Goal: Task Accomplishment & Management: Complete application form

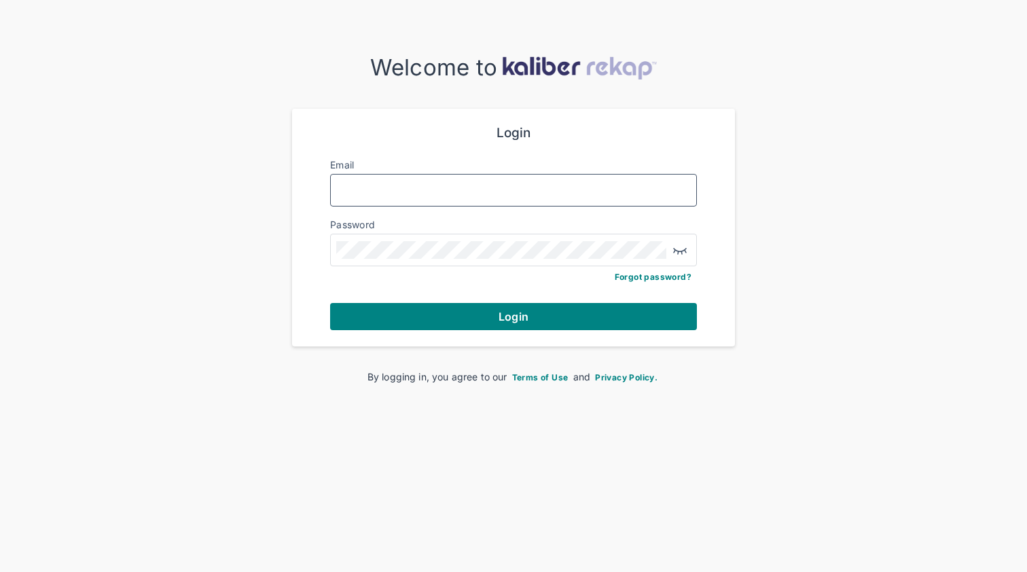
type input "**********"
click at [514, 315] on button "Login" at bounding box center [513, 316] width 367 height 27
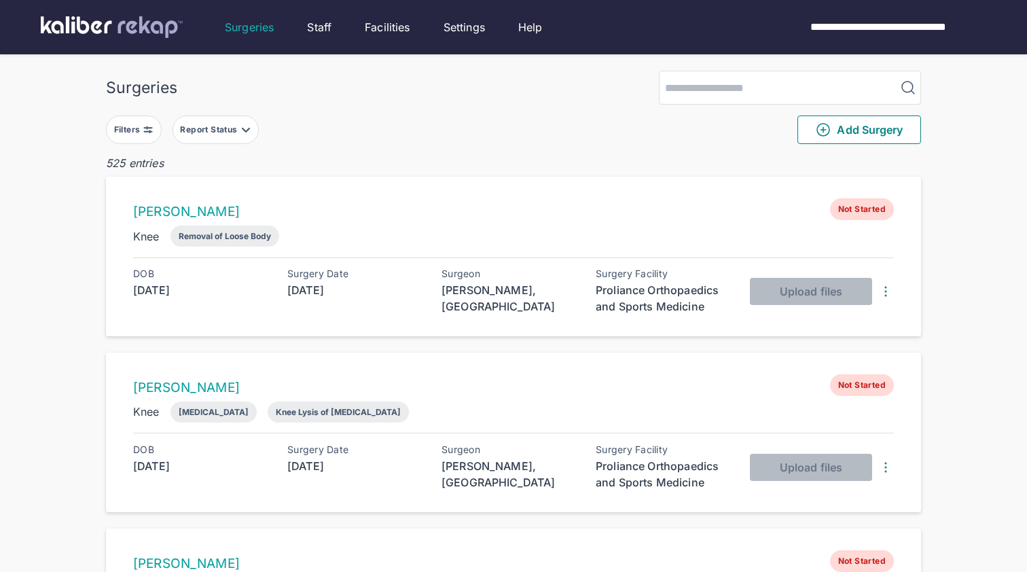
click at [204, 124] on button "Report Status" at bounding box center [216, 129] width 86 height 29
click at [240, 218] on label "Ready for Review" at bounding box center [275, 213] width 185 height 14
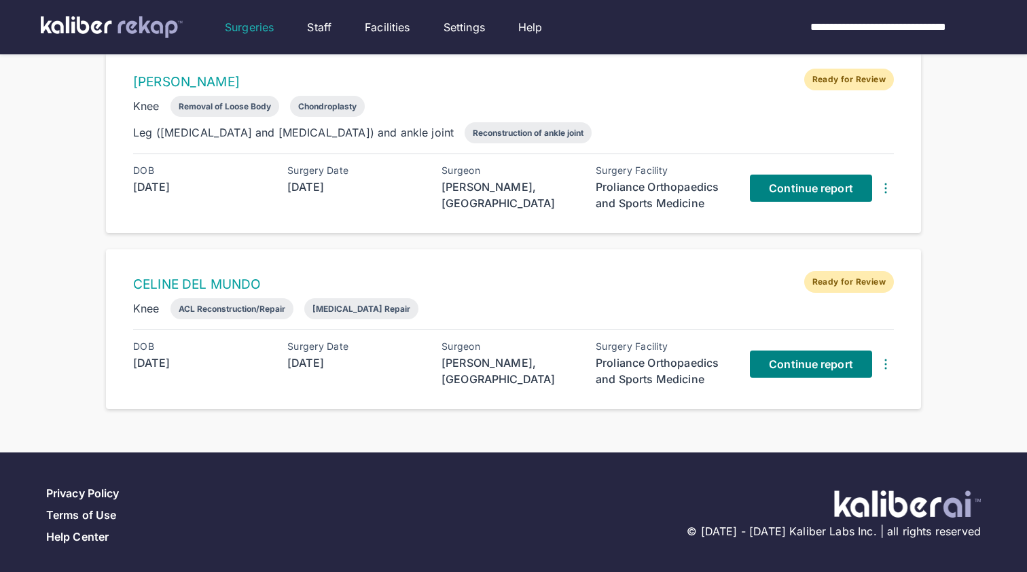
scroll to position [1361, 0]
click at [833, 358] on span "Continue report" at bounding box center [811, 365] width 84 height 14
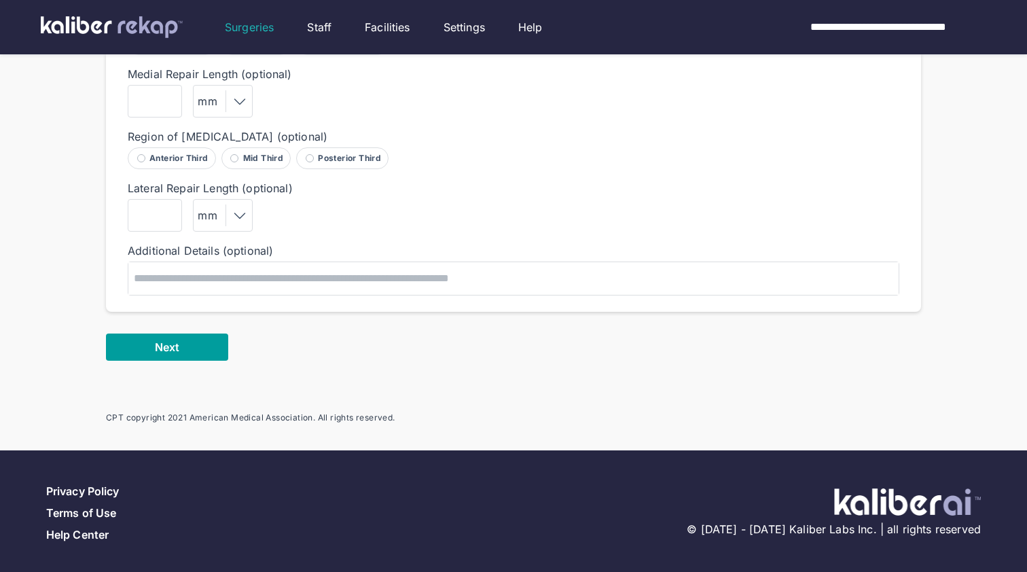
scroll to position [991, 0]
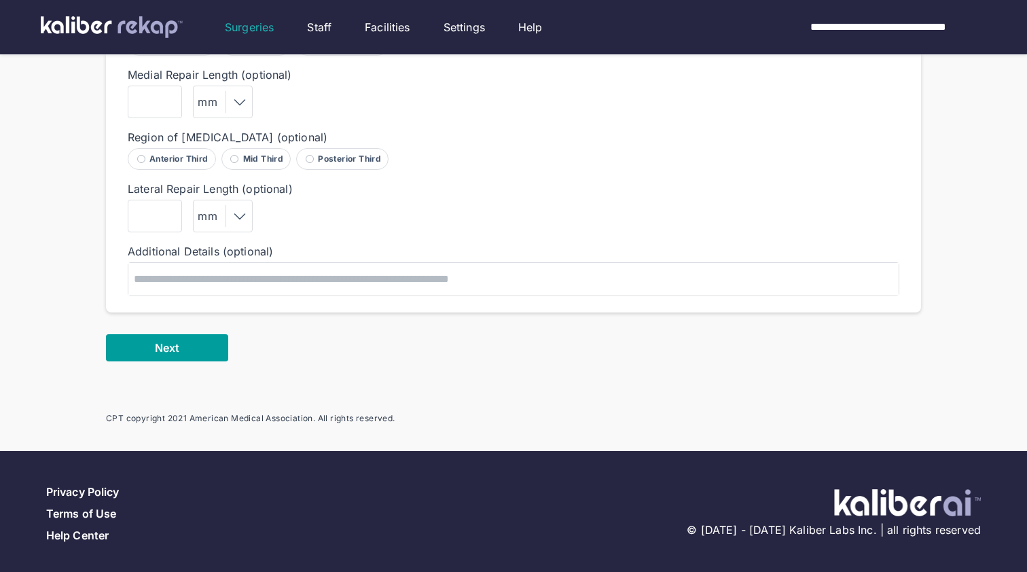
click at [188, 338] on button "Next" at bounding box center [167, 347] width 122 height 27
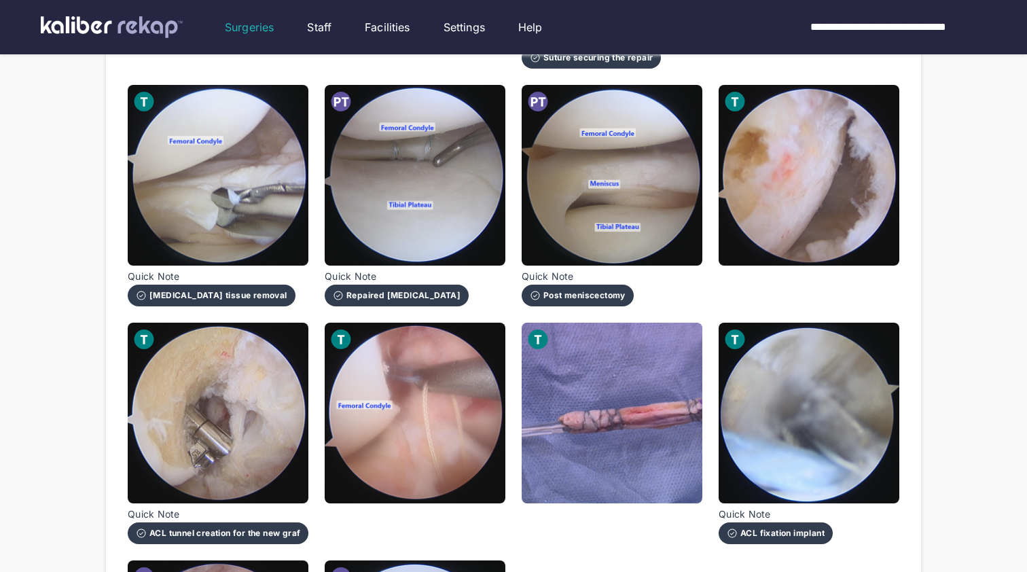
scroll to position [931, 0]
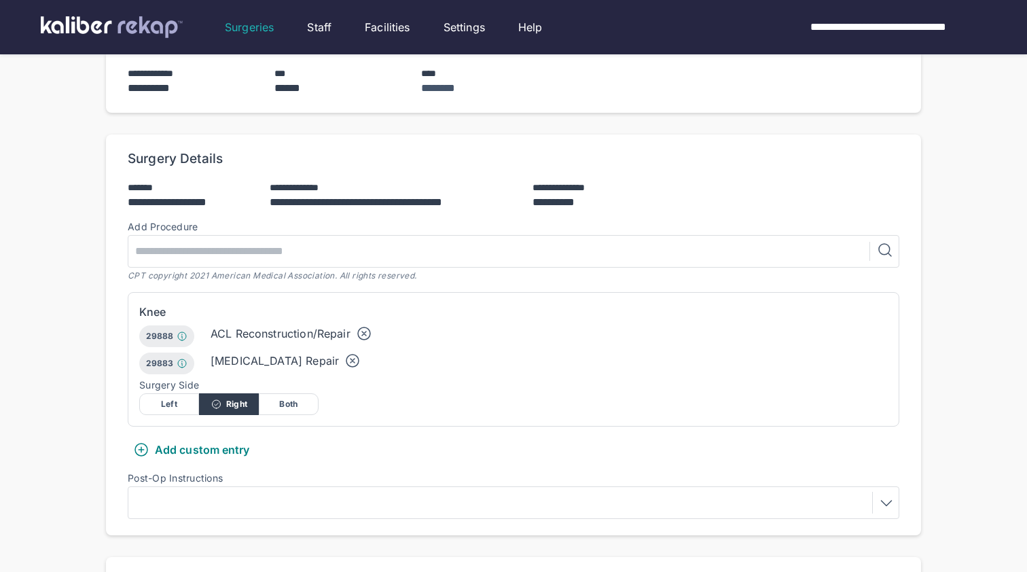
scroll to position [232, 0]
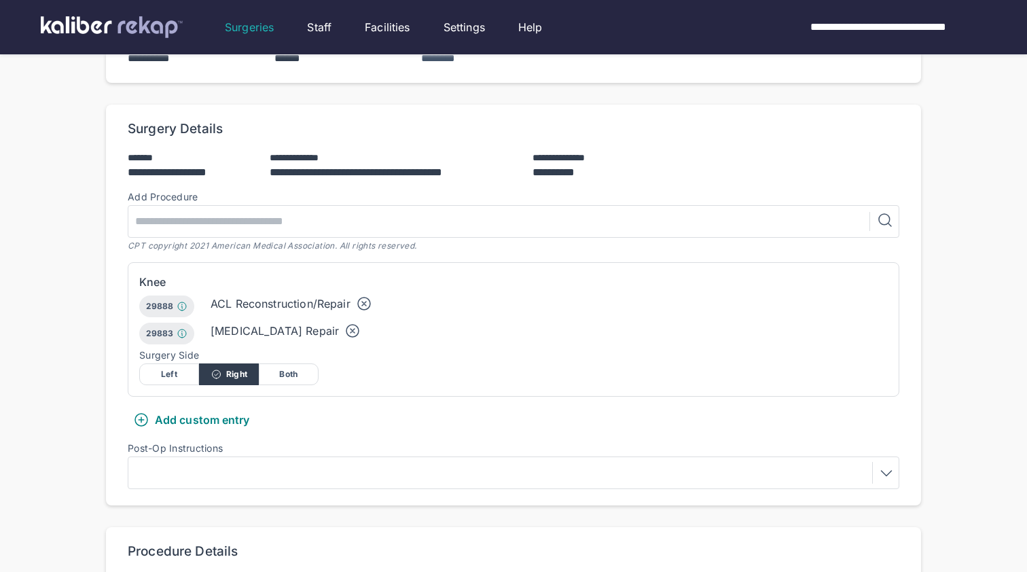
click at [344, 327] on icon at bounding box center [352, 331] width 16 height 16
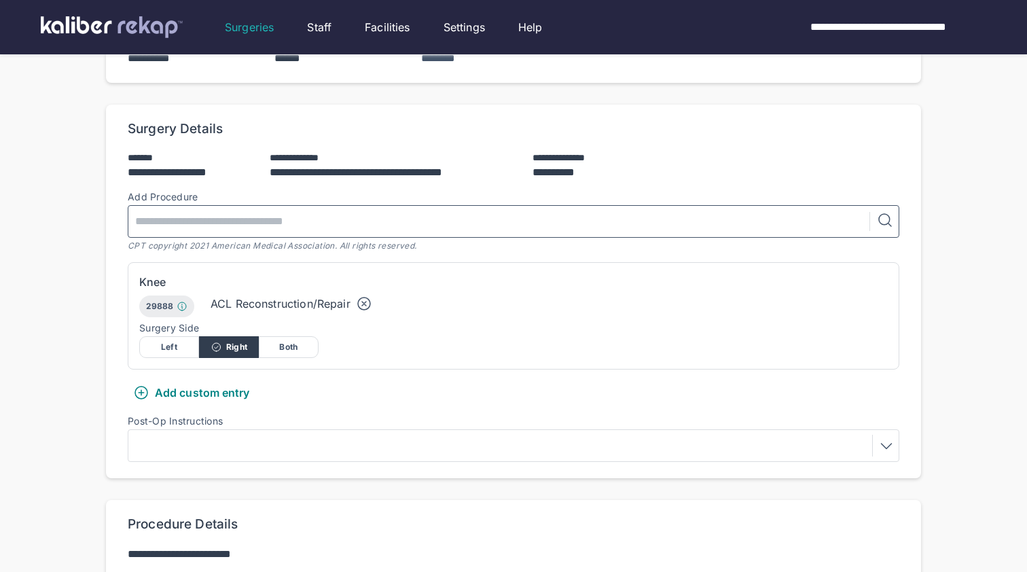
click at [221, 226] on input "text" at bounding box center [502, 221] width 736 height 31
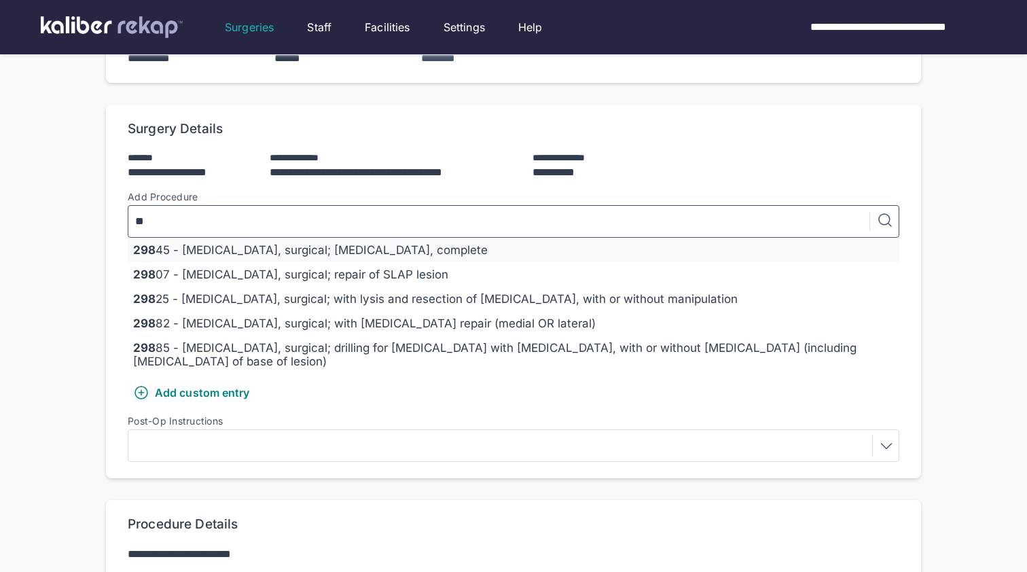
type input "*"
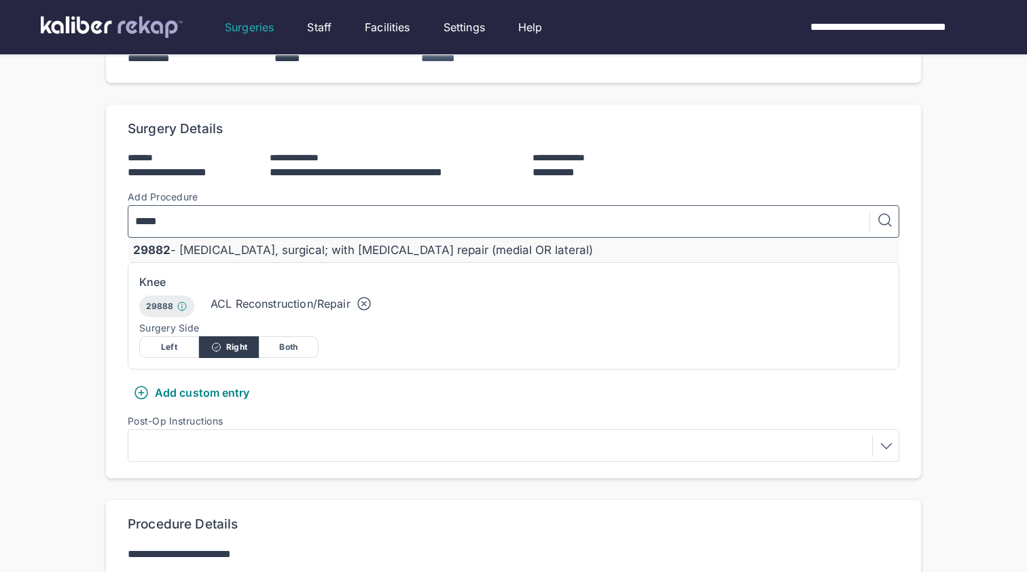
type input "*****"
click at [274, 238] on li "29882 - [MEDICAL_DATA], surgical; with [MEDICAL_DATA] repair (medial OR lateral)" at bounding box center [514, 250] width 772 height 24
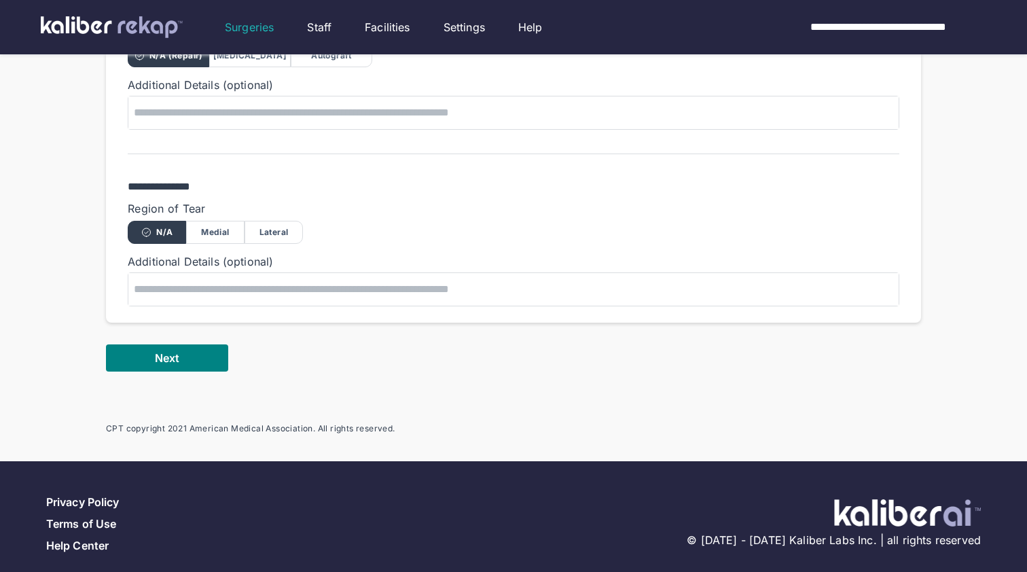
scroll to position [755, 0]
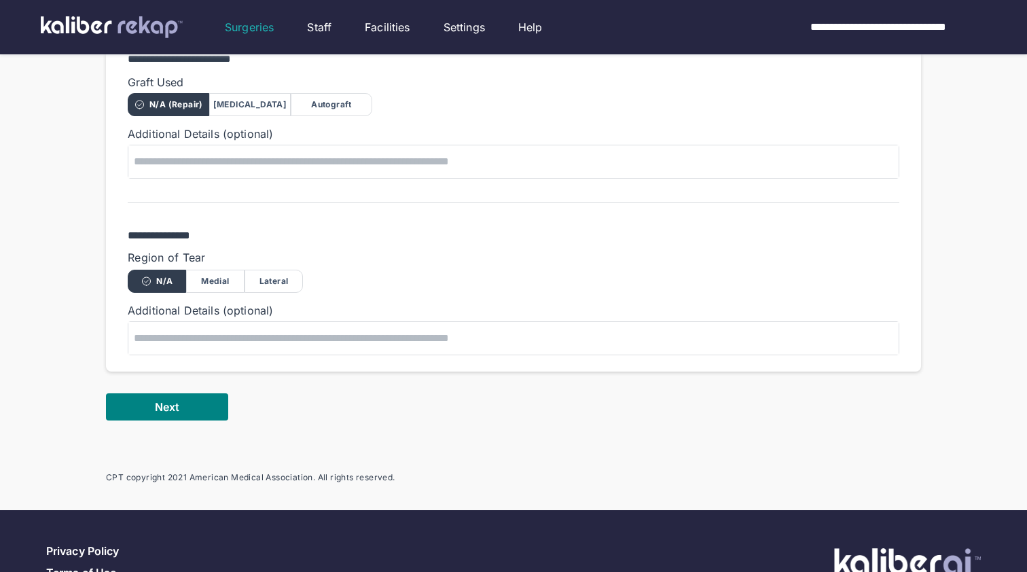
click at [215, 278] on div "Medial" at bounding box center [215, 281] width 58 height 23
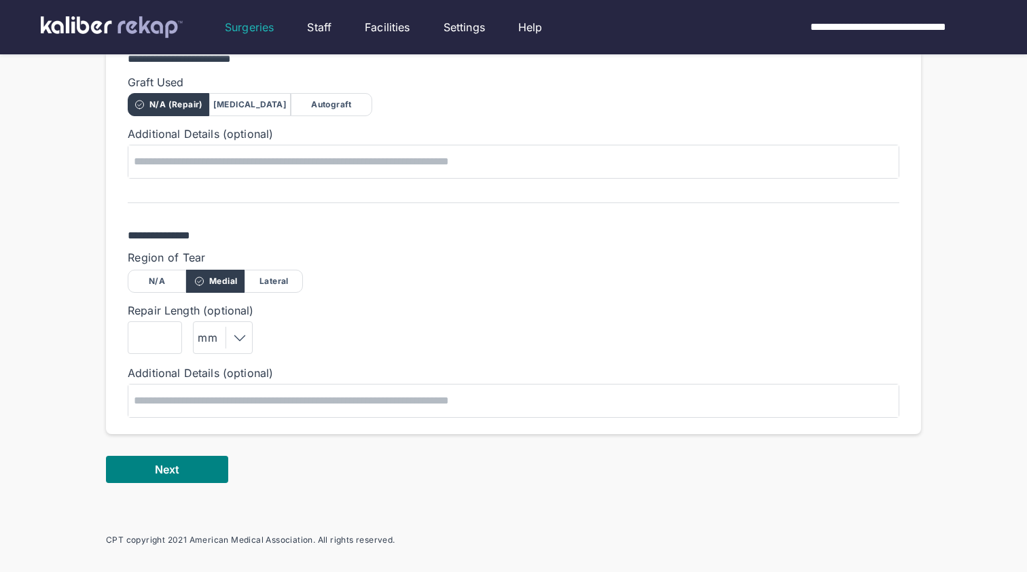
click at [314, 96] on div "Autograft" at bounding box center [332, 104] width 82 height 23
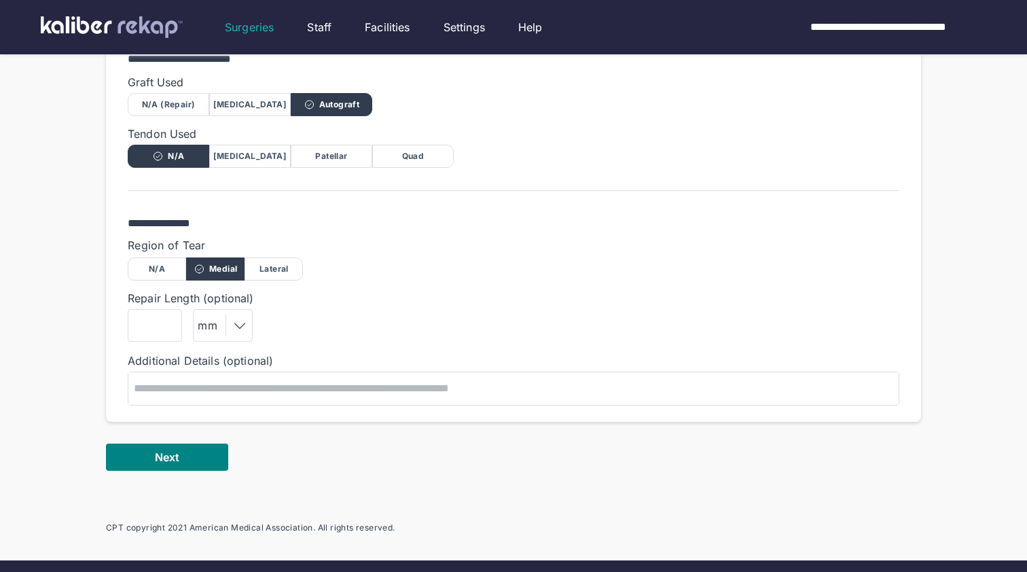
click at [396, 151] on div "Quad" at bounding box center [413, 156] width 82 height 23
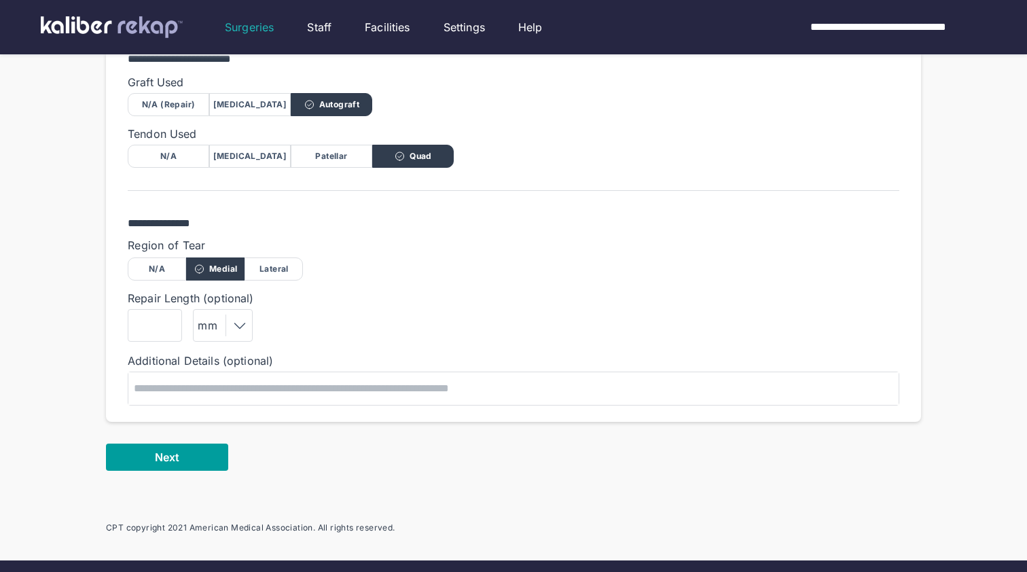
click at [196, 465] on button "Next" at bounding box center [167, 457] width 122 height 27
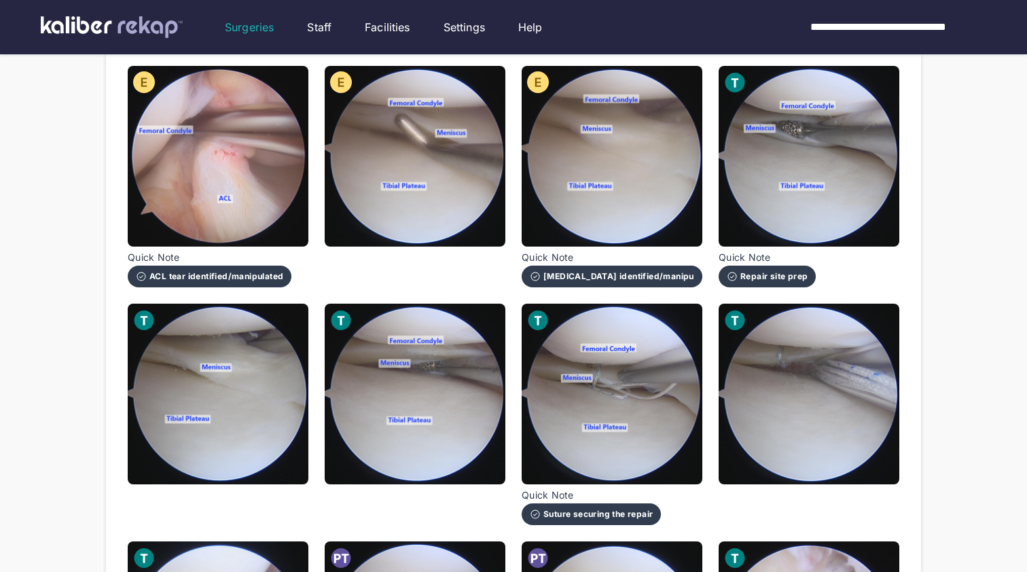
scroll to position [440, 0]
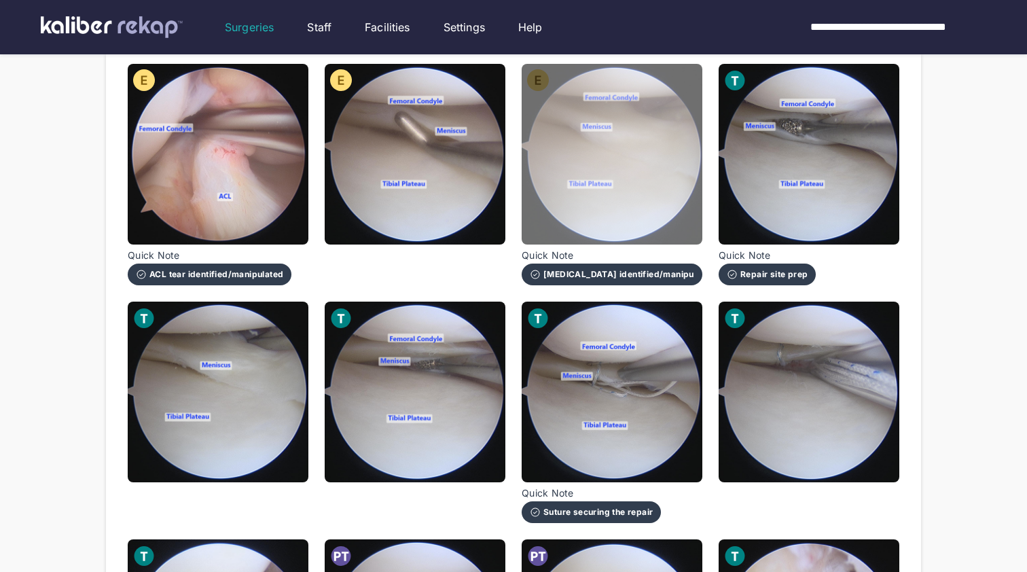
click at [654, 207] on img at bounding box center [612, 154] width 181 height 181
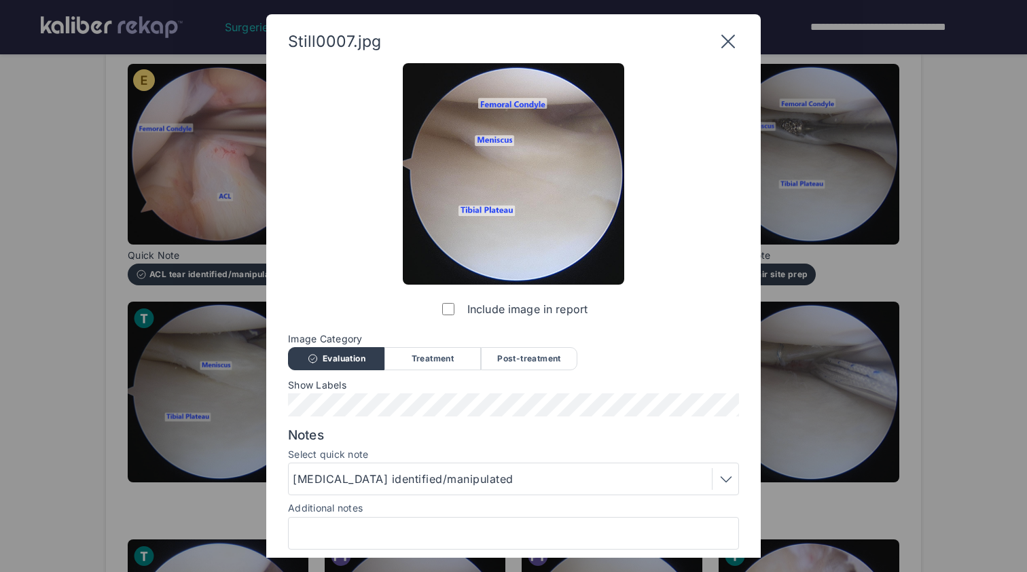
click at [468, 547] on div at bounding box center [513, 533] width 451 height 33
click at [474, 527] on input "Additional notes" at bounding box center [513, 533] width 439 height 18
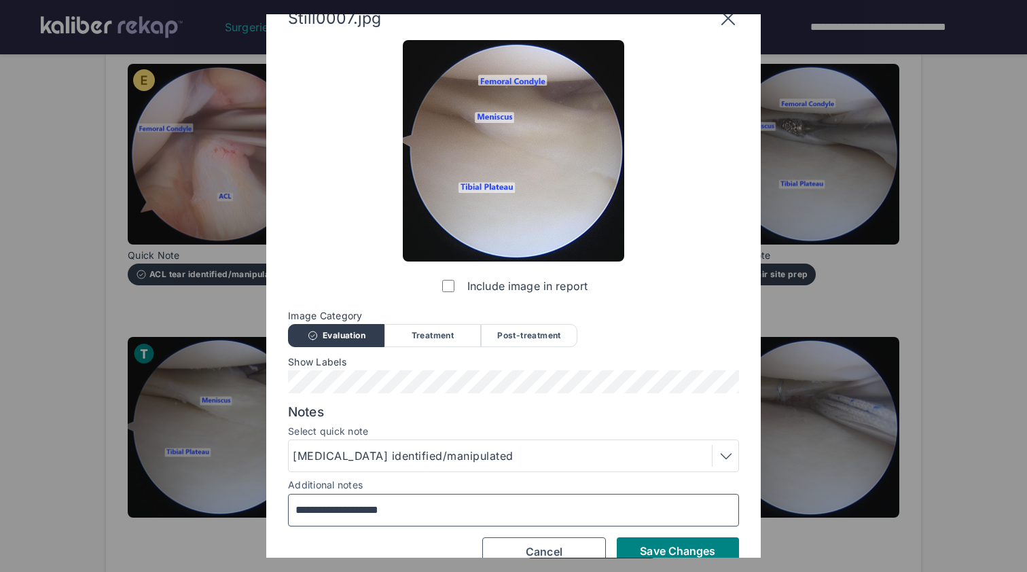
scroll to position [35, 0]
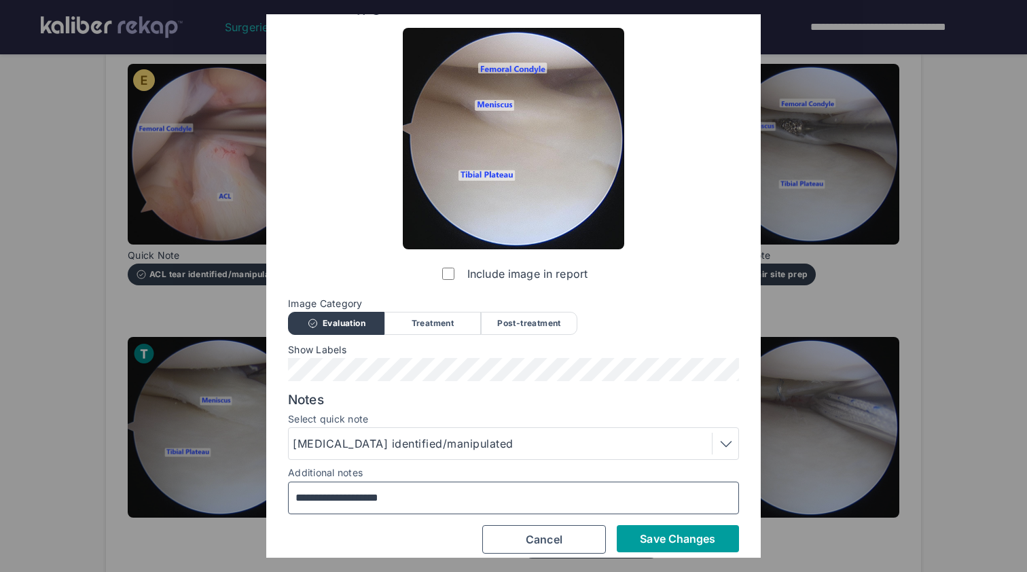
type input "**********"
click at [659, 529] on button "Save Changes" at bounding box center [678, 538] width 122 height 27
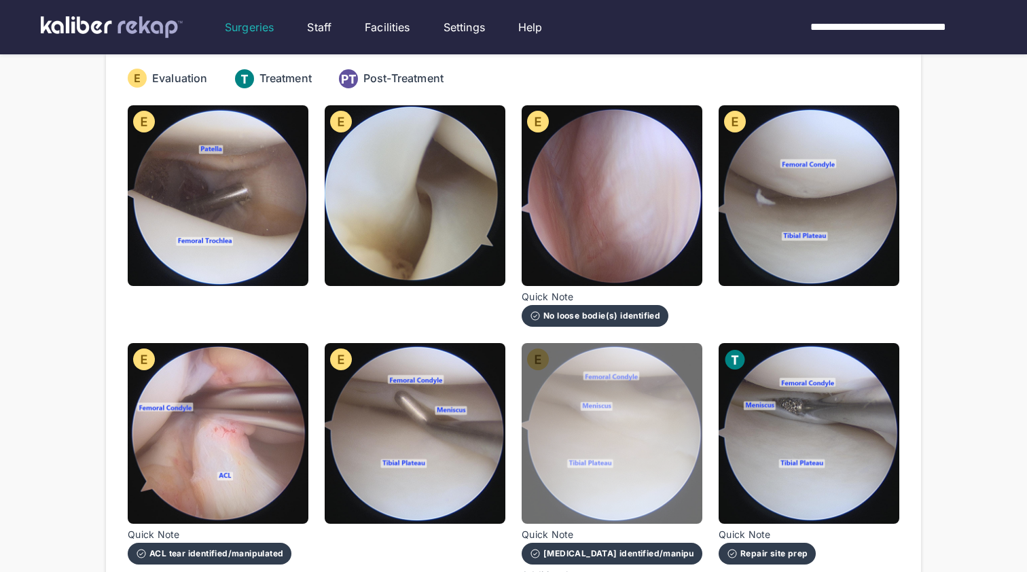
scroll to position [70, 0]
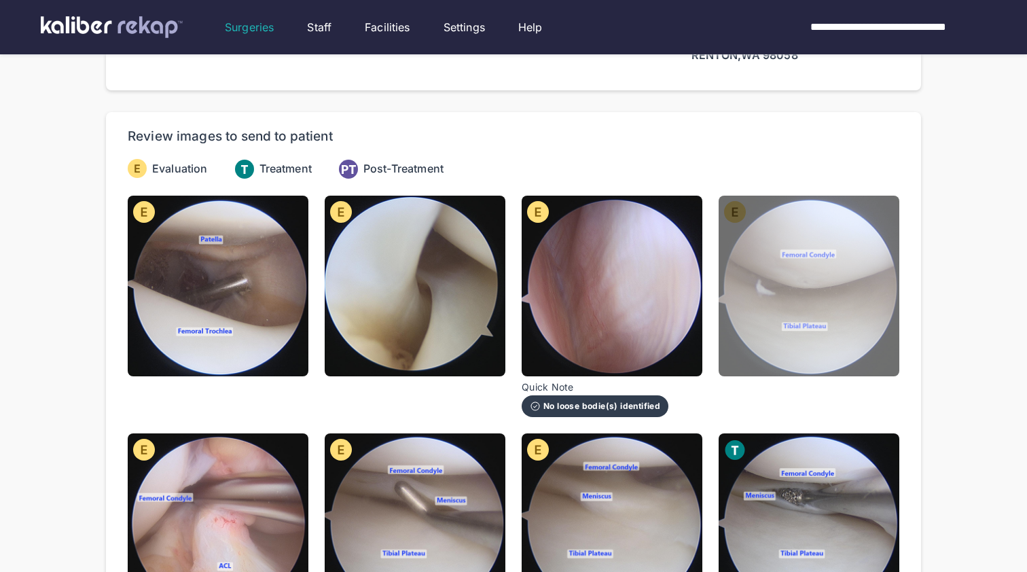
click at [834, 329] on img at bounding box center [809, 286] width 181 height 181
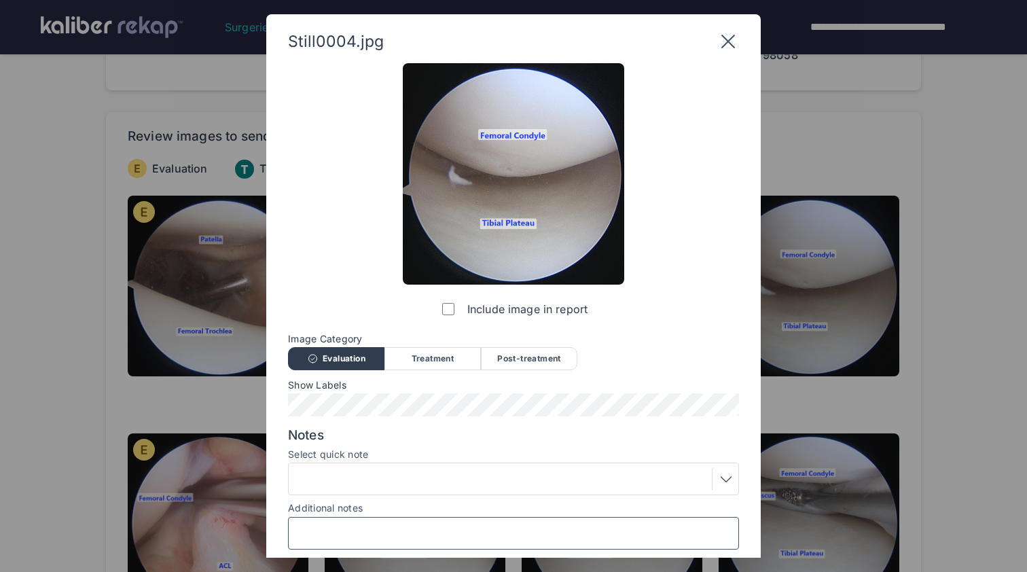
click at [483, 528] on input "Additional notes" at bounding box center [513, 533] width 439 height 18
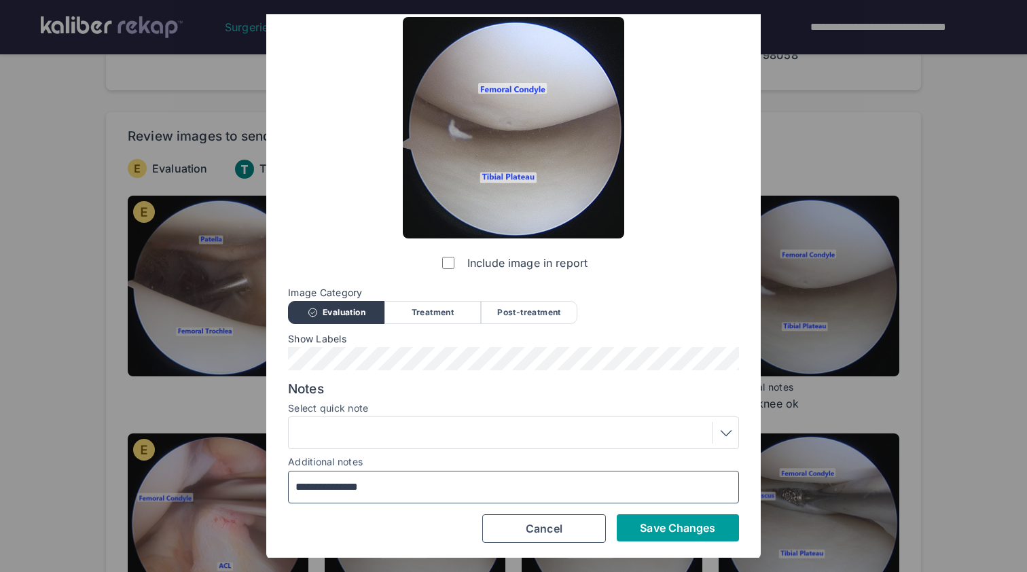
scroll to position [46, 0]
type input "**********"
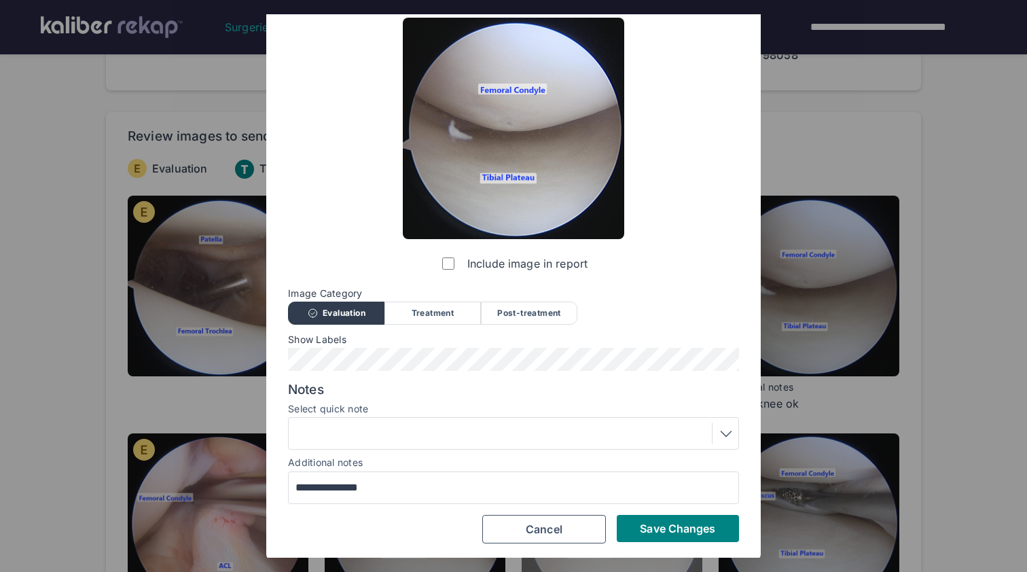
click at [681, 525] on span "Save Changes" at bounding box center [677, 529] width 75 height 14
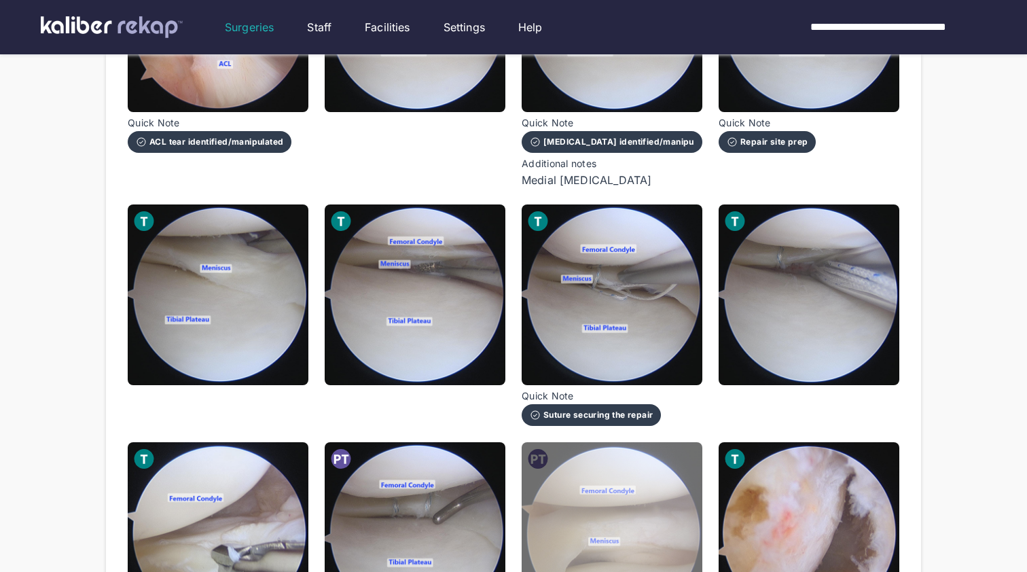
scroll to position [577, 0]
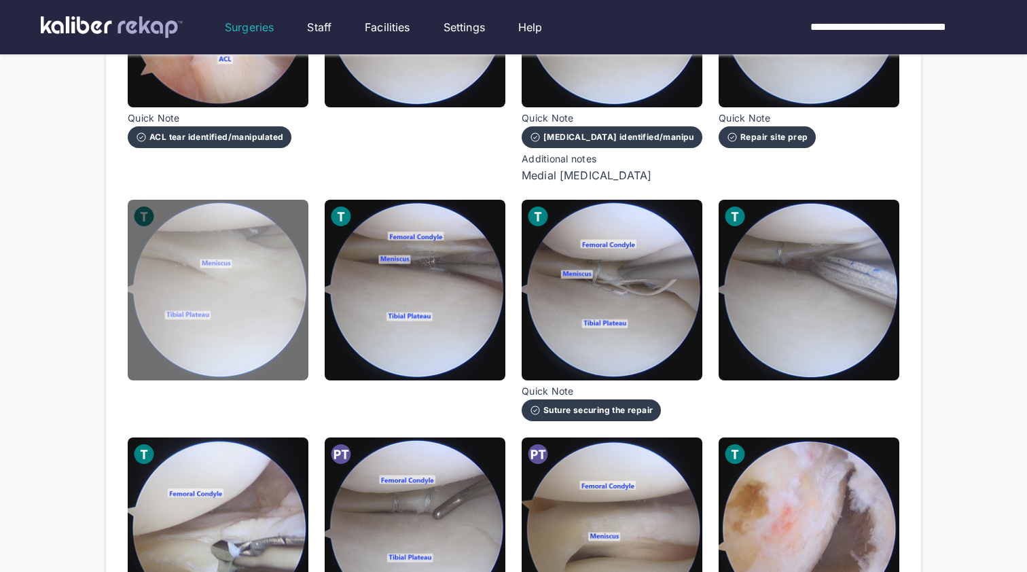
click at [241, 357] on img at bounding box center [218, 290] width 181 height 181
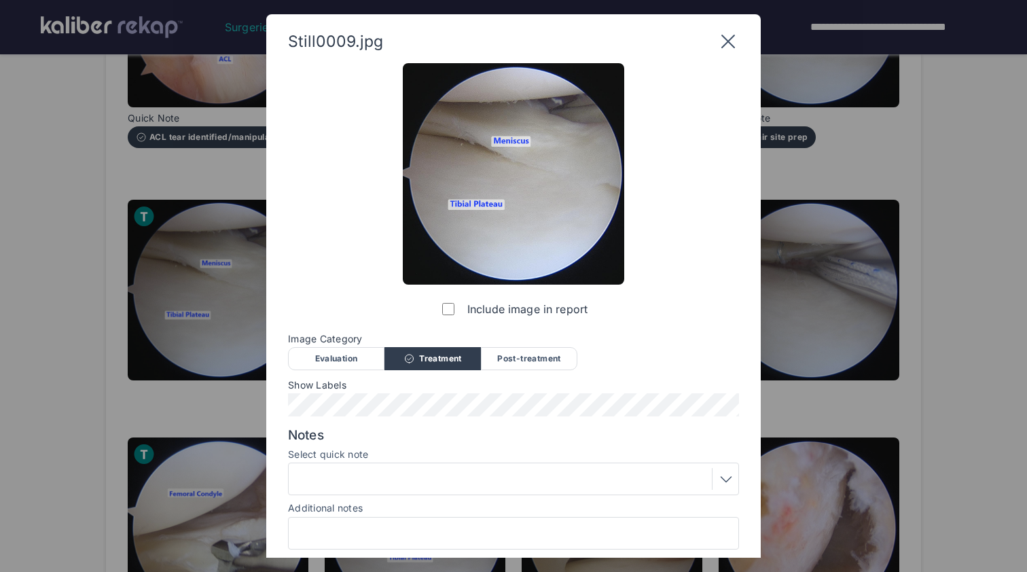
click at [318, 344] on span "Image Category" at bounding box center [513, 339] width 451 height 11
click at [321, 357] on div "Evaluation" at bounding box center [336, 358] width 96 height 23
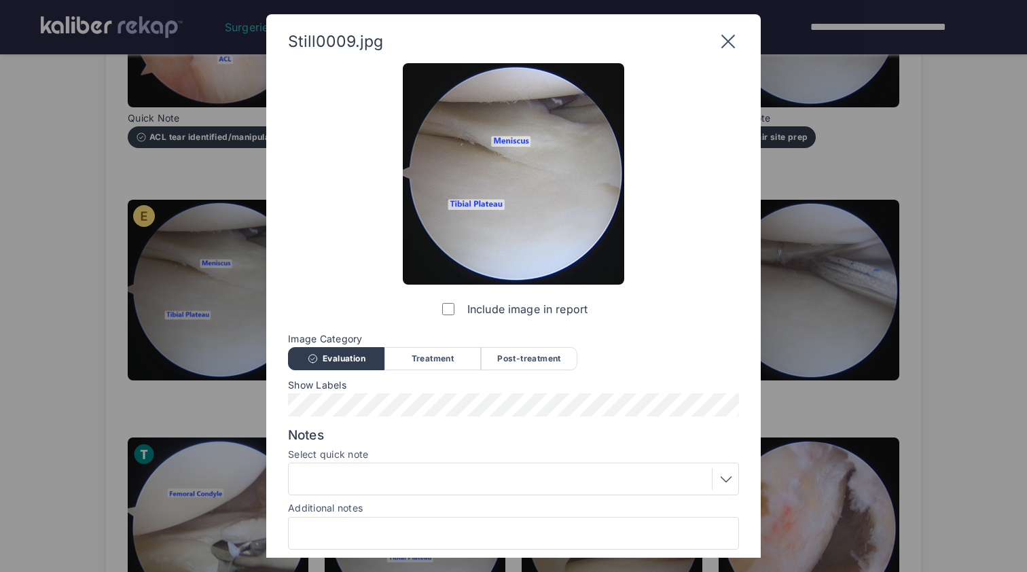
click at [354, 494] on div "Notes Select quick note Additional notes" at bounding box center [513, 488] width 451 height 122
click at [359, 476] on div at bounding box center [514, 479] width 442 height 22
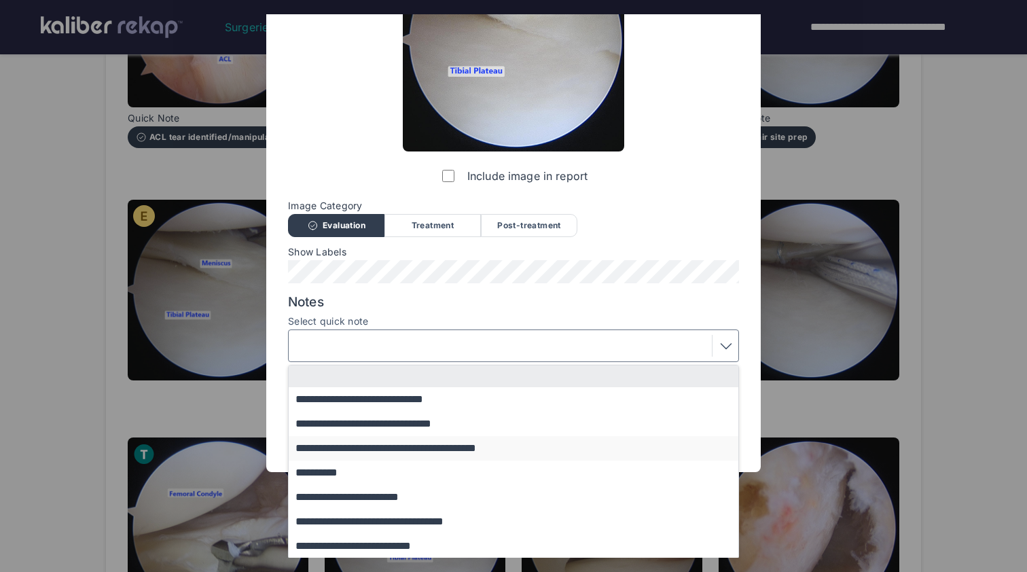
scroll to position [132, 0]
click at [387, 518] on button "**********" at bounding box center [520, 522] width 463 height 24
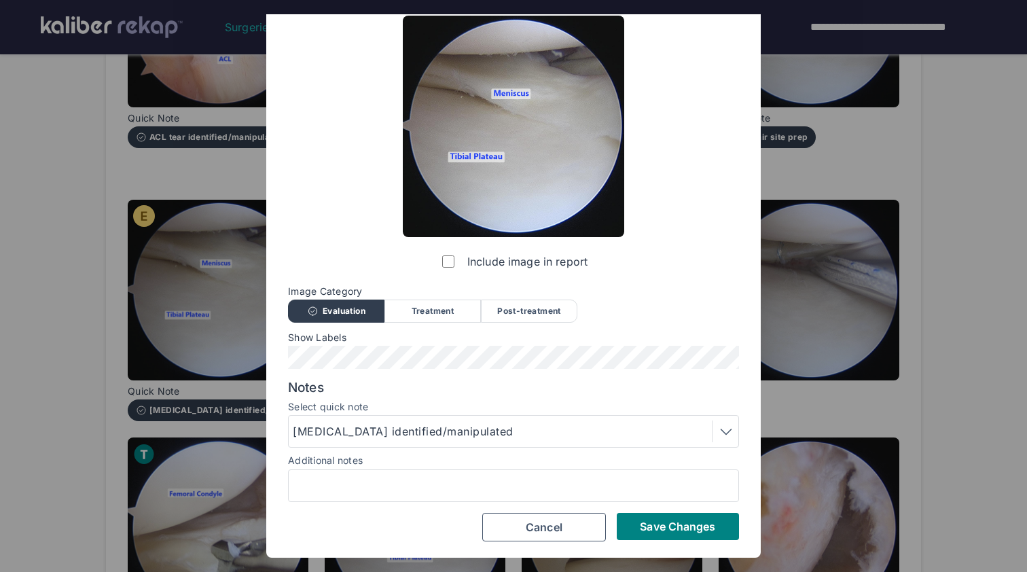
scroll to position [46, 0]
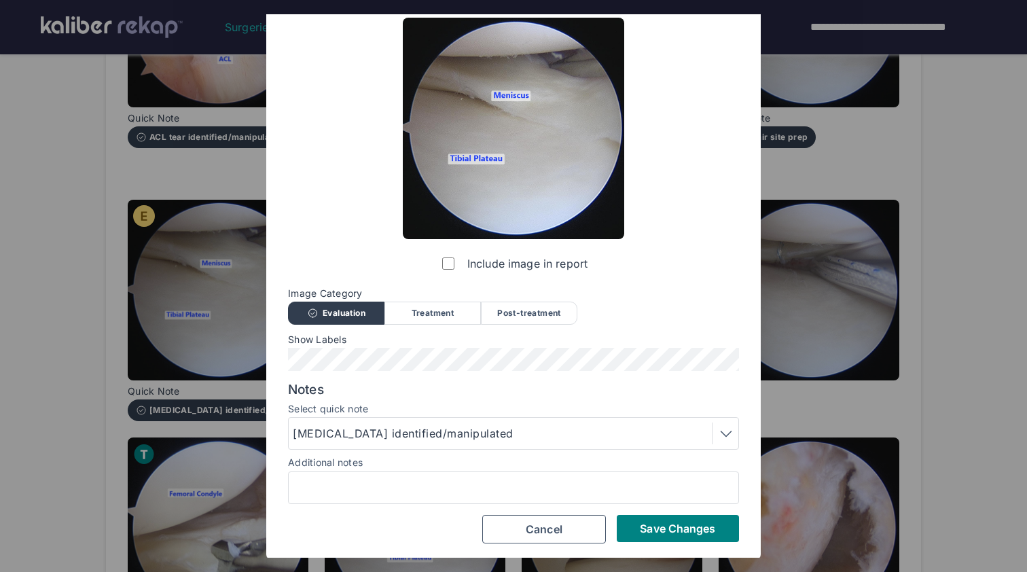
click at [390, 497] on div at bounding box center [513, 487] width 451 height 33
click at [412, 493] on input "Additional notes" at bounding box center [513, 488] width 439 height 18
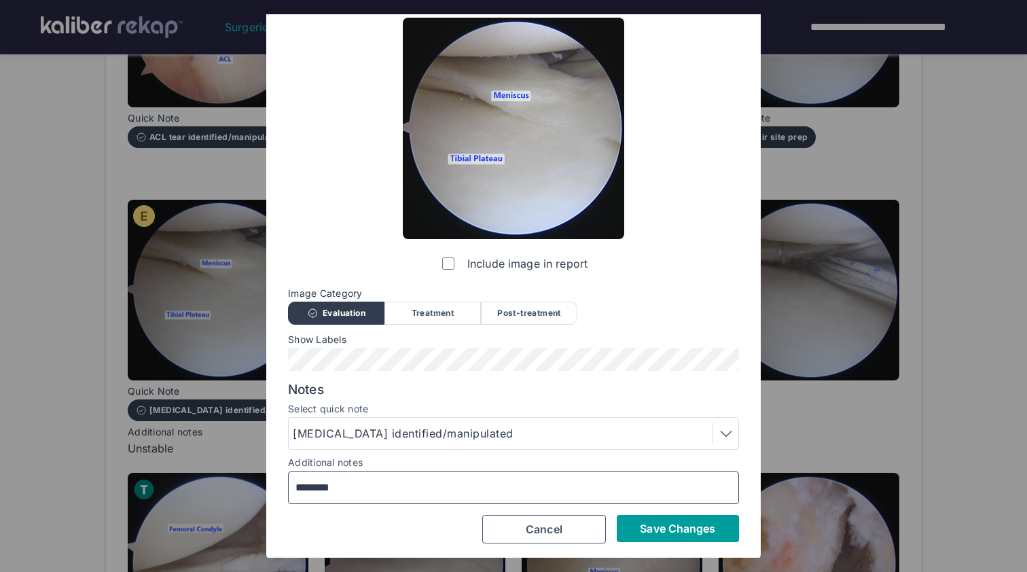
type input "********"
click at [665, 529] on span "Save Changes" at bounding box center [677, 529] width 75 height 14
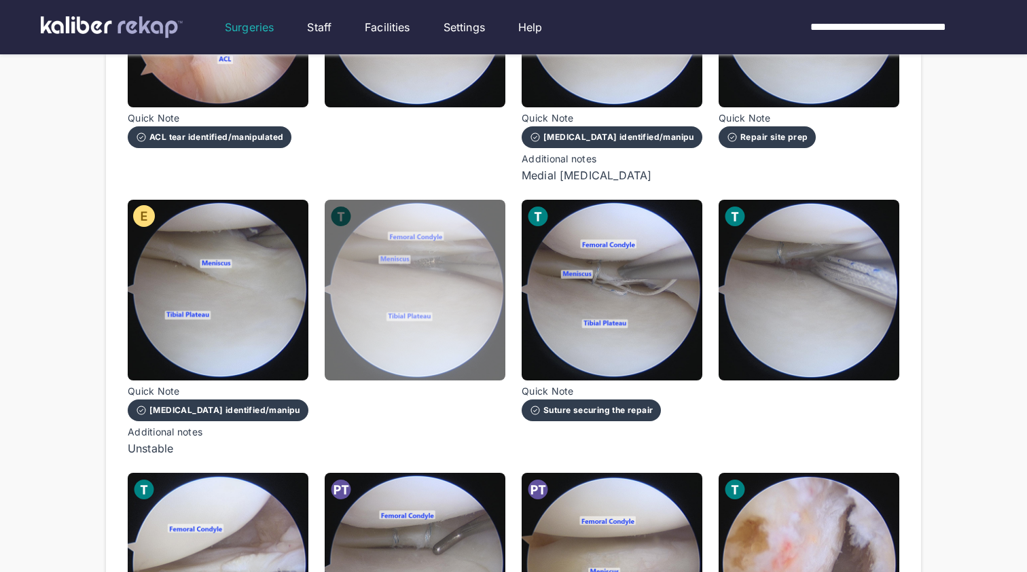
click at [395, 284] on img at bounding box center [415, 290] width 181 height 181
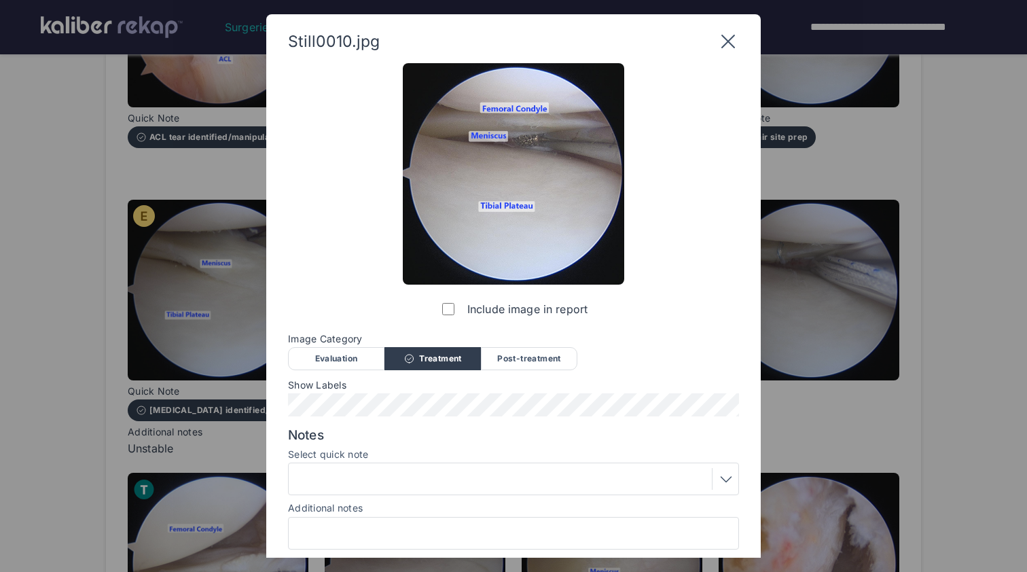
click at [423, 484] on div at bounding box center [514, 479] width 442 height 22
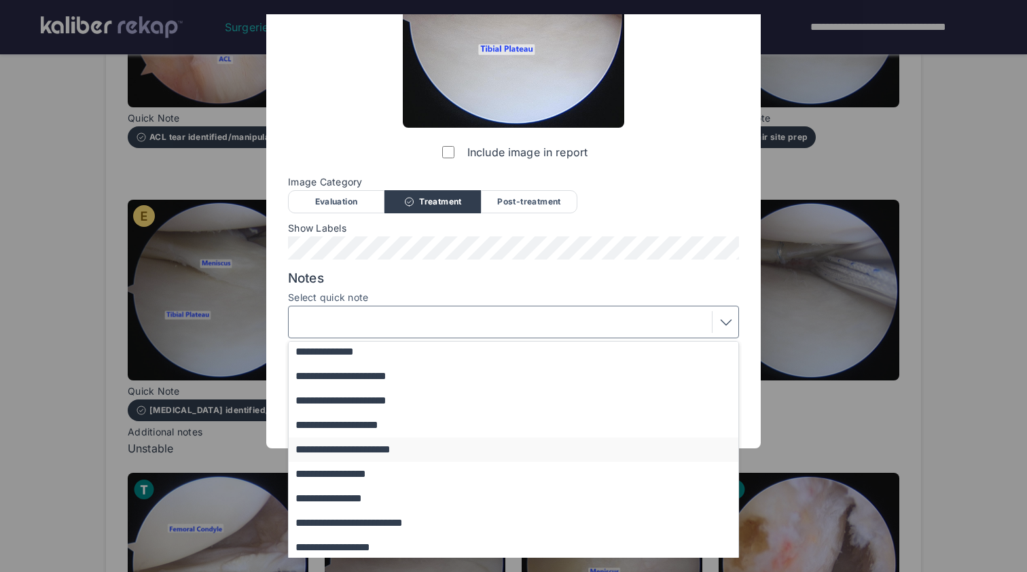
scroll to position [105, 0]
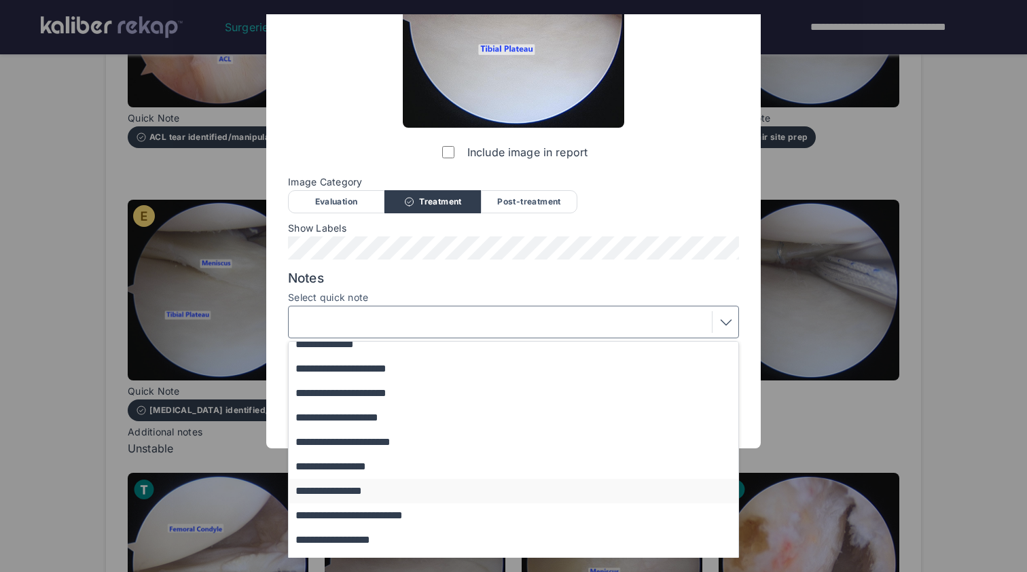
click at [411, 484] on button "**********" at bounding box center [520, 491] width 463 height 24
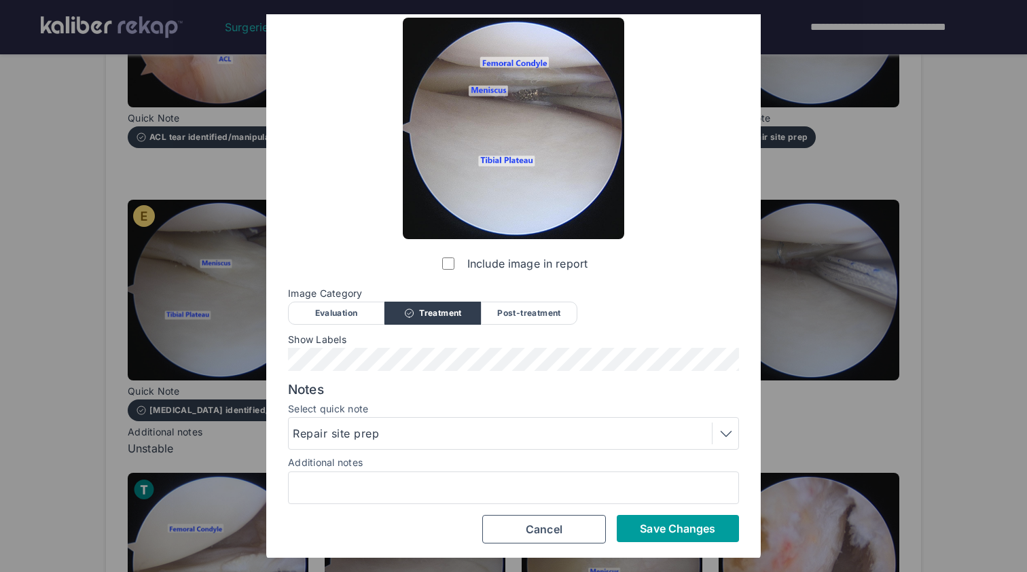
click at [701, 522] on span "Save Changes" at bounding box center [677, 529] width 75 height 14
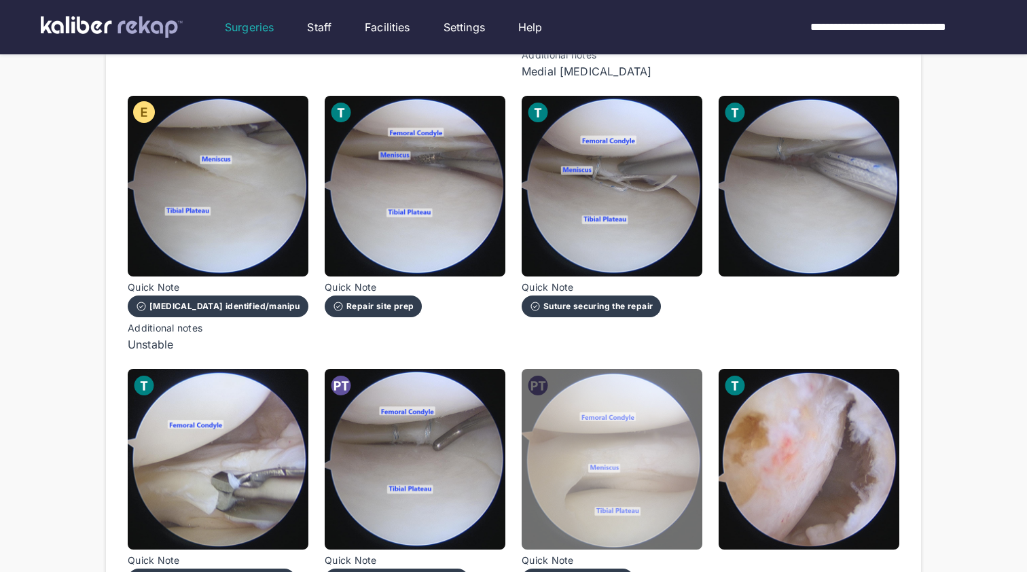
scroll to position [671, 0]
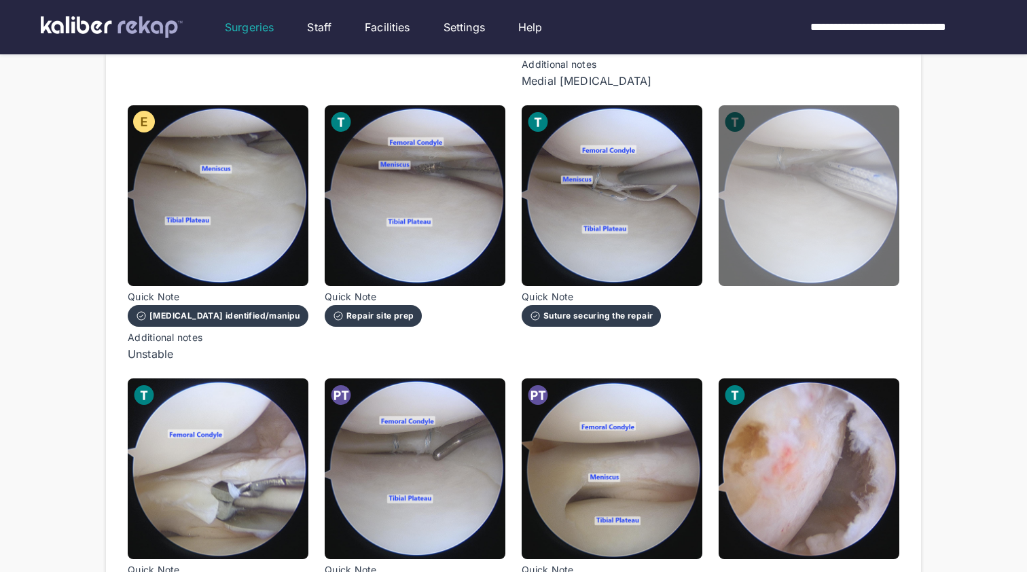
click at [817, 238] on img at bounding box center [809, 195] width 181 height 181
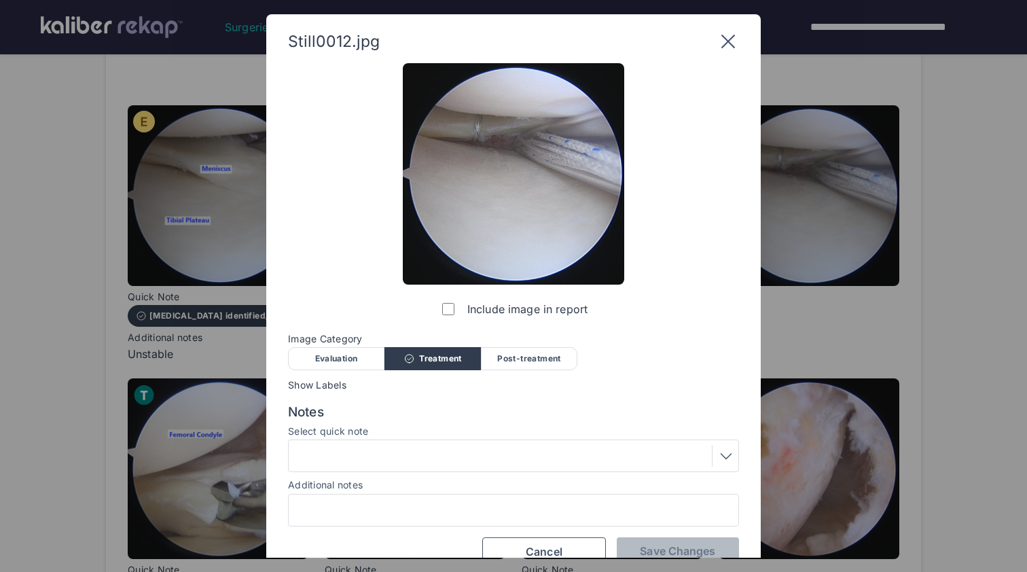
click at [441, 449] on div at bounding box center [514, 456] width 442 height 22
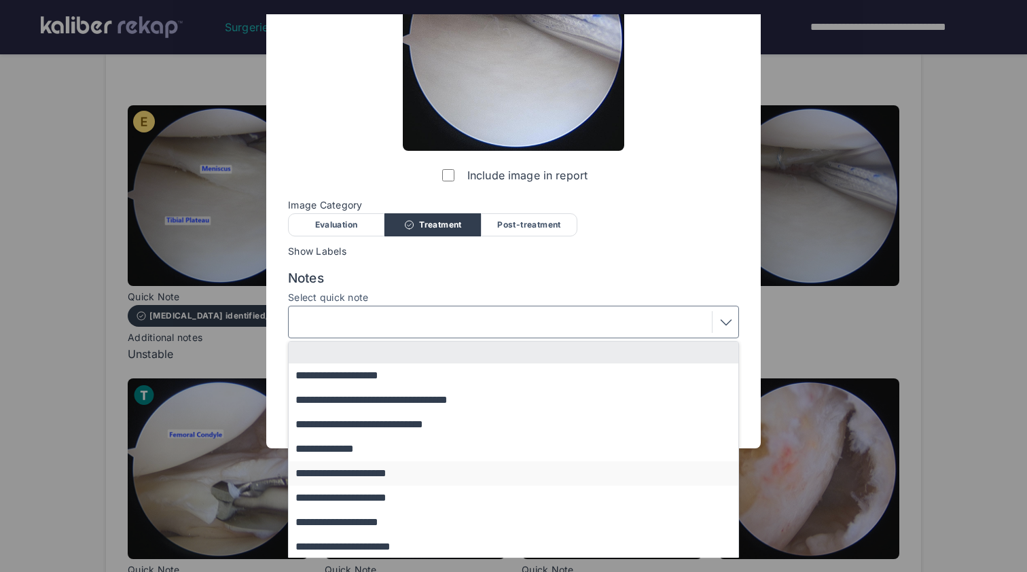
scroll to position [0, 0]
click at [427, 503] on button "**********" at bounding box center [520, 498] width 463 height 24
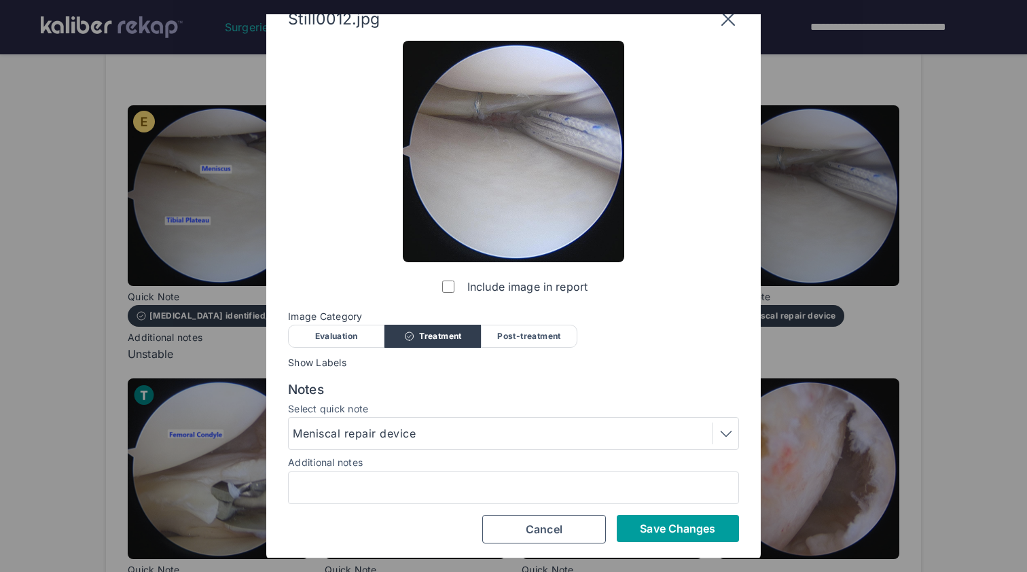
click at [677, 527] on span "Save Changes" at bounding box center [677, 529] width 75 height 14
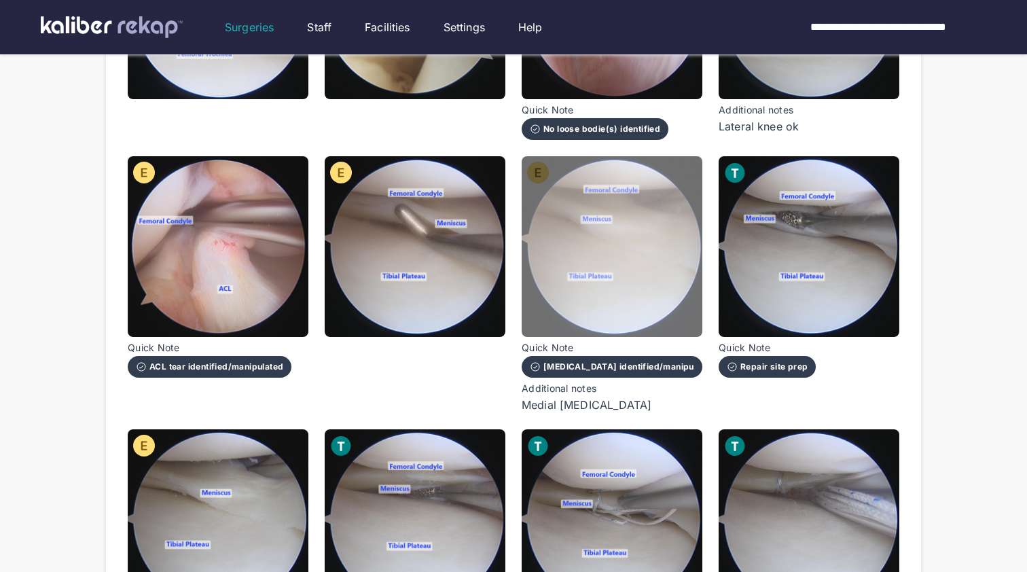
scroll to position [319, 0]
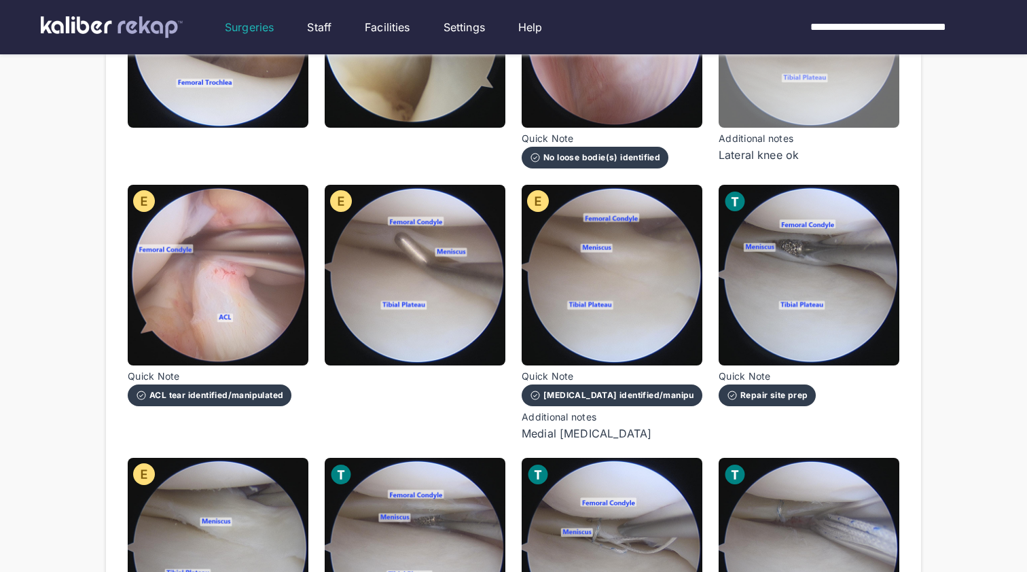
click at [802, 86] on img at bounding box center [809, 37] width 181 height 181
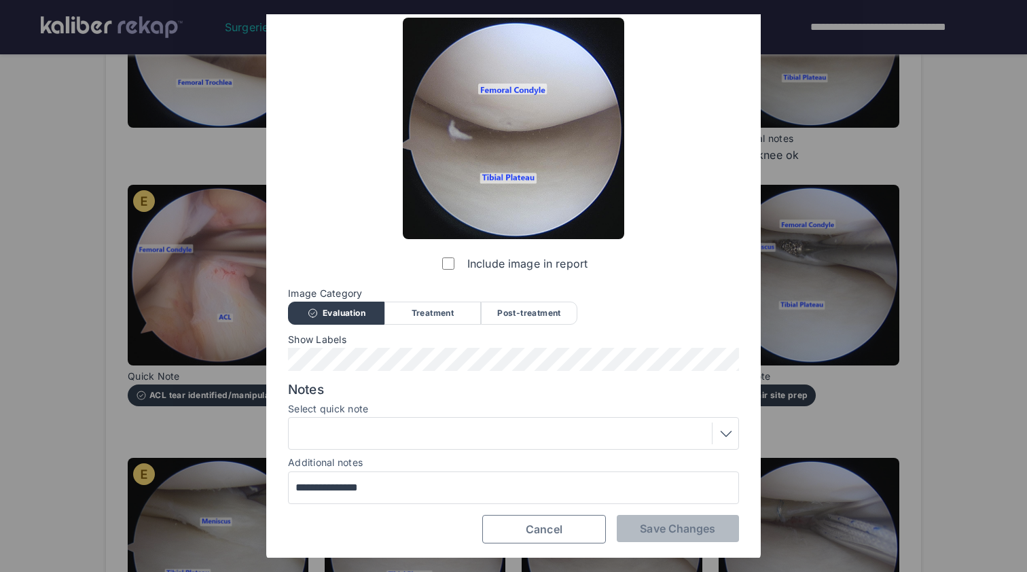
click at [558, 524] on span "Cancel" at bounding box center [544, 529] width 37 height 14
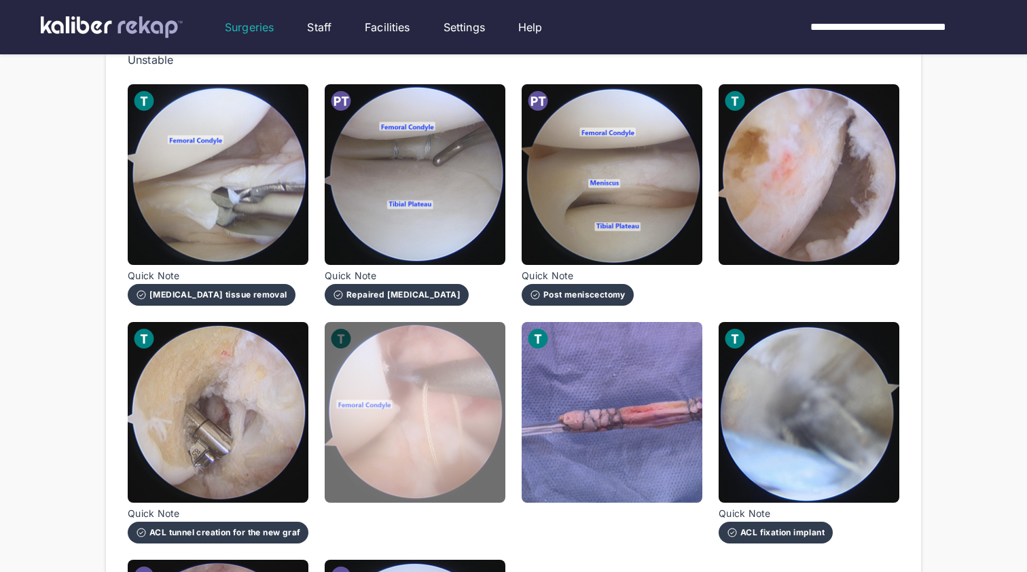
scroll to position [934, 0]
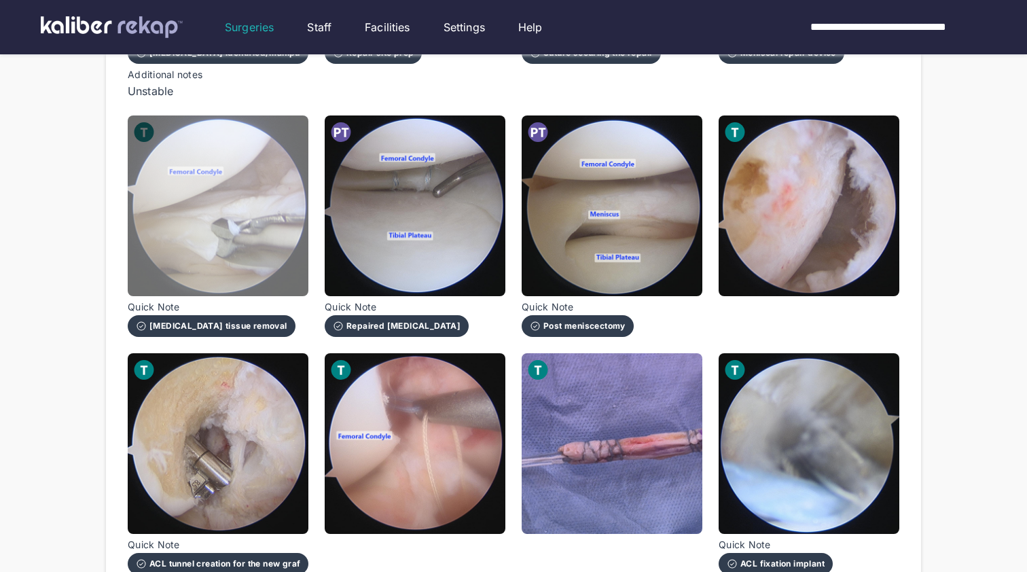
click at [232, 238] on img at bounding box center [218, 205] width 181 height 181
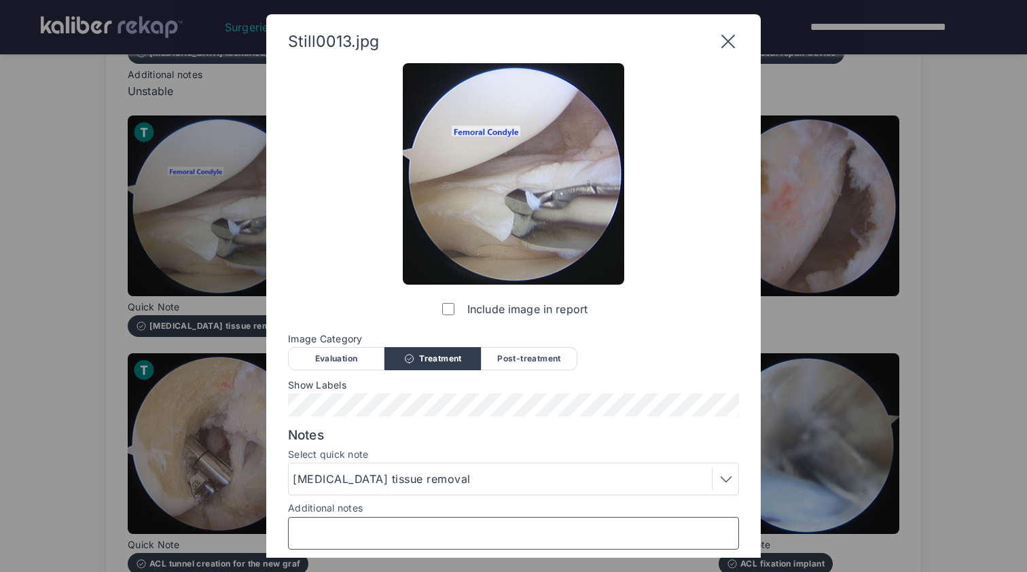
click at [442, 527] on input "Additional notes" at bounding box center [513, 533] width 439 height 18
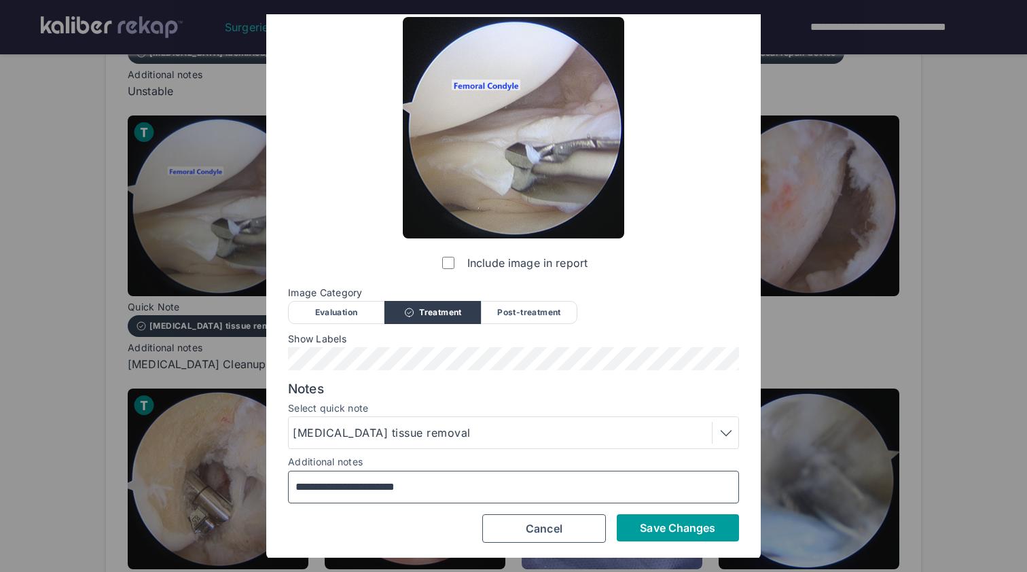
type input "**********"
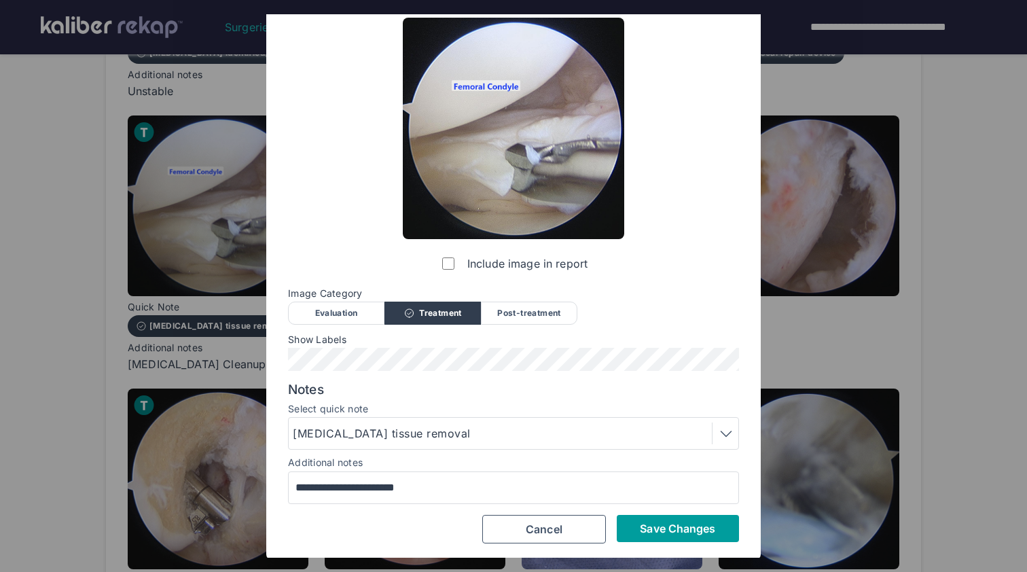
click at [663, 515] on button "Save Changes" at bounding box center [678, 528] width 122 height 27
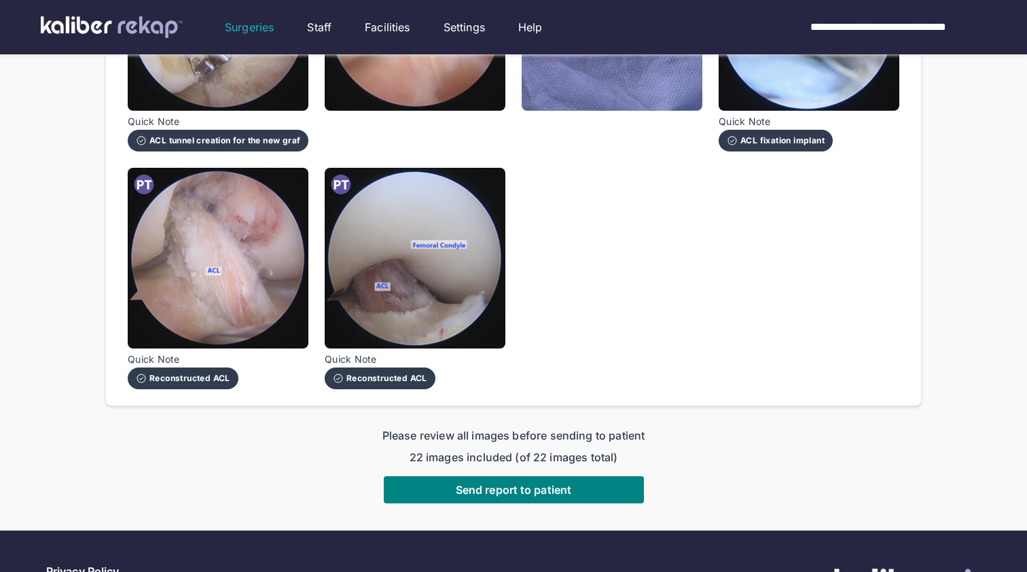
scroll to position [1213, 0]
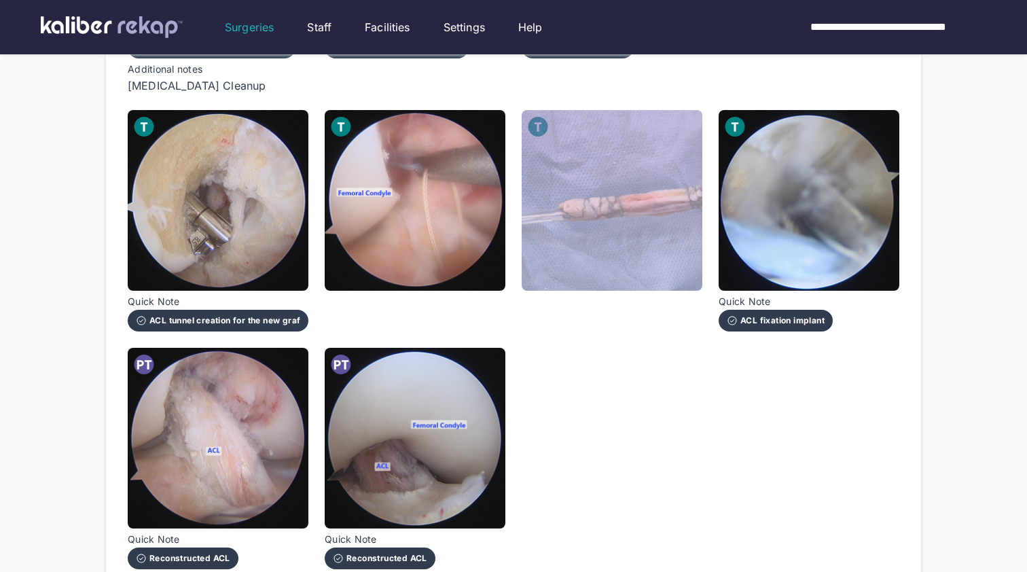
click at [608, 207] on img at bounding box center [612, 200] width 181 height 181
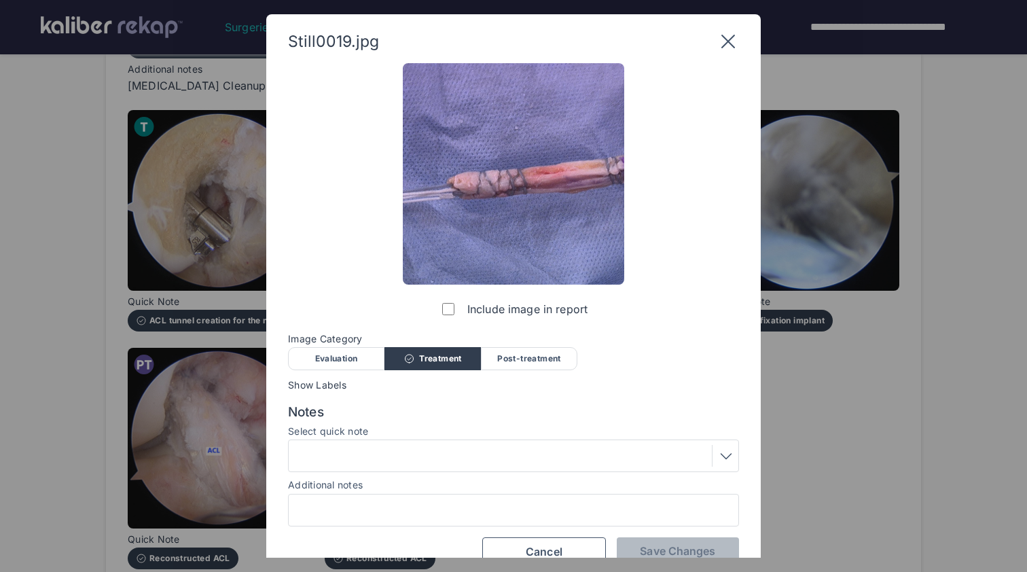
click at [496, 498] on div at bounding box center [513, 510] width 451 height 33
click at [499, 510] on input "Additional notes" at bounding box center [513, 510] width 439 height 18
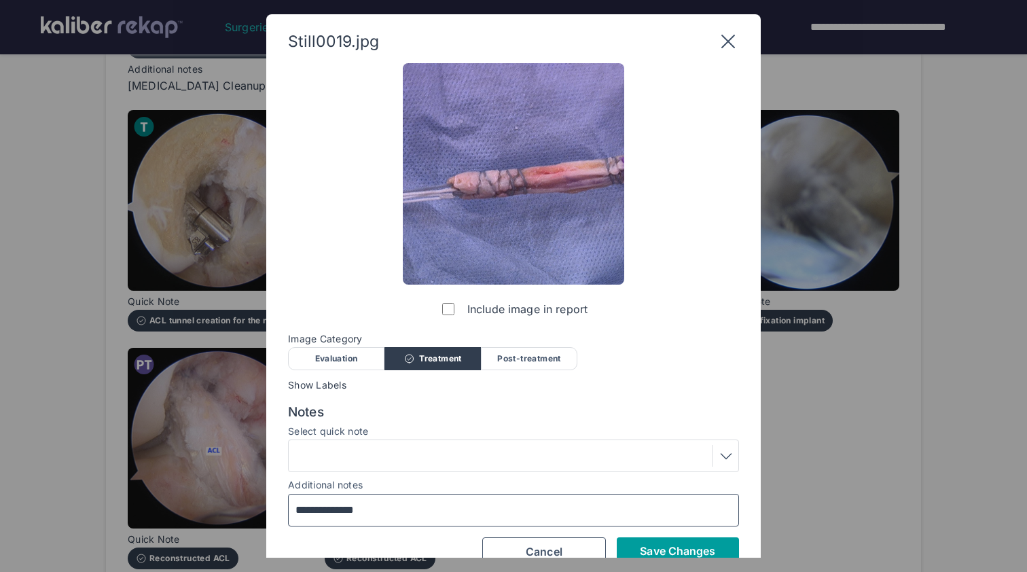
type input "**********"
click at [644, 549] on span "Save Changes" at bounding box center [677, 551] width 75 height 14
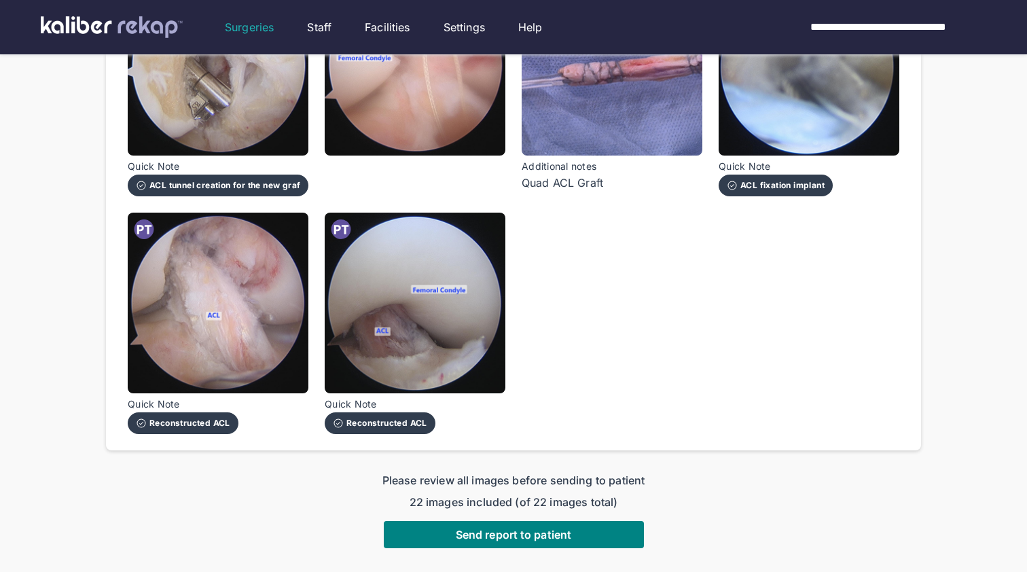
scroll to position [1408, 0]
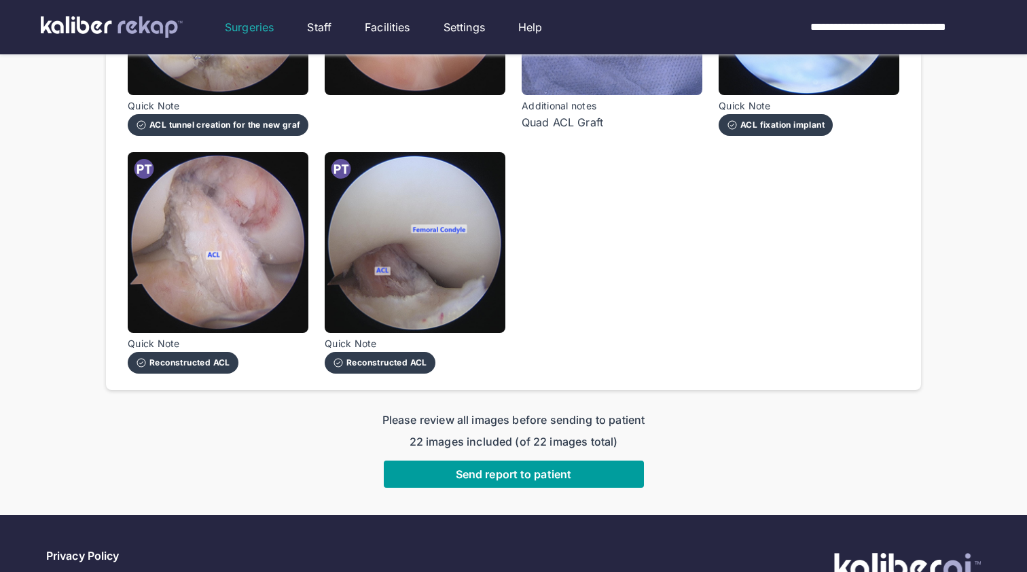
click at [522, 469] on span "Send report to patient" at bounding box center [513, 474] width 115 height 14
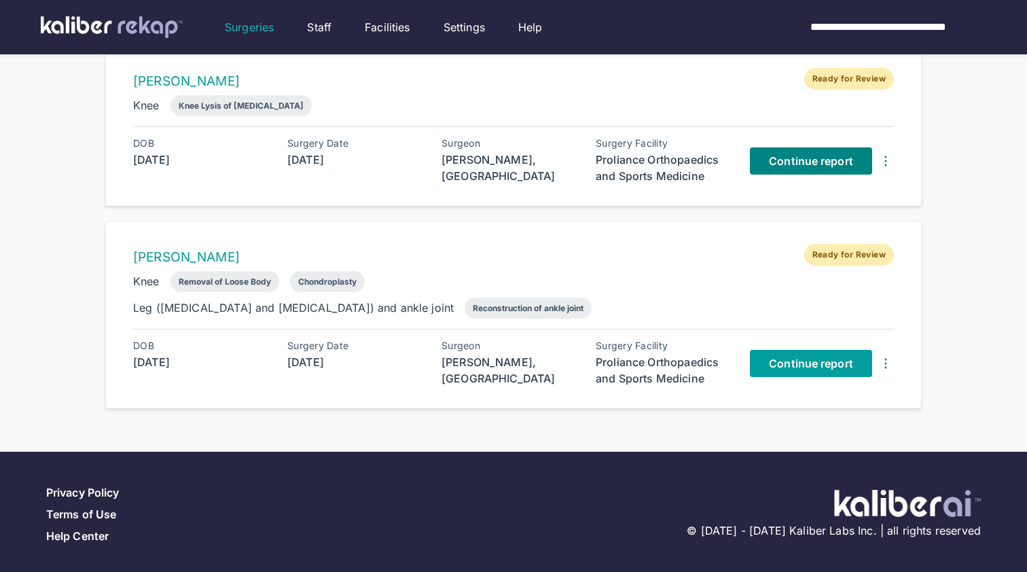
scroll to position [1185, 0]
click at [828, 359] on span "Continue report" at bounding box center [811, 364] width 84 height 14
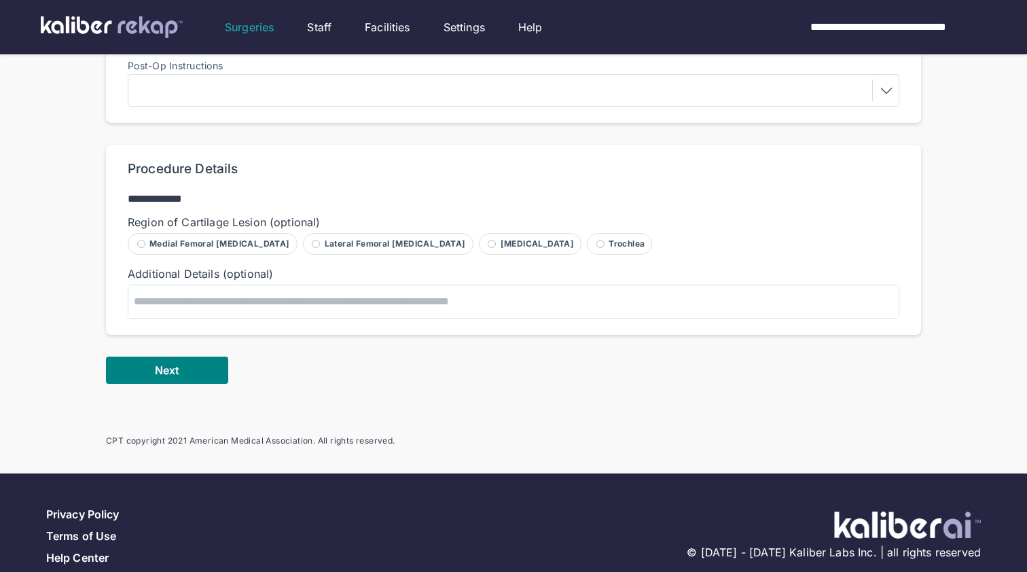
scroll to position [658, 0]
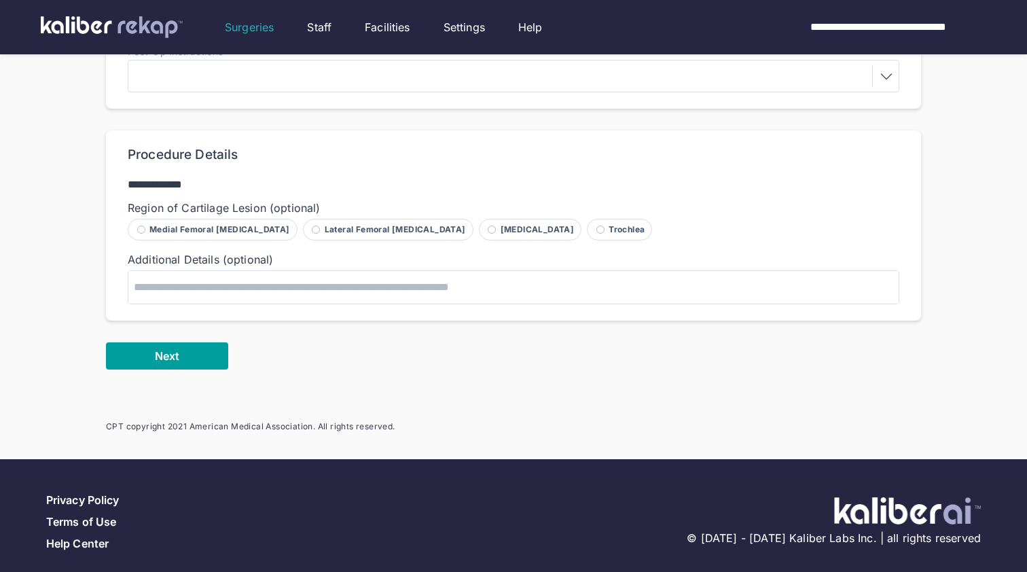
click at [171, 353] on span "Next" at bounding box center [167, 356] width 24 height 14
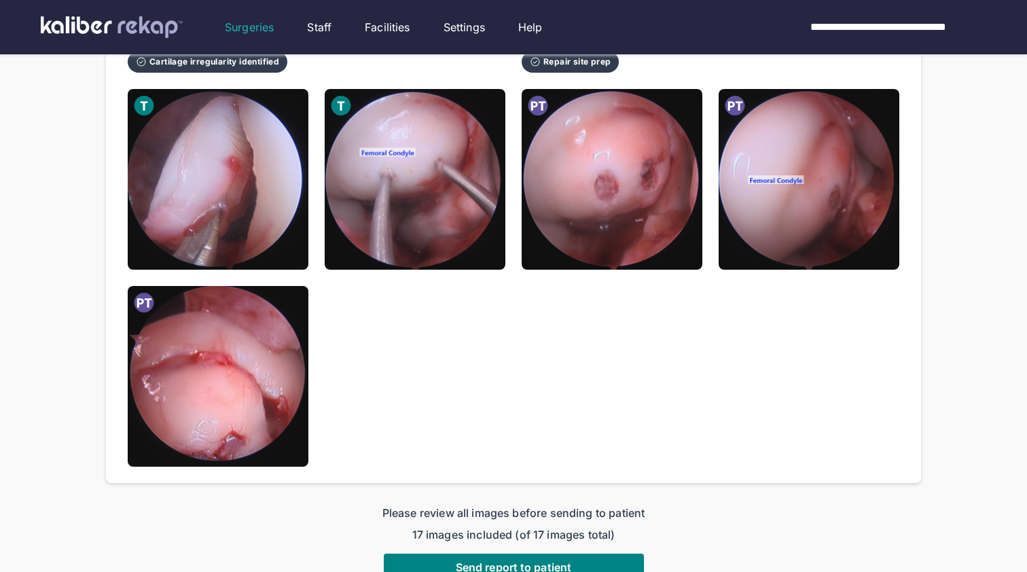
scroll to position [1045, 0]
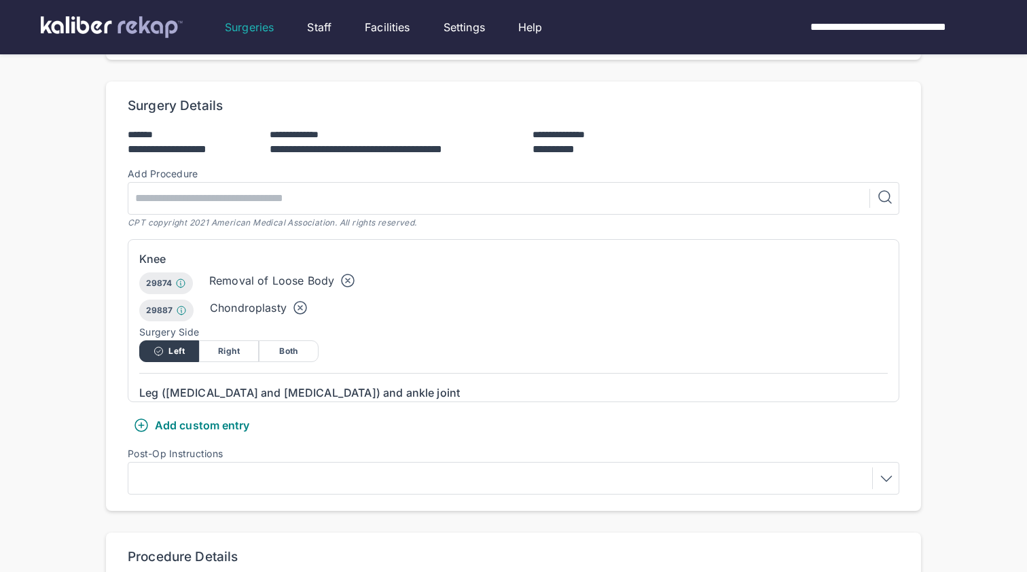
scroll to position [262, 0]
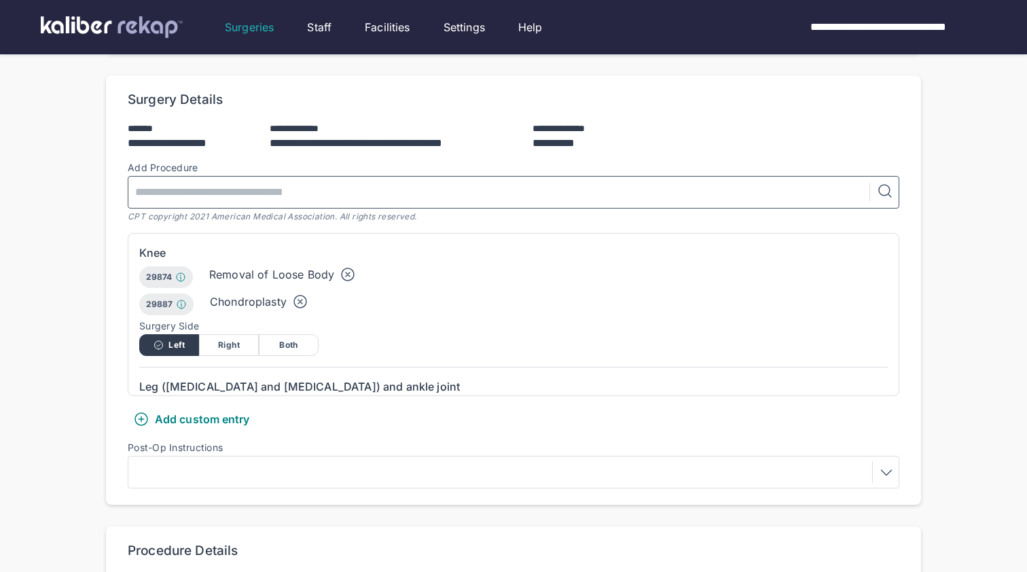
click at [232, 193] on input "text" at bounding box center [502, 192] width 736 height 31
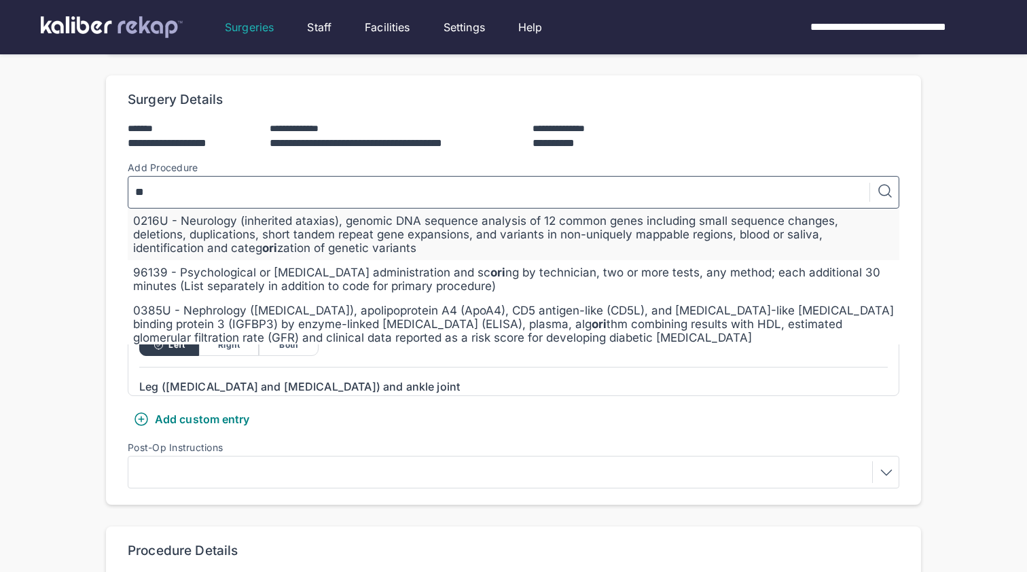
type input "*"
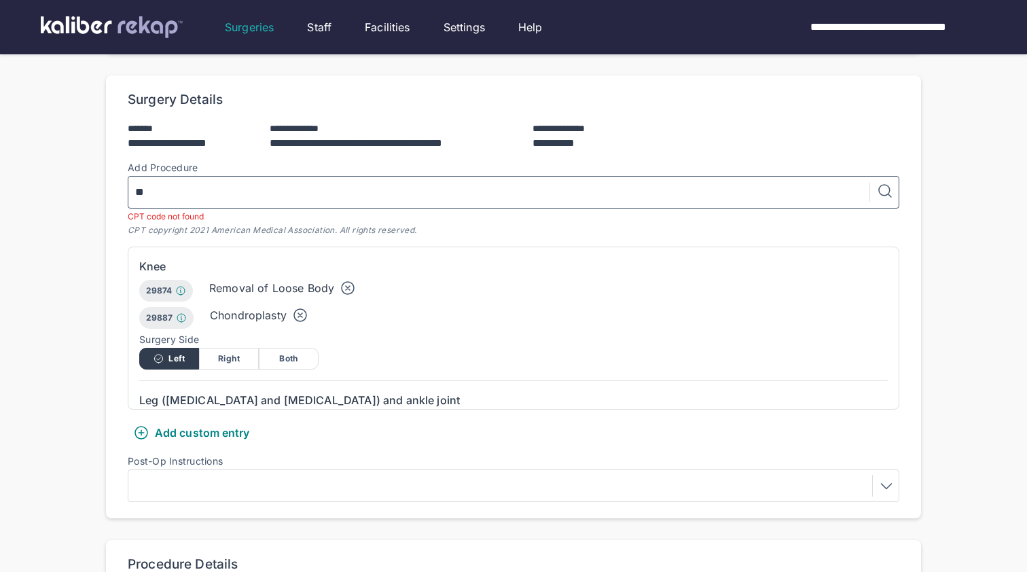
type input "*"
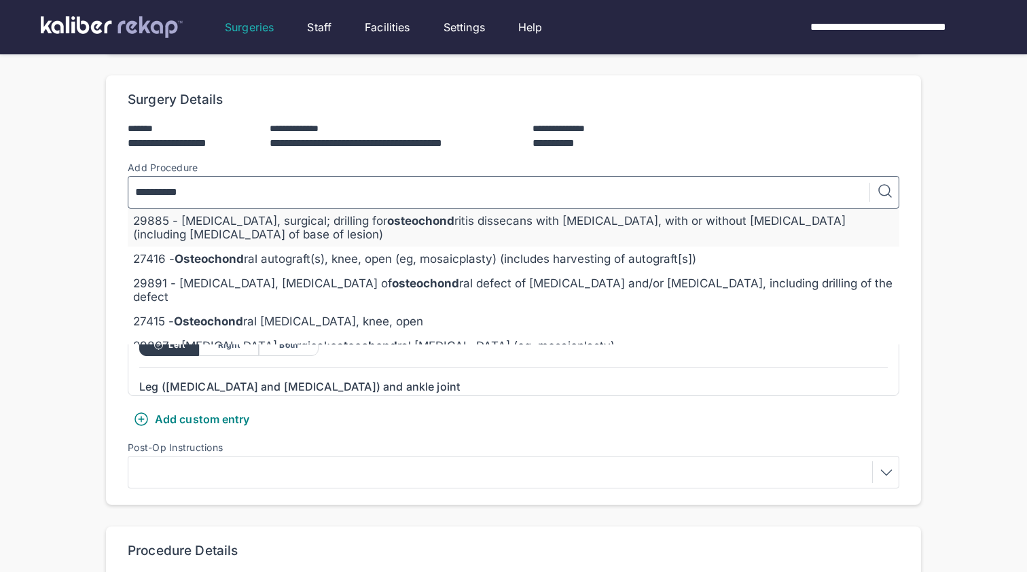
type input "**********"
click at [485, 218] on div "29885 - [MEDICAL_DATA], surgical; drilling for osteochond ritis dissecans with …" at bounding box center [513, 227] width 761 height 27
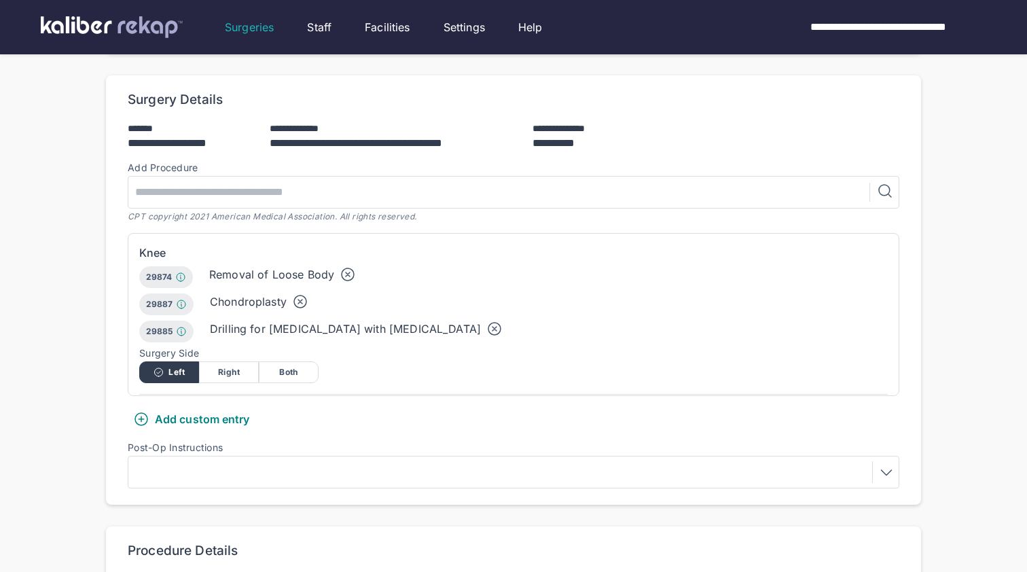
click at [346, 272] on icon at bounding box center [348, 274] width 4 height 4
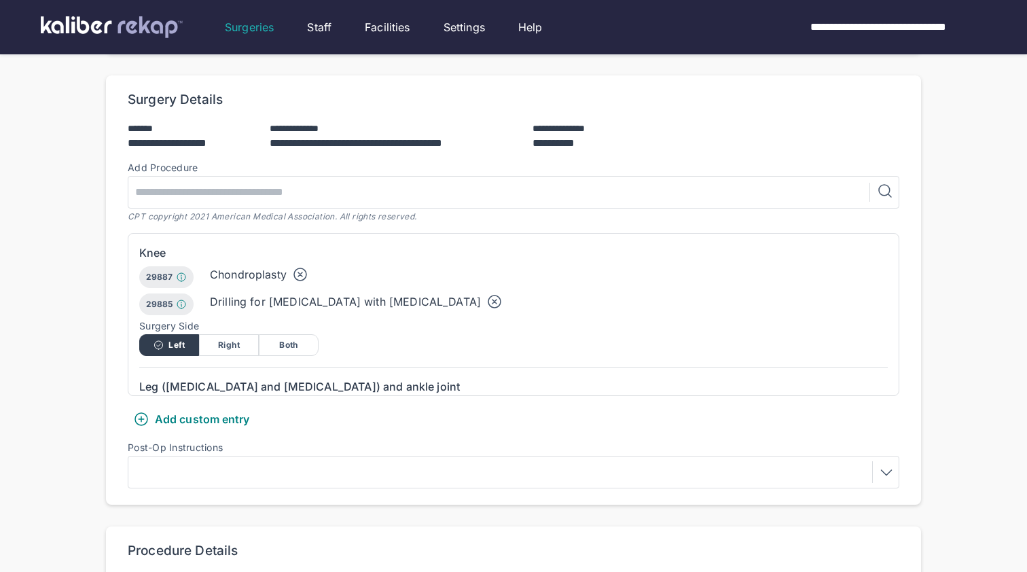
click at [300, 273] on icon at bounding box center [300, 274] width 4 height 4
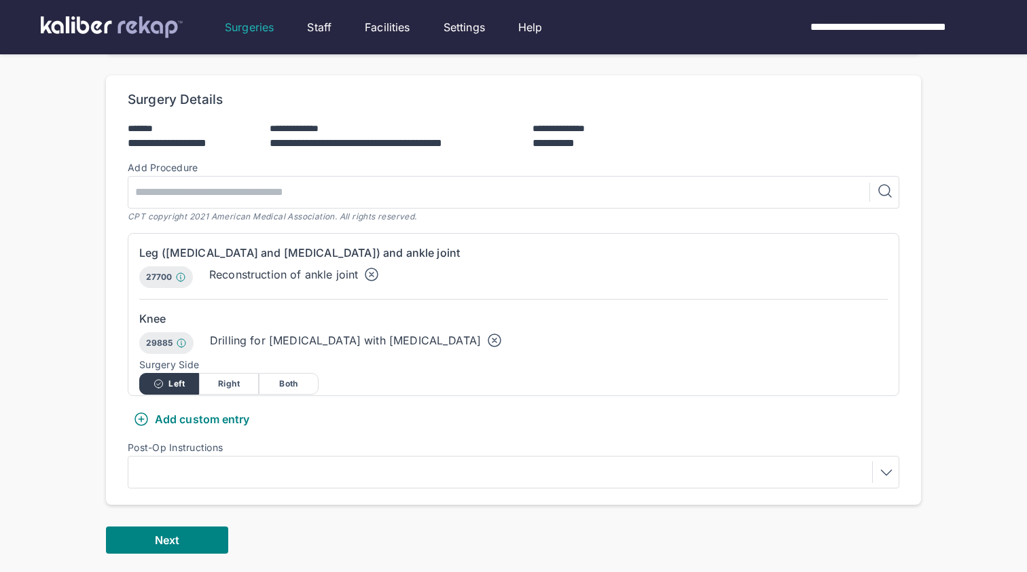
scroll to position [0, 0]
click at [369, 272] on icon at bounding box center [371, 274] width 16 height 16
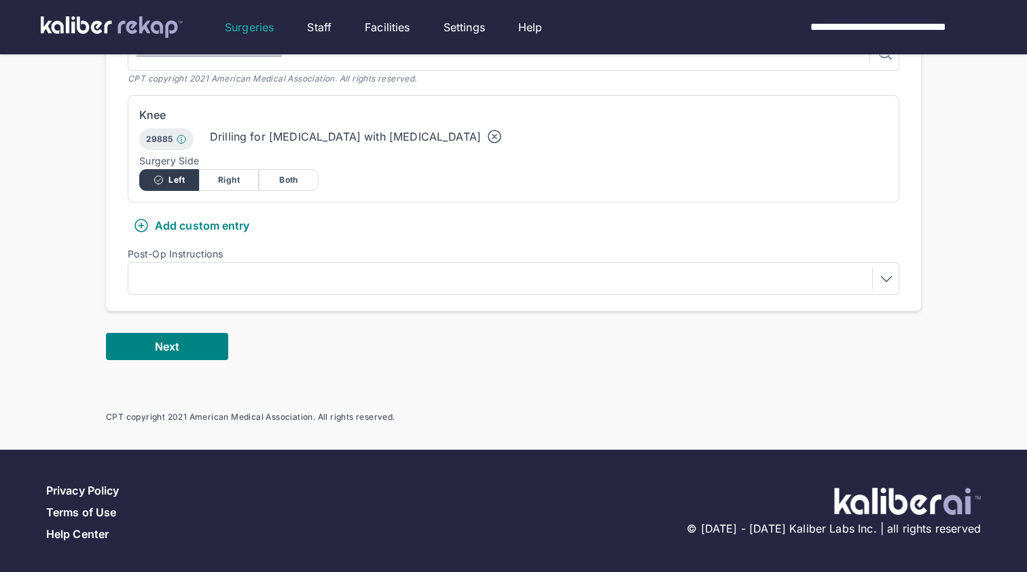
scroll to position [399, 0]
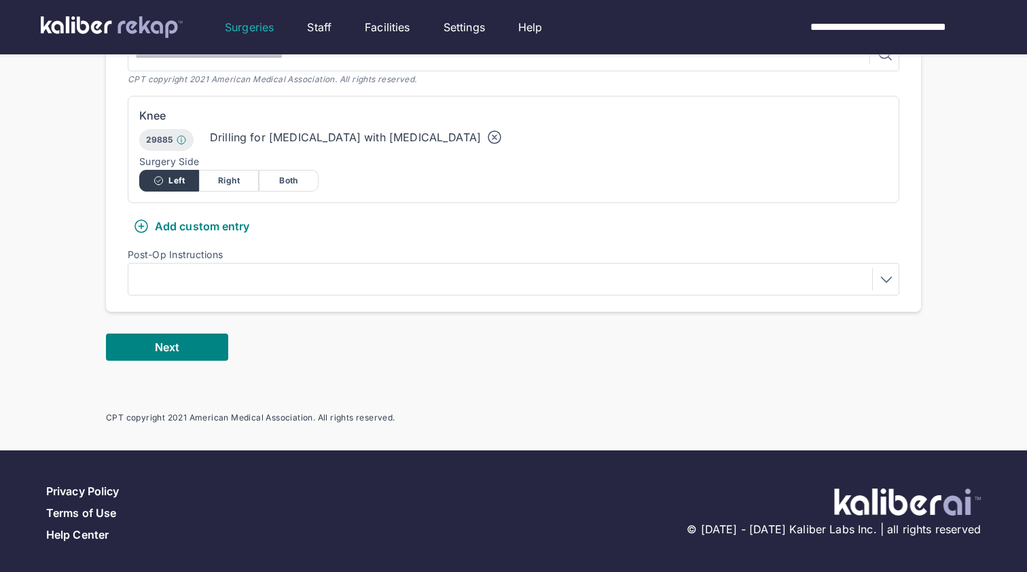
click at [224, 228] on div "Add custom entry" at bounding box center [191, 226] width 117 height 16
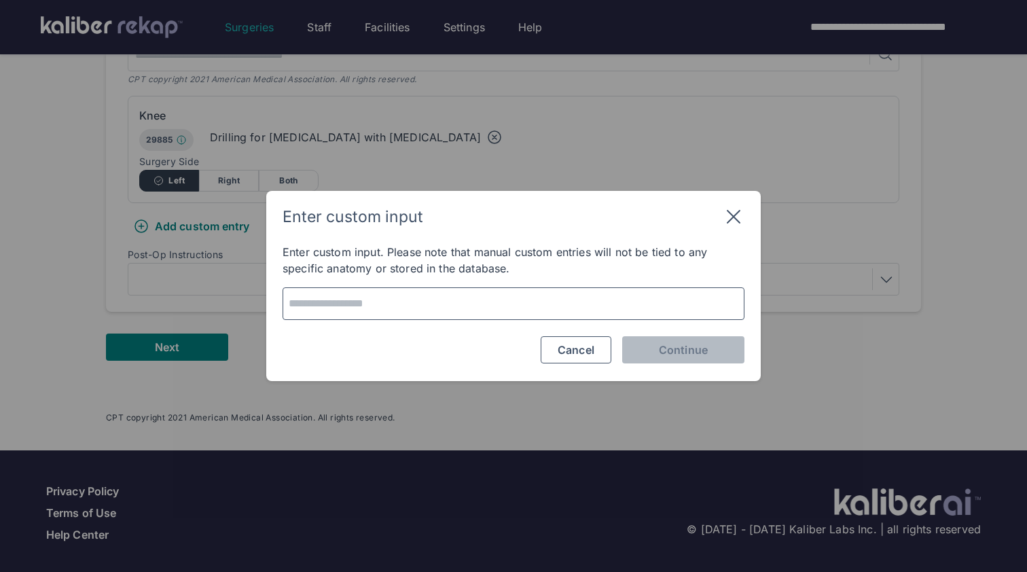
click at [397, 305] on textarea at bounding box center [513, 303] width 452 height 19
type textarea "**********"
click at [691, 347] on span "Continue" at bounding box center [683, 350] width 49 height 14
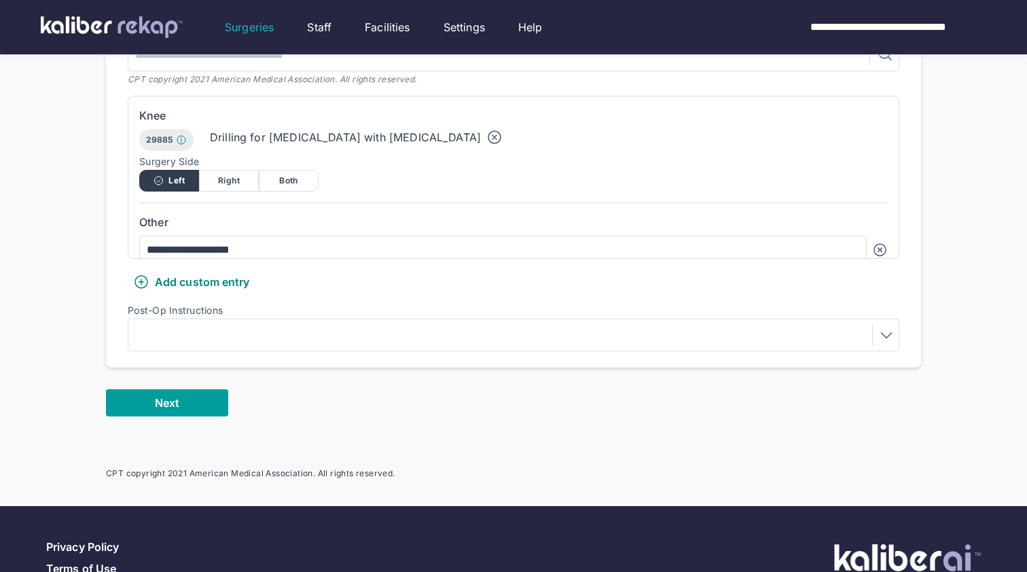
click at [171, 391] on button "Next" at bounding box center [167, 402] width 122 height 27
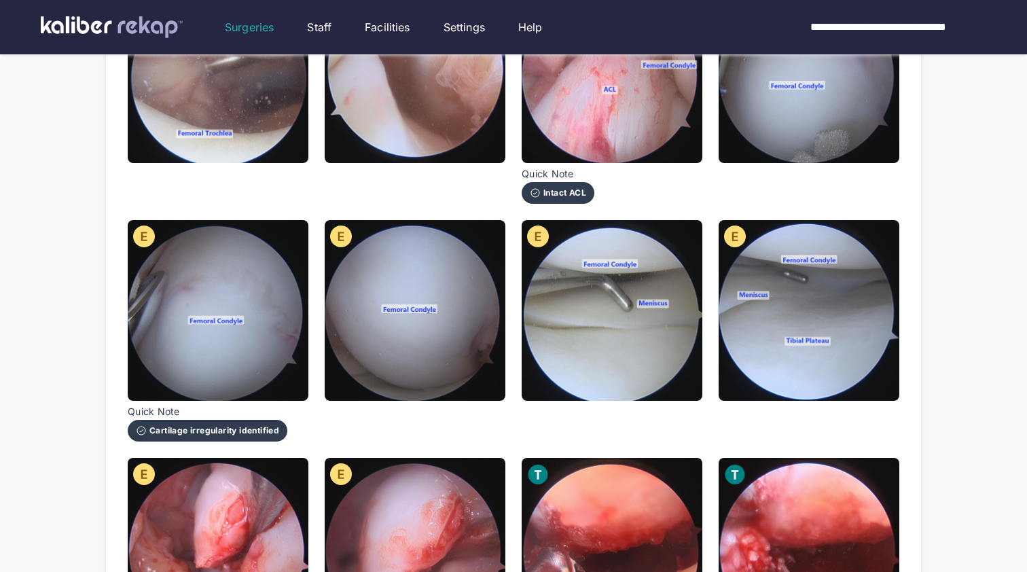
scroll to position [290, 0]
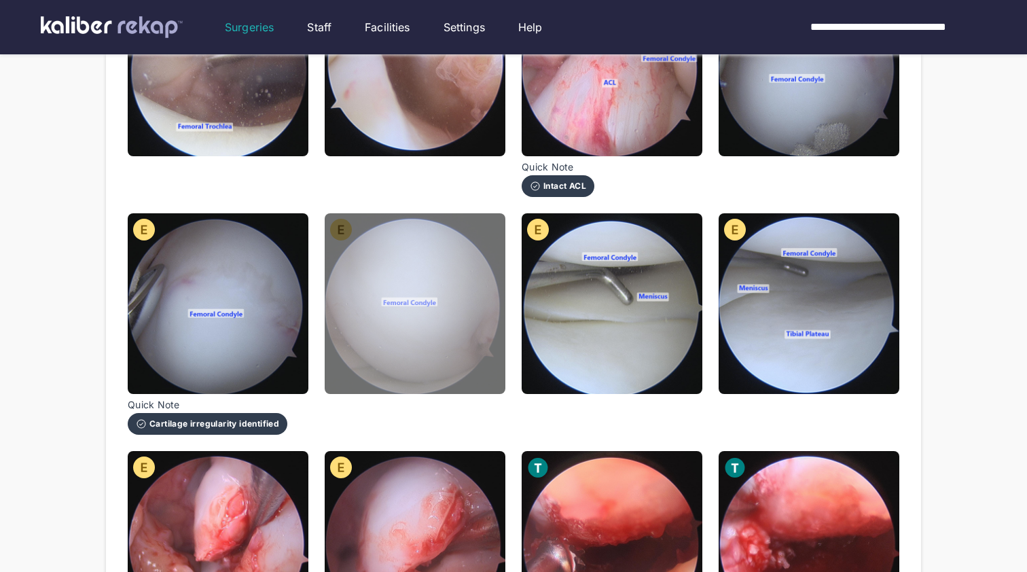
click at [478, 365] on img at bounding box center [415, 303] width 181 height 181
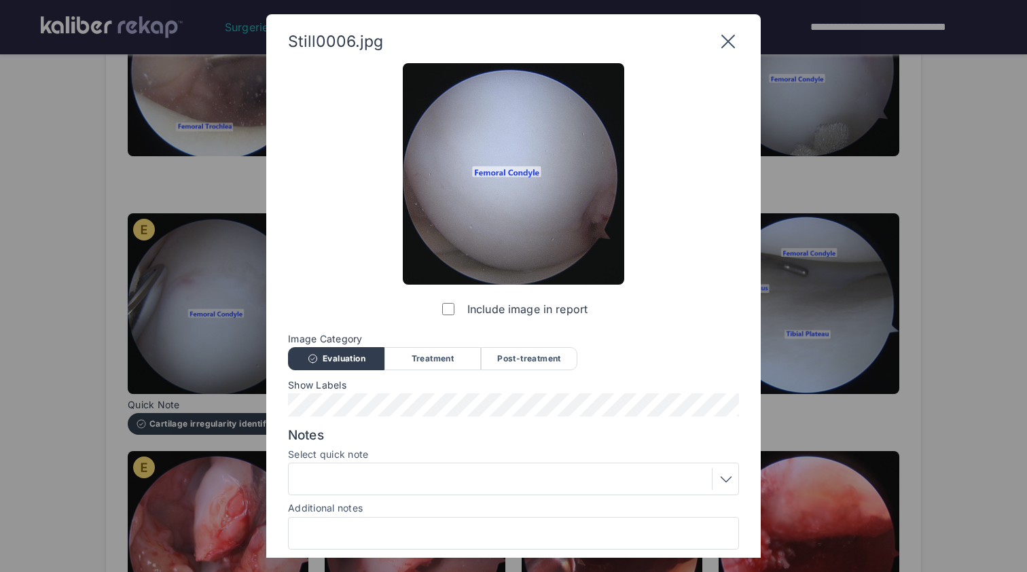
click at [452, 520] on div at bounding box center [513, 533] width 451 height 33
click at [448, 529] on input "Additional notes" at bounding box center [513, 533] width 439 height 18
drag, startPoint x: 448, startPoint y: 529, endPoint x: 462, endPoint y: 529, distance: 13.6
click at [459, 529] on input "**********" at bounding box center [513, 533] width 439 height 18
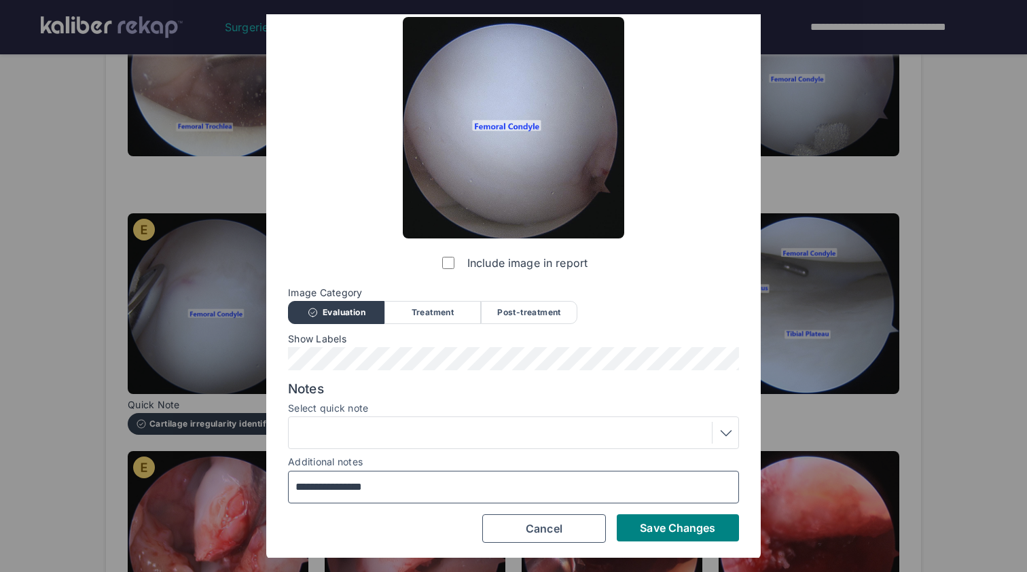
scroll to position [46, 0]
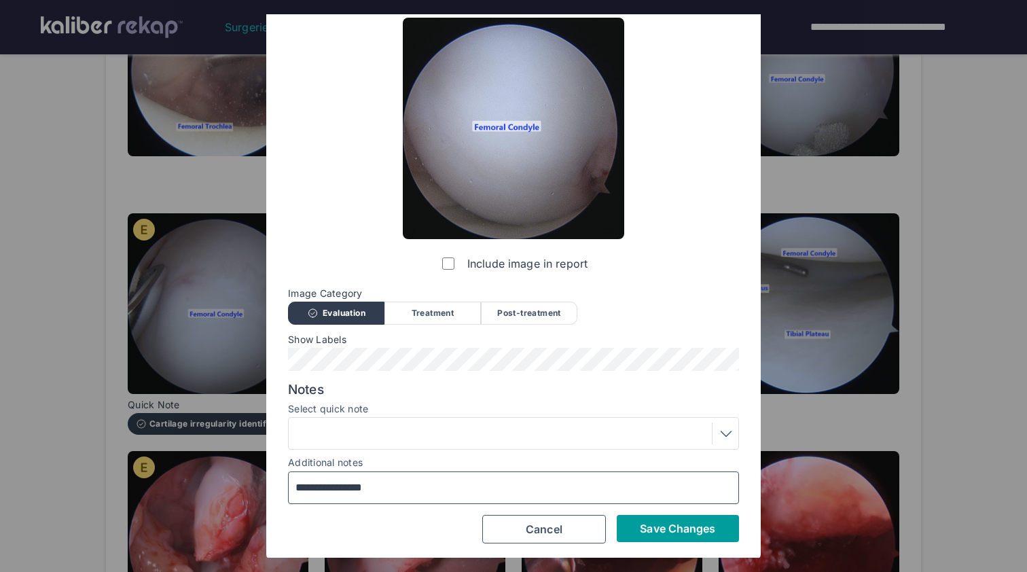
type input "**********"
click at [646, 522] on span "Save Changes" at bounding box center [677, 529] width 75 height 14
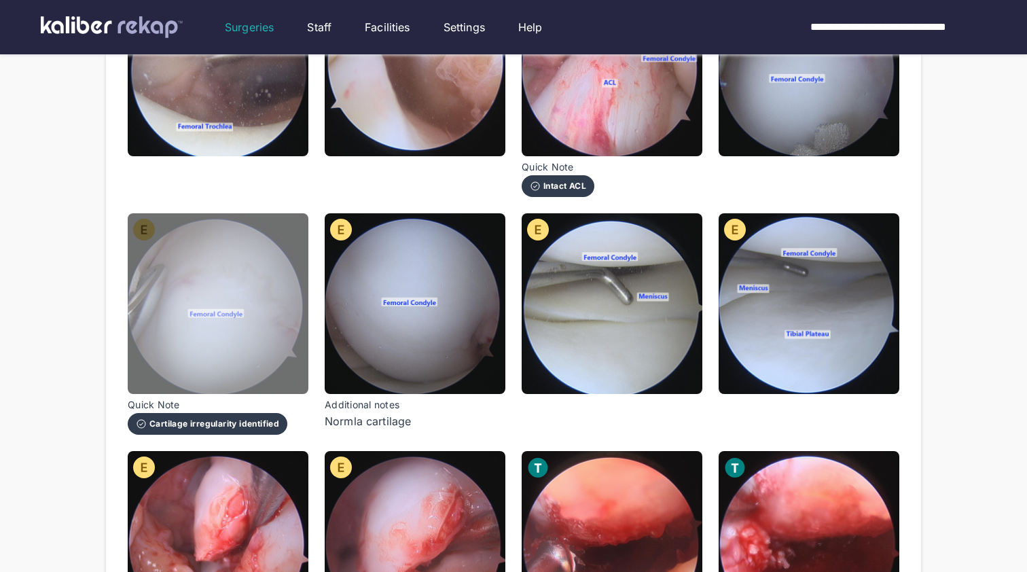
click at [208, 343] on img at bounding box center [218, 303] width 181 height 181
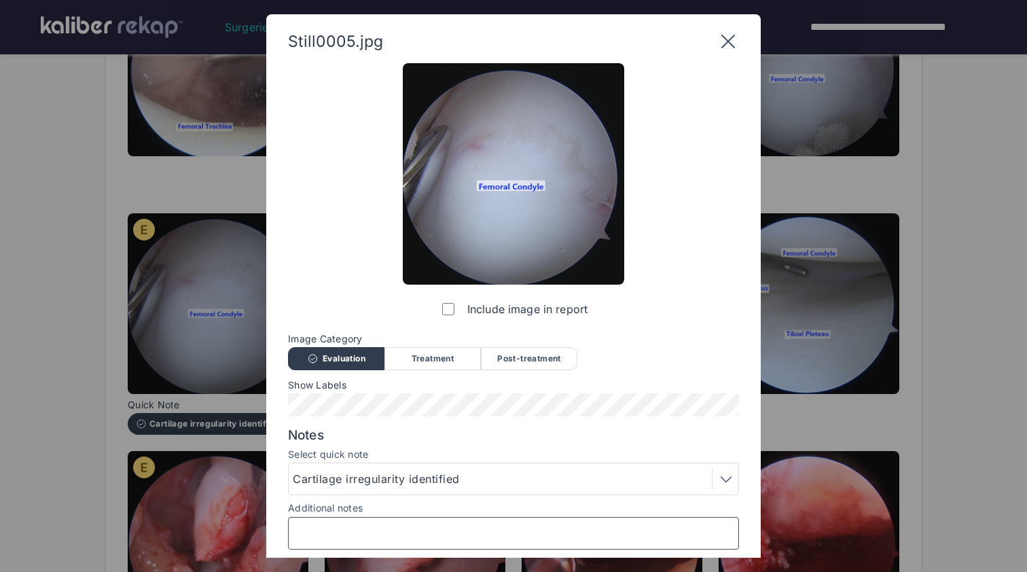
click at [460, 534] on input "Additional notes" at bounding box center [513, 533] width 439 height 18
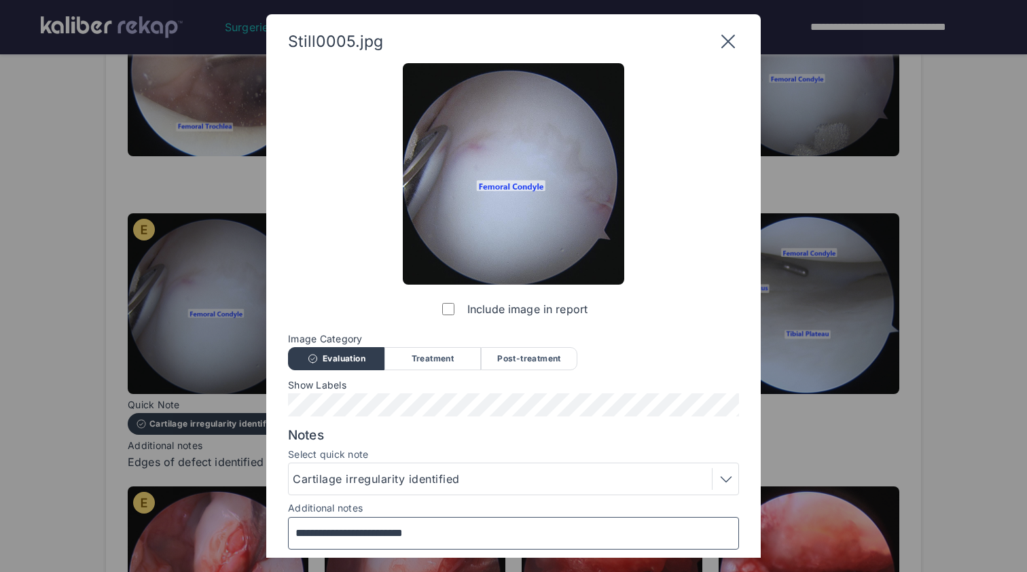
scroll to position [42, 0]
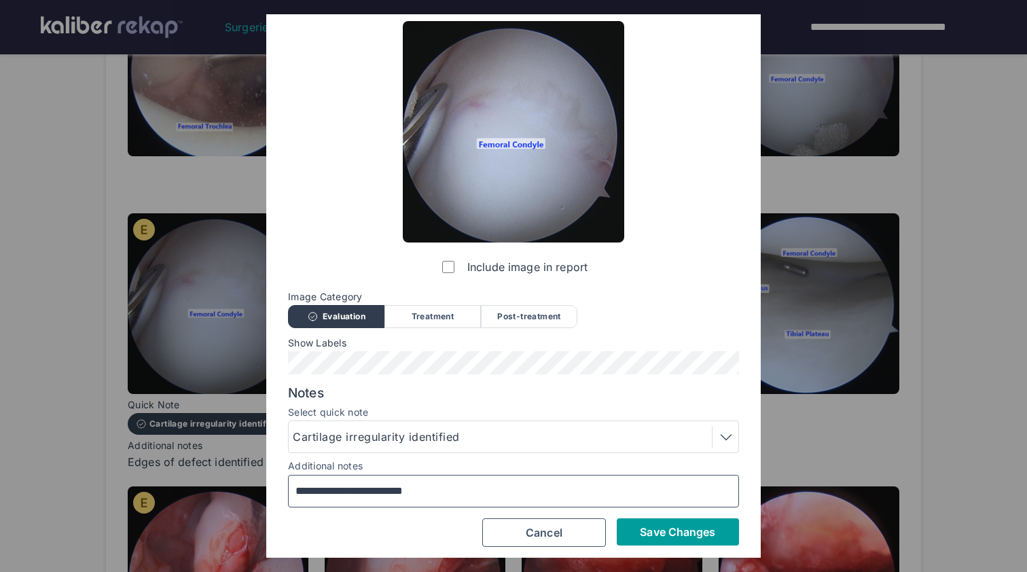
type input "**********"
click at [668, 527] on span "Save Changes" at bounding box center [677, 532] width 75 height 14
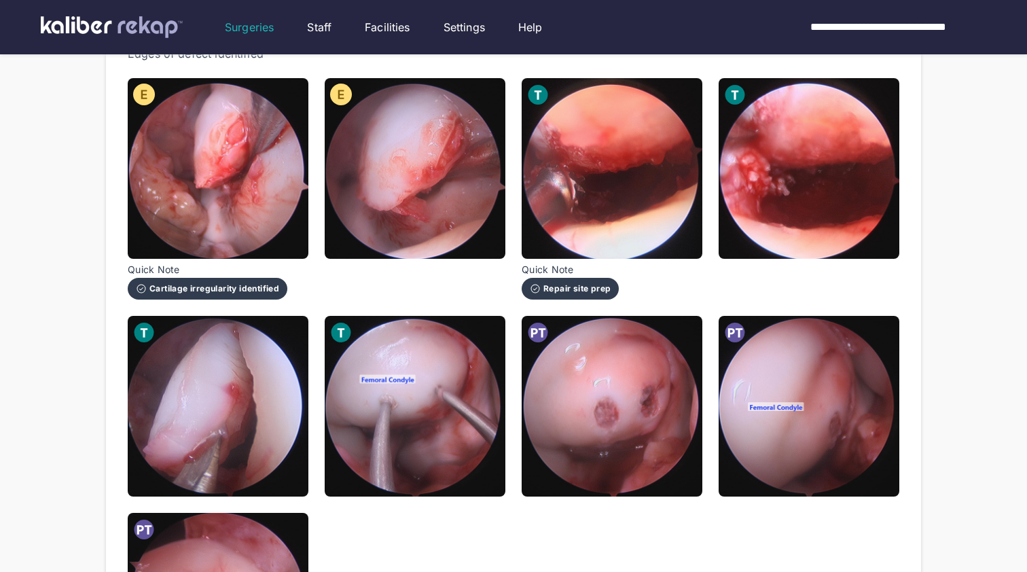
scroll to position [677, 0]
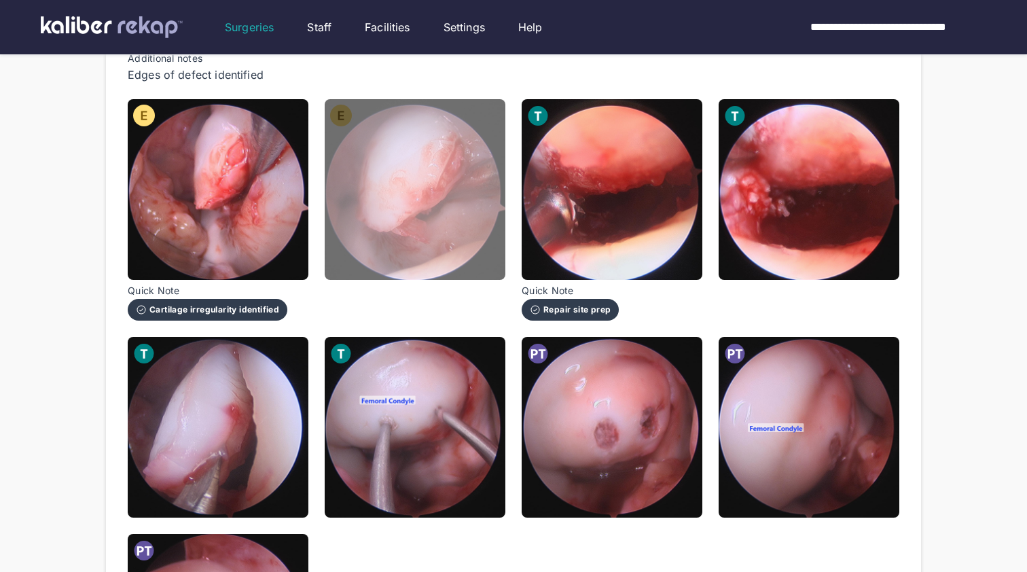
click at [370, 222] on img at bounding box center [415, 189] width 181 height 181
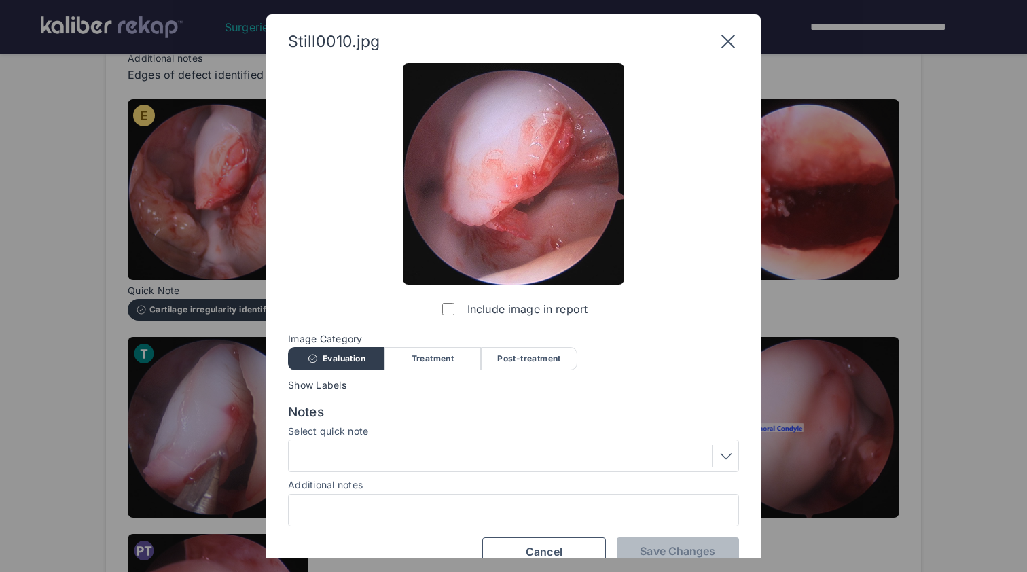
click at [392, 497] on div at bounding box center [513, 510] width 451 height 33
click at [396, 504] on input "Additional notes" at bounding box center [513, 510] width 439 height 18
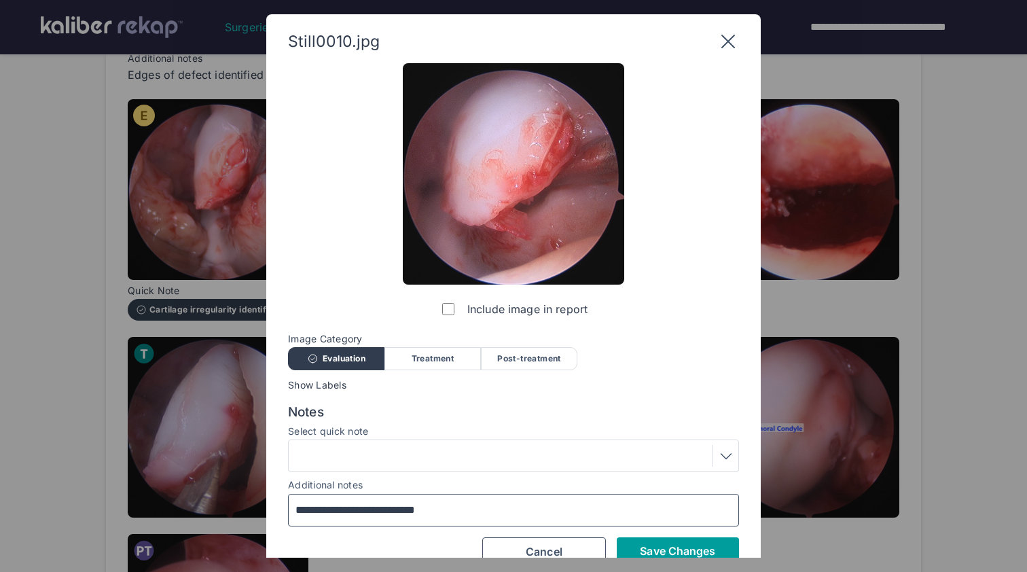
type input "**********"
click at [660, 541] on button "Save Changes" at bounding box center [678, 550] width 122 height 27
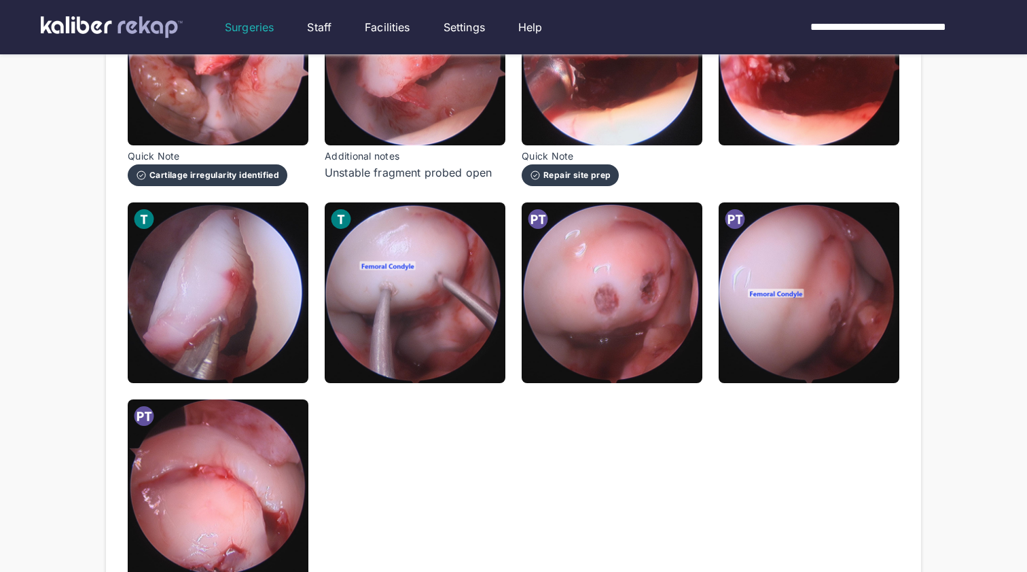
scroll to position [812, 0]
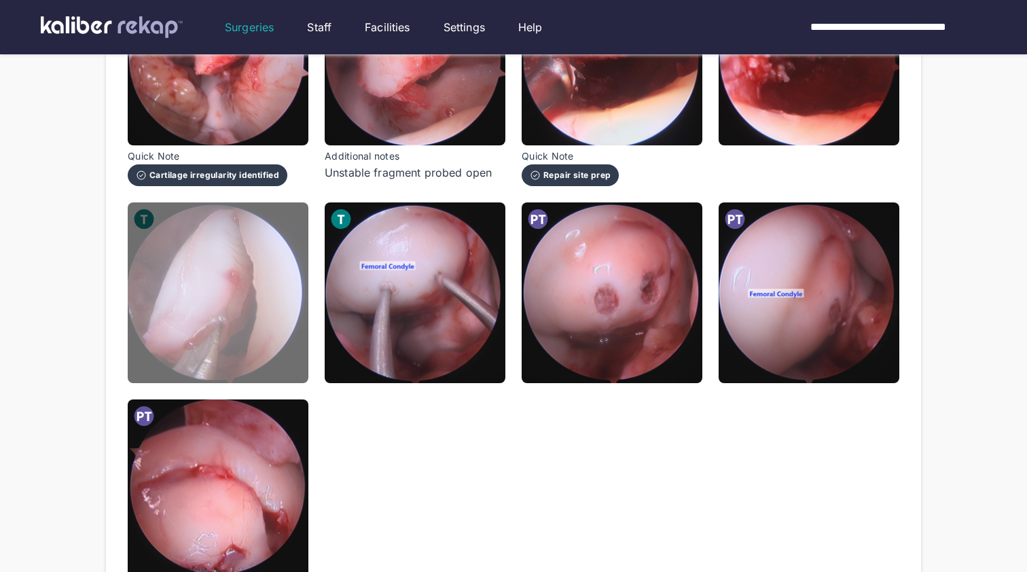
click at [236, 331] on img at bounding box center [218, 292] width 181 height 181
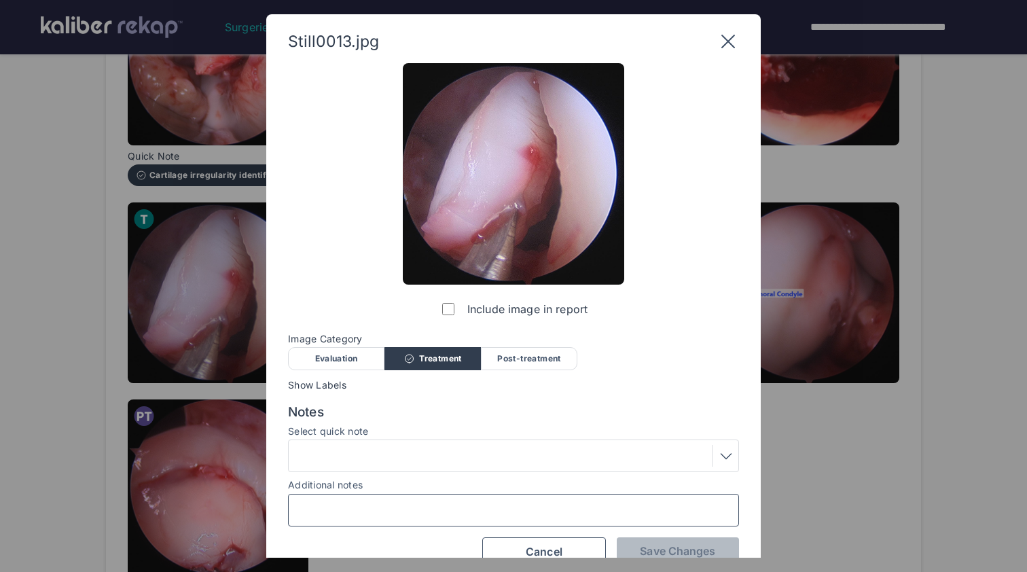
click at [431, 507] on input "Additional notes" at bounding box center [513, 510] width 439 height 18
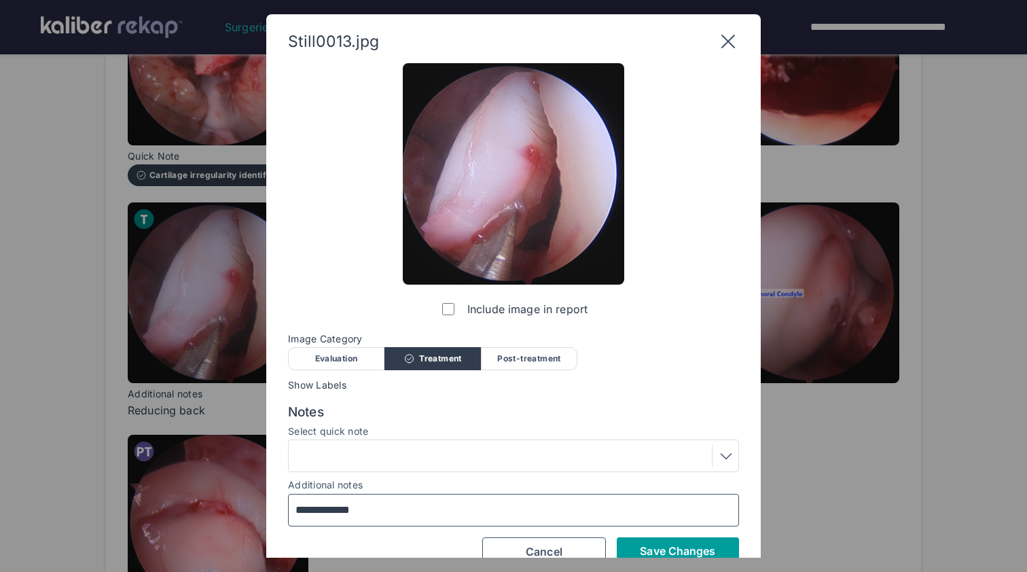
type input "**********"
click at [687, 551] on span "Save Changes" at bounding box center [677, 551] width 75 height 14
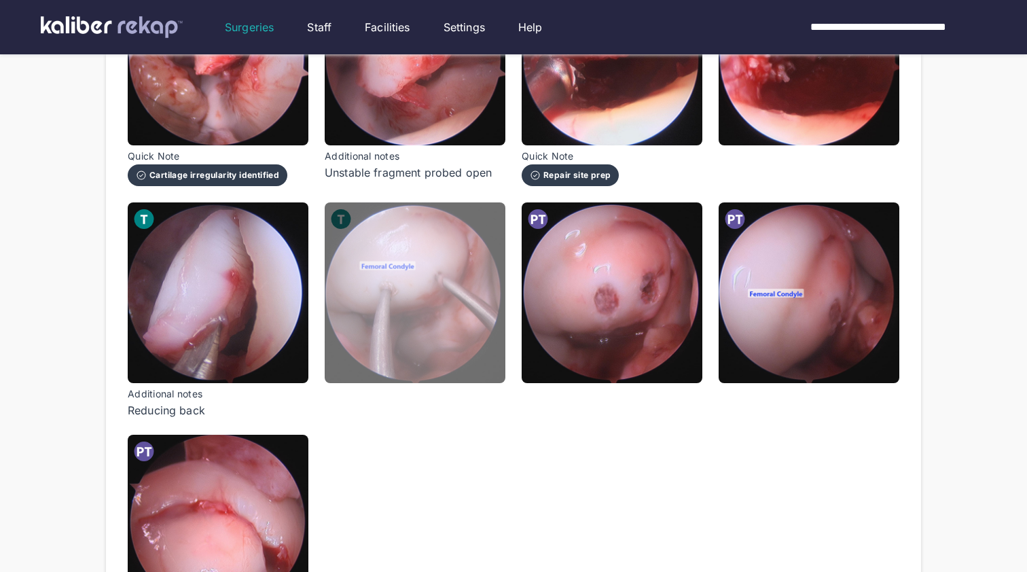
click at [487, 355] on img at bounding box center [415, 292] width 181 height 181
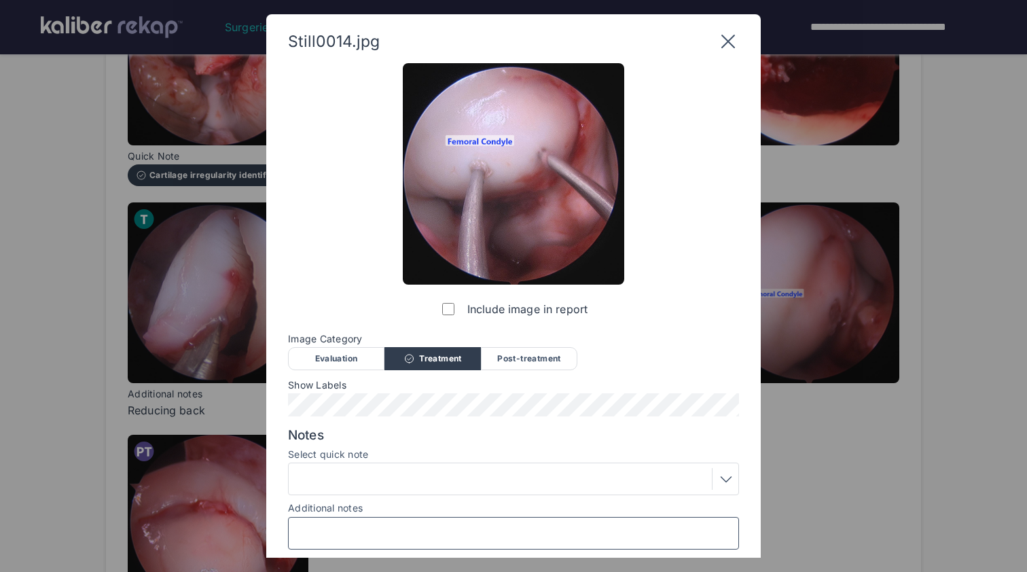
click at [522, 537] on input "Additional notes" at bounding box center [513, 533] width 439 height 18
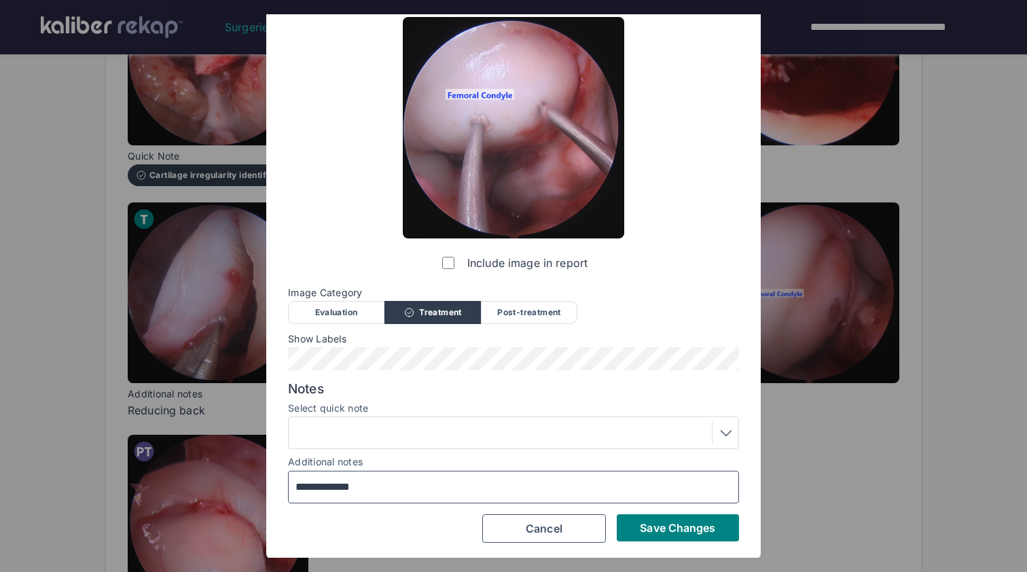
scroll to position [46, 0]
type input "**********"
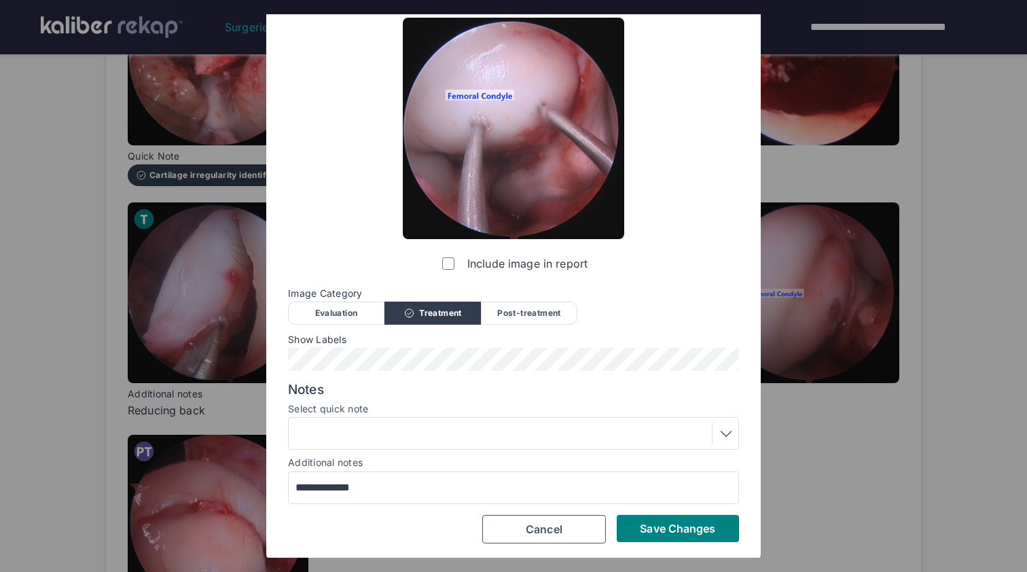
click at [703, 541] on div "Save Changes Cancel" at bounding box center [513, 529] width 451 height 29
click at [695, 524] on span "Save Changes" at bounding box center [677, 529] width 75 height 14
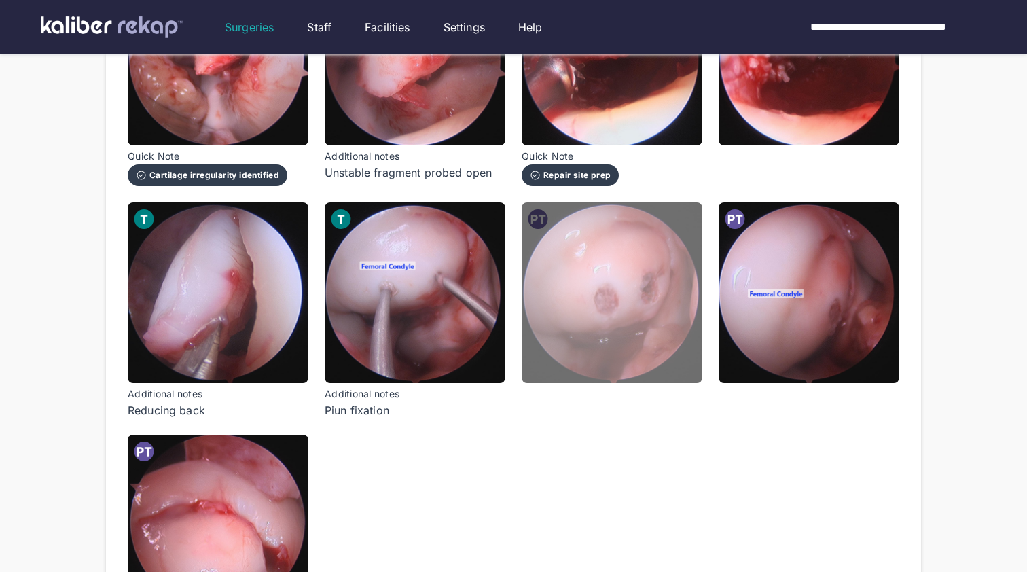
click at [618, 339] on img at bounding box center [612, 292] width 181 height 181
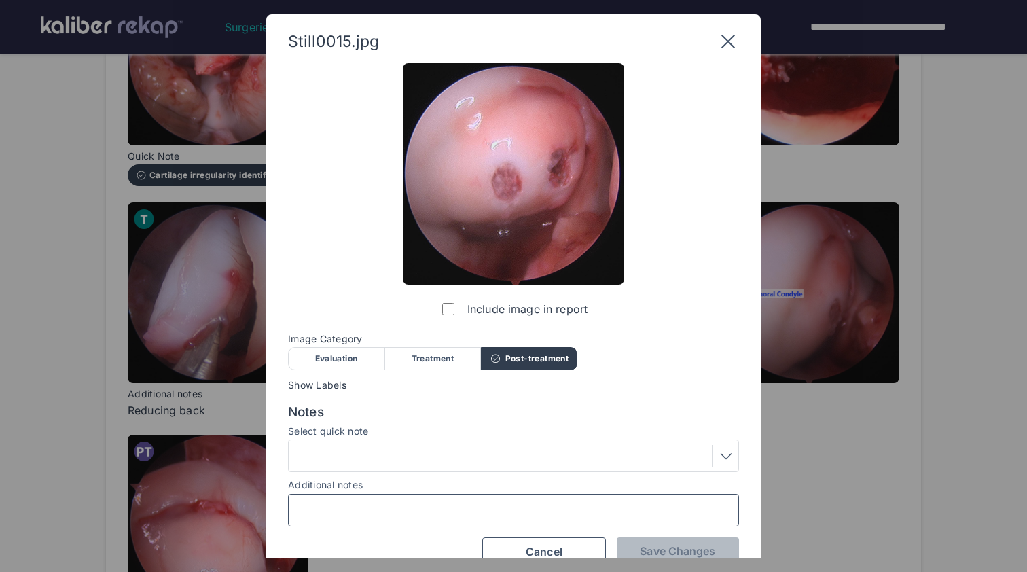
click at [556, 505] on input "Additional notes" at bounding box center [513, 510] width 439 height 18
type input "**********"
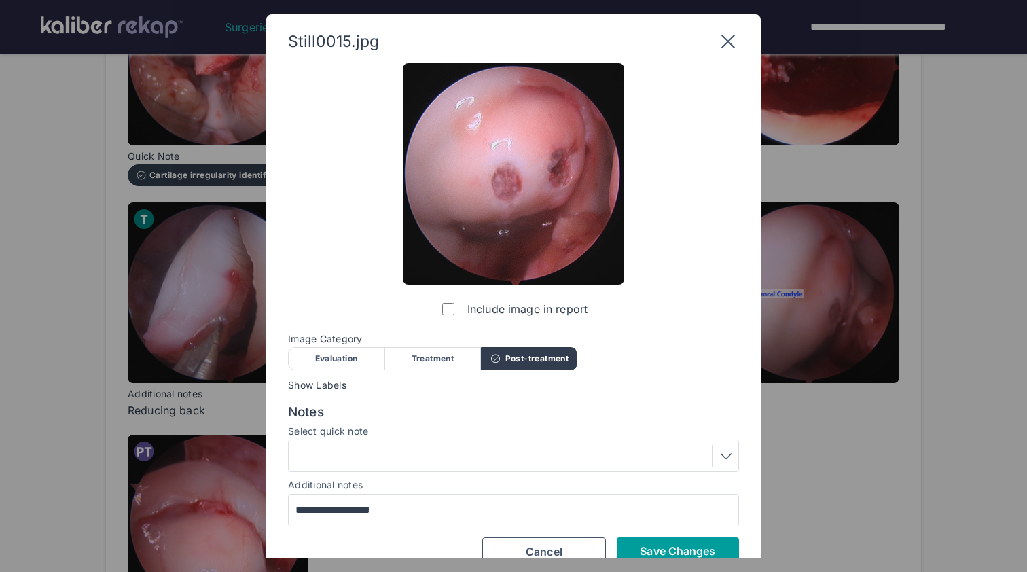
click at [699, 546] on span "Save Changes" at bounding box center [677, 551] width 75 height 14
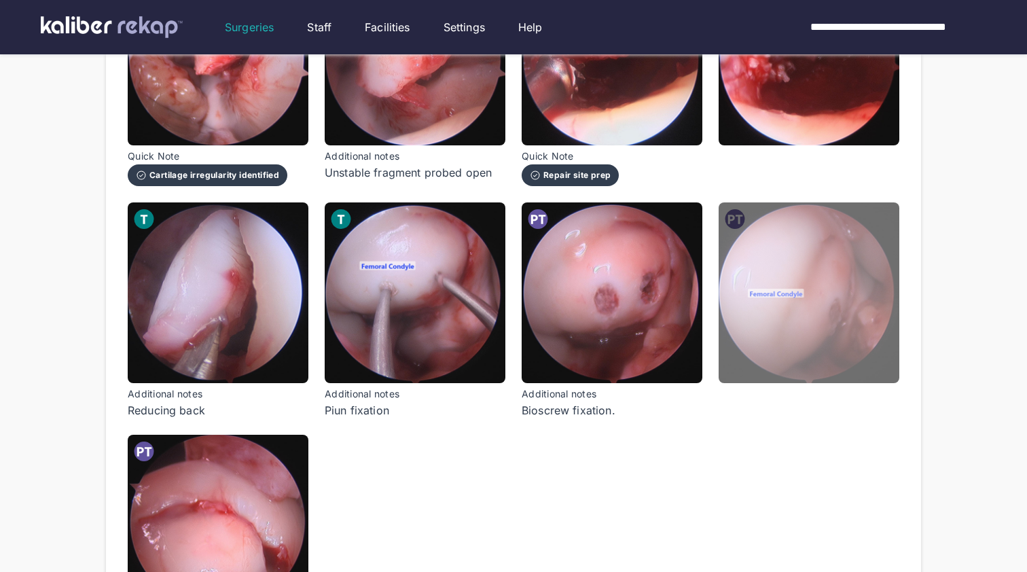
click at [804, 330] on img at bounding box center [809, 292] width 181 height 181
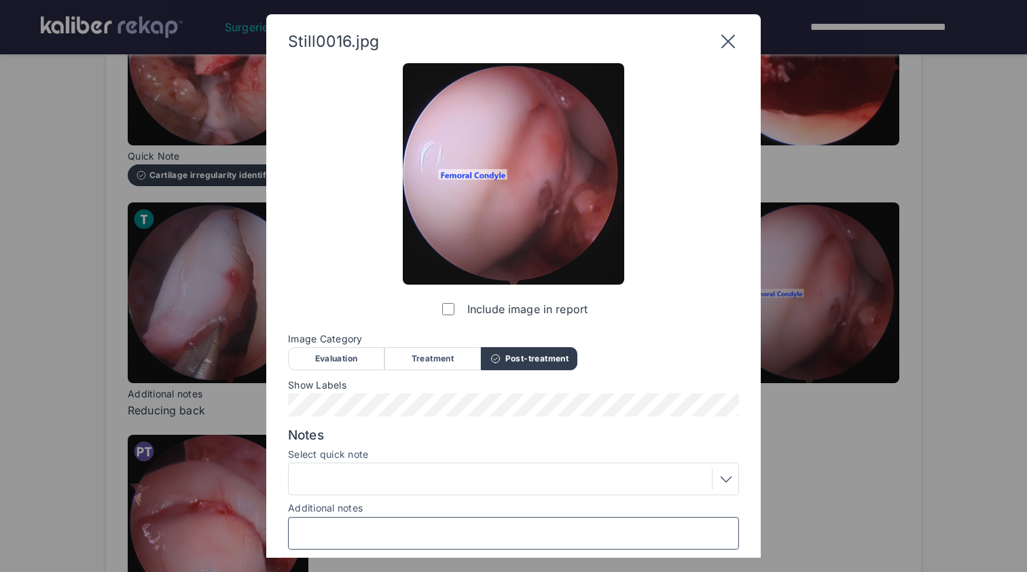
click at [522, 531] on input "Additional notes" at bounding box center [513, 533] width 439 height 18
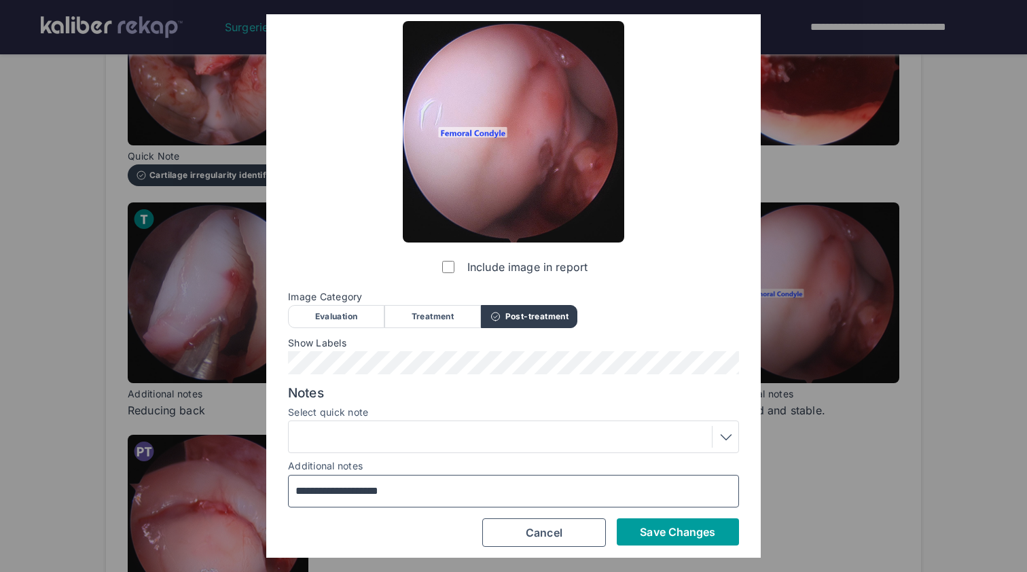
type input "**********"
click at [700, 533] on span "Save Changes" at bounding box center [677, 532] width 75 height 14
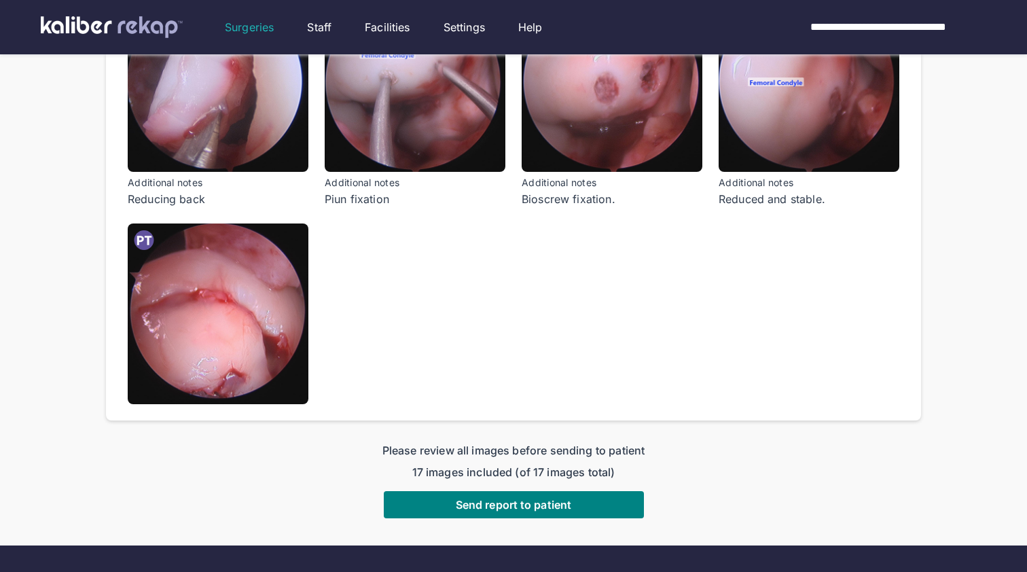
scroll to position [1060, 0]
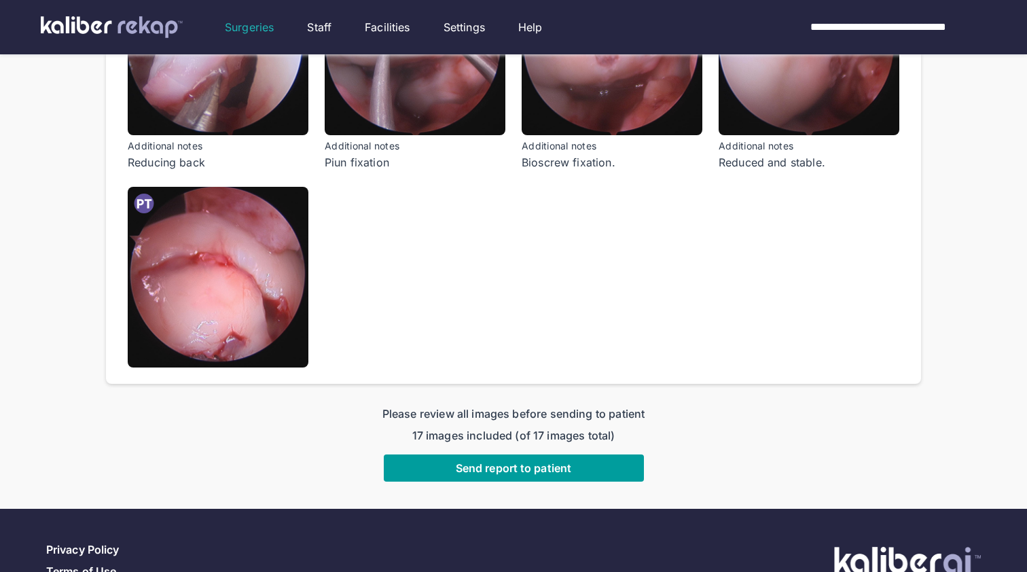
click at [493, 461] on span "Send report to patient" at bounding box center [513, 468] width 115 height 14
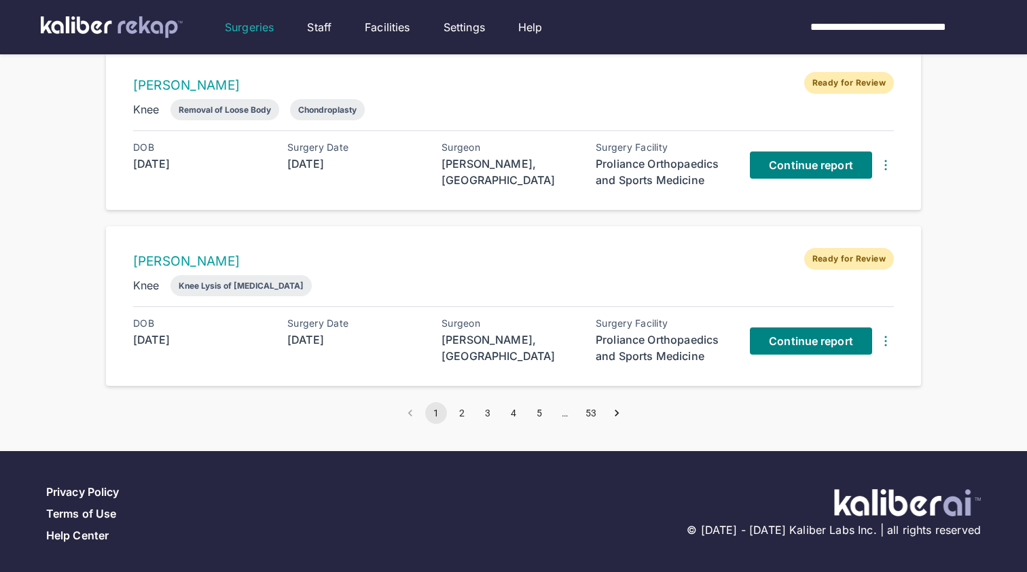
scroll to position [1005, 0]
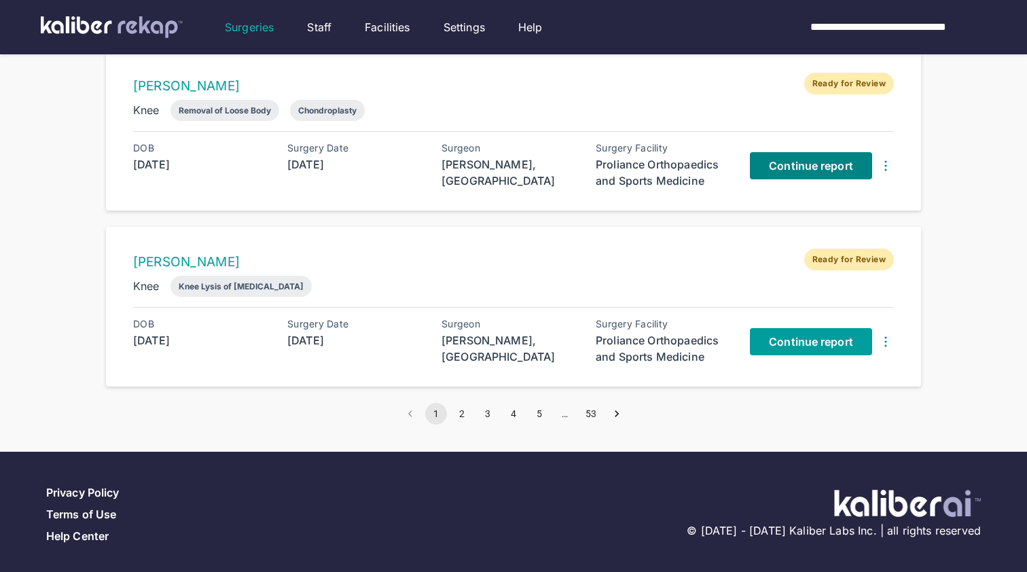
click at [832, 335] on span "Continue report" at bounding box center [811, 342] width 84 height 14
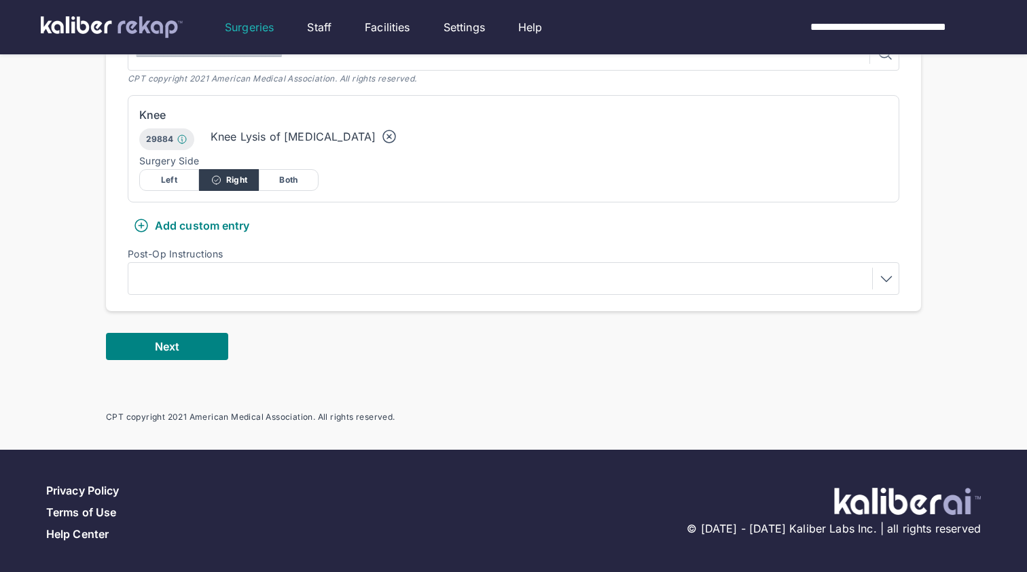
scroll to position [382, 0]
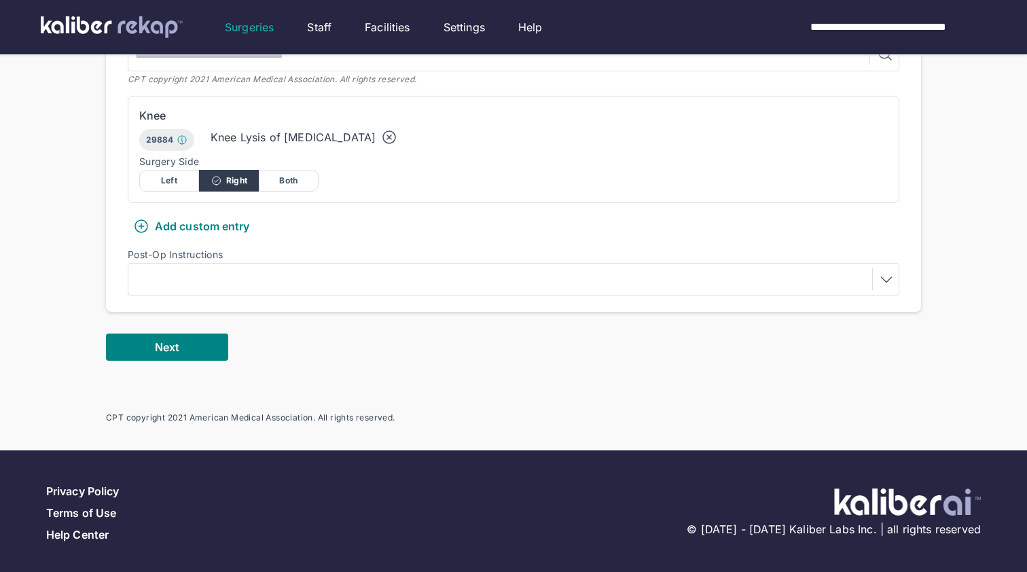
click at [198, 226] on div "Add custom entry" at bounding box center [191, 226] width 117 height 16
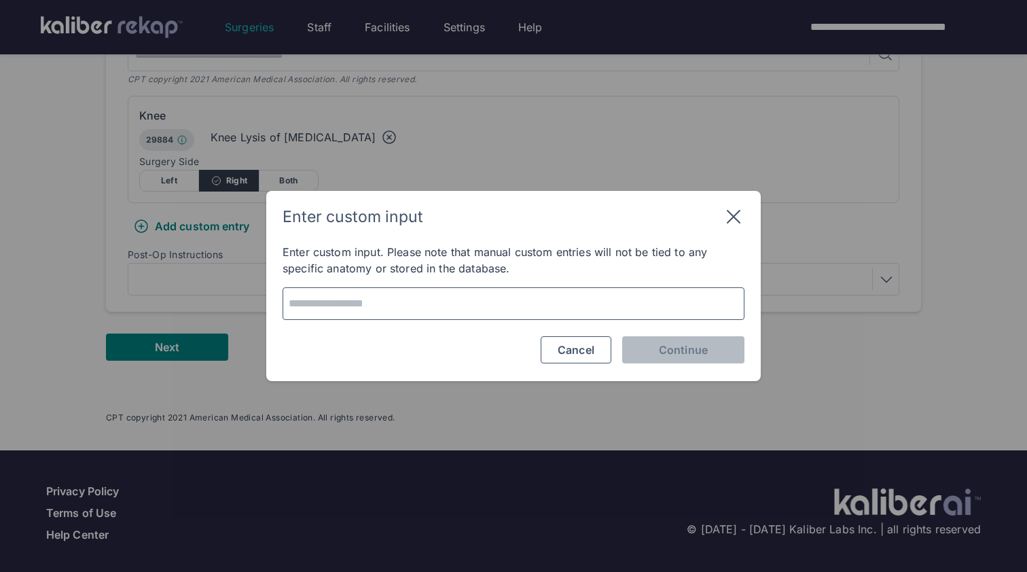
click at [421, 304] on textarea at bounding box center [513, 303] width 452 height 19
type textarea "*"
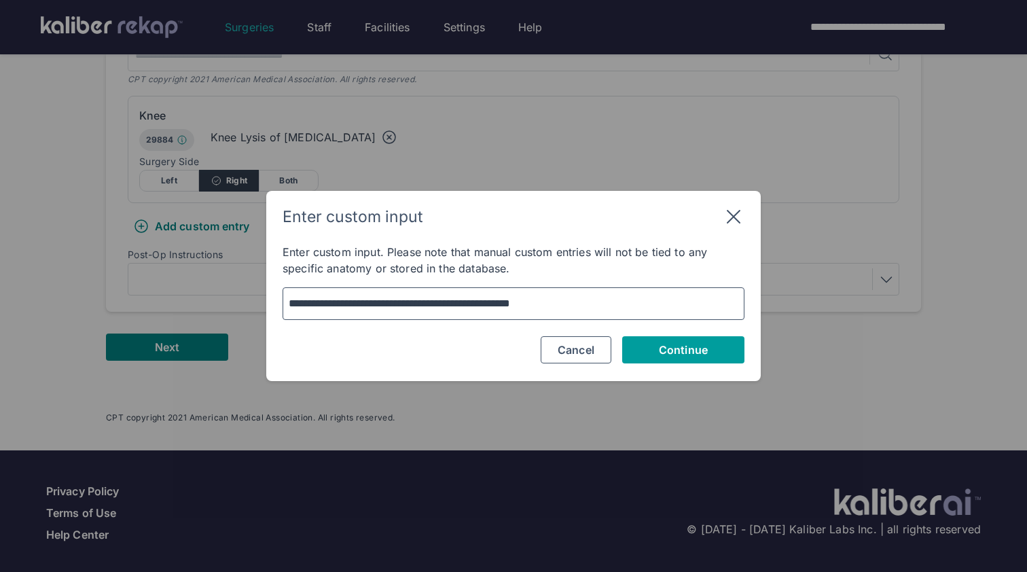
type textarea "**********"
click at [655, 346] on button "Continue" at bounding box center [683, 349] width 122 height 27
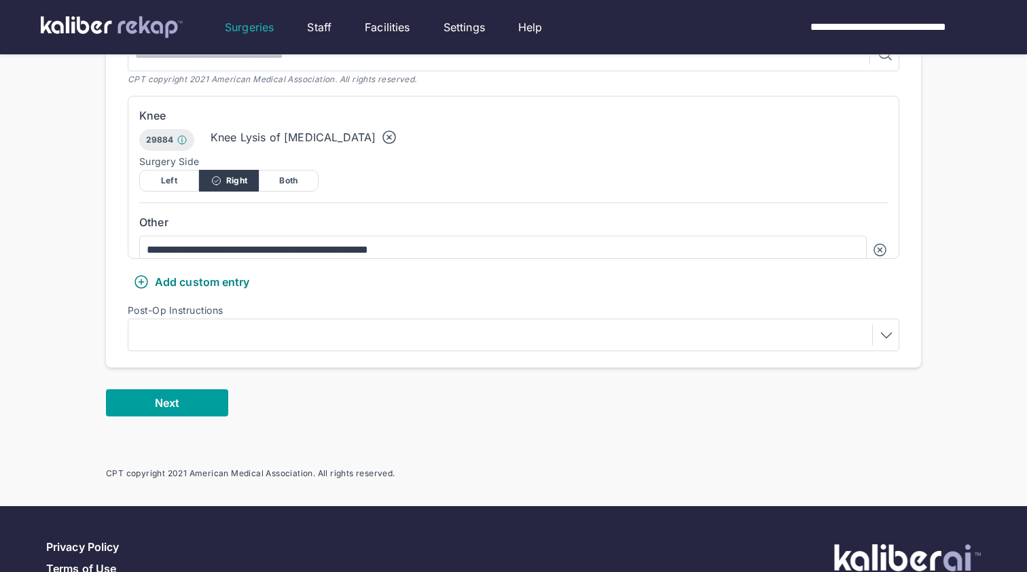
click at [173, 410] on button "Next" at bounding box center [167, 402] width 122 height 27
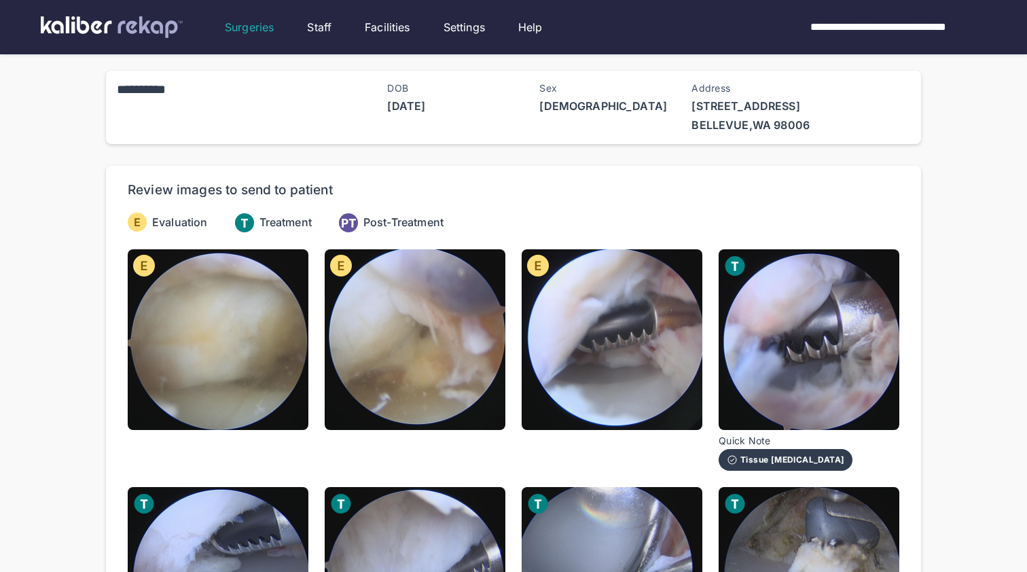
scroll to position [13, 0]
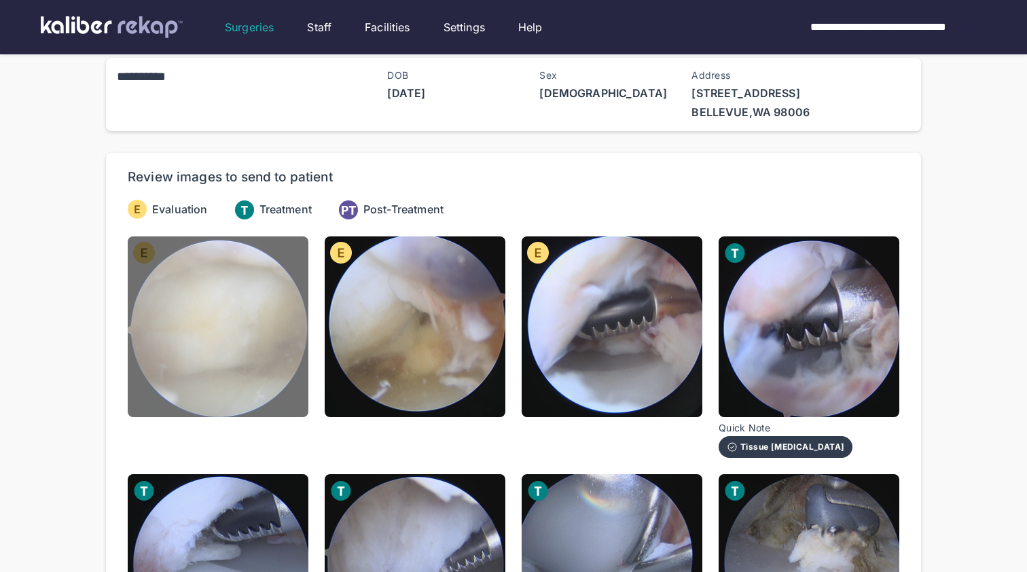
click at [262, 335] on img at bounding box center [218, 326] width 181 height 181
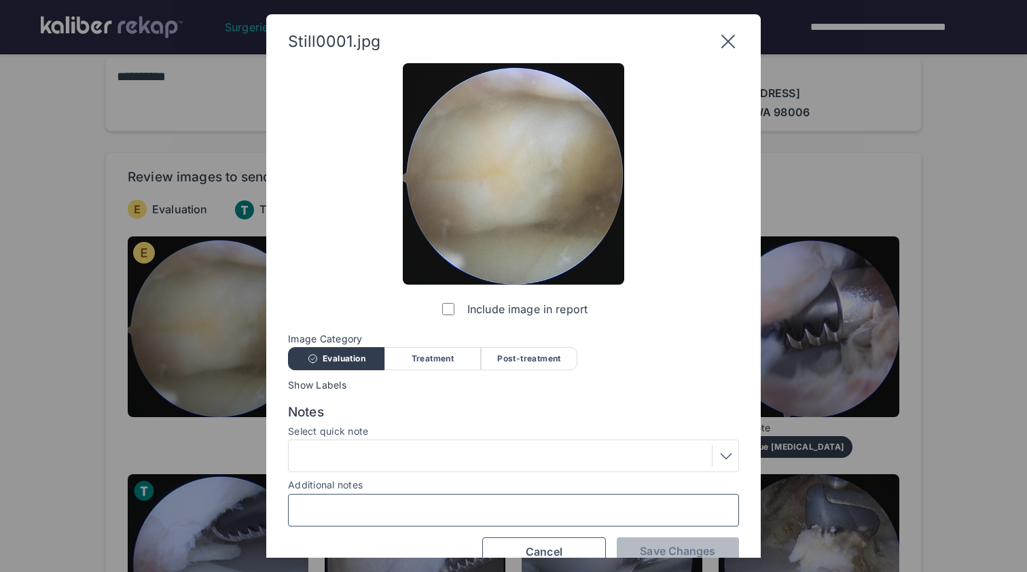
click at [382, 507] on input "Additional notes" at bounding box center [513, 510] width 439 height 18
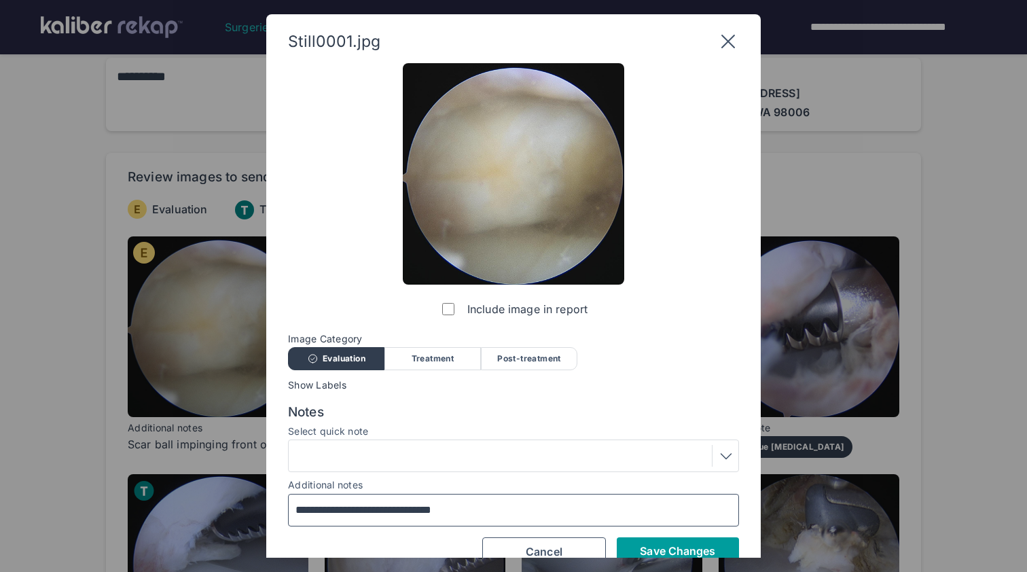
type input "**********"
click at [646, 539] on button "Save Changes" at bounding box center [678, 550] width 122 height 27
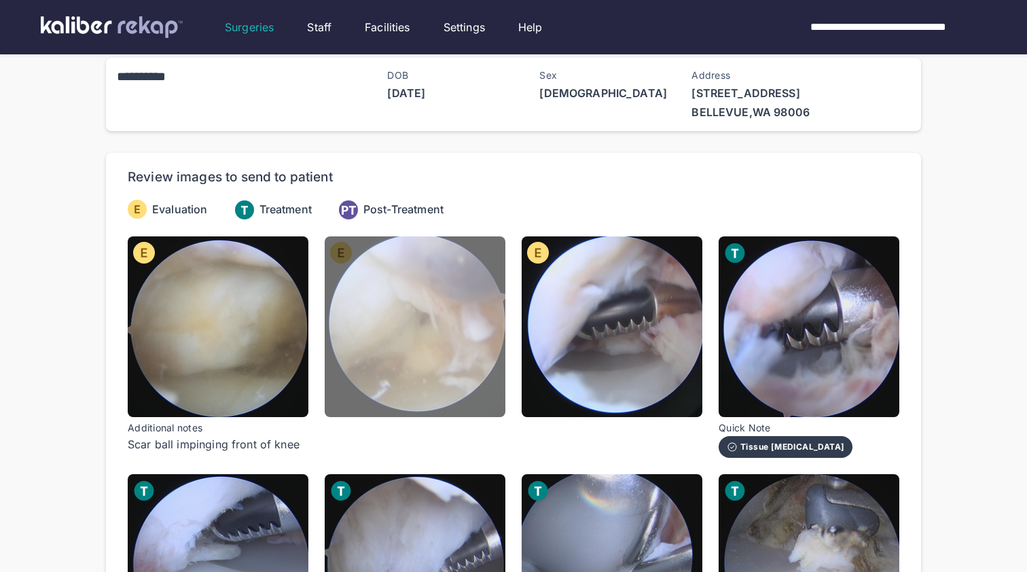
click at [443, 365] on img at bounding box center [415, 326] width 181 height 181
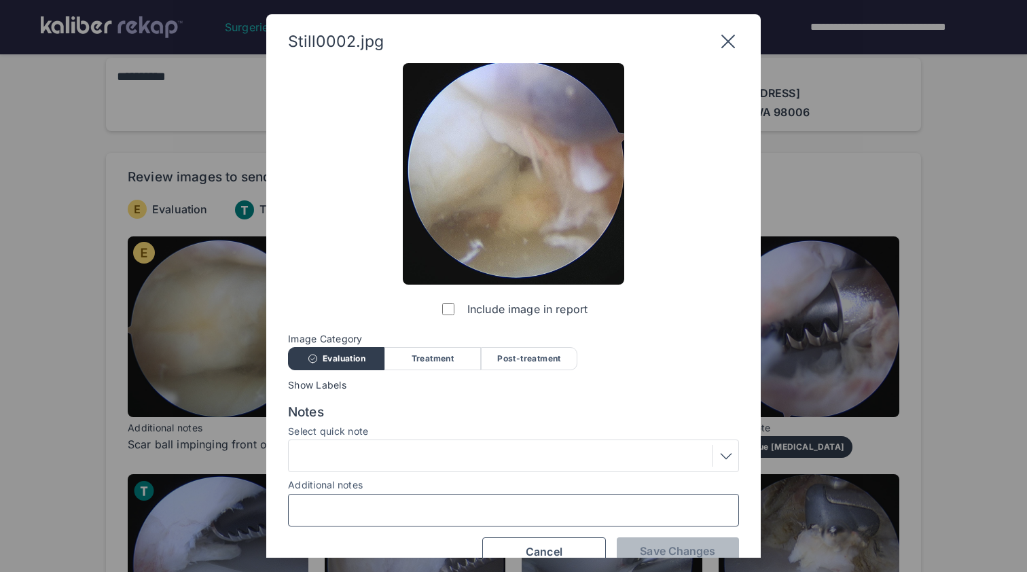
click at [459, 510] on input "Additional notes" at bounding box center [513, 510] width 439 height 18
paste input "**********"
type input "**********"
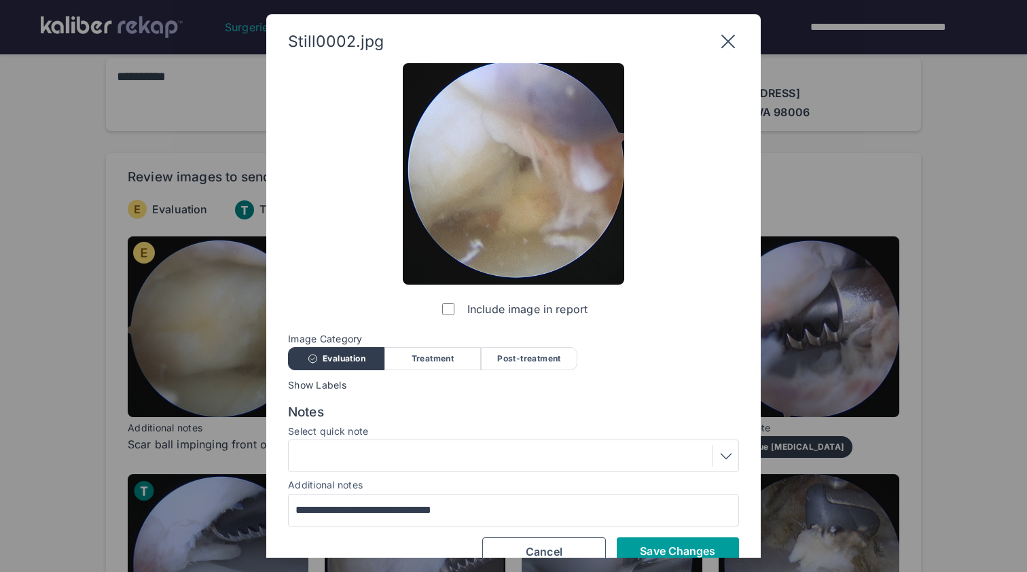
click at [658, 549] on span "Save Changes" at bounding box center [677, 551] width 75 height 14
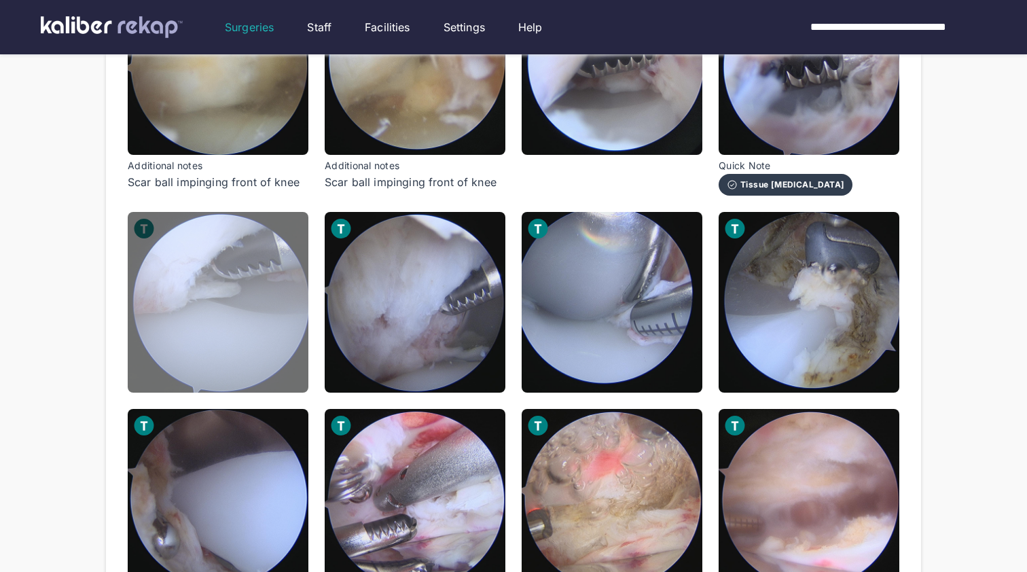
scroll to position [277, 0]
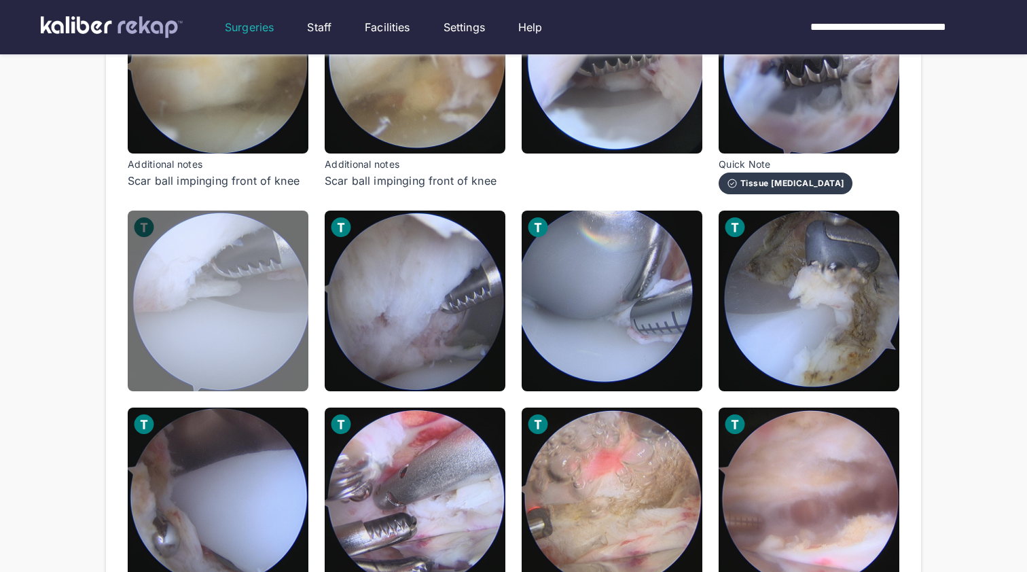
click at [198, 382] on img at bounding box center [218, 301] width 181 height 181
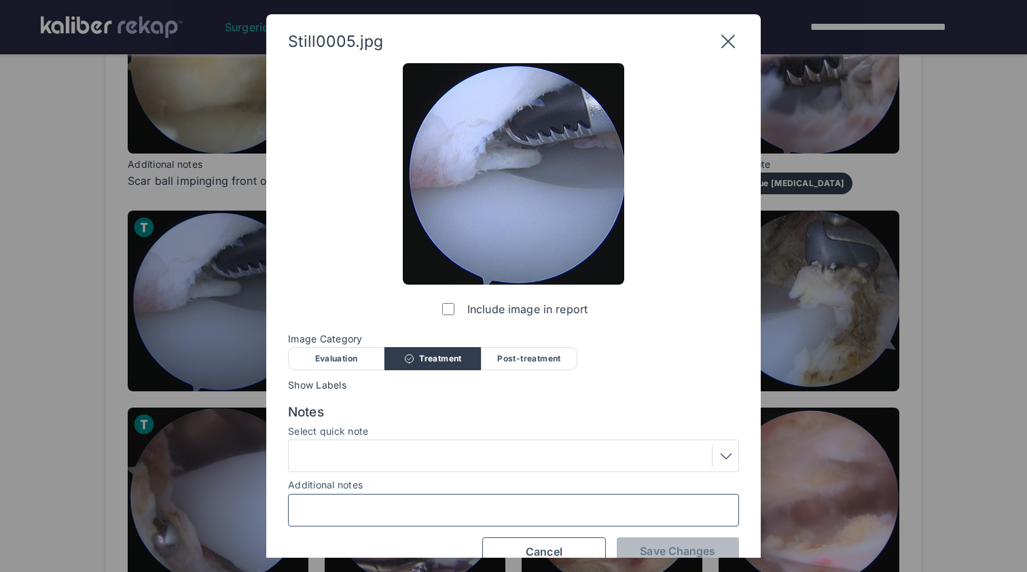
click at [345, 507] on input "Additional notes" at bounding box center [513, 510] width 439 height 18
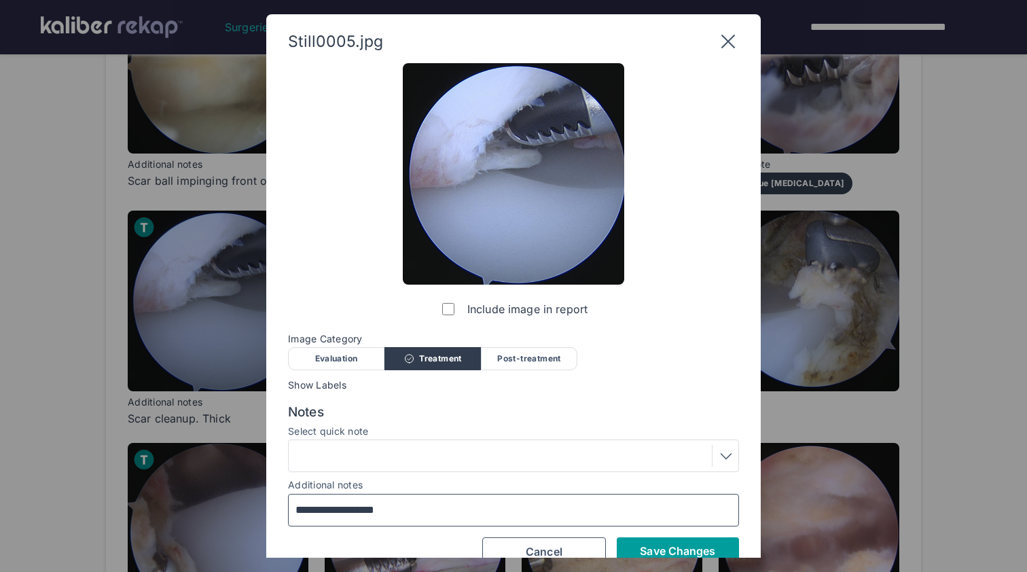
type input "**********"
click at [643, 544] on span "Save Changes" at bounding box center [677, 551] width 75 height 14
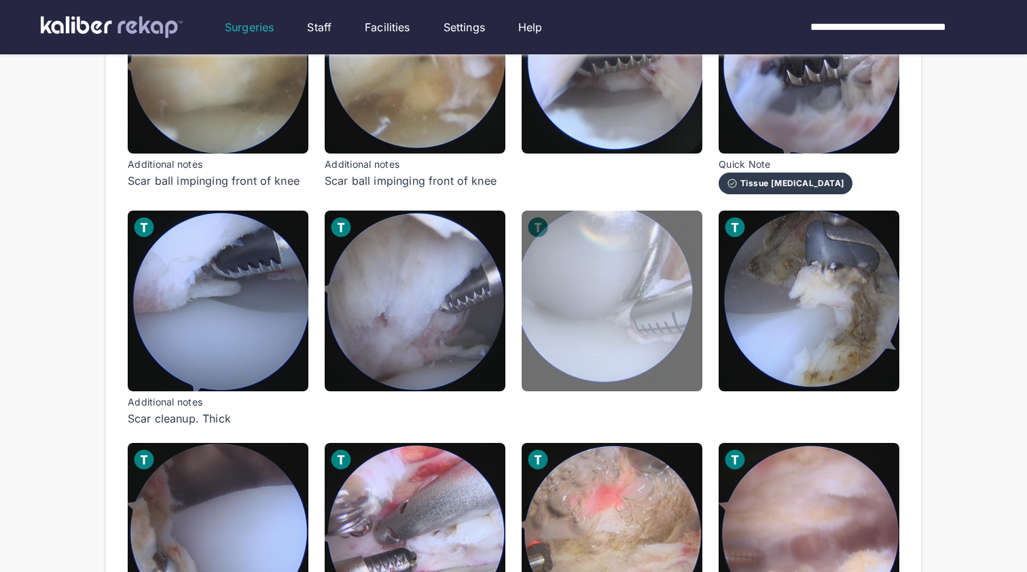
click at [597, 308] on img at bounding box center [612, 301] width 181 height 181
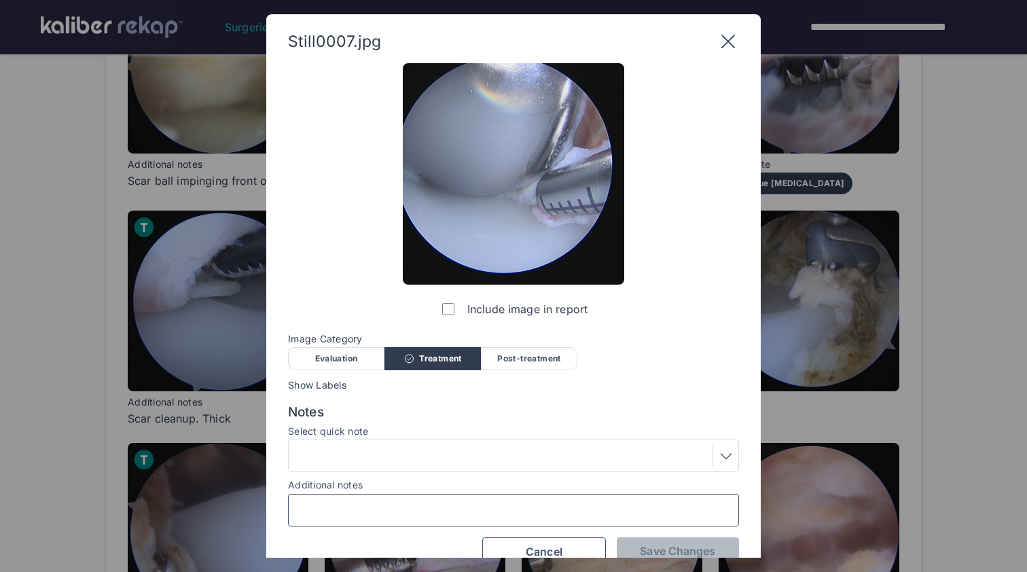
click at [471, 508] on input "Additional notes" at bounding box center [513, 510] width 439 height 18
drag, startPoint x: 471, startPoint y: 508, endPoint x: 572, endPoint y: 508, distance: 100.5
click at [568, 508] on input "**********" at bounding box center [513, 510] width 439 height 18
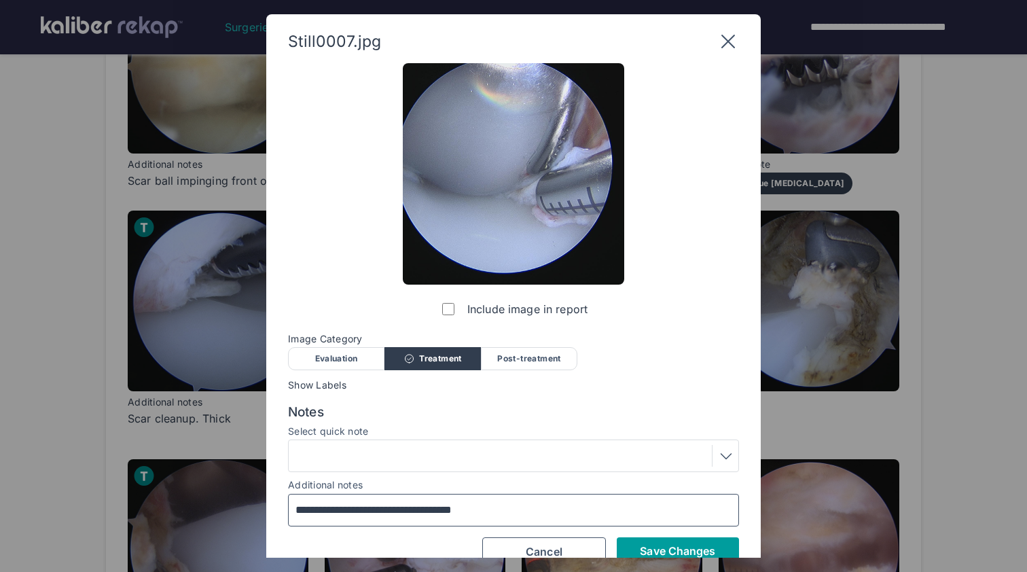
type input "**********"
click at [658, 542] on button "Save Changes" at bounding box center [678, 550] width 122 height 27
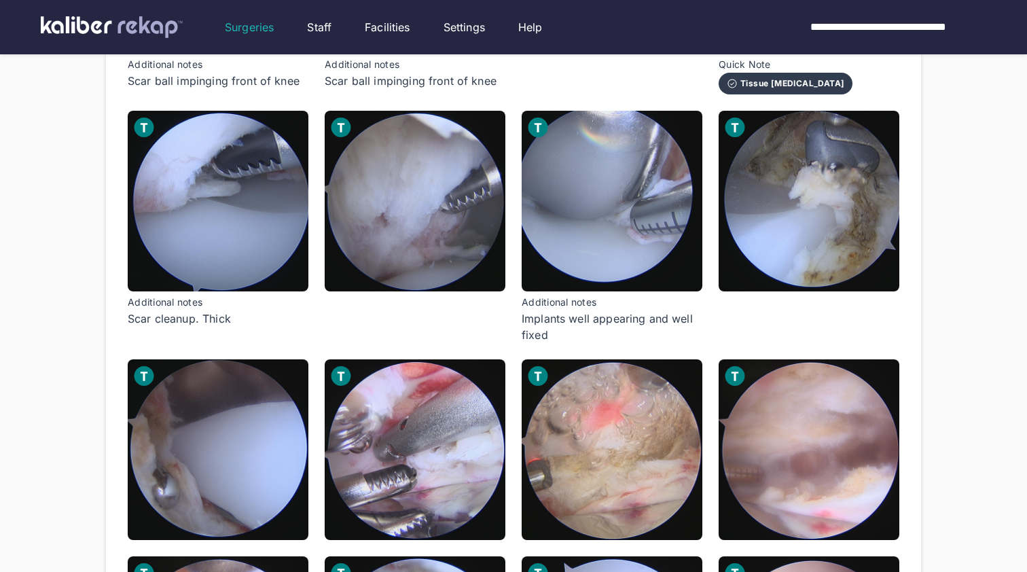
scroll to position [420, 0]
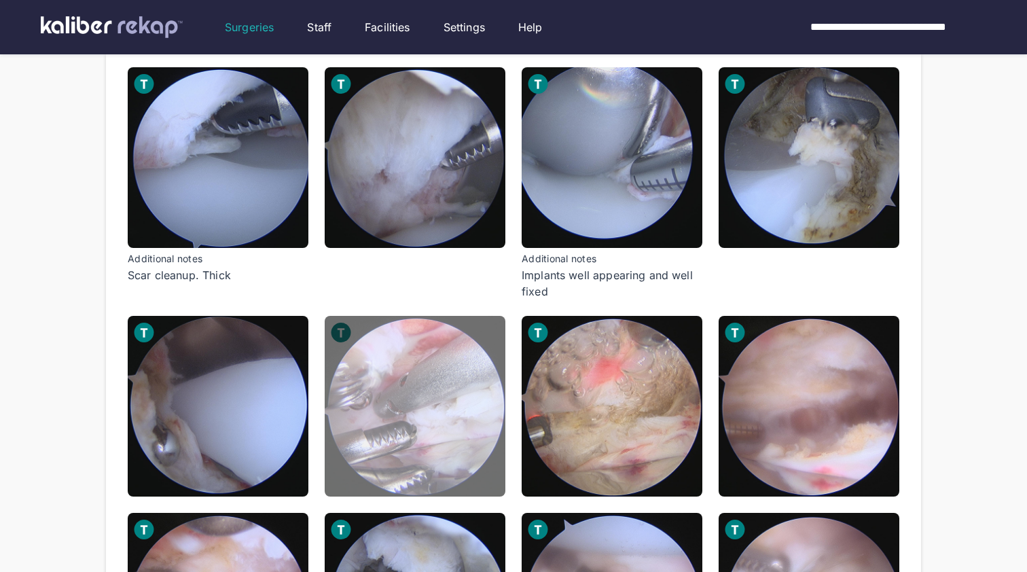
click at [447, 453] on img at bounding box center [415, 406] width 181 height 181
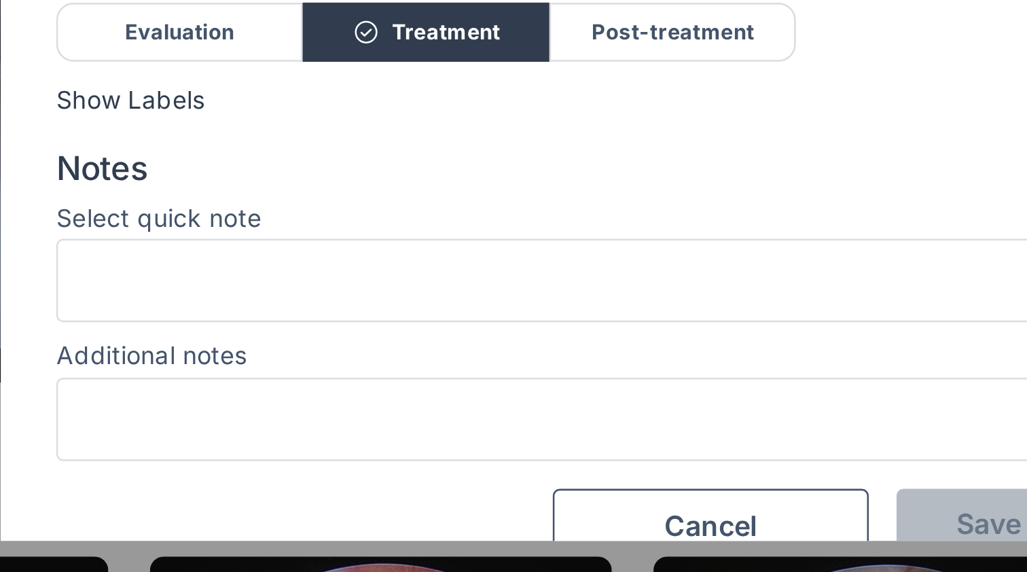
scroll to position [398, 0]
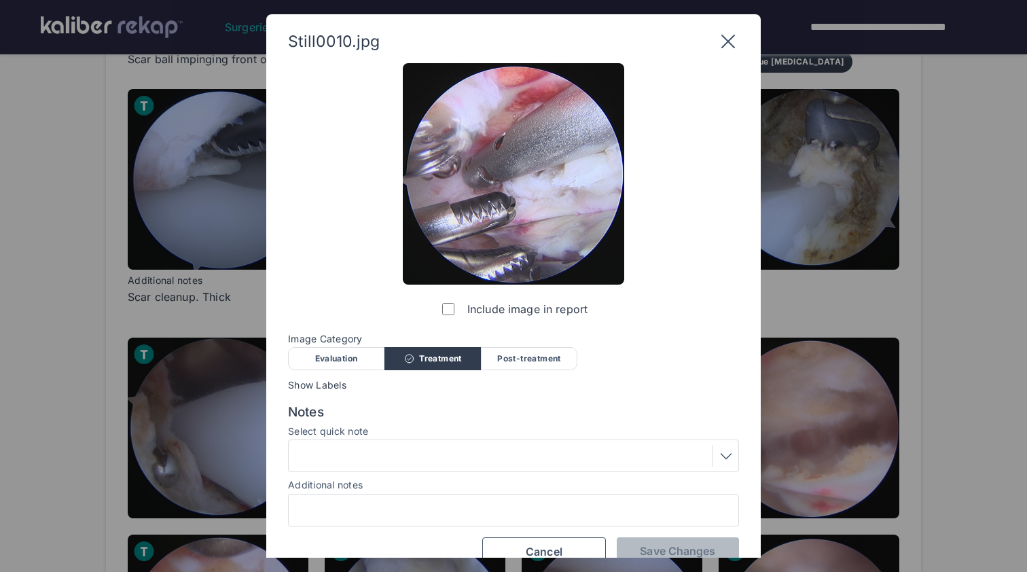
click at [425, 496] on div at bounding box center [513, 510] width 451 height 33
click at [426, 501] on input "Additional notes" at bounding box center [513, 510] width 439 height 18
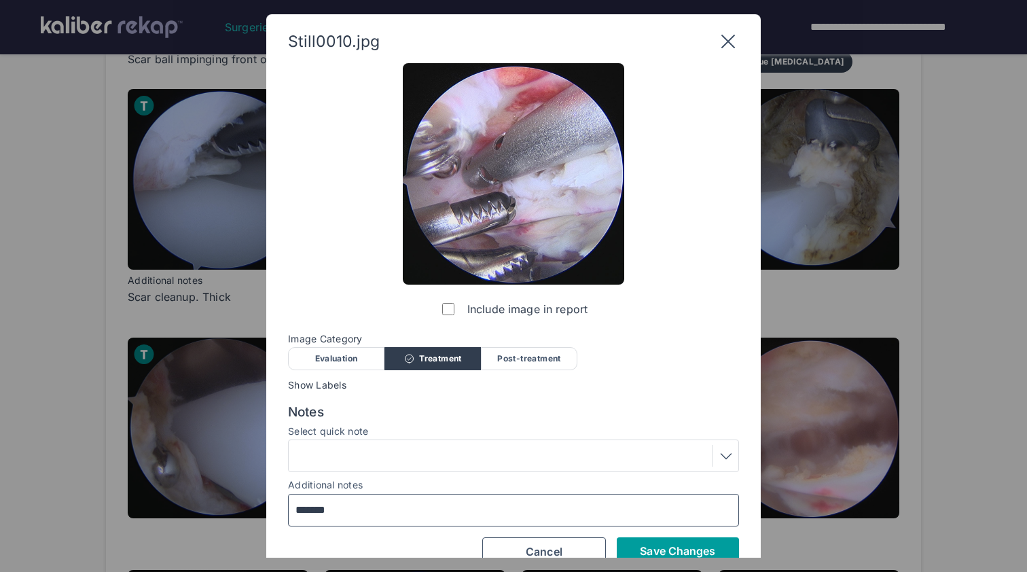
type input "*******"
click at [696, 548] on span "Save Changes" at bounding box center [677, 551] width 75 height 14
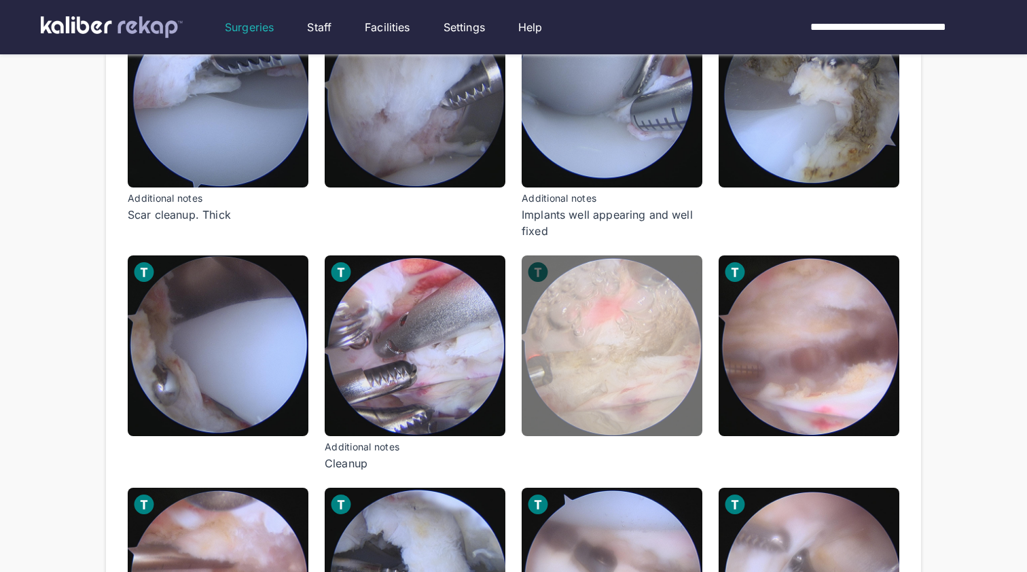
scroll to position [480, 0]
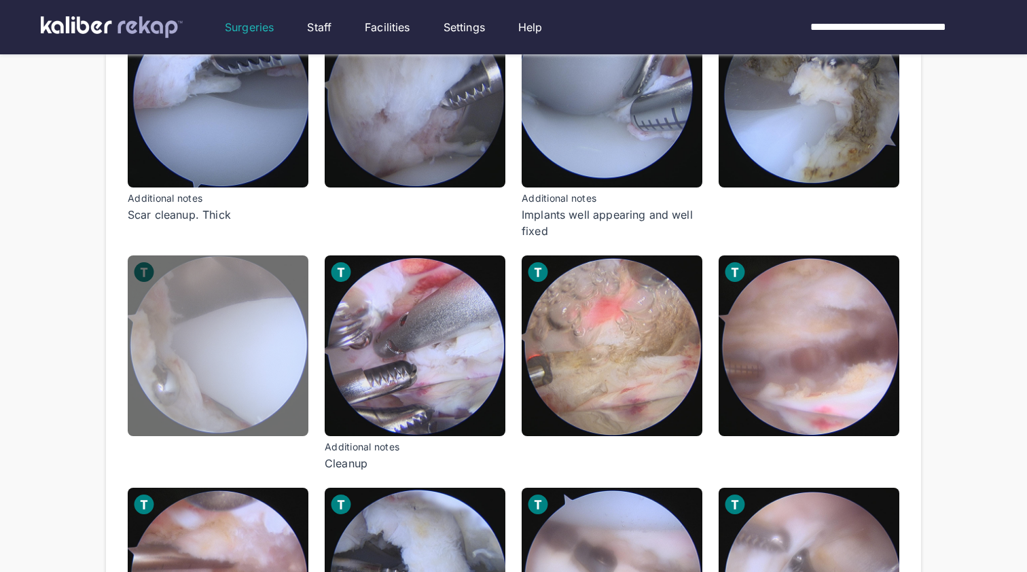
click at [234, 349] on img at bounding box center [218, 345] width 181 height 181
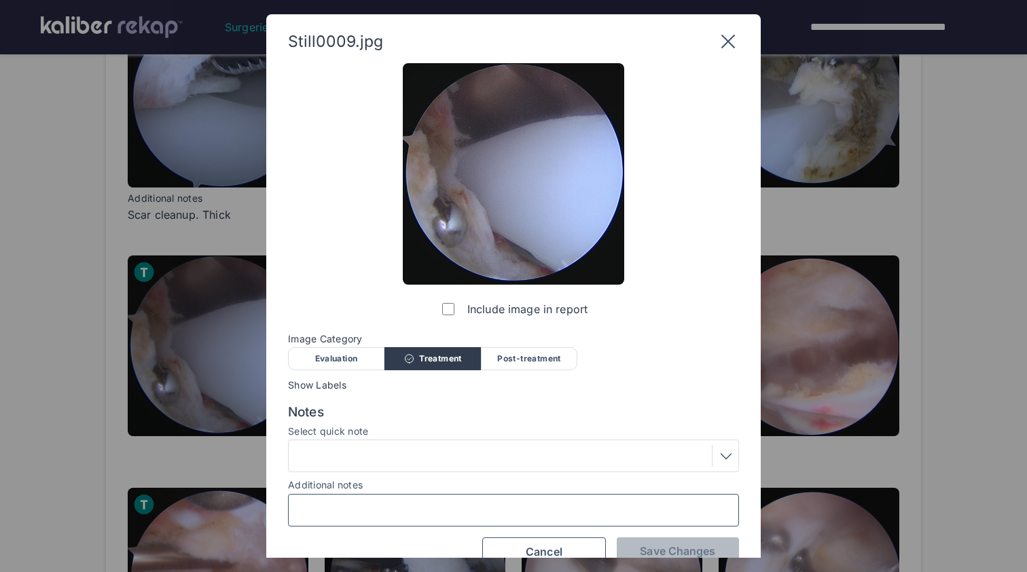
click at [365, 503] on input "Additional notes" at bounding box center [513, 510] width 439 height 18
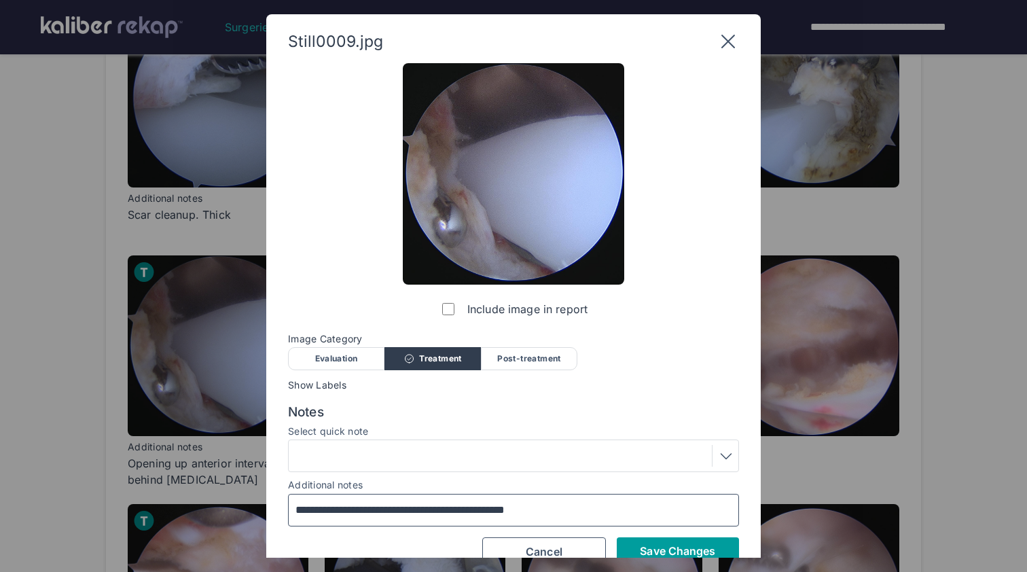
type input "**********"
click at [661, 539] on button "Save Changes" at bounding box center [678, 550] width 122 height 27
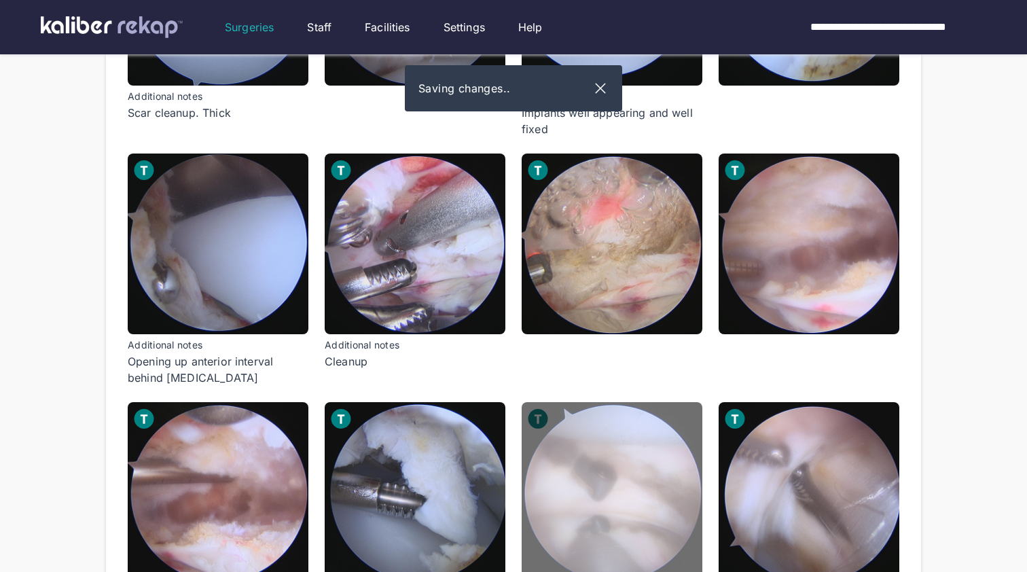
scroll to position [595, 0]
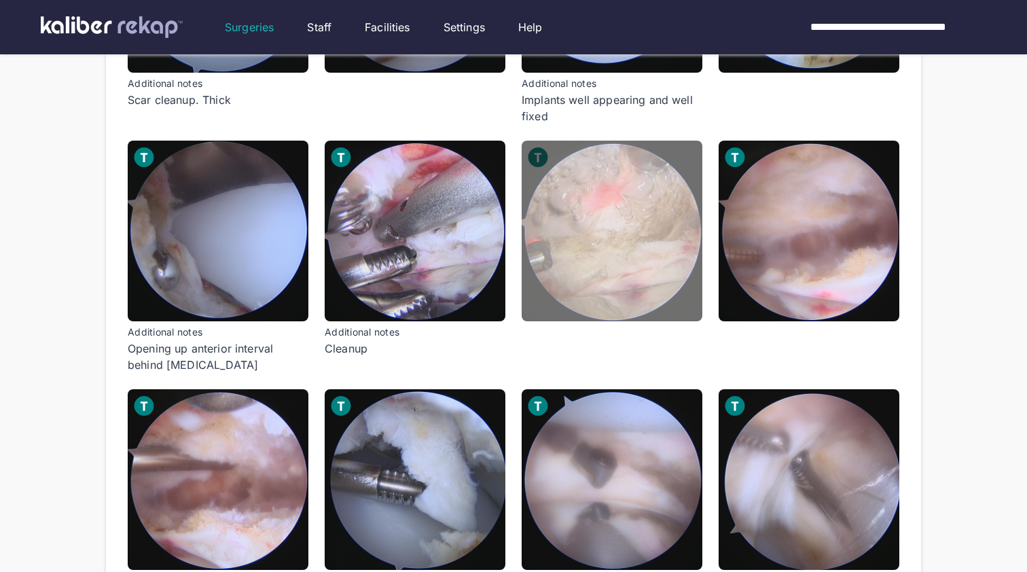
click at [622, 306] on img at bounding box center [612, 231] width 181 height 181
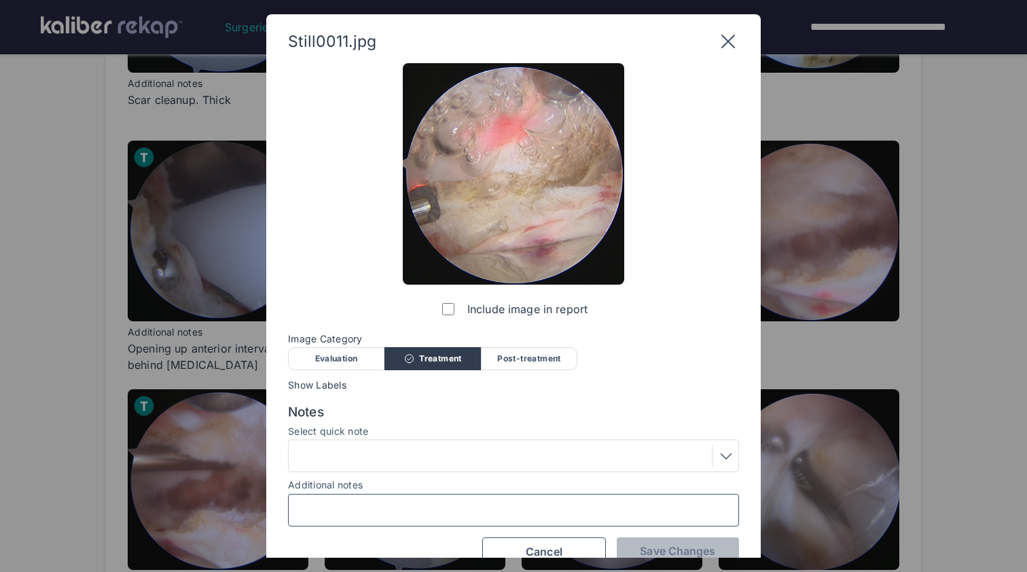
click at [430, 502] on input "Additional notes" at bounding box center [513, 510] width 439 height 18
type input "**********"
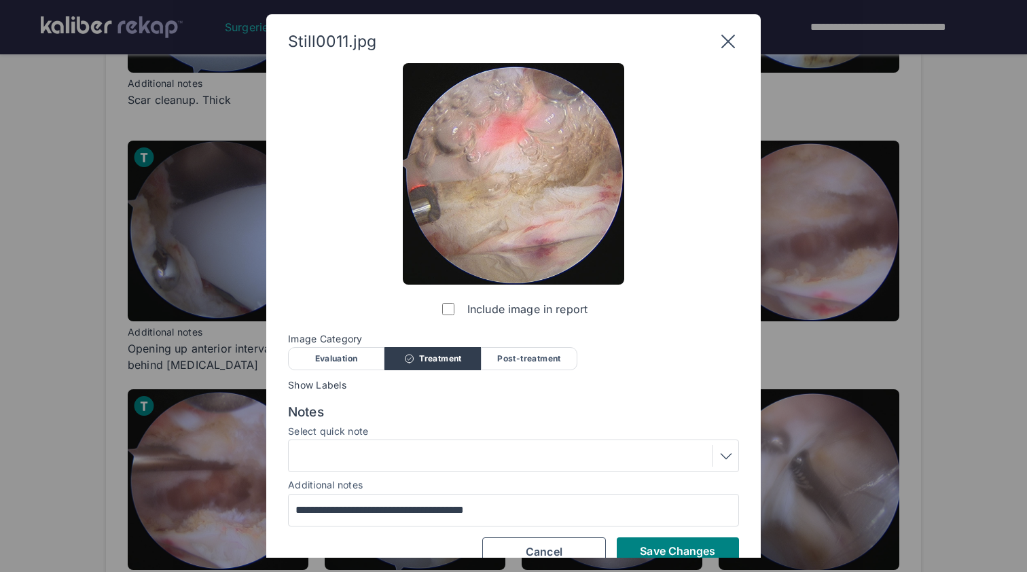
click at [429, 487] on div "Additional notes" at bounding box center [513, 485] width 451 height 14
click at [662, 546] on span "Save Changes" at bounding box center [677, 551] width 75 height 14
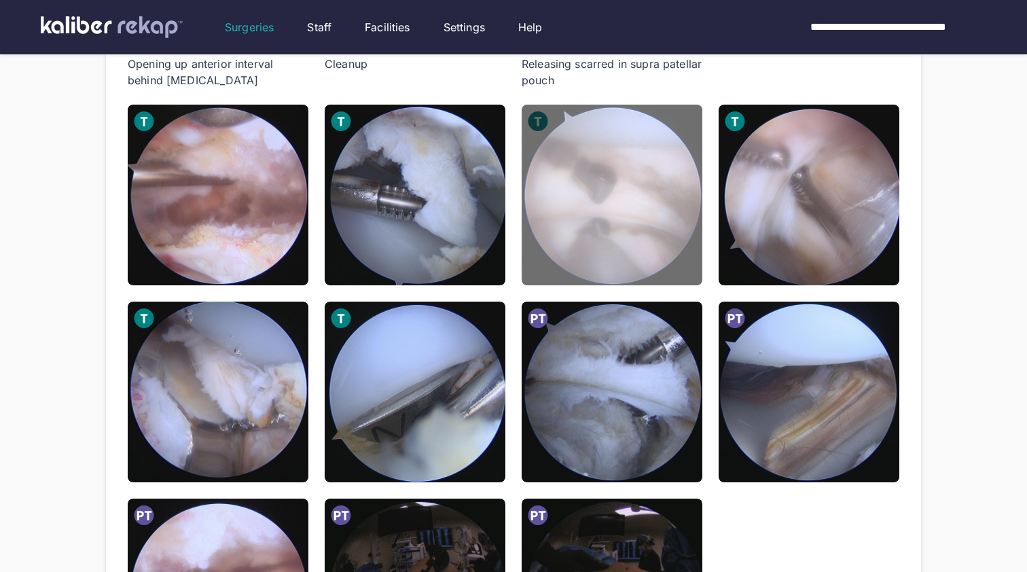
scroll to position [909, 0]
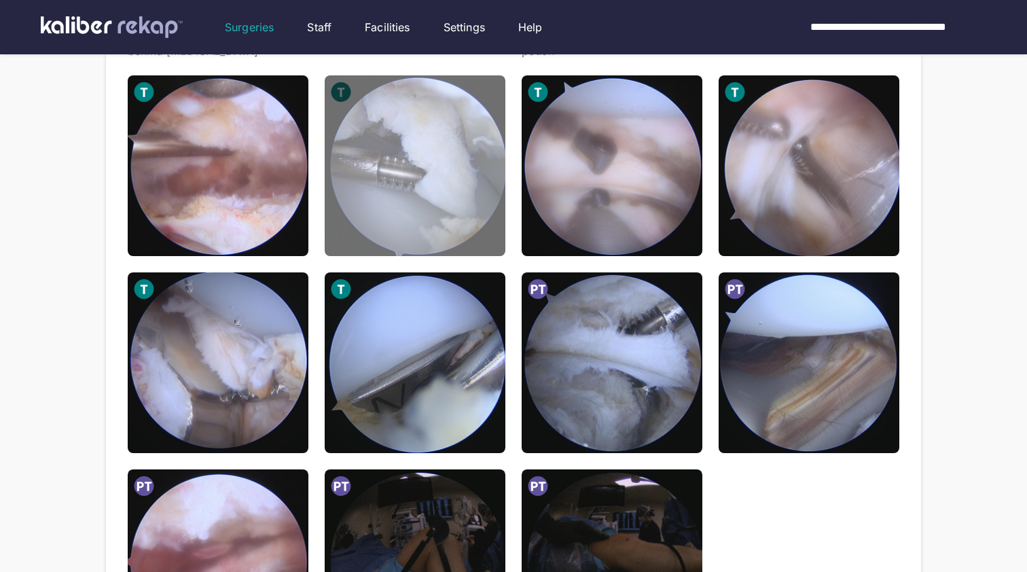
click at [458, 240] on img at bounding box center [415, 165] width 181 height 181
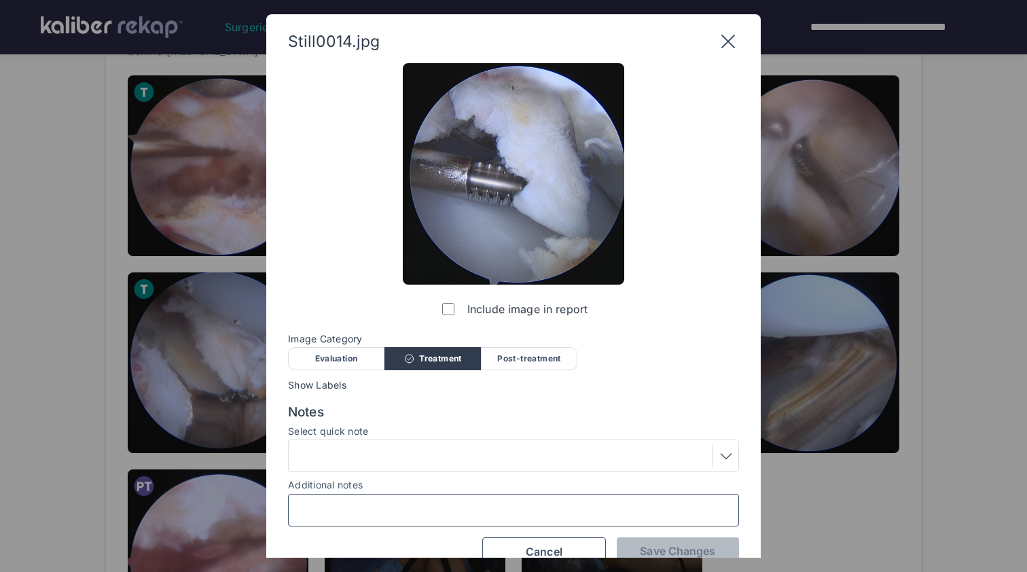
click at [442, 510] on input "Additional notes" at bounding box center [513, 510] width 439 height 18
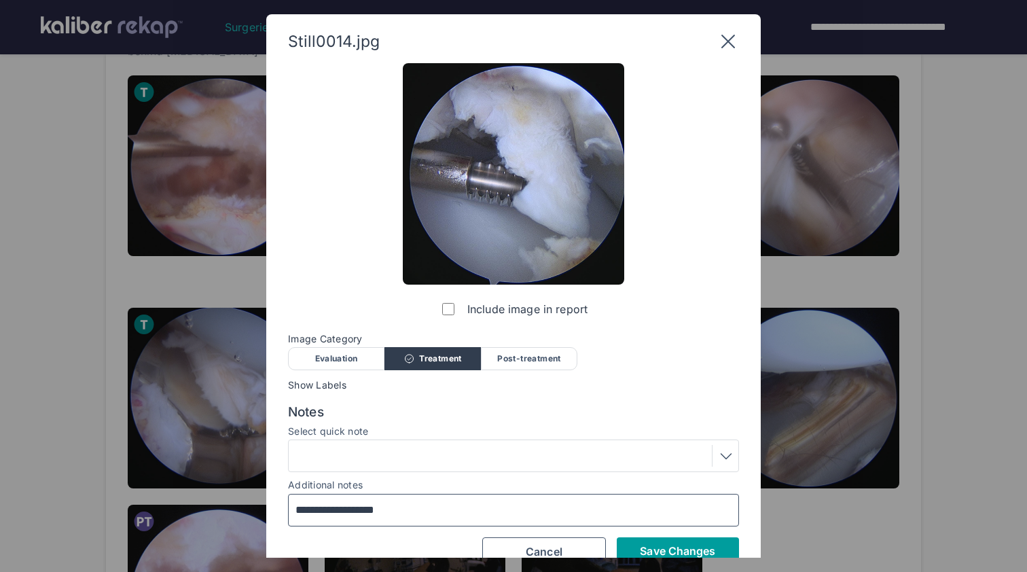
type input "**********"
click at [700, 551] on span "Save Changes" at bounding box center [677, 551] width 75 height 14
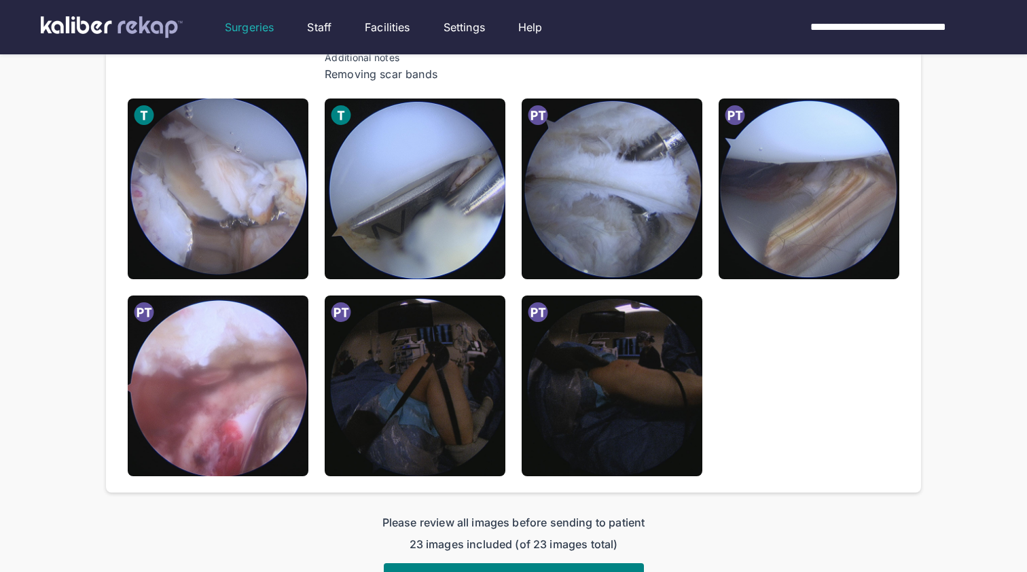
scroll to position [1122, 0]
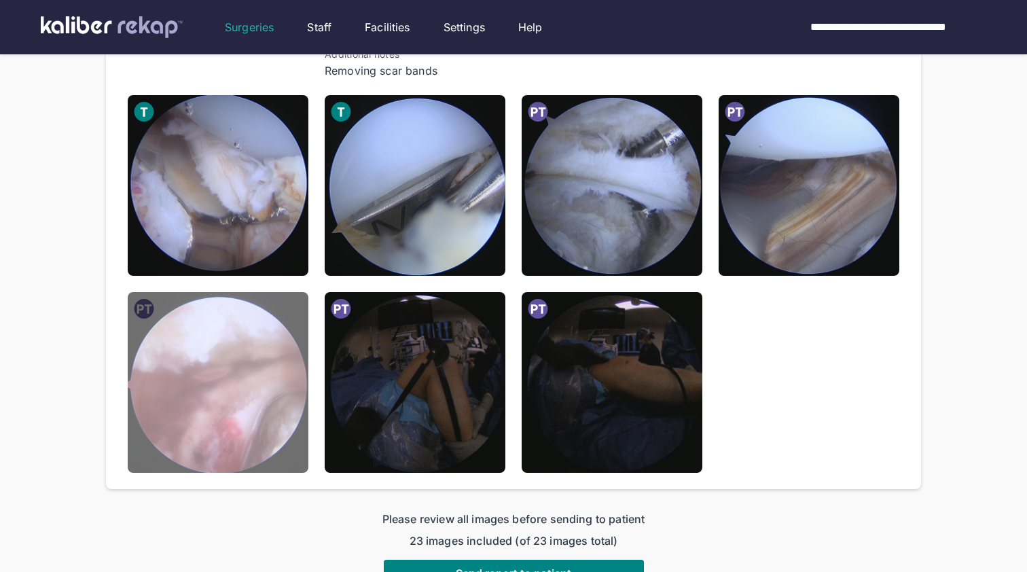
click at [231, 380] on img at bounding box center [218, 382] width 181 height 181
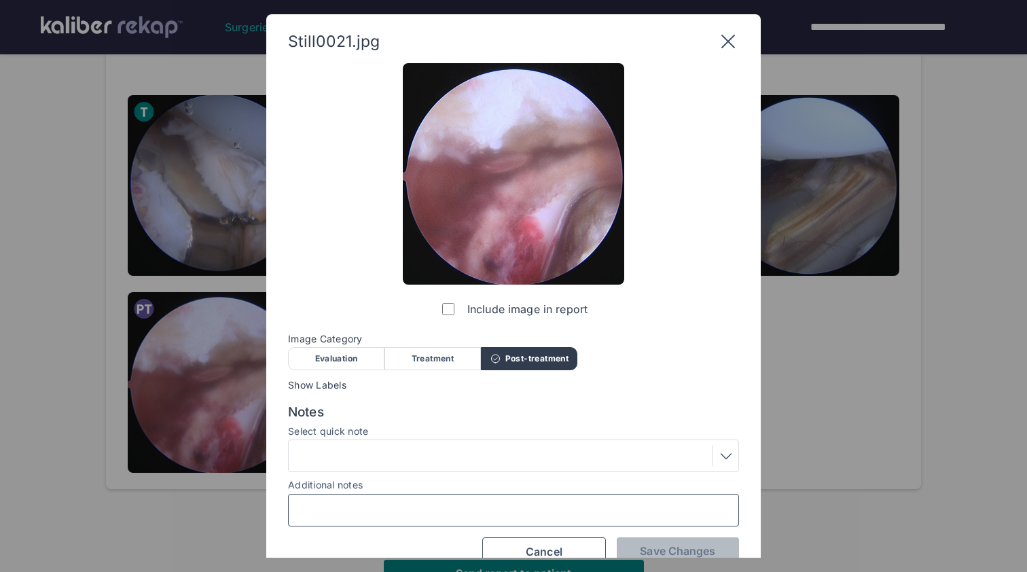
click at [362, 512] on input "Additional notes" at bounding box center [513, 510] width 439 height 18
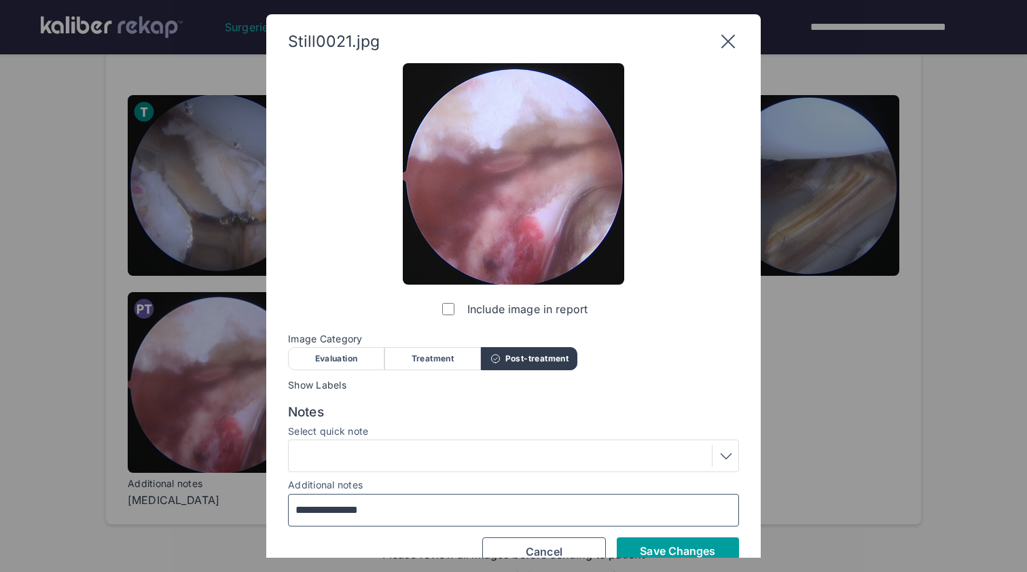
type input "**********"
click at [704, 546] on span "Save Changes" at bounding box center [677, 551] width 75 height 14
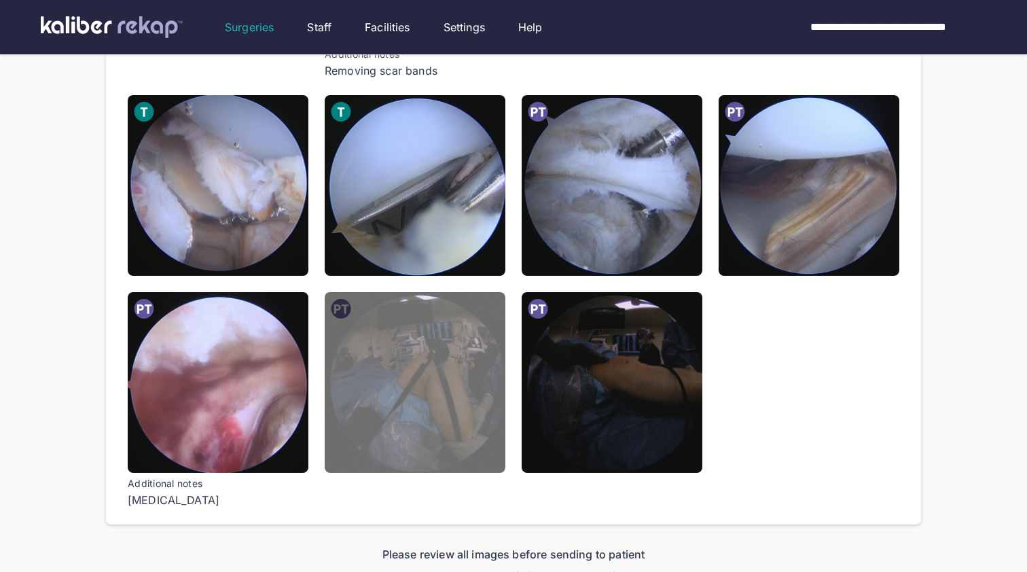
click at [467, 448] on img at bounding box center [415, 382] width 181 height 181
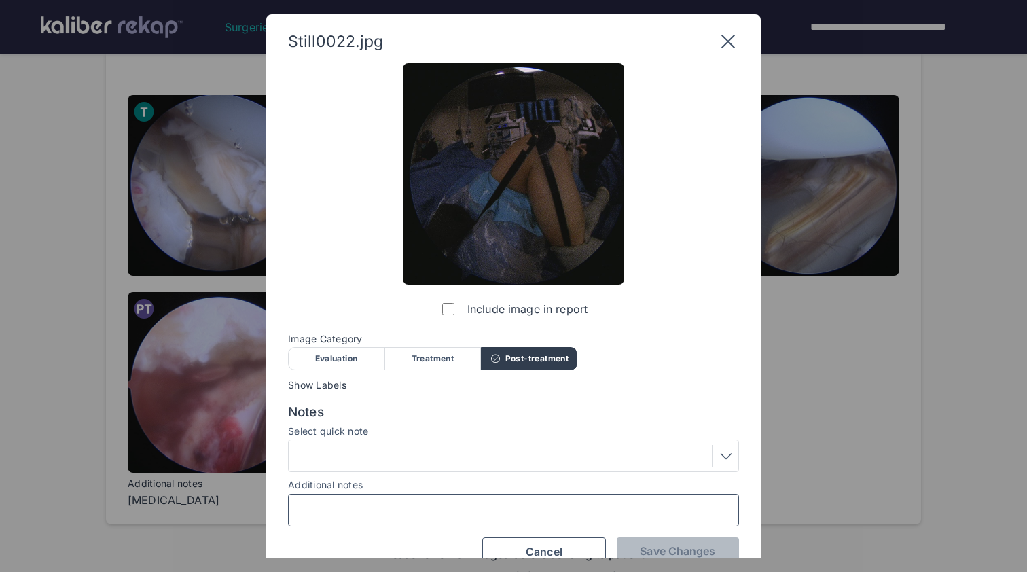
click at [480, 501] on input "Additional notes" at bounding box center [513, 510] width 439 height 18
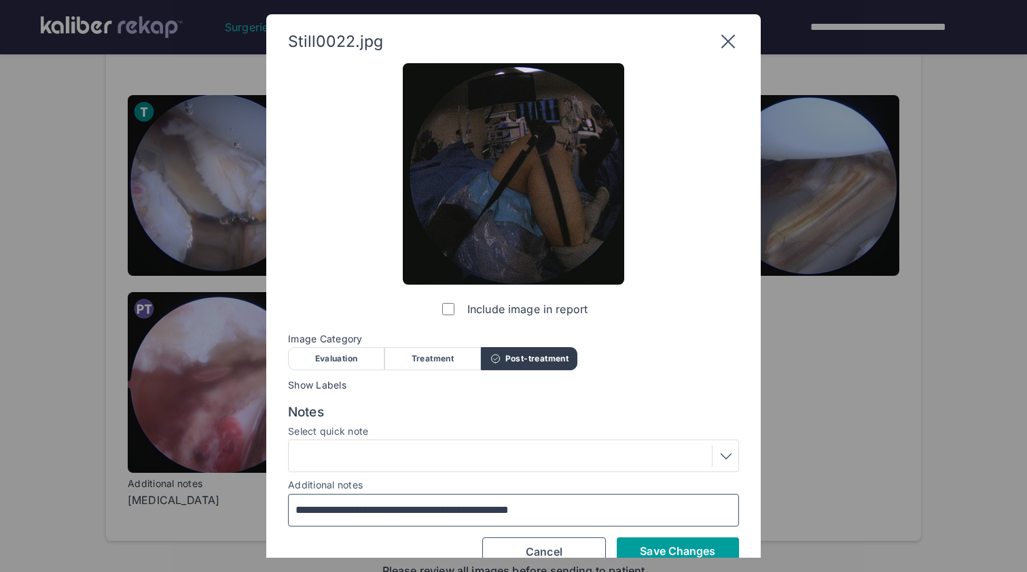
type input "**********"
click at [680, 549] on span "Save Changes" at bounding box center [677, 551] width 75 height 14
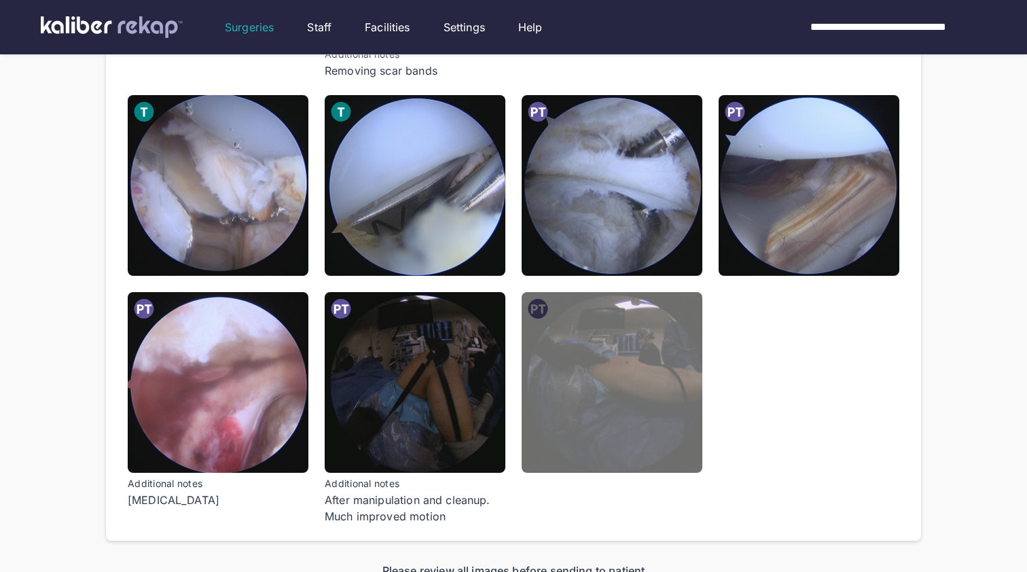
click at [608, 354] on img at bounding box center [612, 382] width 181 height 181
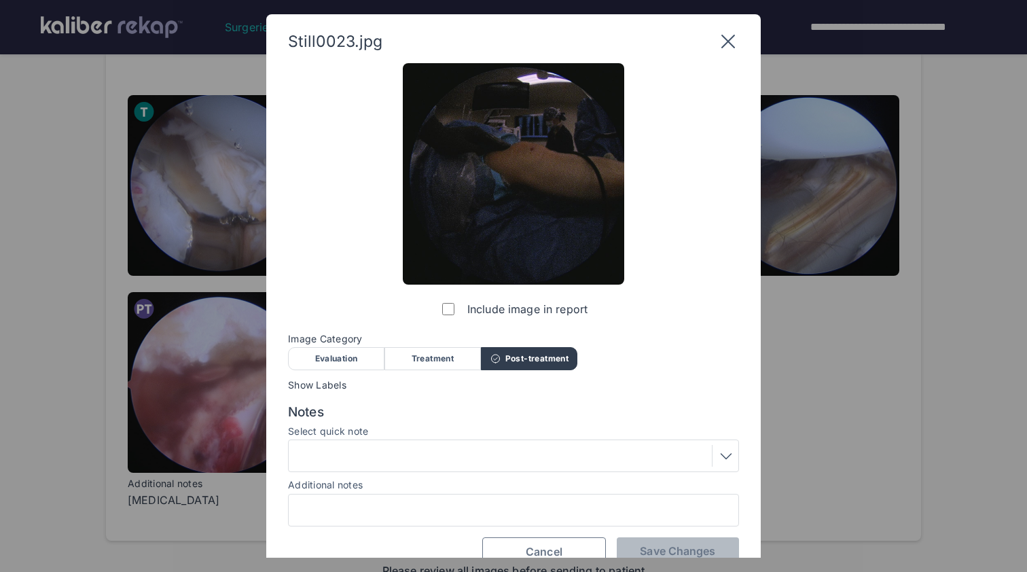
click at [567, 548] on button "Cancel" at bounding box center [544, 551] width 124 height 29
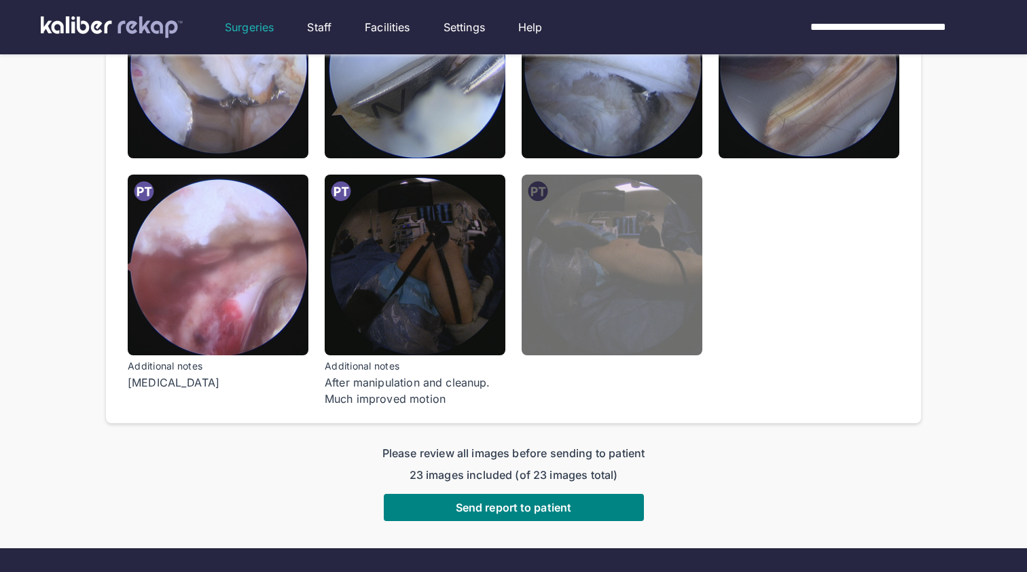
scroll to position [1259, 0]
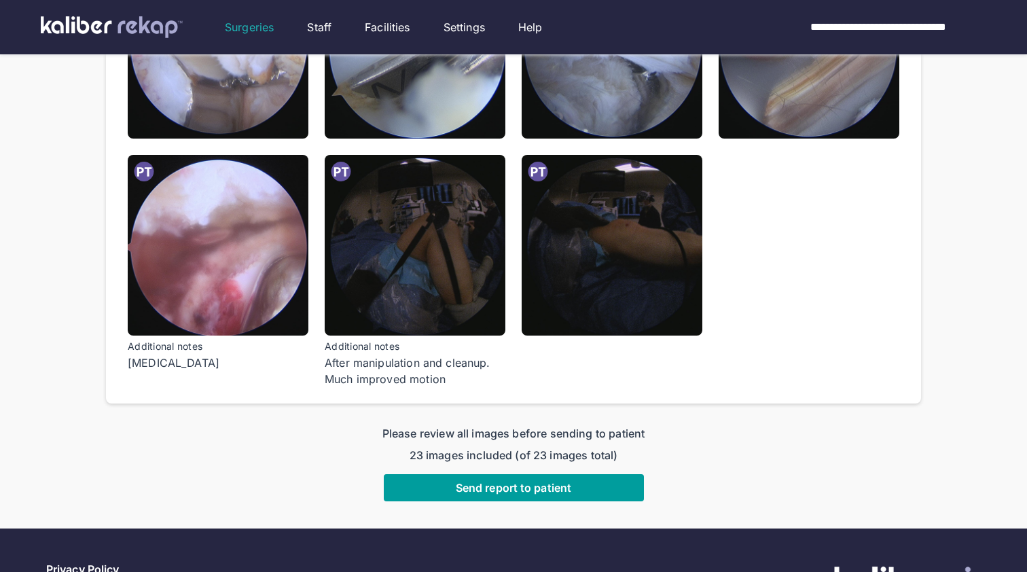
click at [573, 476] on button "Send report to patient" at bounding box center [514, 487] width 260 height 27
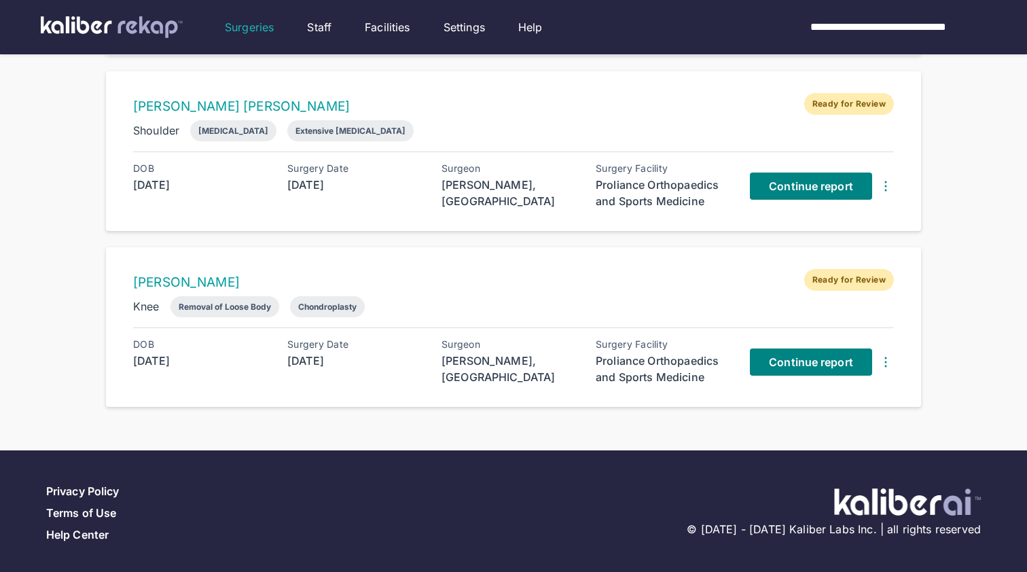
scroll to position [808, 0]
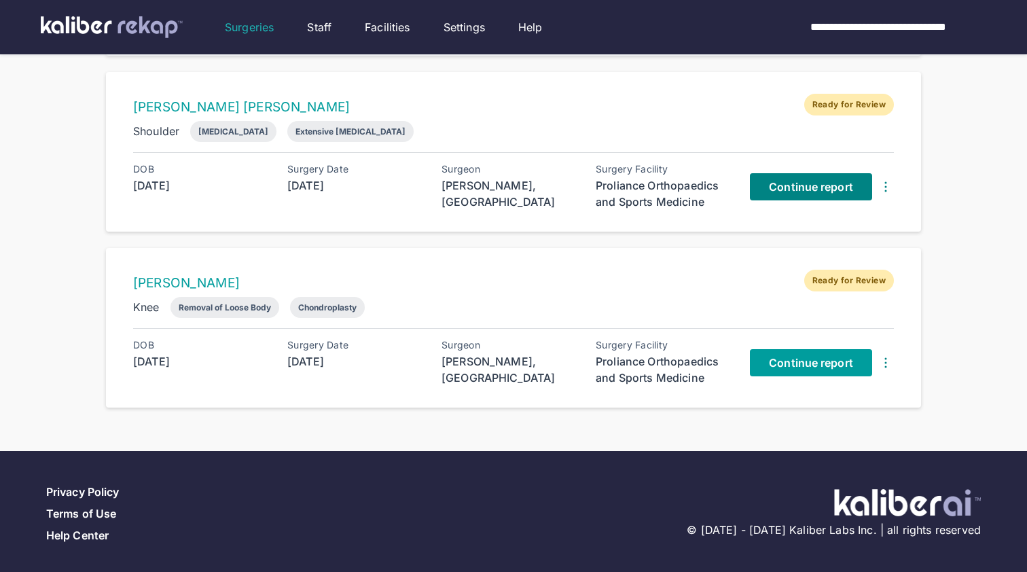
click at [825, 363] on span "Continue report" at bounding box center [811, 363] width 84 height 14
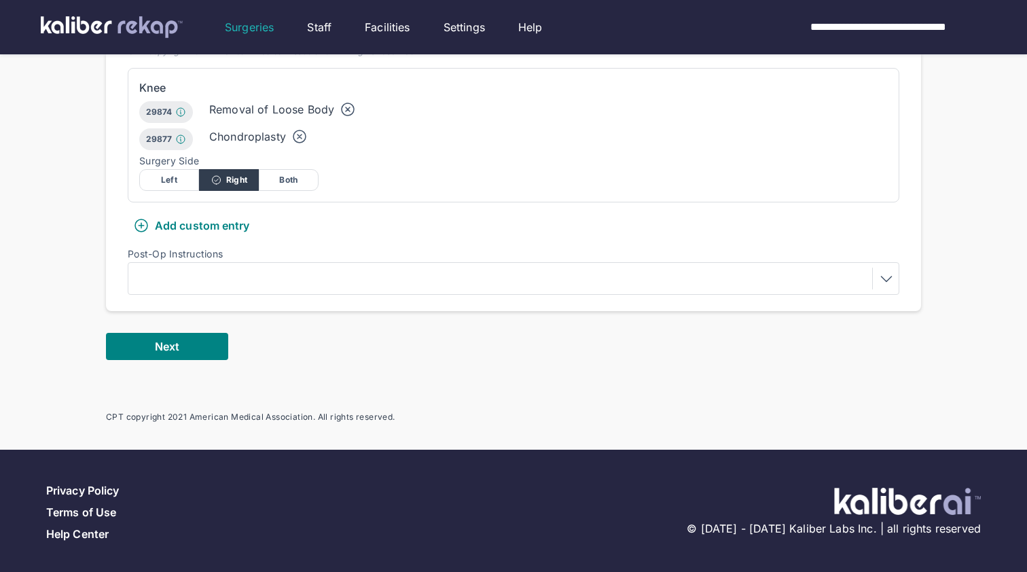
scroll to position [410, 0]
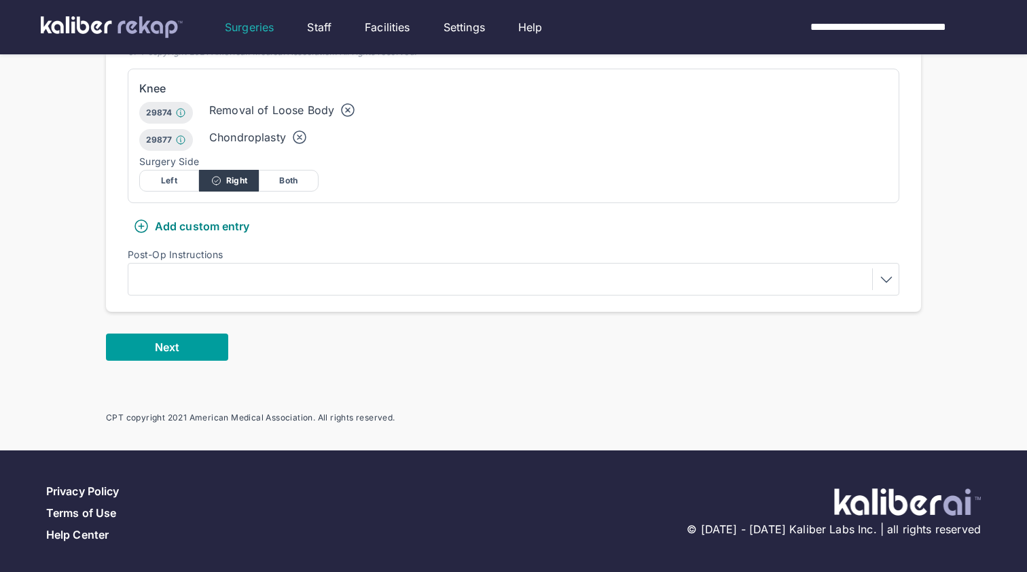
click at [193, 344] on button "Next" at bounding box center [167, 347] width 122 height 27
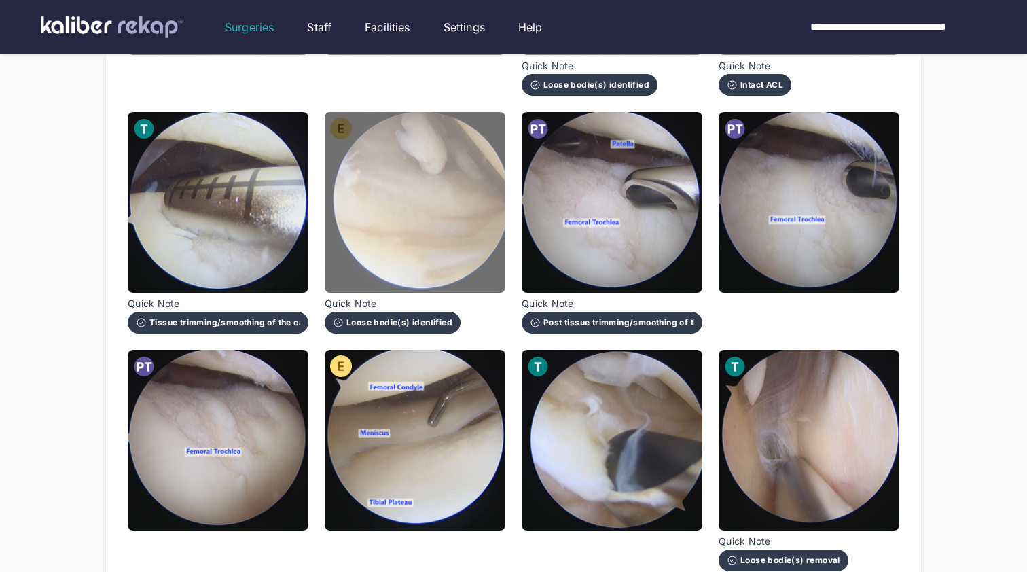
scroll to position [379, 0]
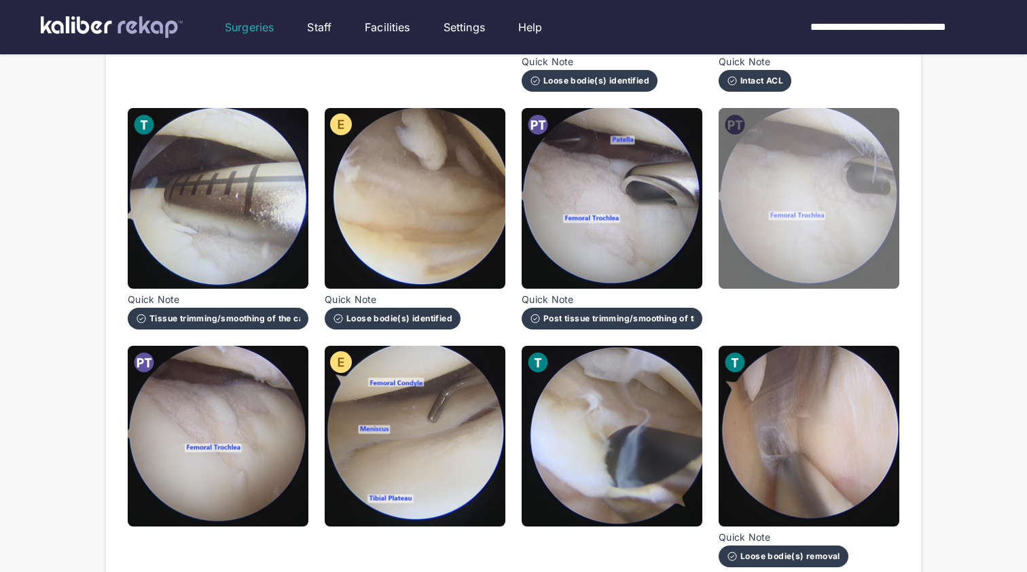
click at [842, 242] on img at bounding box center [809, 198] width 181 height 181
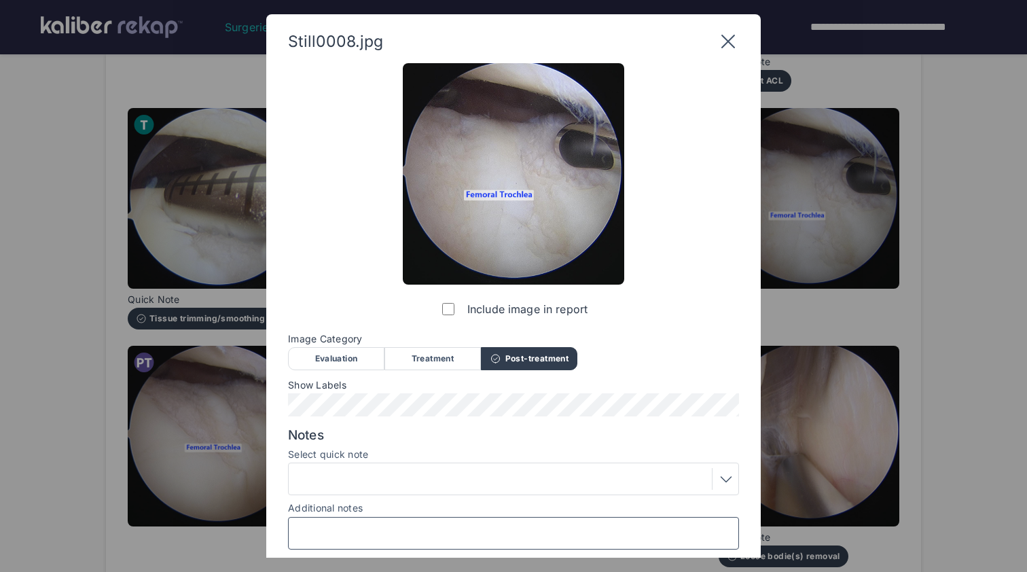
click at [443, 535] on input "Additional notes" at bounding box center [513, 533] width 439 height 18
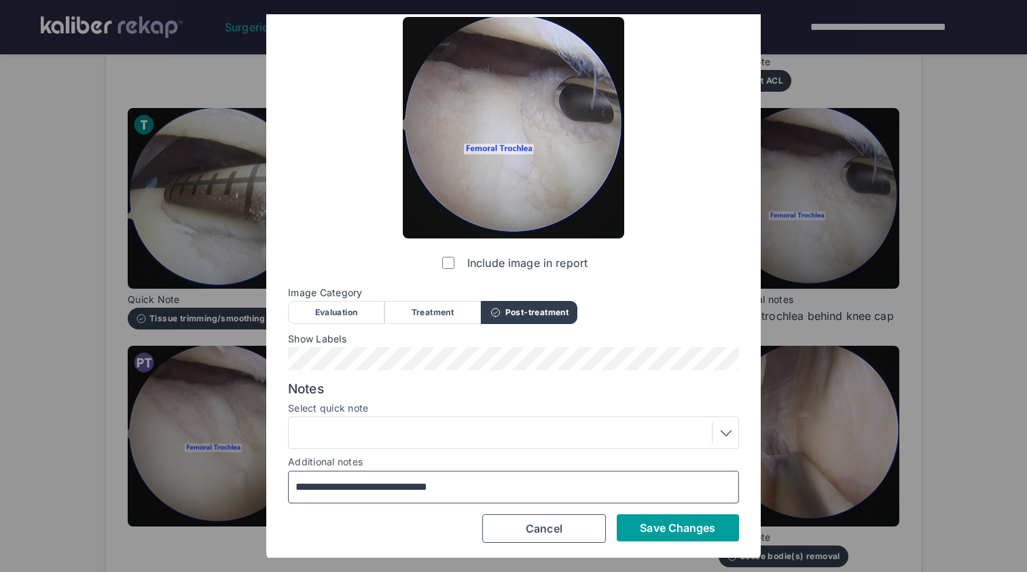
type input "**********"
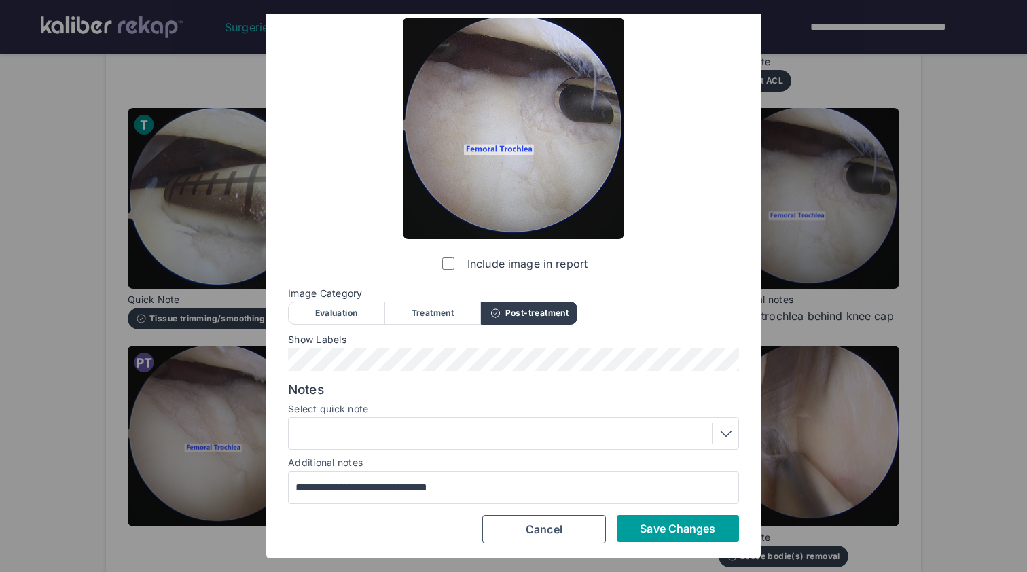
click at [675, 529] on span "Save Changes" at bounding box center [677, 529] width 75 height 14
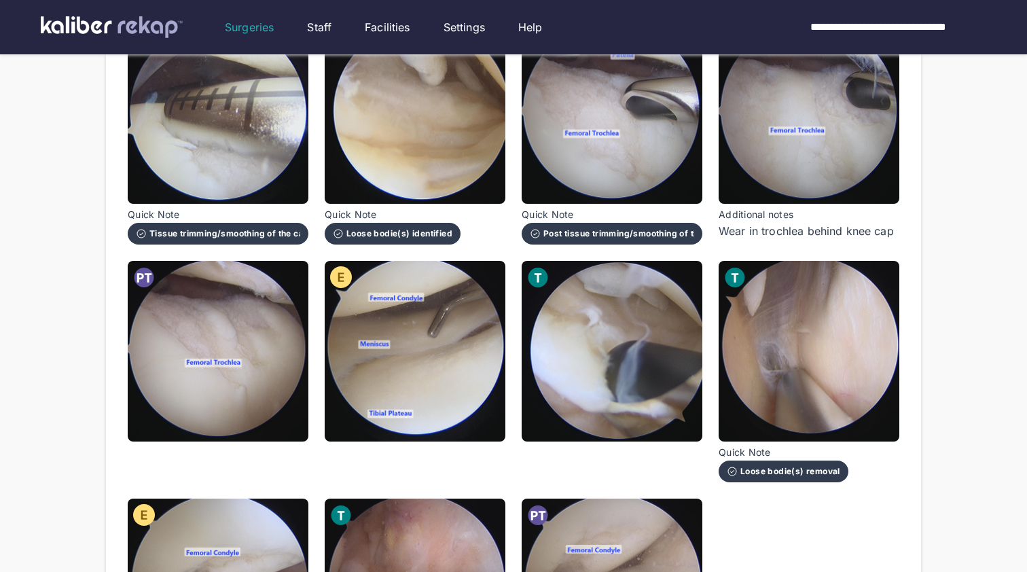
scroll to position [467, 0]
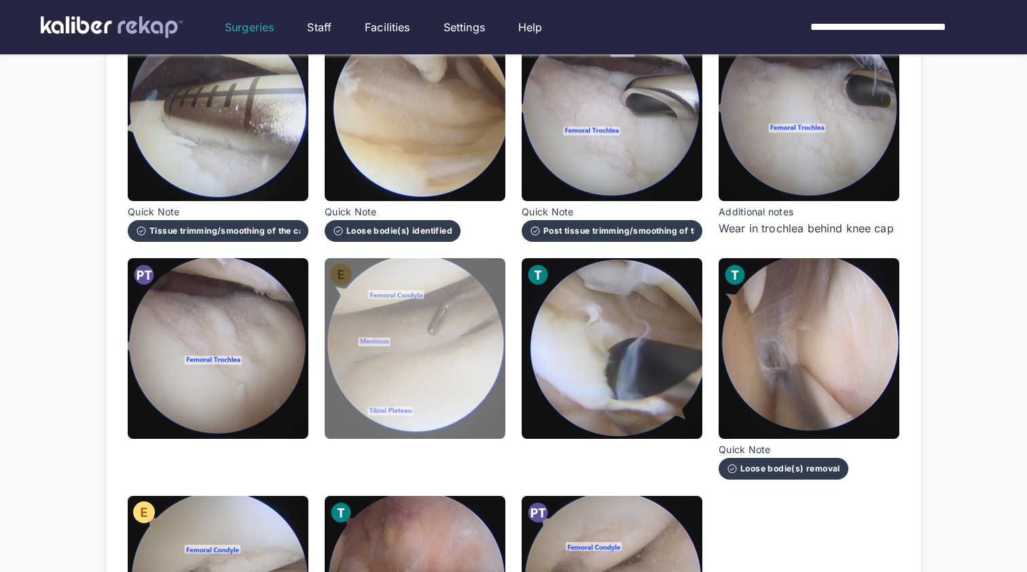
click at [414, 406] on img at bounding box center [415, 348] width 181 height 181
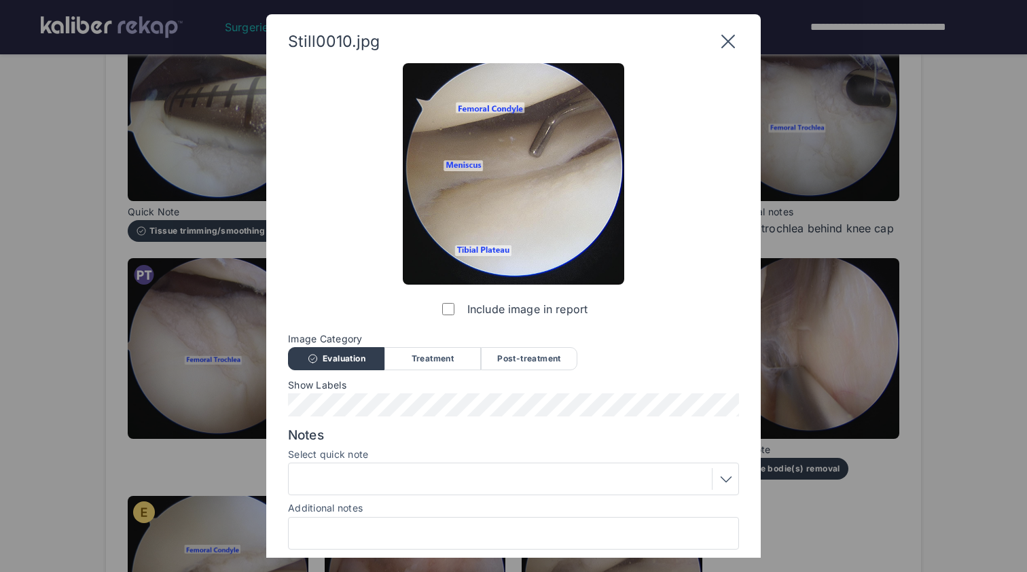
click at [532, 517] on div at bounding box center [513, 533] width 451 height 33
click at [533, 524] on input "Additional notes" at bounding box center [513, 533] width 439 height 18
click at [355, 531] on input "**********" at bounding box center [513, 533] width 439 height 18
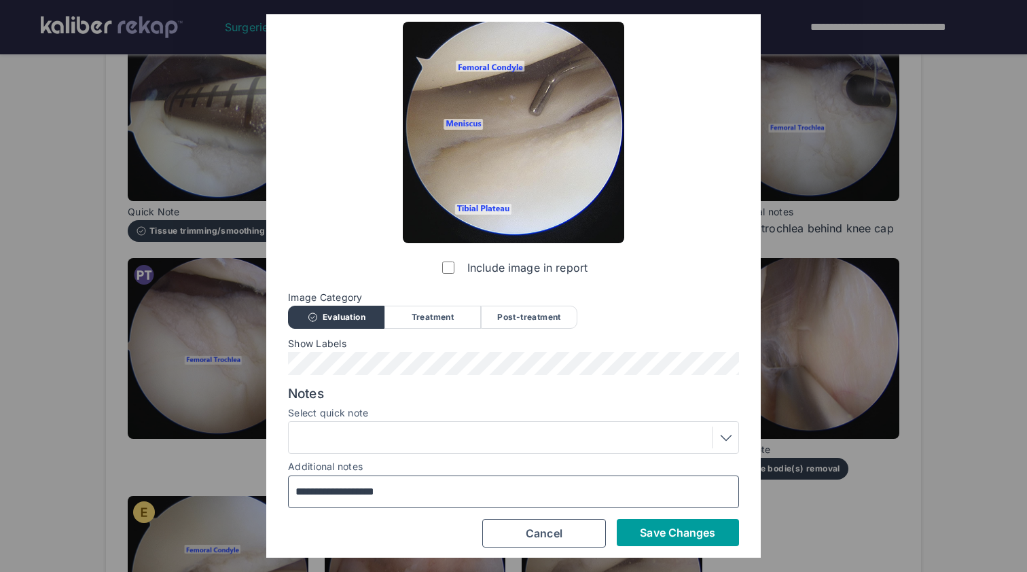
type input "**********"
click at [690, 537] on span "Save Changes" at bounding box center [677, 533] width 75 height 14
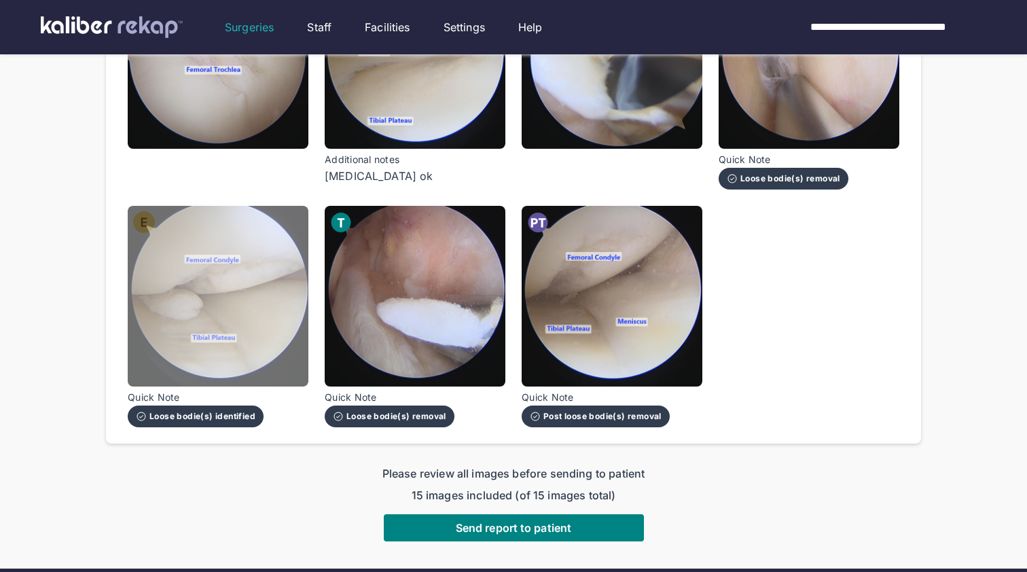
scroll to position [764, 0]
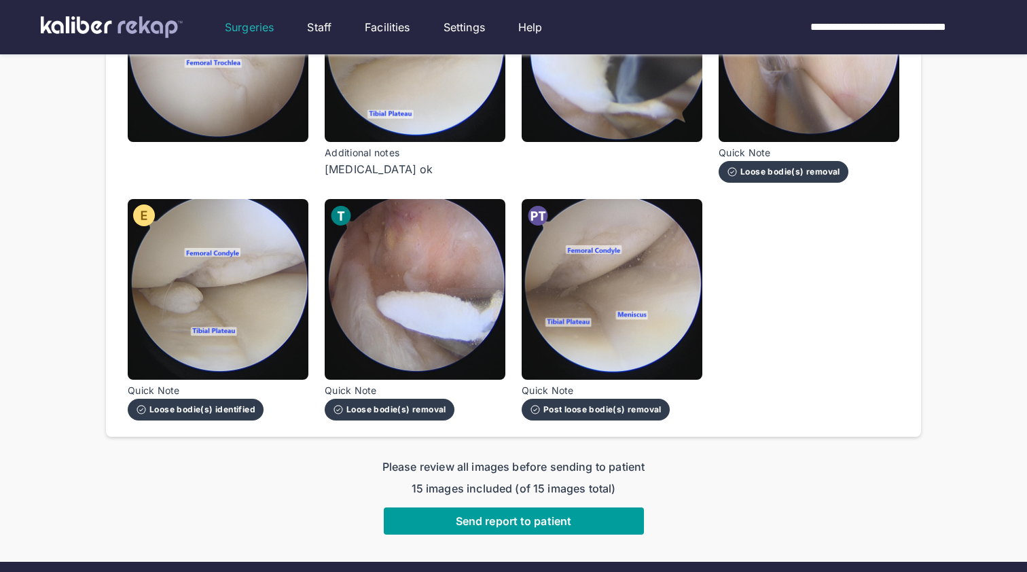
click at [565, 523] on span "Send report to patient" at bounding box center [513, 521] width 115 height 14
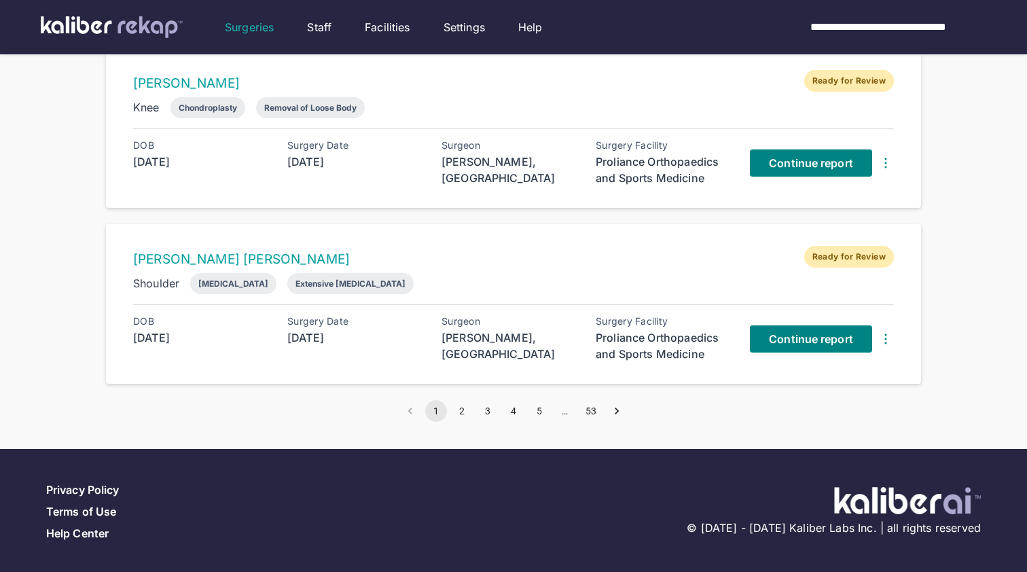
scroll to position [655, 0]
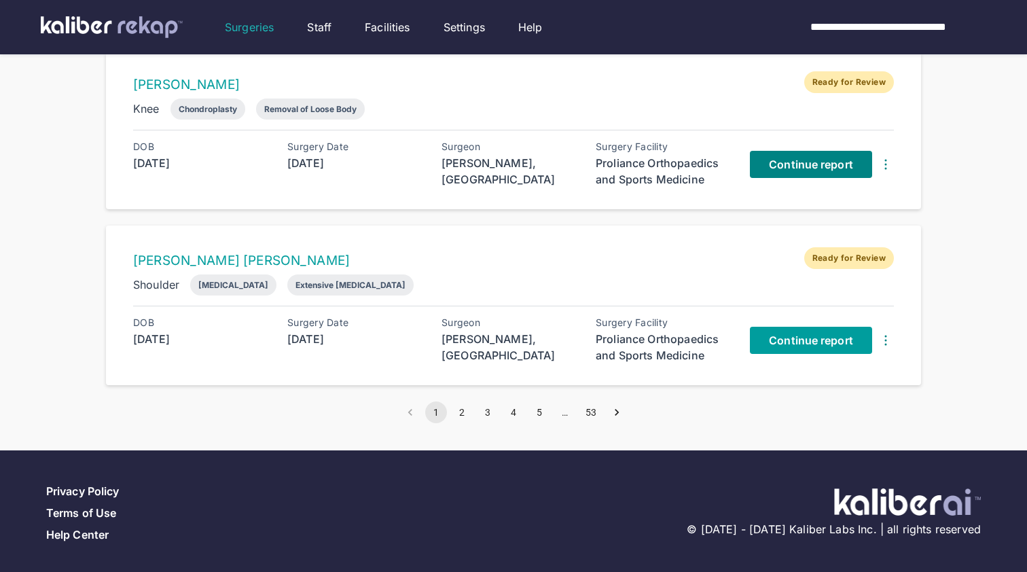
click at [798, 347] on link "Continue report" at bounding box center [811, 340] width 122 height 27
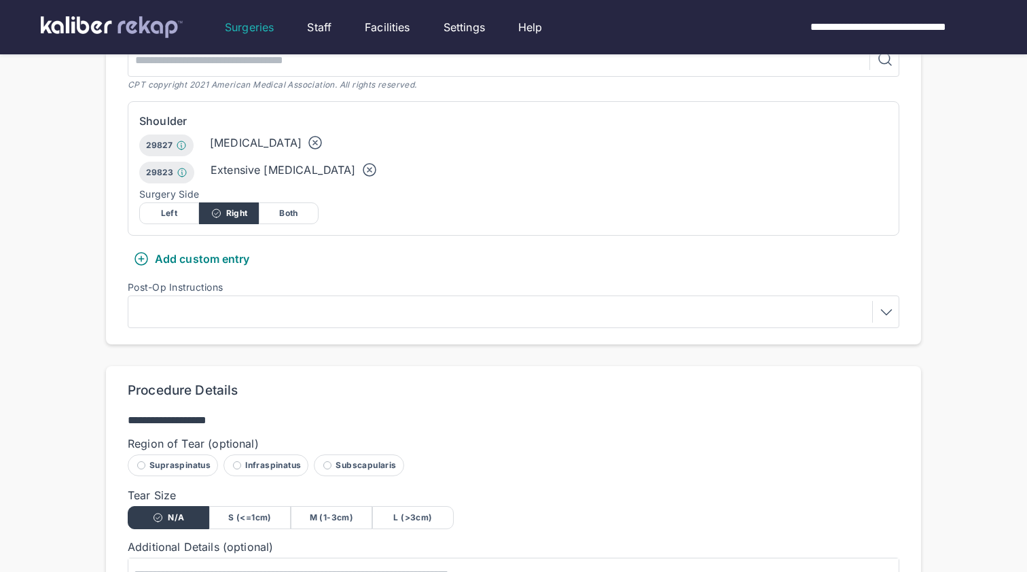
scroll to position [388, 0]
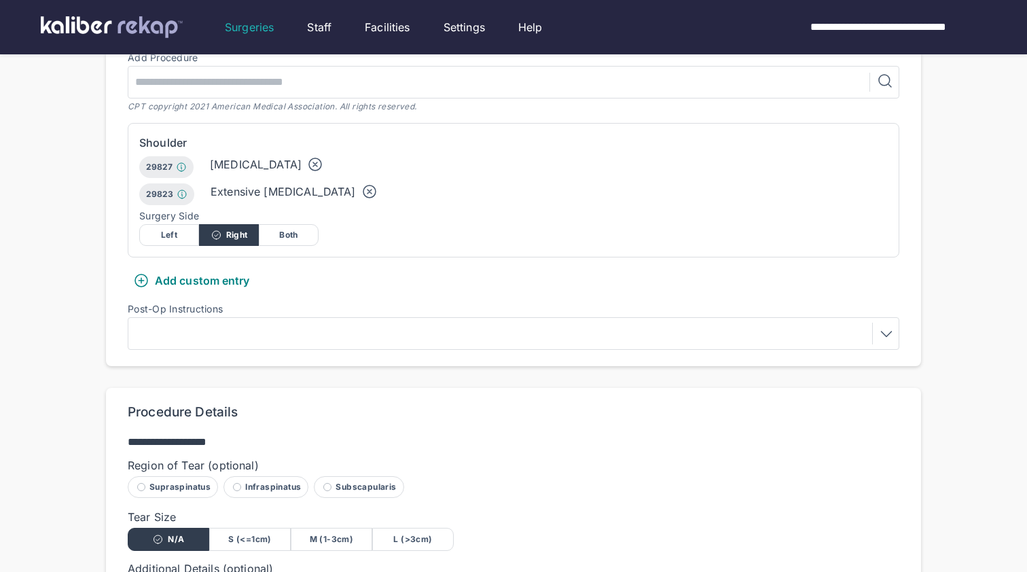
click at [315, 528] on div "M (1-3cm)" at bounding box center [332, 539] width 82 height 23
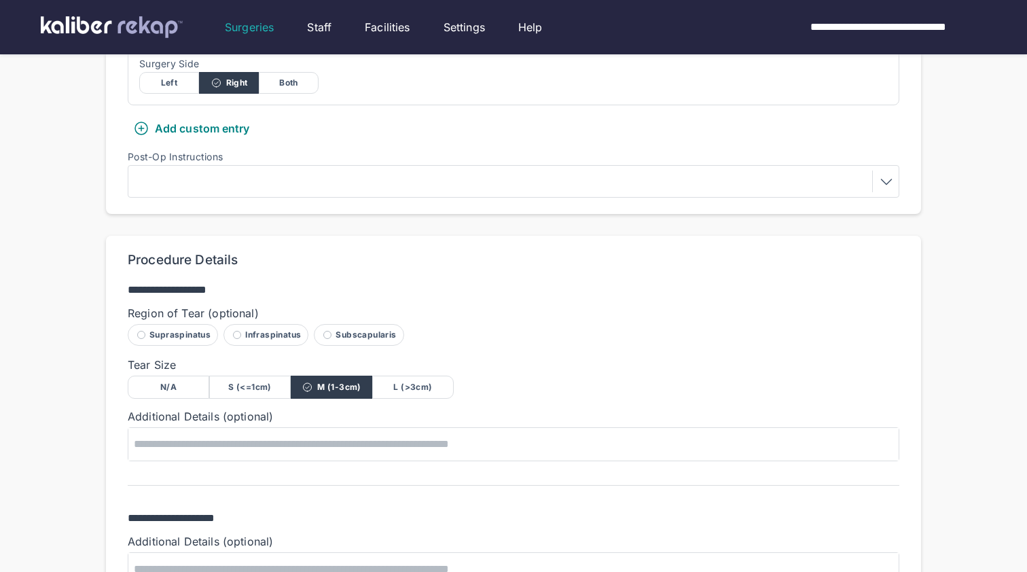
scroll to position [625, 0]
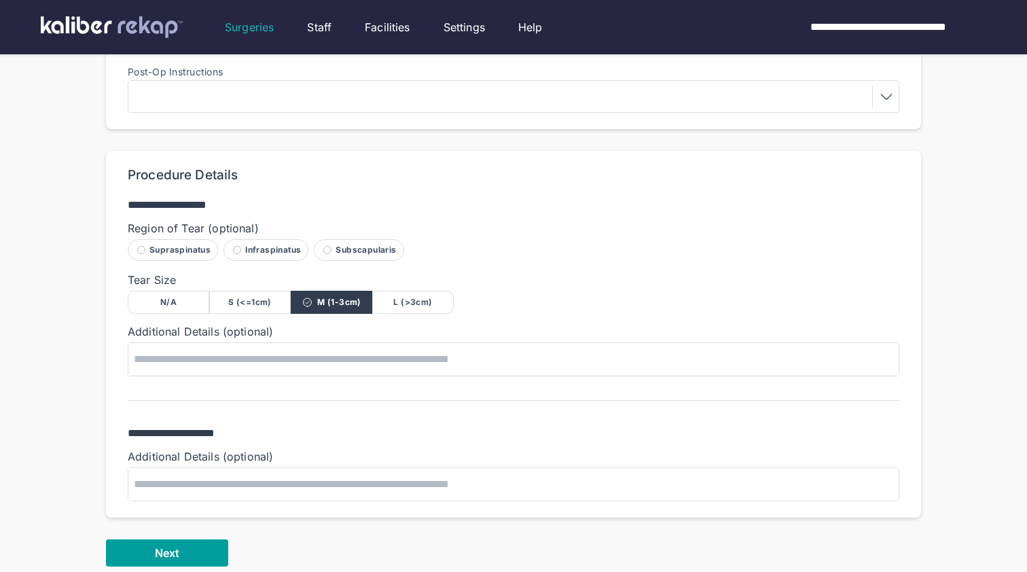
click at [202, 539] on button "Next" at bounding box center [167, 552] width 122 height 27
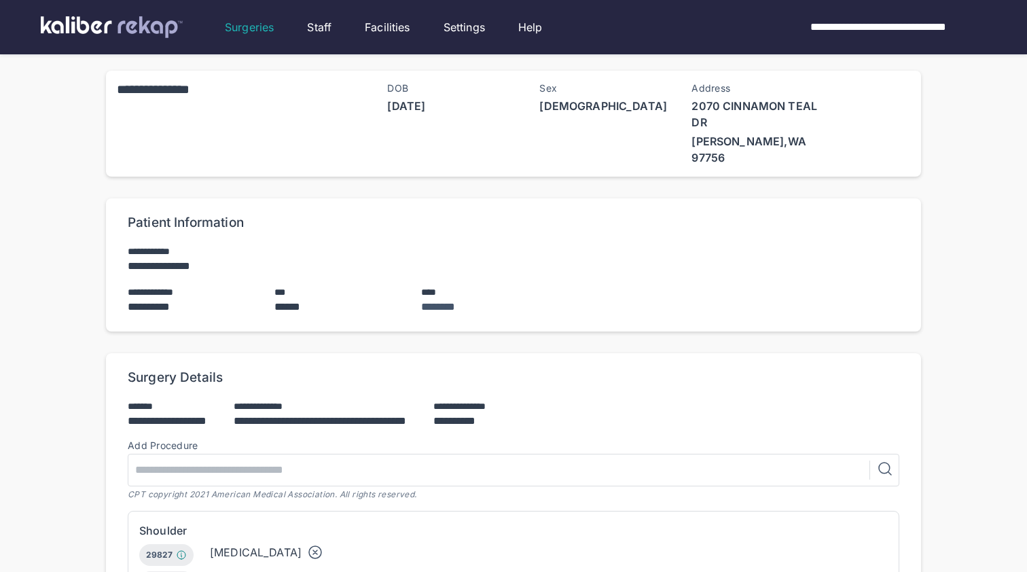
scroll to position [625, 0]
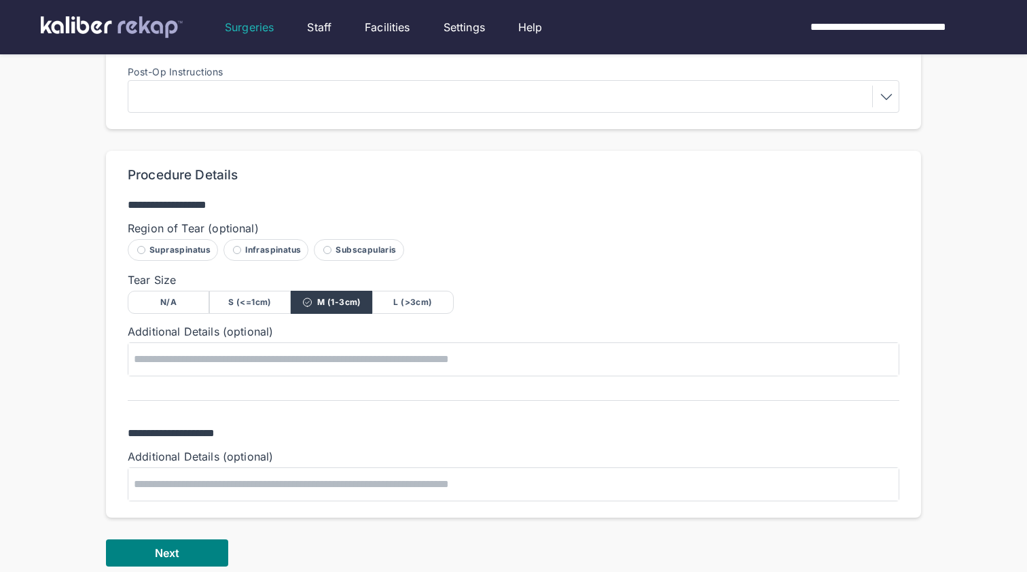
click at [177, 239] on div "Supraspinatus" at bounding box center [173, 250] width 90 height 22
click at [266, 239] on div "Infraspinatus" at bounding box center [266, 250] width 85 height 22
click at [274, 239] on div "Infraspinatus" at bounding box center [266, 250] width 85 height 22
click at [364, 239] on div "Subscapularis" at bounding box center [359, 250] width 90 height 22
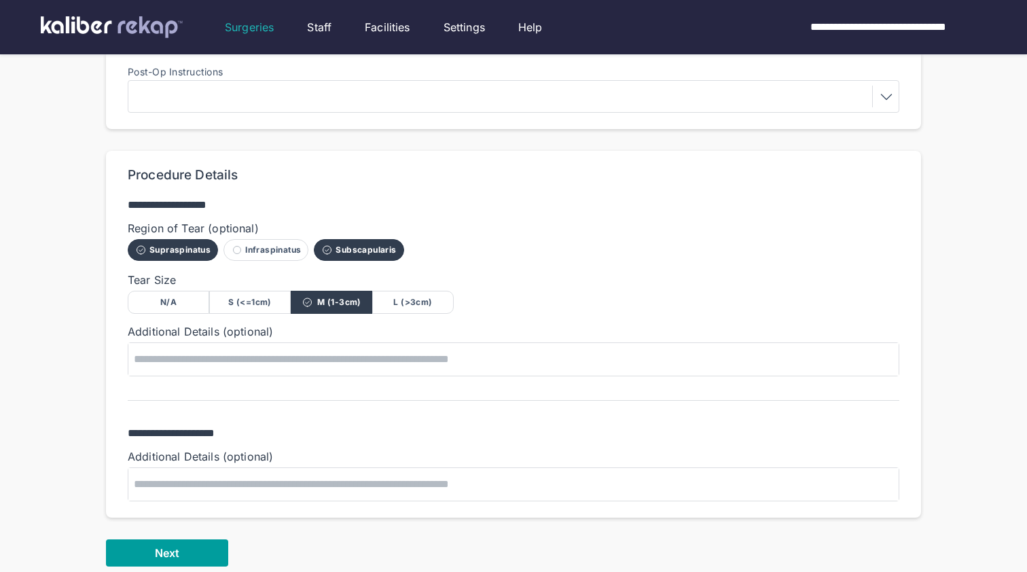
click at [192, 539] on button "Next" at bounding box center [167, 552] width 122 height 27
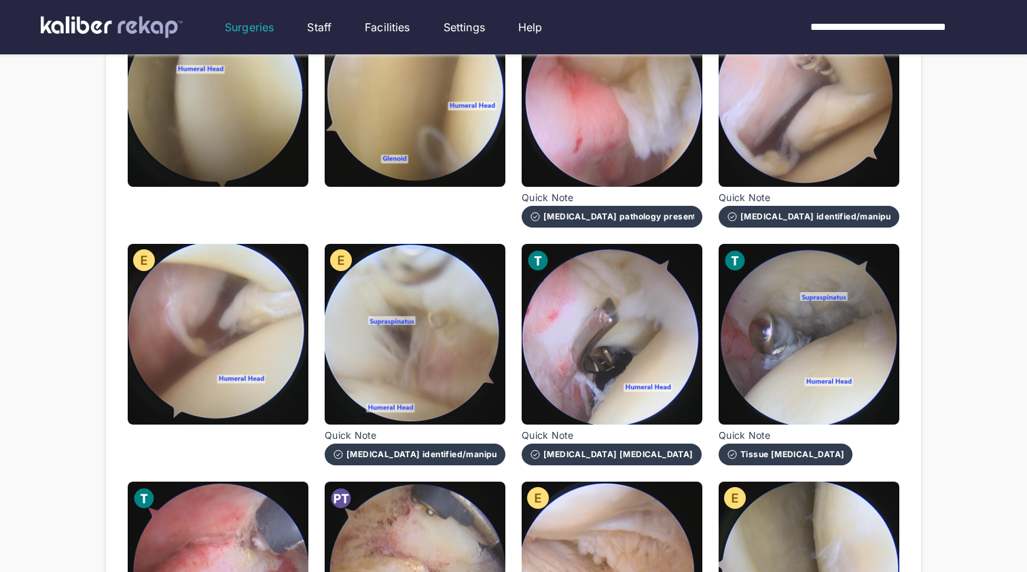
scroll to position [278, 0]
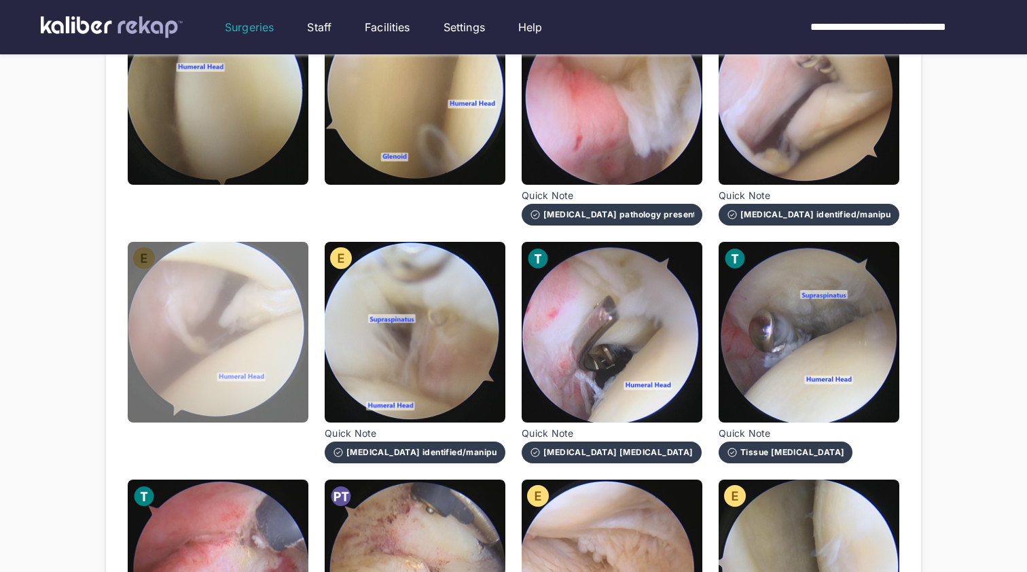
click at [210, 334] on img at bounding box center [218, 332] width 181 height 181
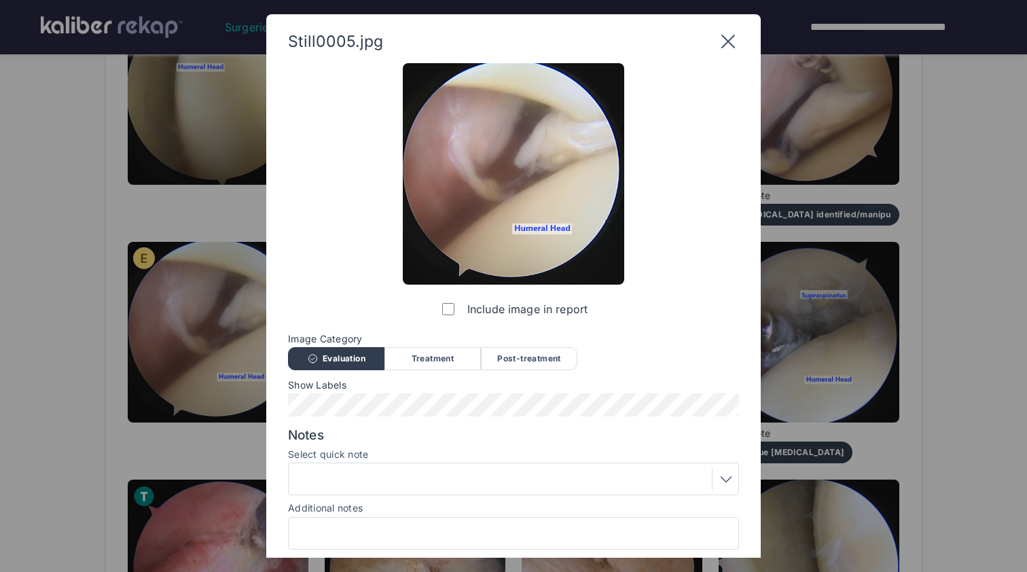
click at [423, 468] on div at bounding box center [514, 479] width 442 height 22
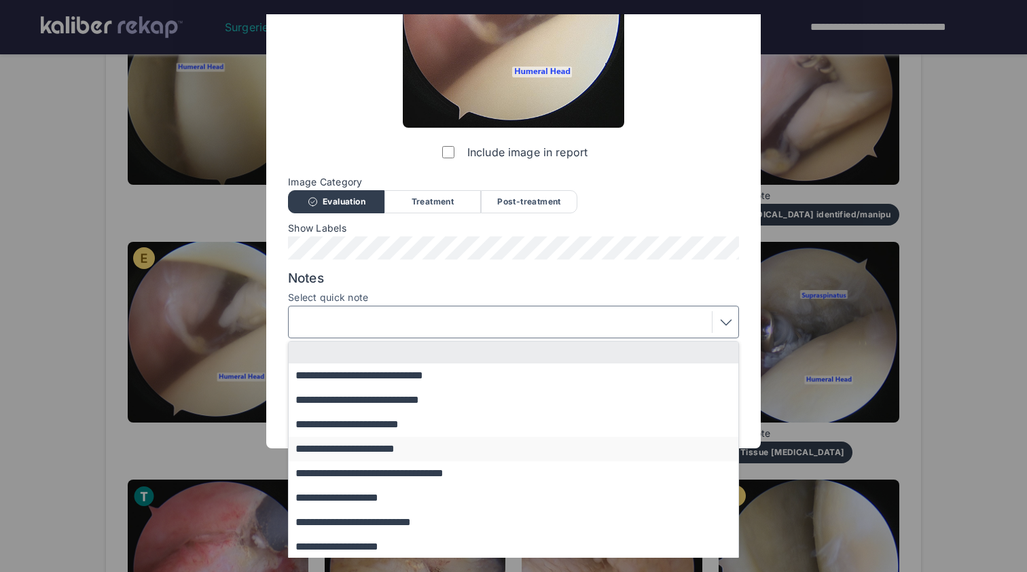
click at [431, 442] on button "**********" at bounding box center [520, 449] width 463 height 24
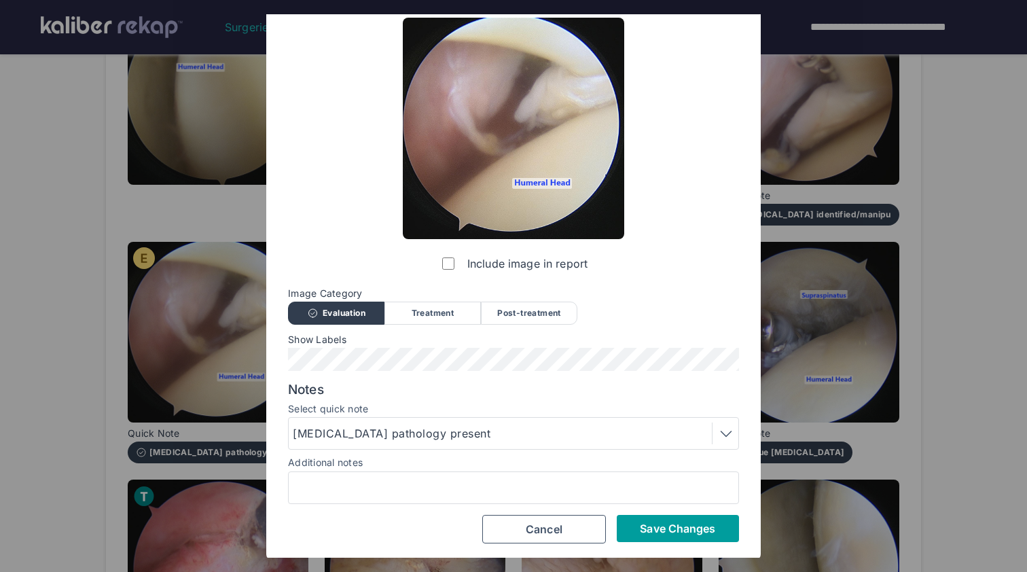
click at [695, 527] on span "Save Changes" at bounding box center [677, 529] width 75 height 14
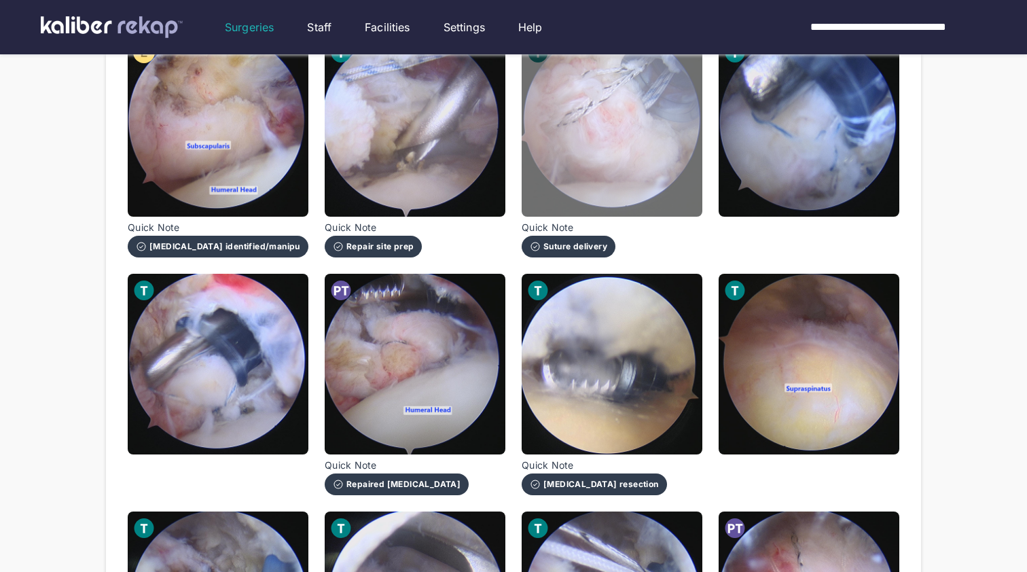
scroll to position [981, 0]
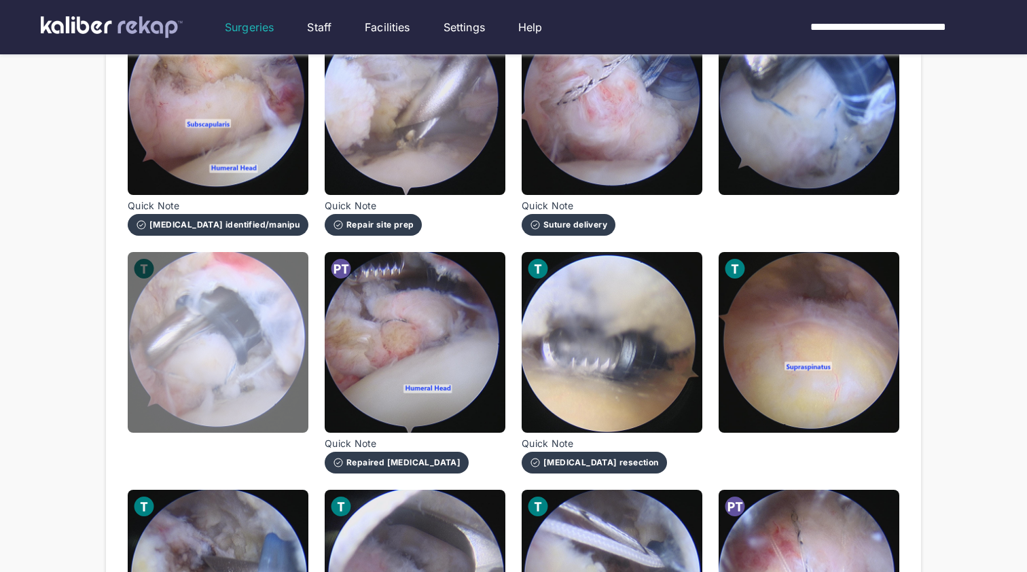
click at [215, 308] on img at bounding box center [218, 342] width 181 height 181
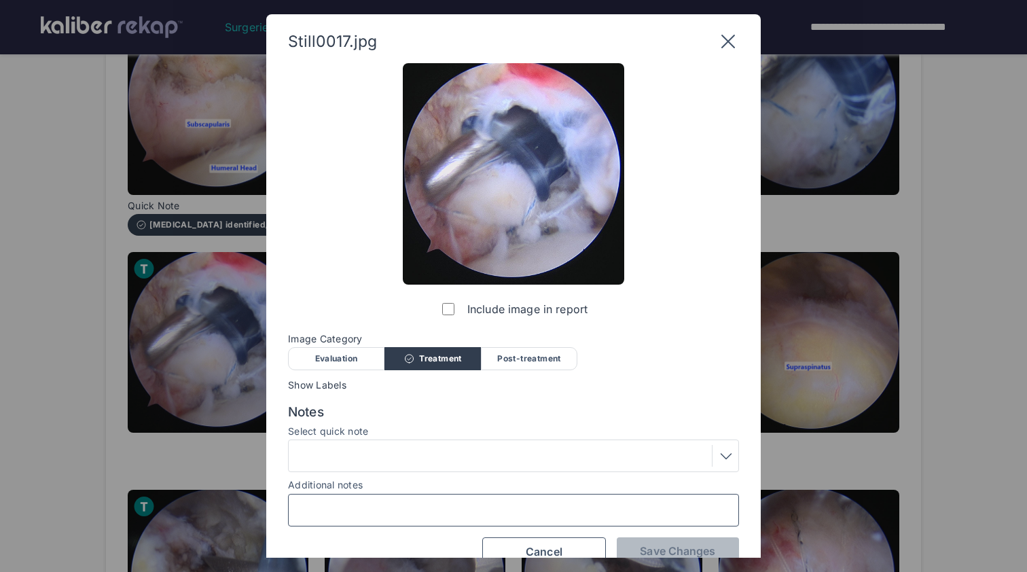
click at [370, 509] on input "Additional notes" at bounding box center [513, 510] width 439 height 18
type input "**********"
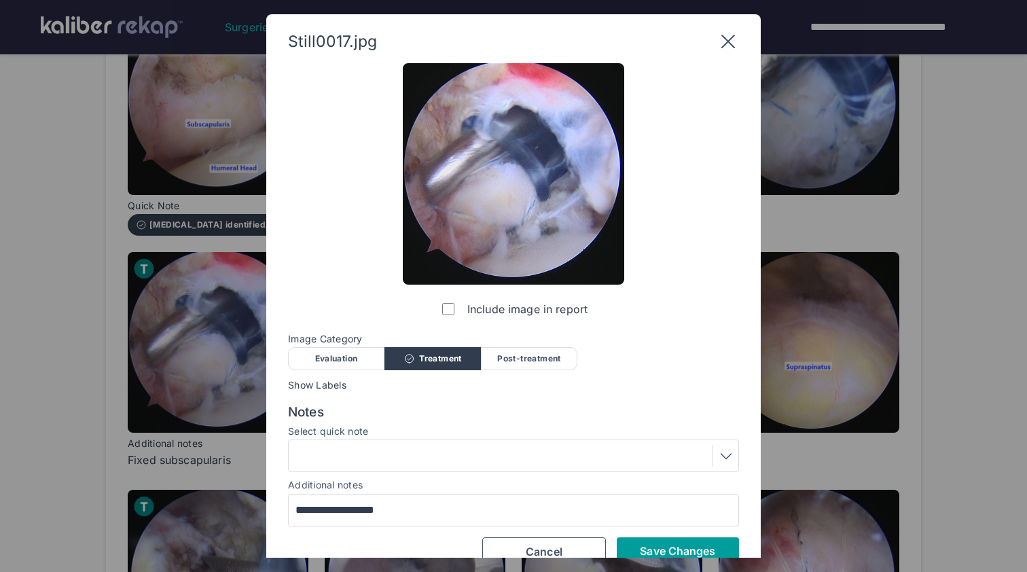
click at [682, 549] on span "Save Changes" at bounding box center [677, 551] width 75 height 14
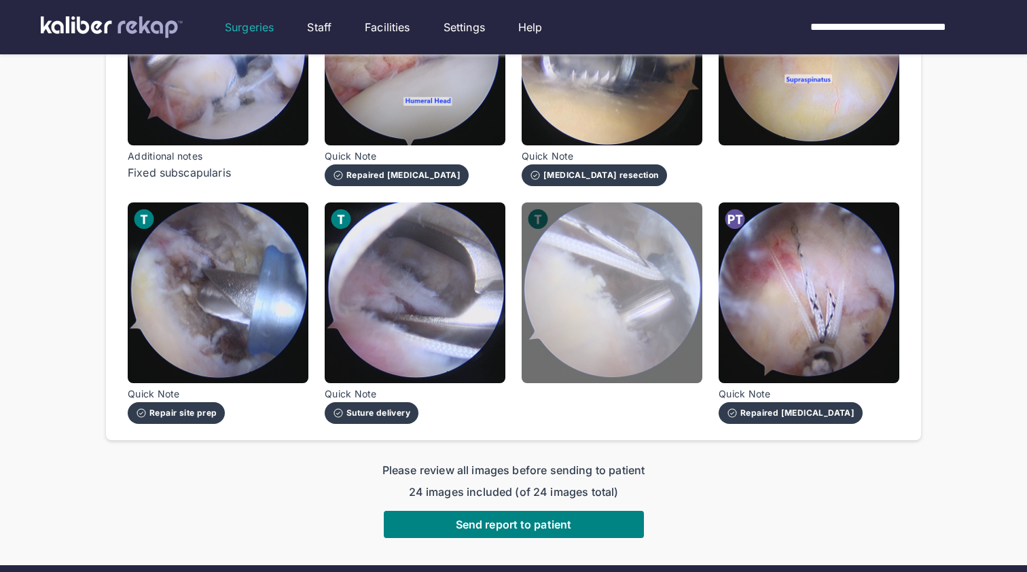
scroll to position [1270, 0]
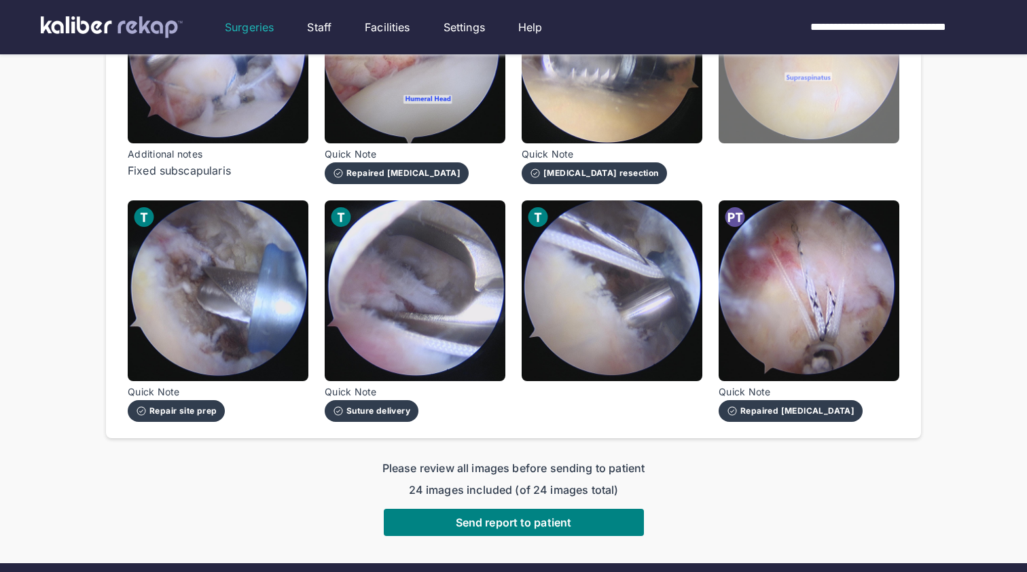
click at [789, 96] on img at bounding box center [809, 53] width 181 height 181
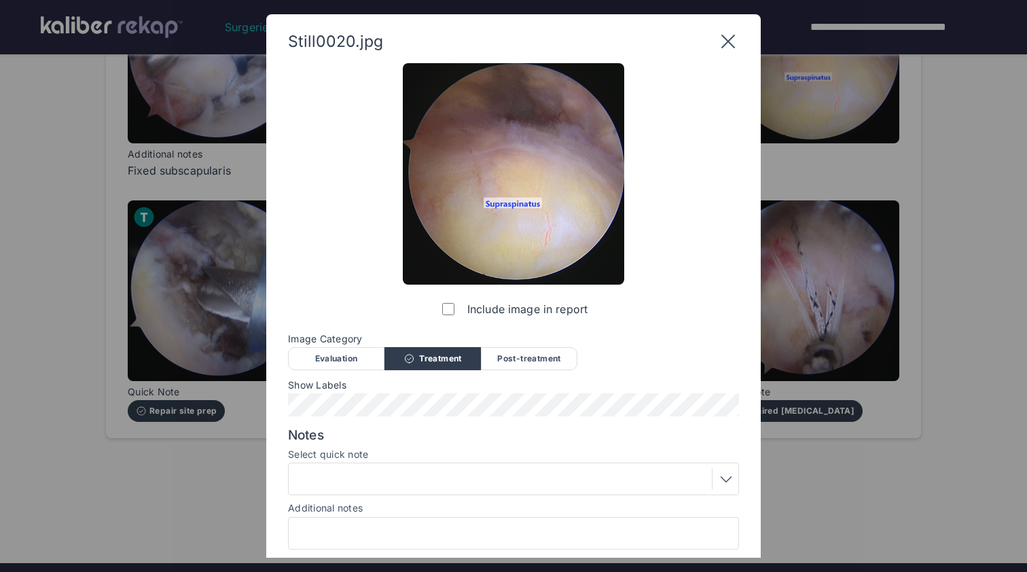
click at [398, 522] on div at bounding box center [513, 533] width 451 height 33
click at [400, 532] on input "Additional notes" at bounding box center [513, 533] width 439 height 18
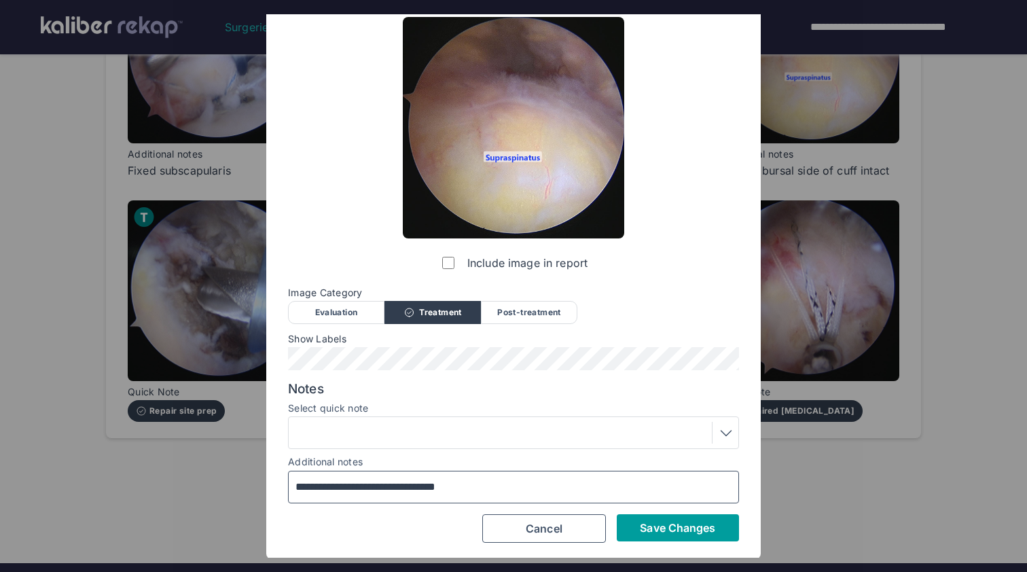
scroll to position [46, 0]
type input "**********"
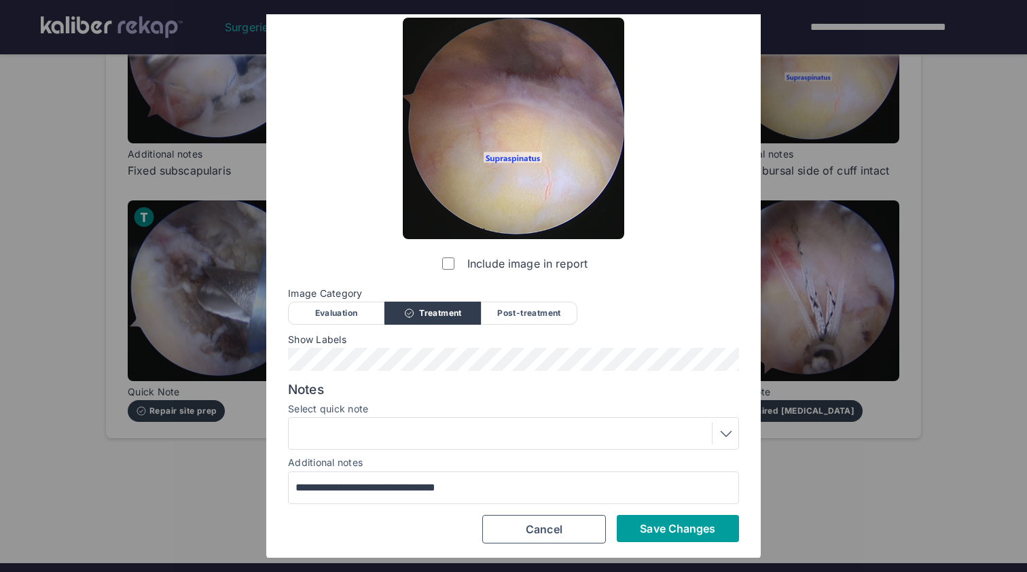
click at [672, 522] on span "Save Changes" at bounding box center [677, 529] width 75 height 14
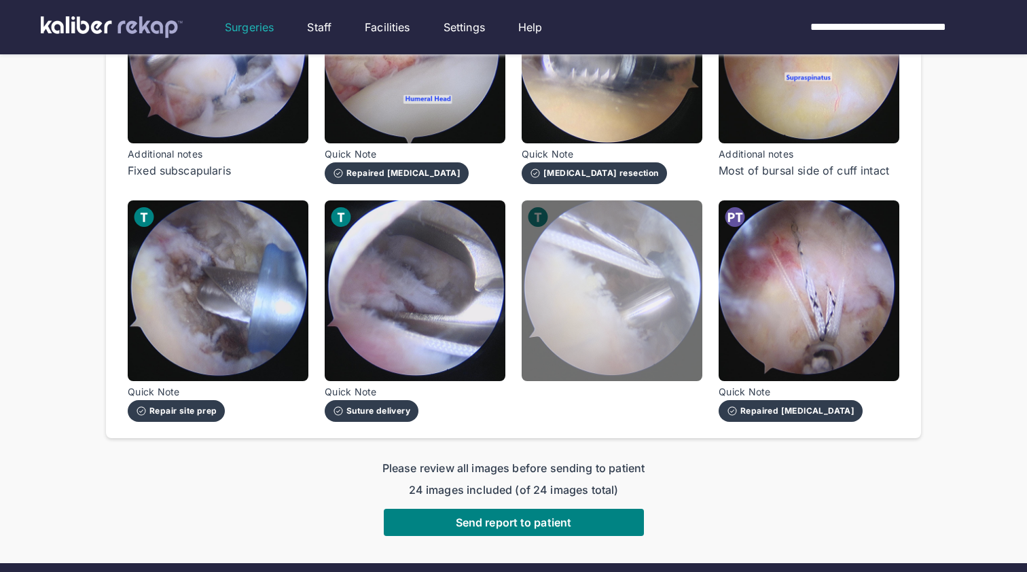
click at [604, 302] on img at bounding box center [612, 290] width 181 height 181
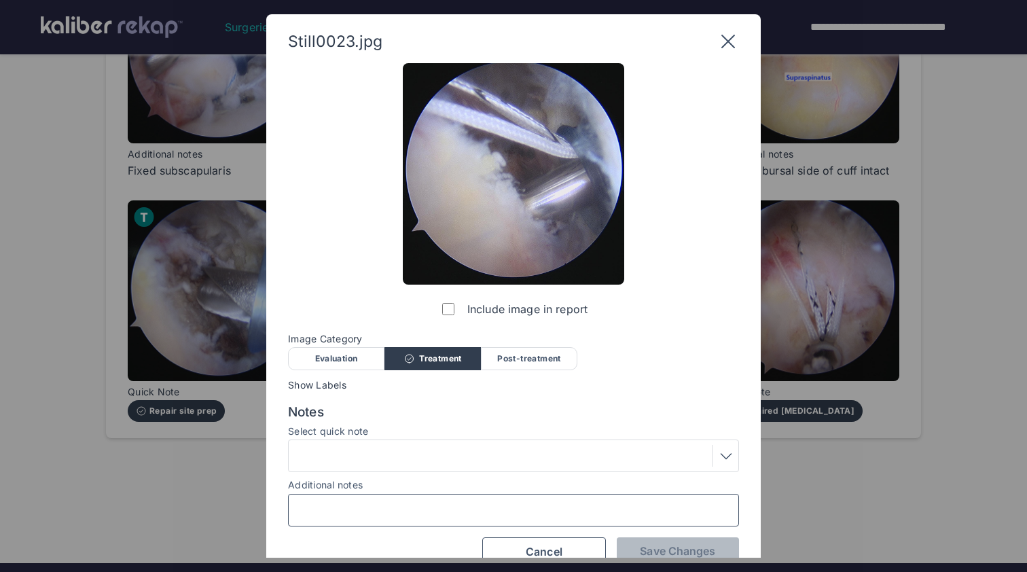
click at [417, 503] on input "Additional notes" at bounding box center [513, 510] width 439 height 18
click at [334, 507] on input "**********" at bounding box center [513, 510] width 439 height 18
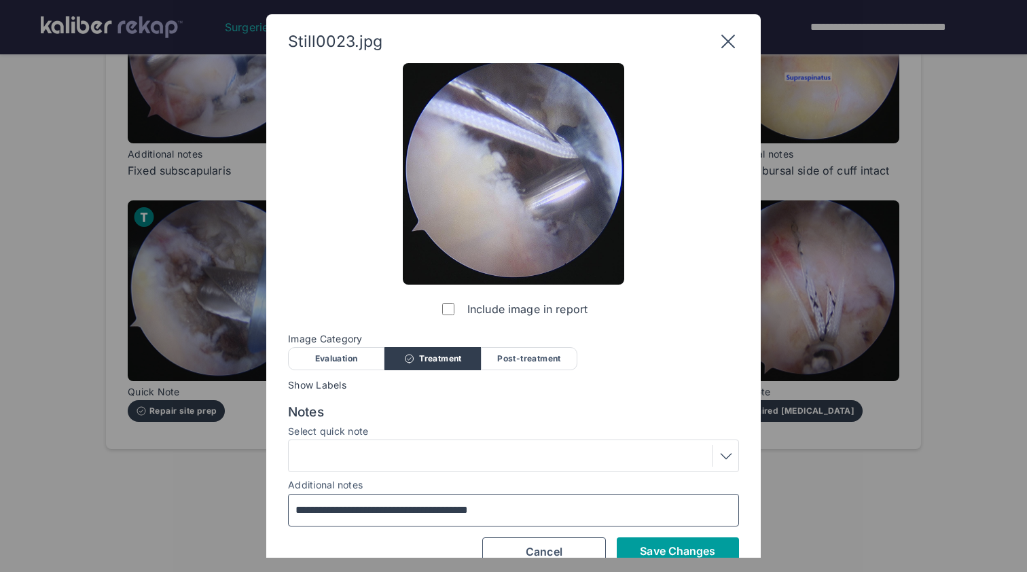
type input "**********"
click at [698, 548] on span "Save Changes" at bounding box center [677, 551] width 75 height 14
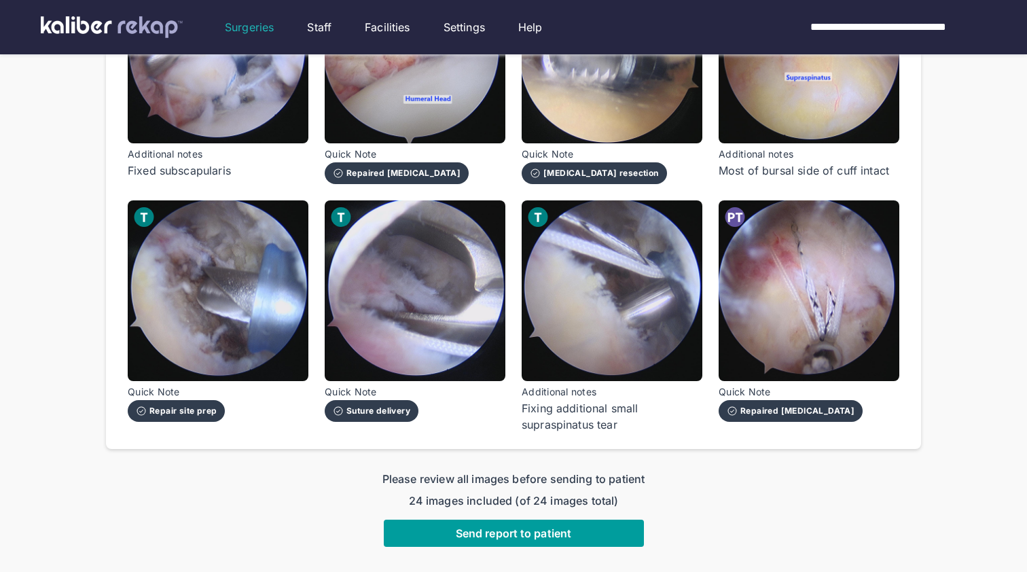
click at [505, 527] on span "Send report to patient" at bounding box center [513, 534] width 115 height 14
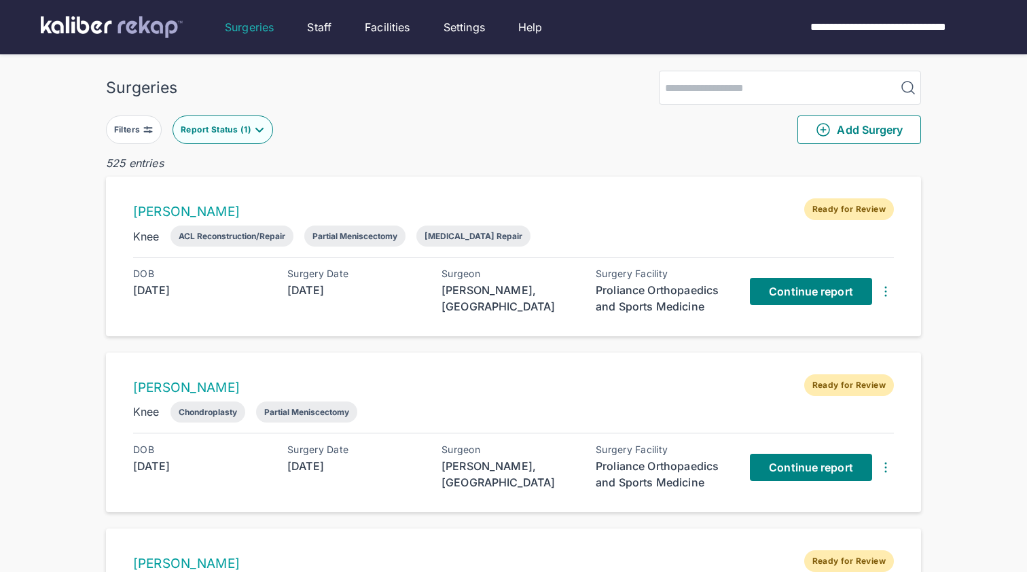
click at [239, 124] on div "Report Status ( 1 )" at bounding box center [217, 129] width 73 height 11
click at [234, 190] on label "Processing" at bounding box center [275, 188] width 185 height 14
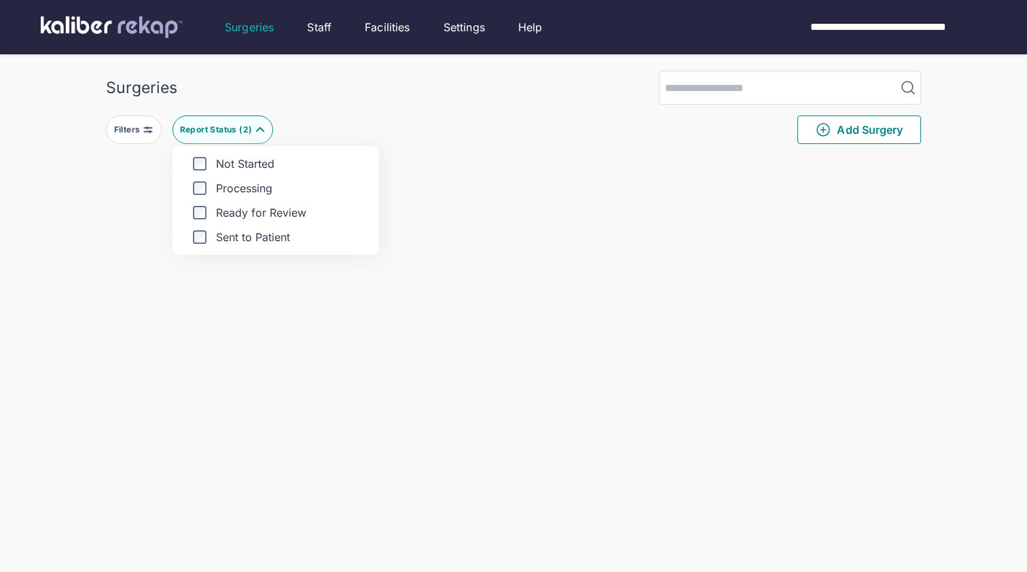
click at [193, 208] on label "Ready for Review" at bounding box center [275, 213] width 185 height 14
click at [209, 137] on button "Report Status" at bounding box center [216, 129] width 86 height 29
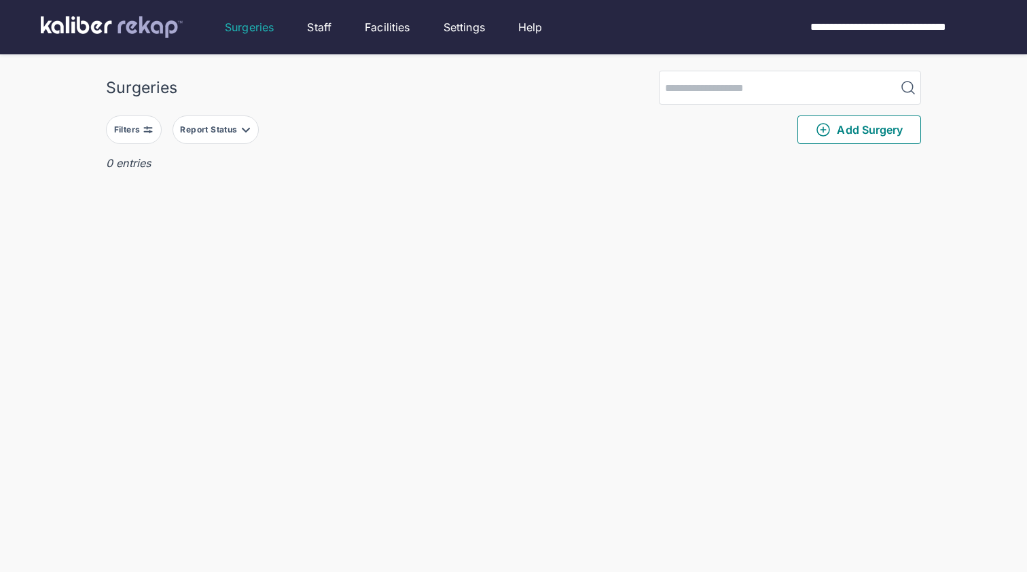
click at [211, 134] on div "Report Status" at bounding box center [210, 129] width 60 height 11
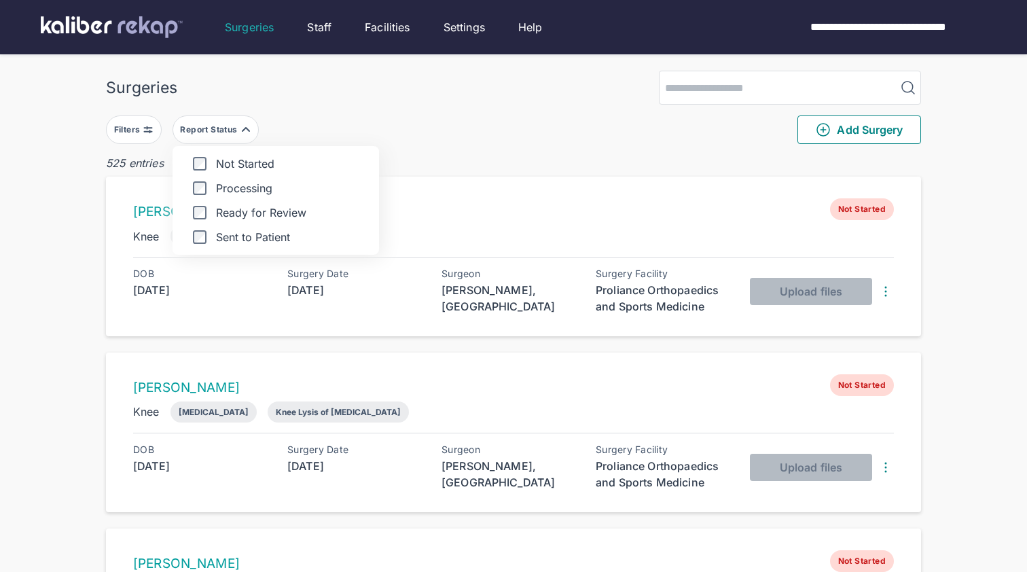
click at [211, 214] on label "Ready for Review" at bounding box center [275, 213] width 185 height 14
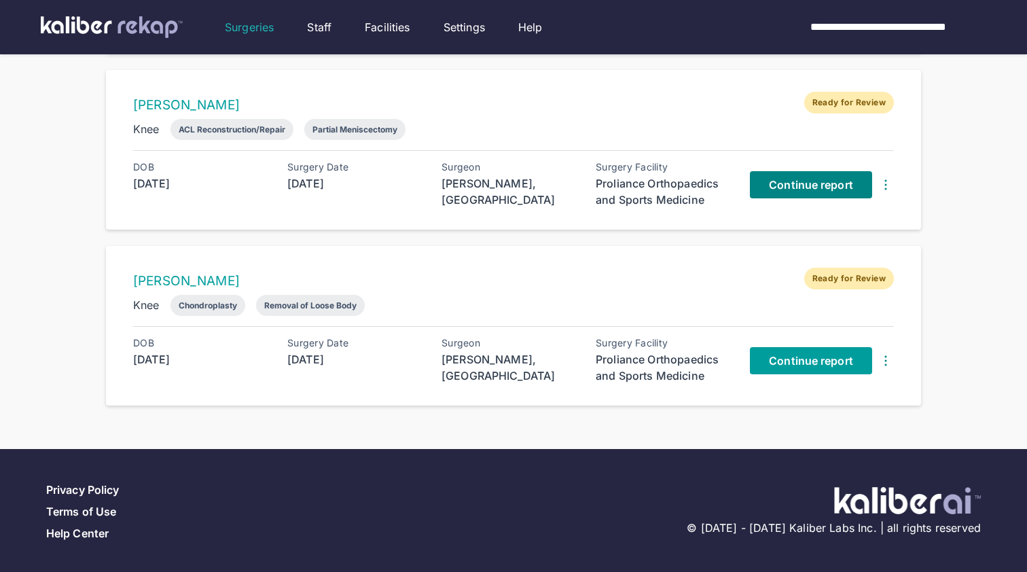
scroll to position [458, 0]
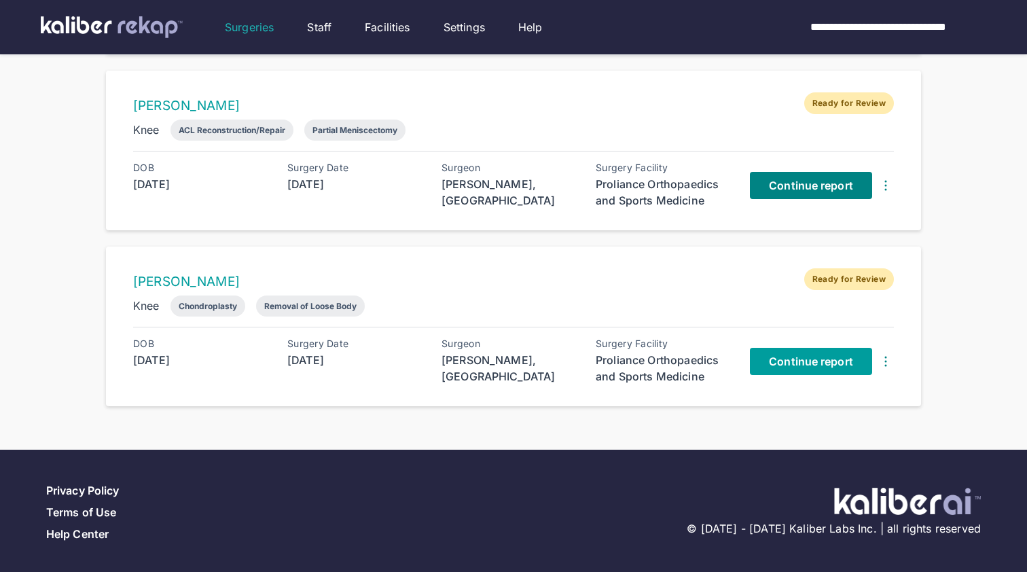
click at [791, 363] on span "Continue report" at bounding box center [811, 362] width 84 height 14
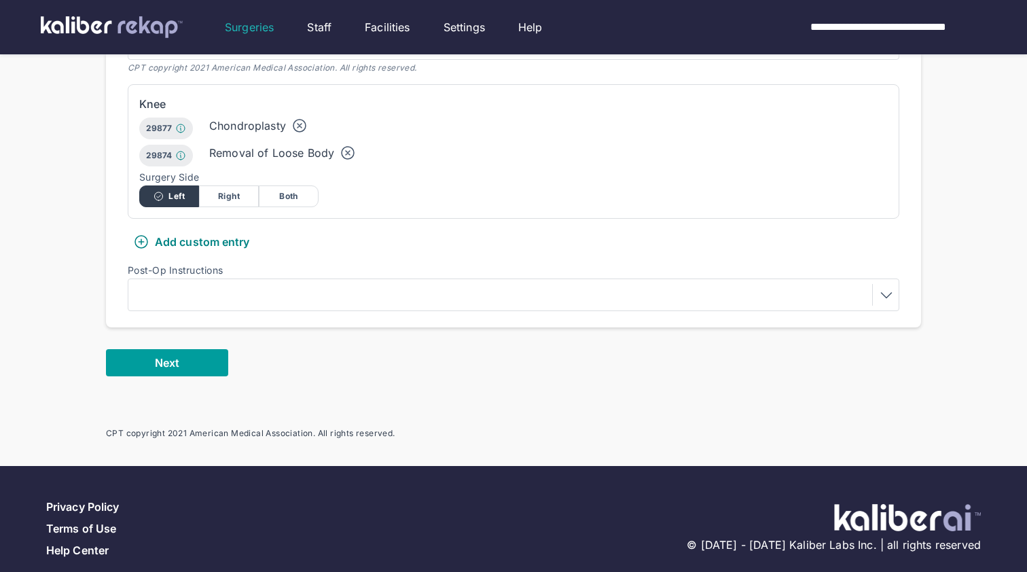
scroll to position [410, 0]
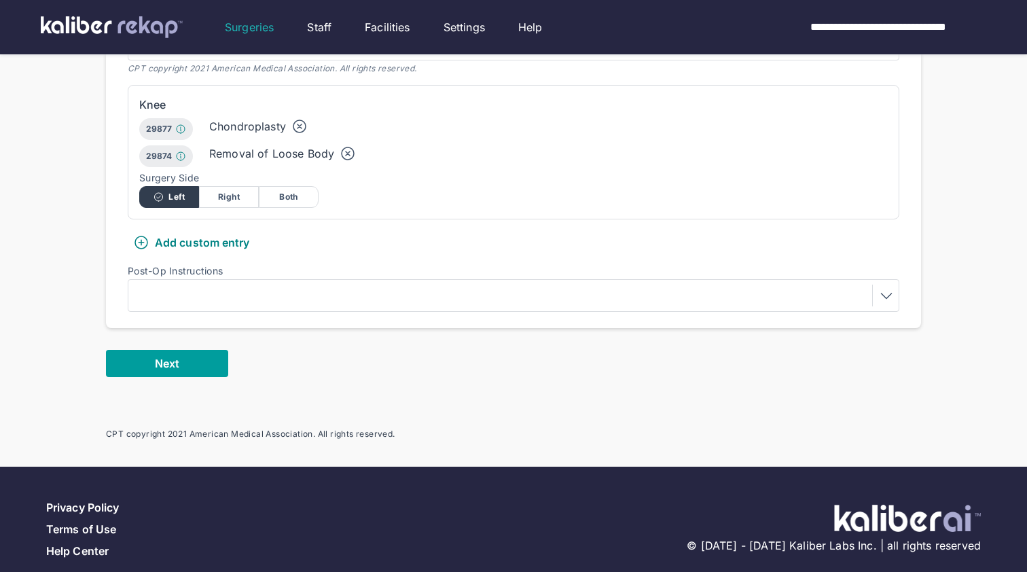
click at [152, 350] on button "Next" at bounding box center [167, 363] width 122 height 27
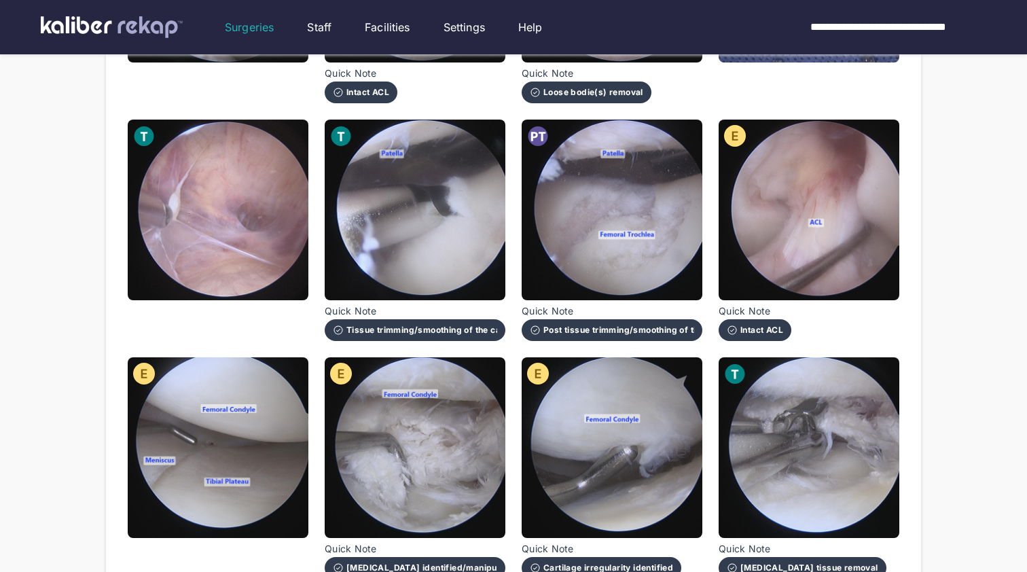
scroll to position [622, 0]
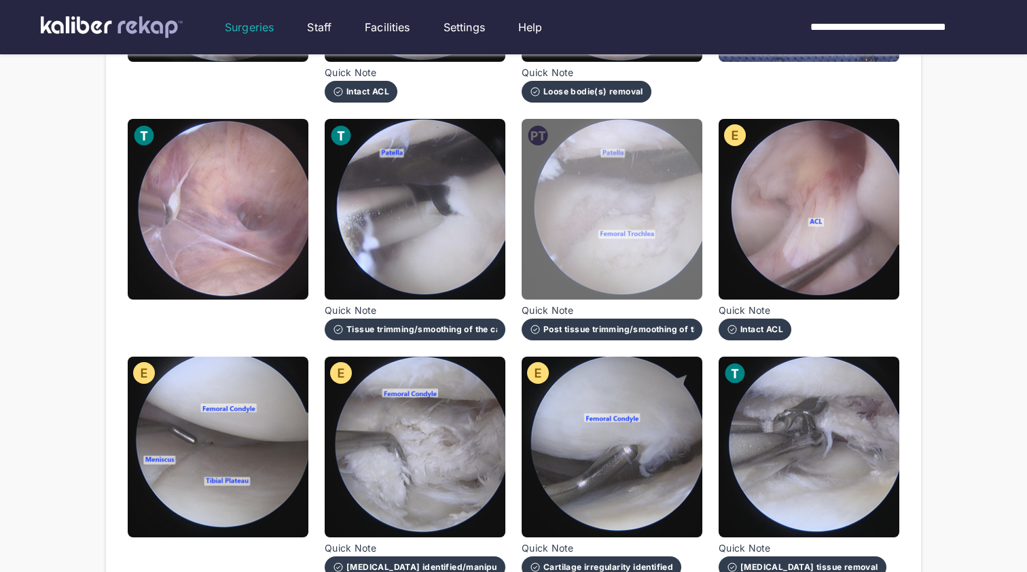
click at [586, 270] on img at bounding box center [612, 209] width 181 height 181
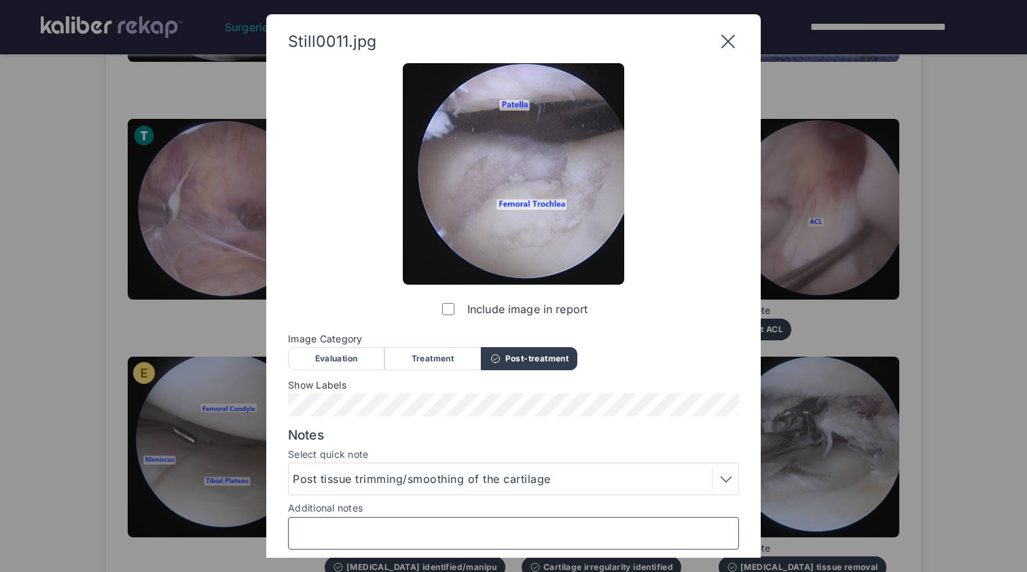
click at [444, 526] on input "Additional notes" at bounding box center [513, 533] width 439 height 18
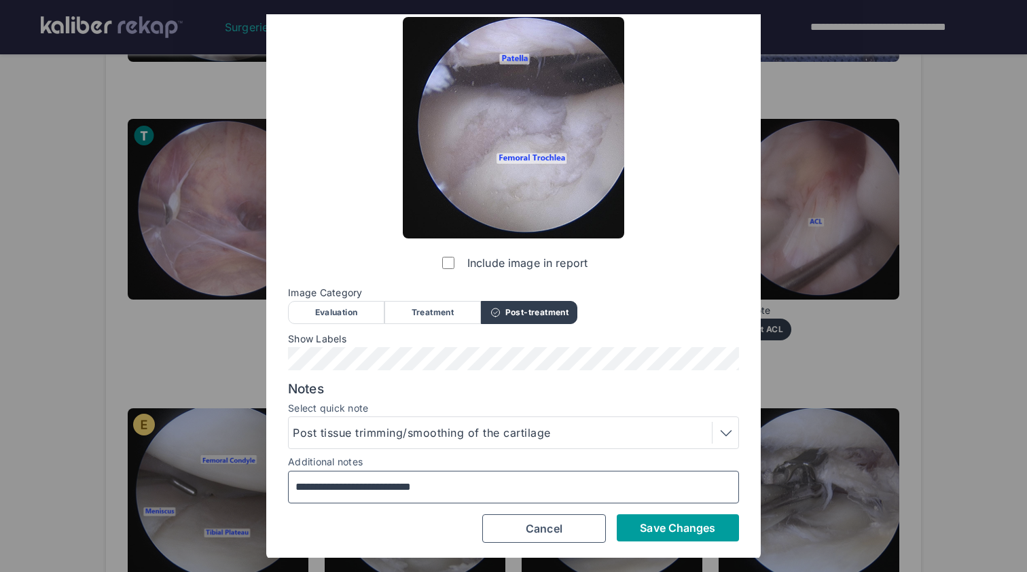
type input "**********"
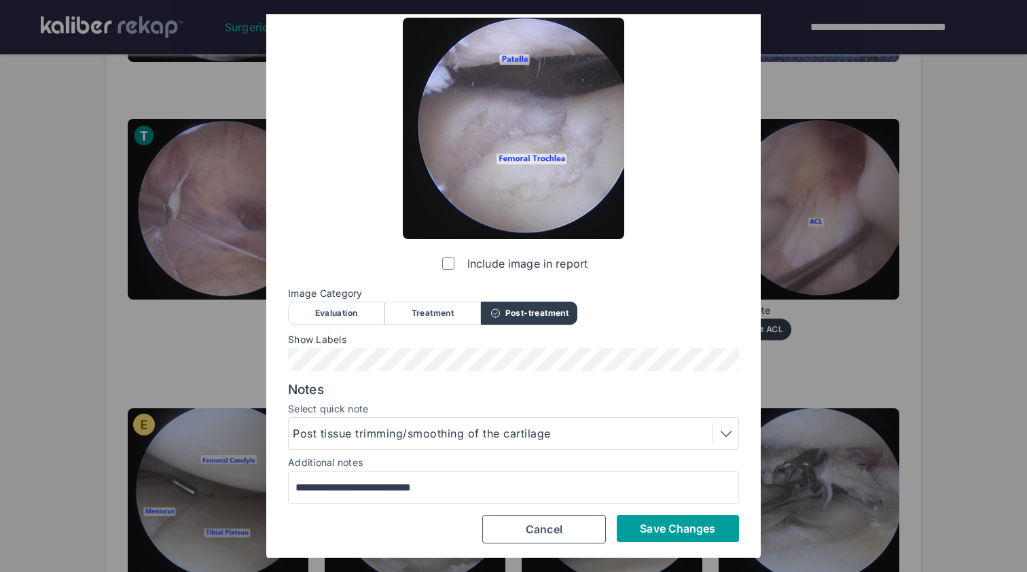
click at [667, 533] on span "Save Changes" at bounding box center [677, 529] width 75 height 14
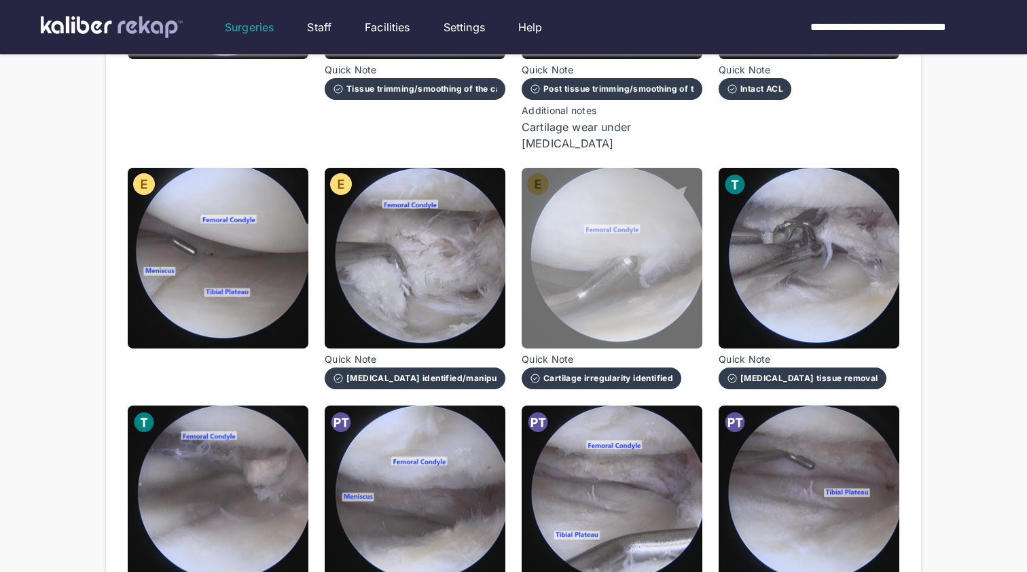
scroll to position [864, 0]
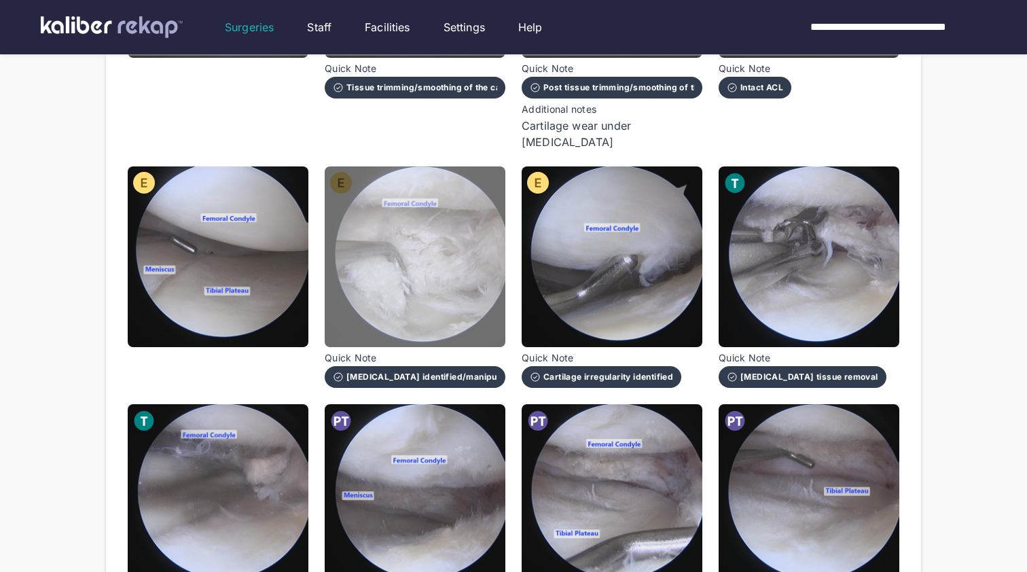
click at [434, 245] on img at bounding box center [415, 256] width 181 height 181
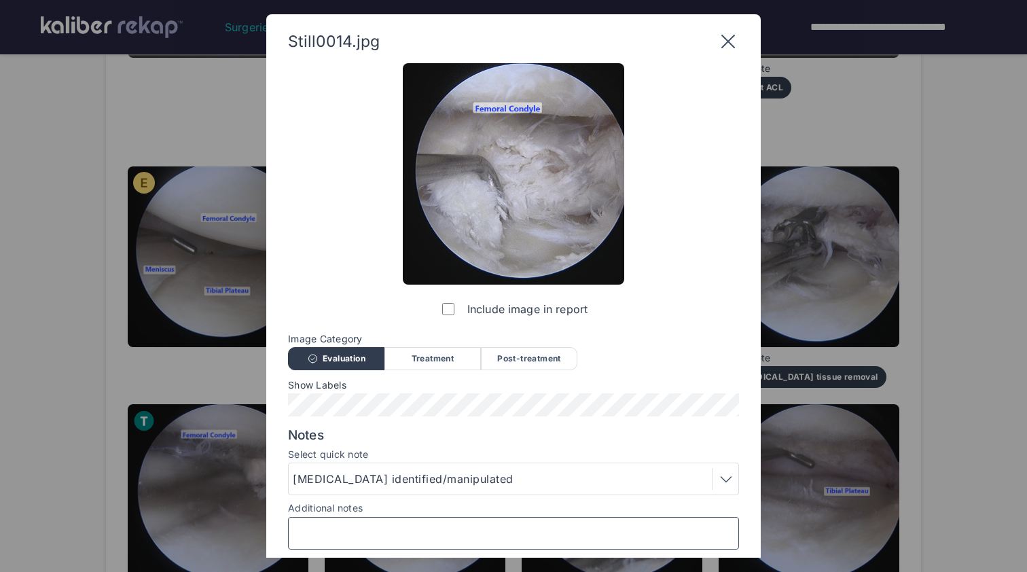
click at [409, 534] on input "Additional notes" at bounding box center [513, 533] width 439 height 18
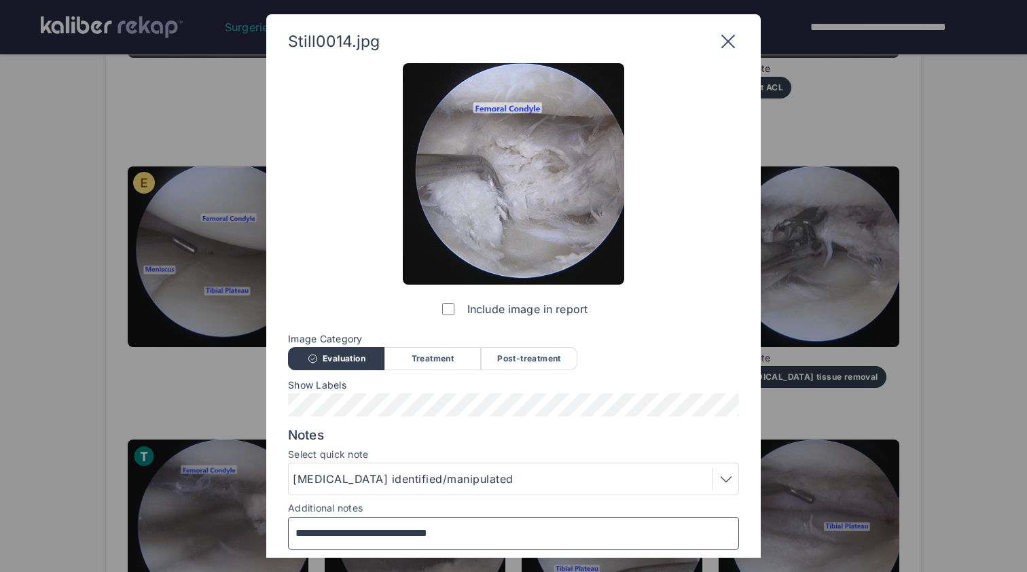
click at [397, 537] on input "**********" at bounding box center [513, 533] width 439 height 18
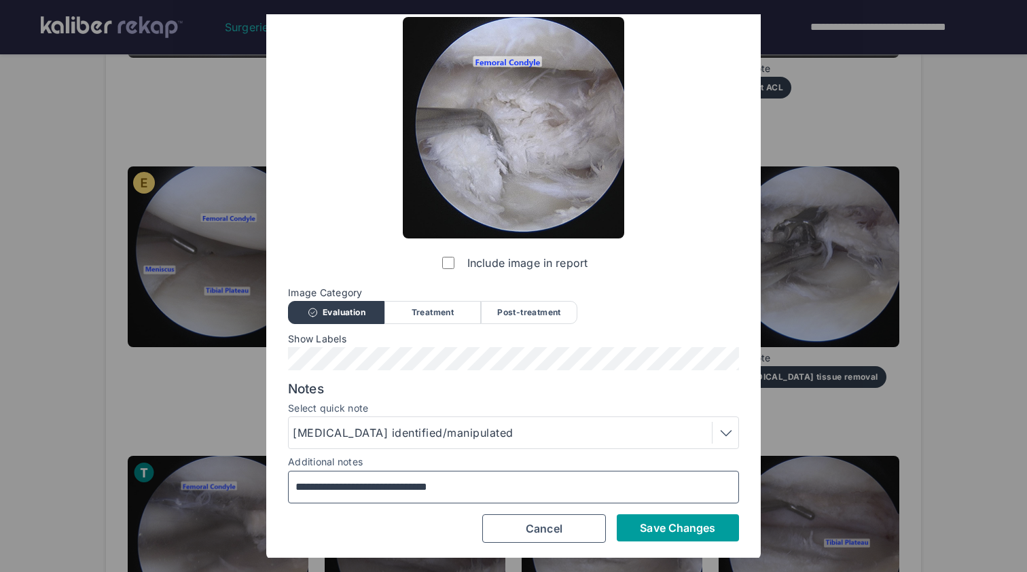
type input "**********"
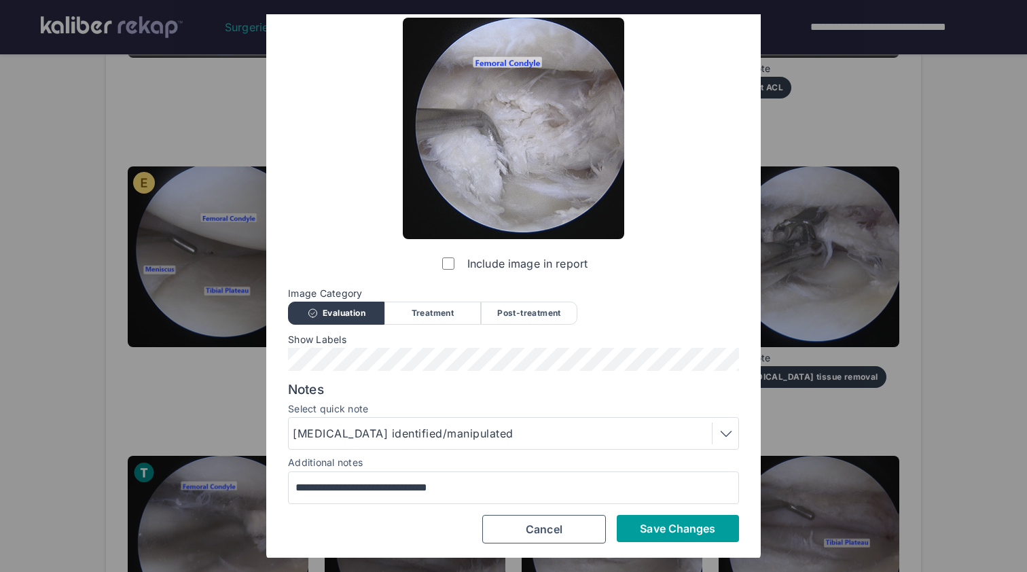
click at [668, 531] on span "Save Changes" at bounding box center [677, 529] width 75 height 14
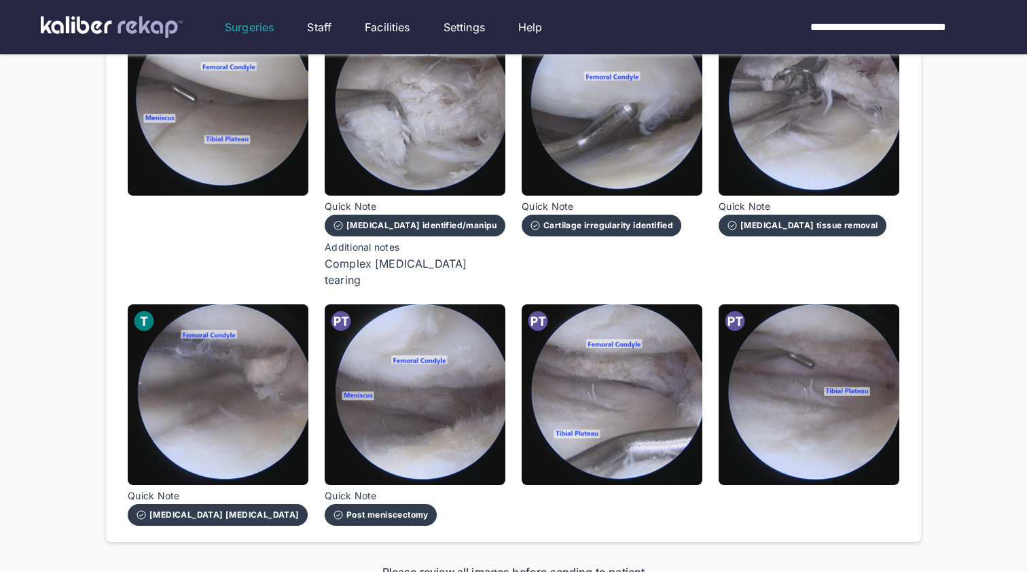
scroll to position [1030, 0]
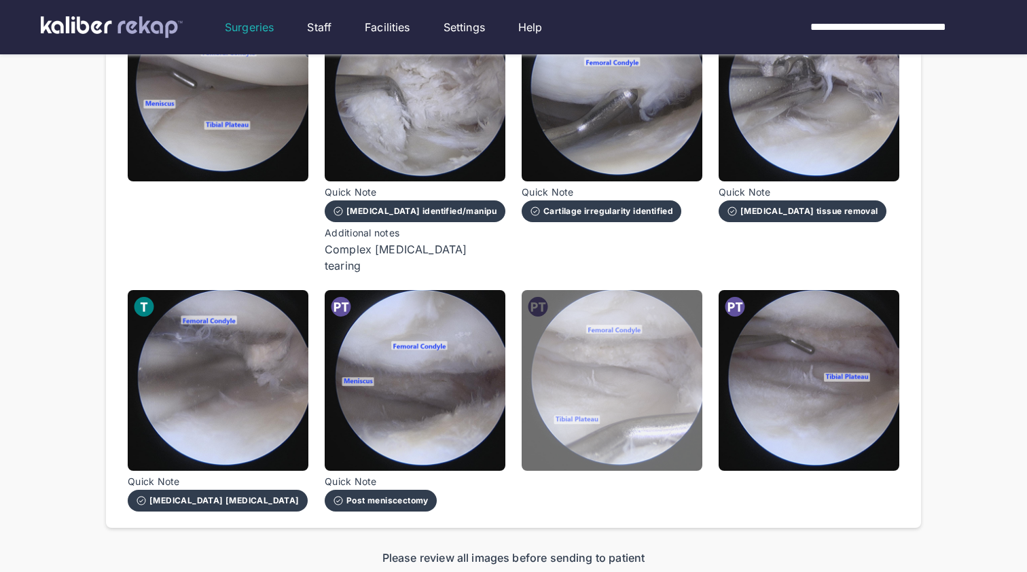
click at [618, 340] on img at bounding box center [612, 380] width 181 height 181
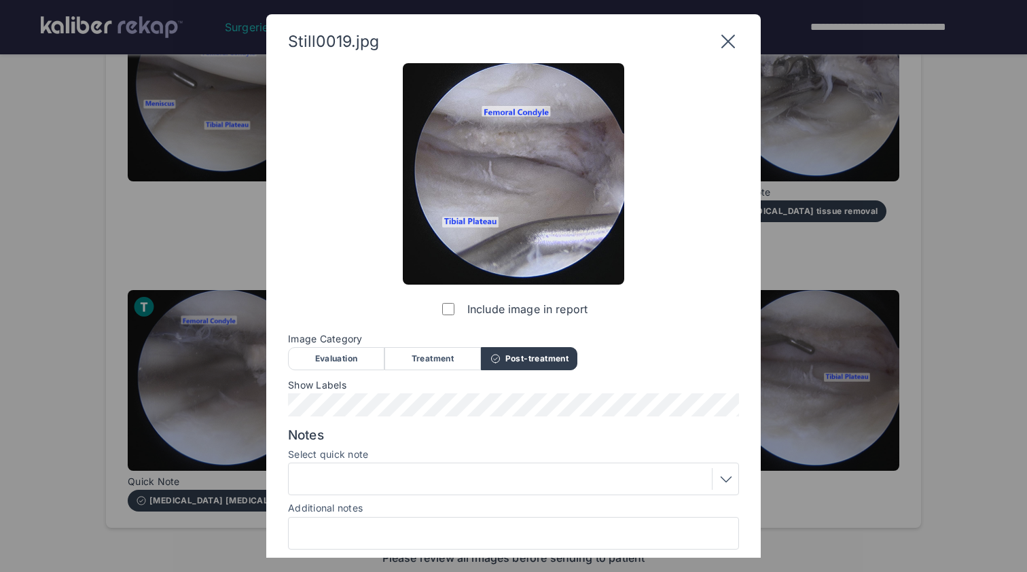
click at [446, 519] on div at bounding box center [513, 533] width 451 height 33
click at [446, 528] on input "Additional notes" at bounding box center [513, 533] width 439 height 18
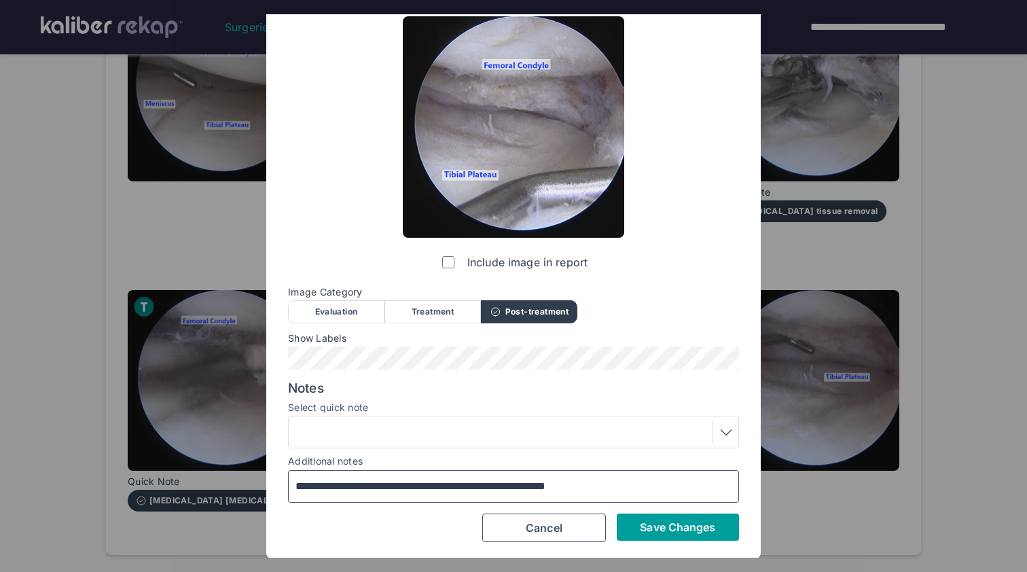
scroll to position [46, 0]
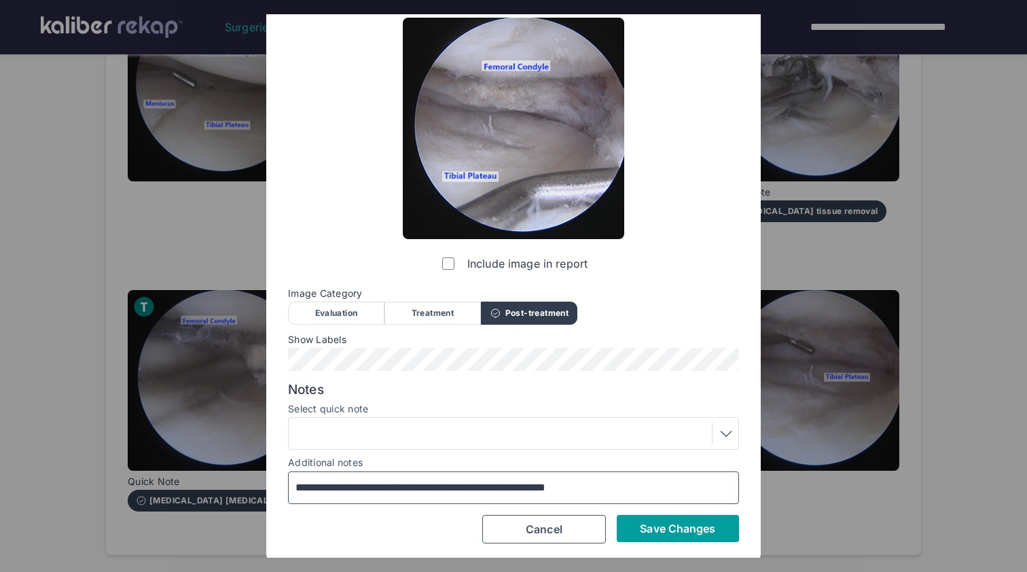
type input "**********"
click at [668, 533] on span "Save Changes" at bounding box center [677, 529] width 75 height 14
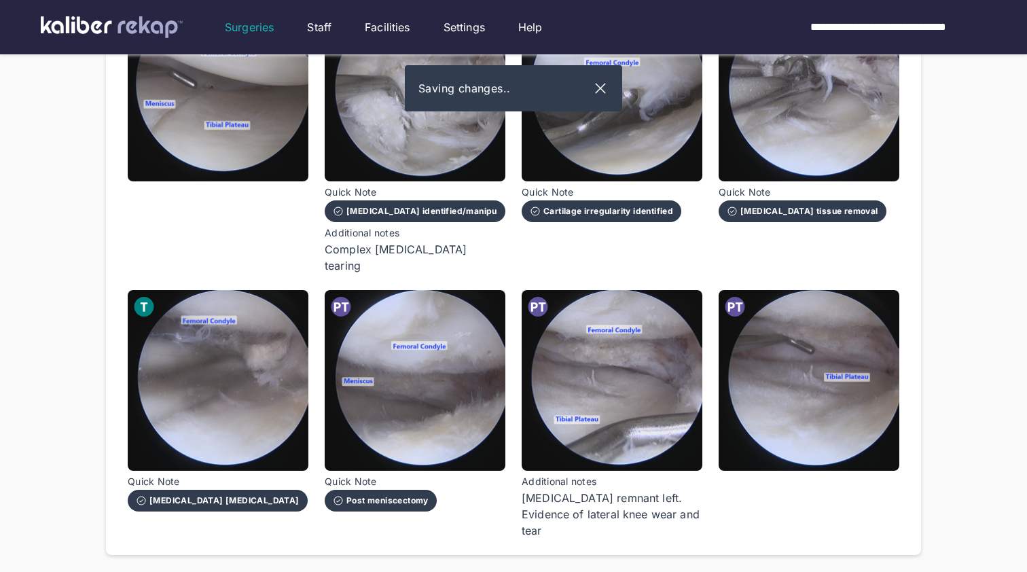
scroll to position [1149, 0]
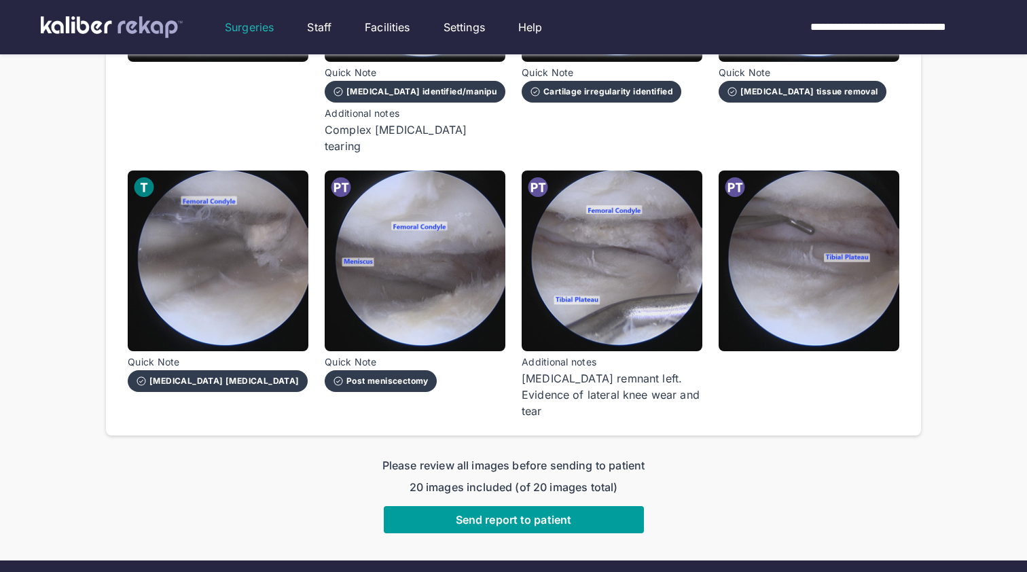
click at [523, 513] on span "Send report to patient" at bounding box center [513, 520] width 115 height 14
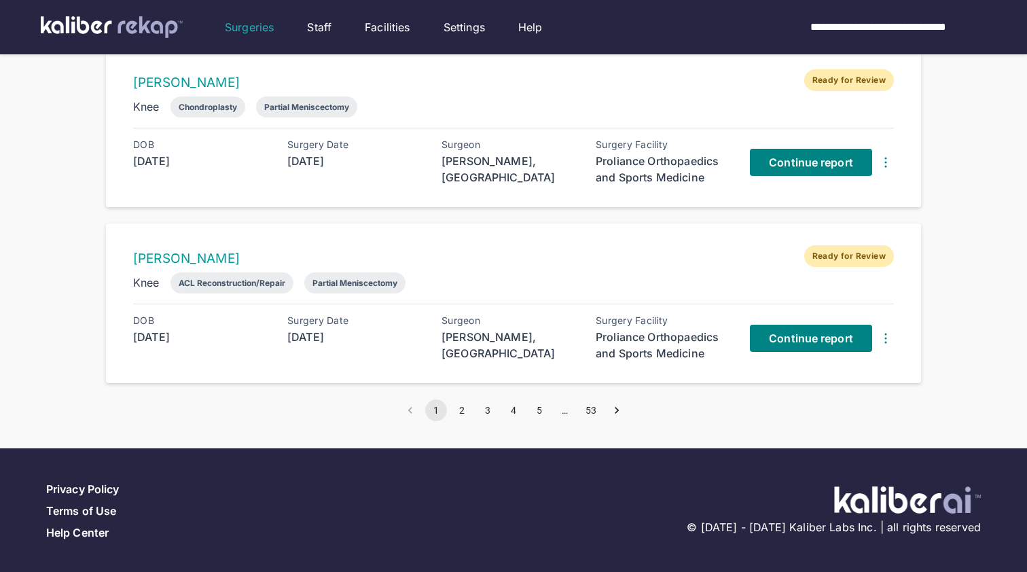
scroll to position [304, 0]
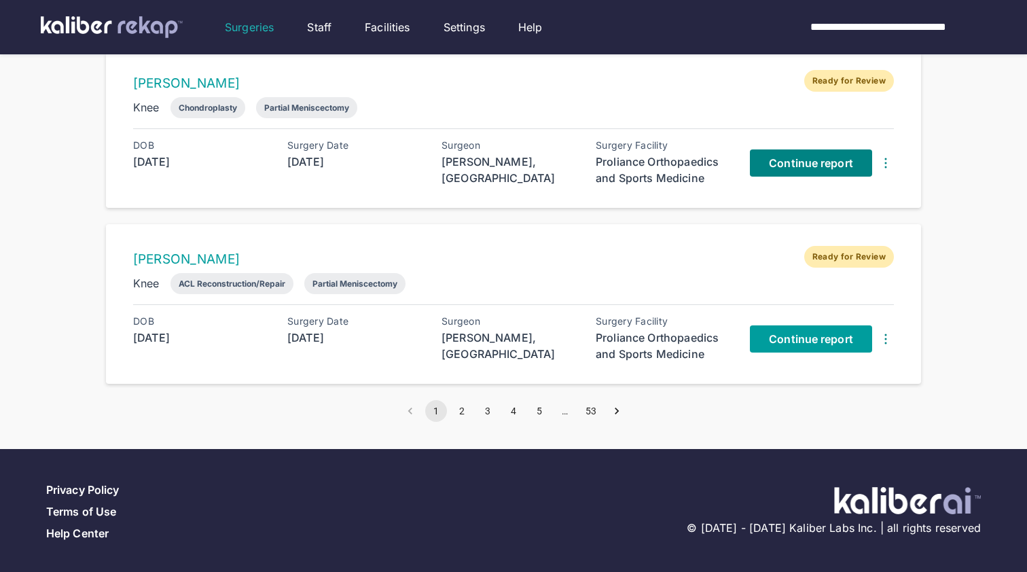
click at [819, 336] on span "Continue report" at bounding box center [811, 339] width 84 height 14
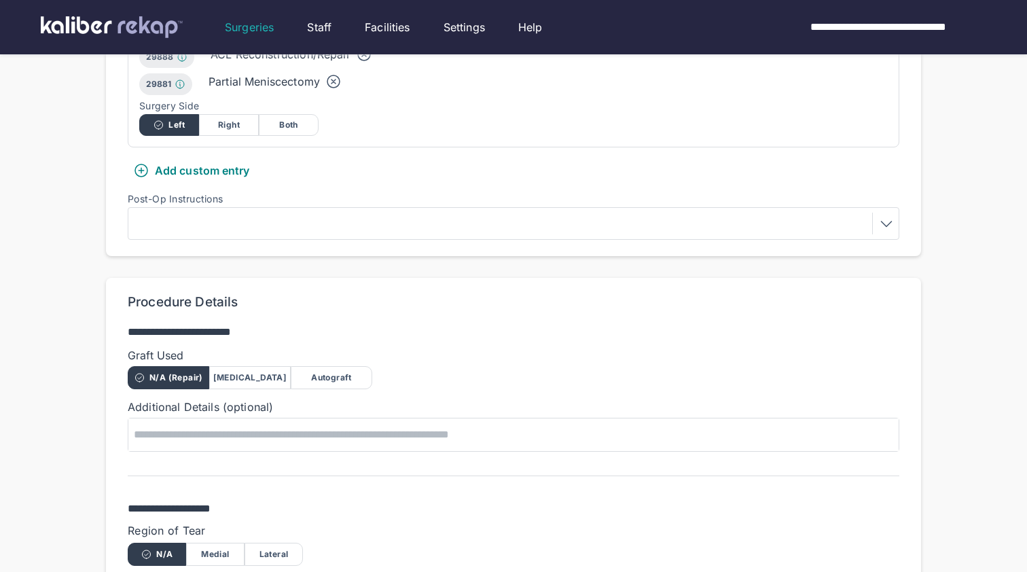
click at [311, 378] on div "Autograft" at bounding box center [332, 377] width 82 height 23
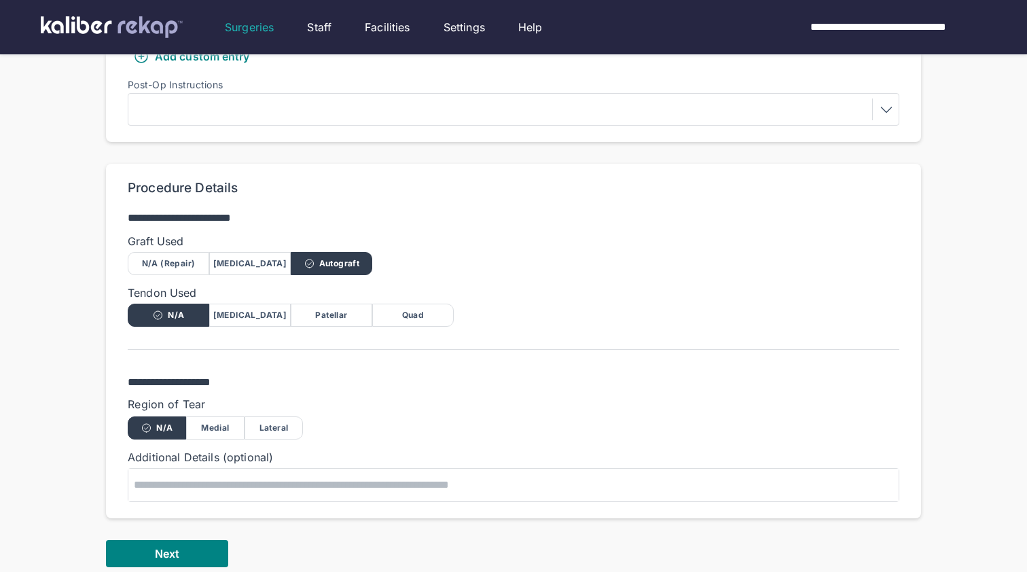
scroll to position [597, 0]
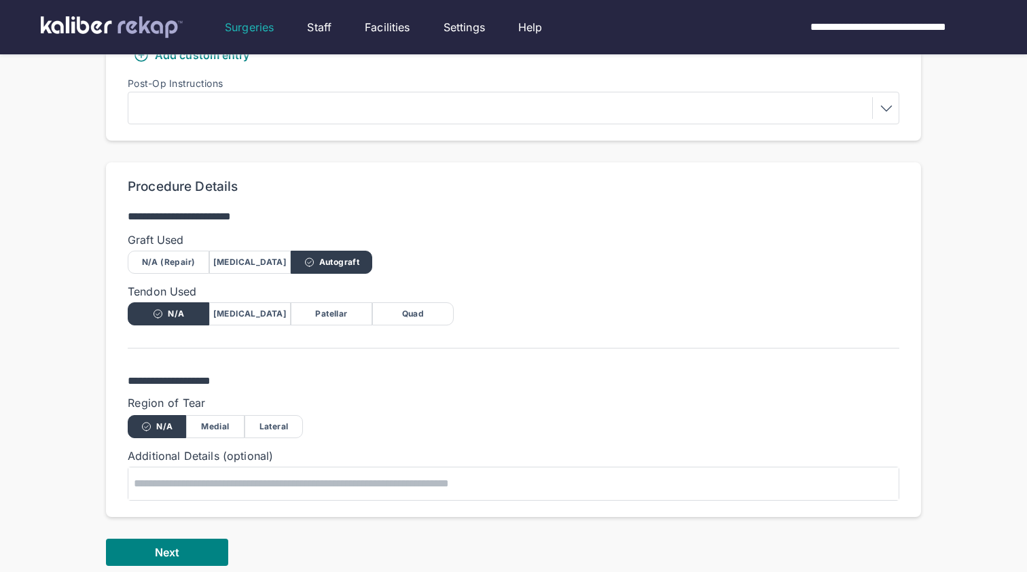
click at [419, 321] on div "Quad" at bounding box center [413, 313] width 82 height 23
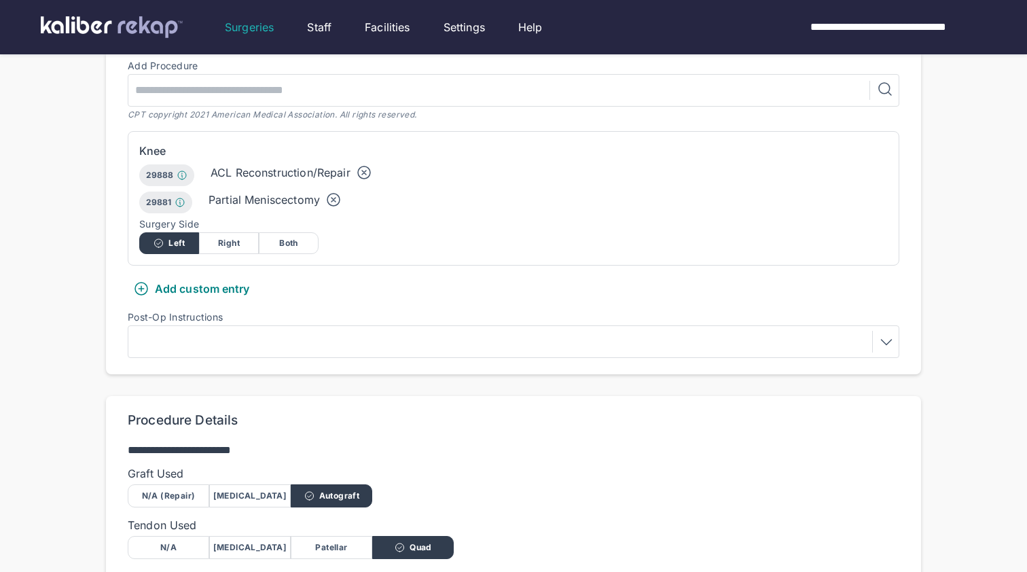
scroll to position [704, 0]
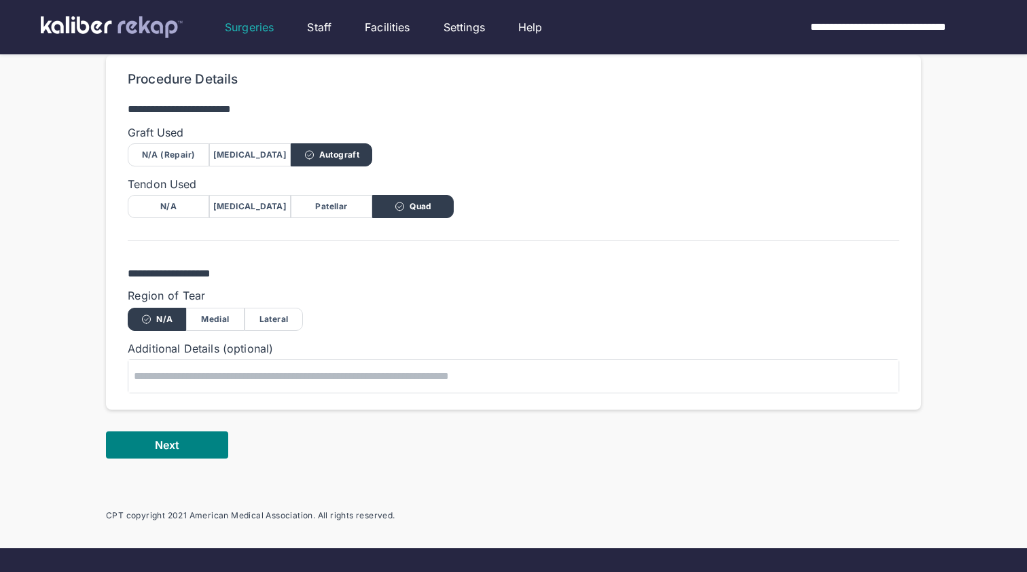
click at [272, 312] on div "Lateral" at bounding box center [274, 319] width 58 height 23
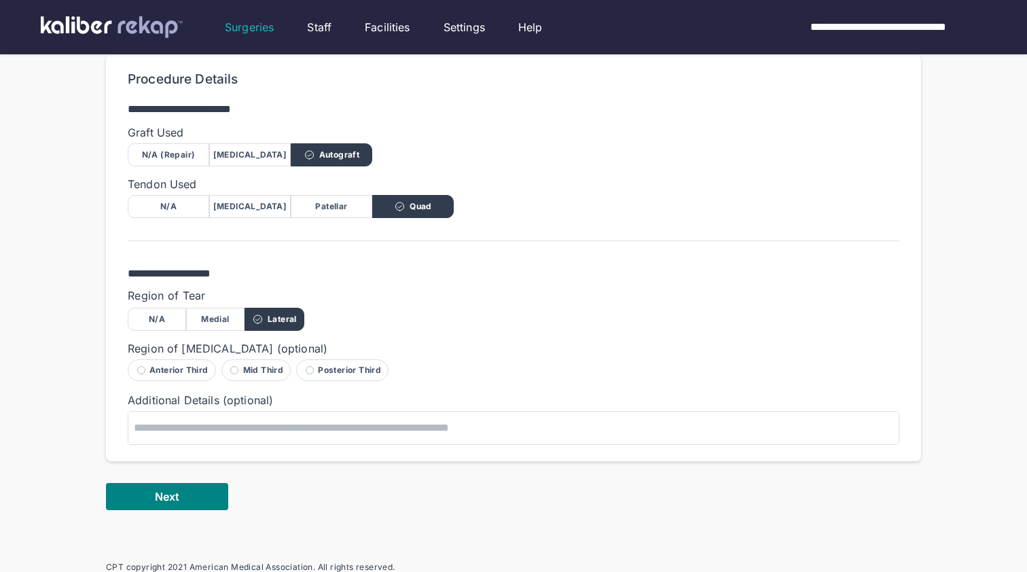
click at [332, 366] on div "Posterior Third" at bounding box center [342, 370] width 92 height 22
click at [204, 493] on button "Next" at bounding box center [167, 496] width 122 height 27
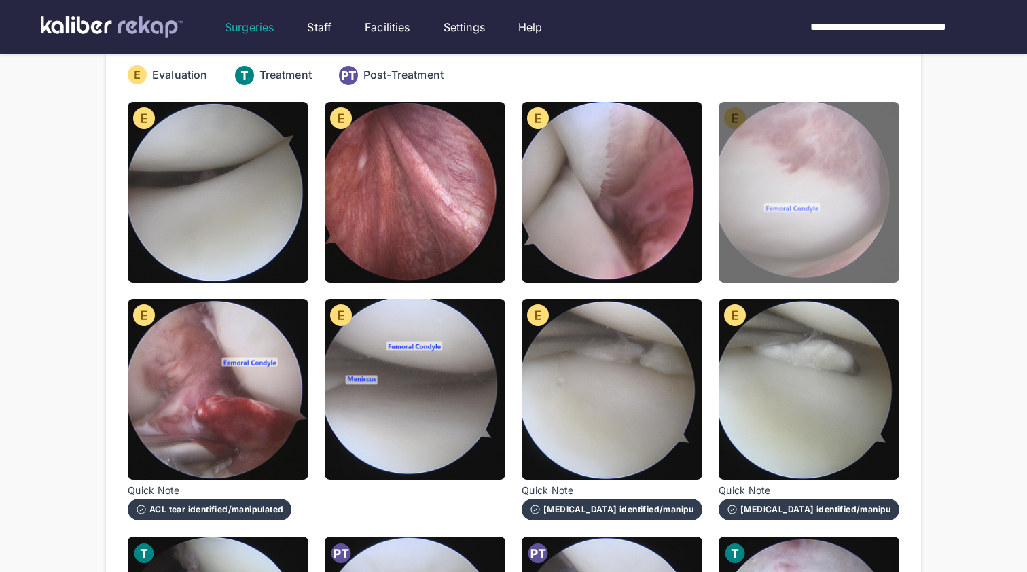
scroll to position [165, 0]
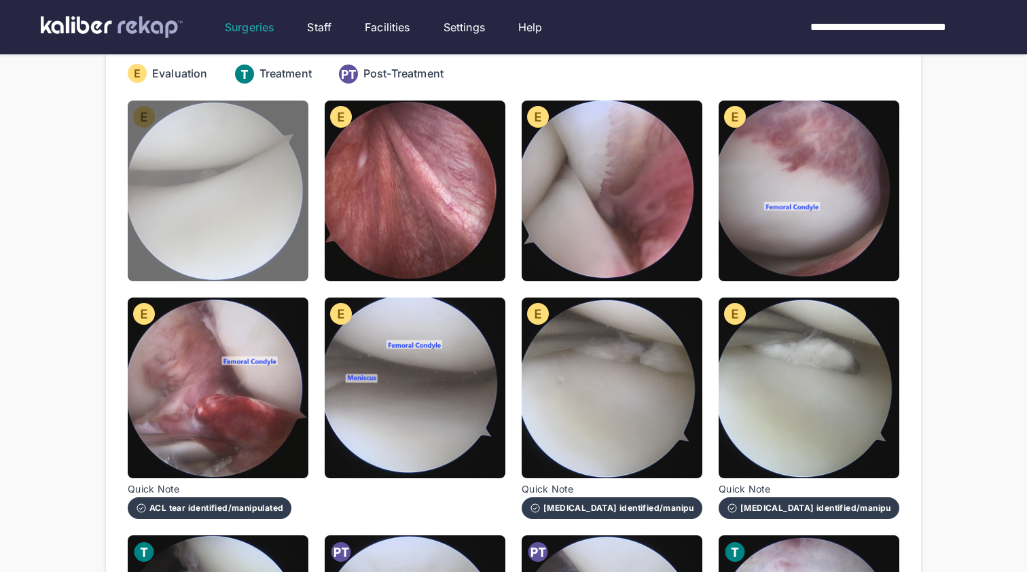
click at [279, 258] on img at bounding box center [218, 191] width 181 height 181
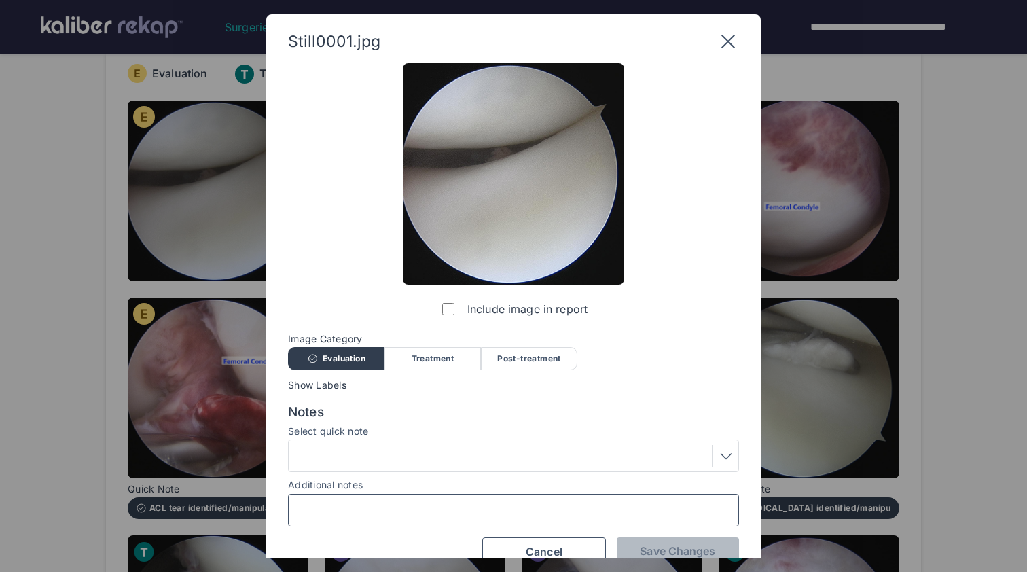
click at [370, 505] on input "Additional notes" at bounding box center [513, 510] width 439 height 18
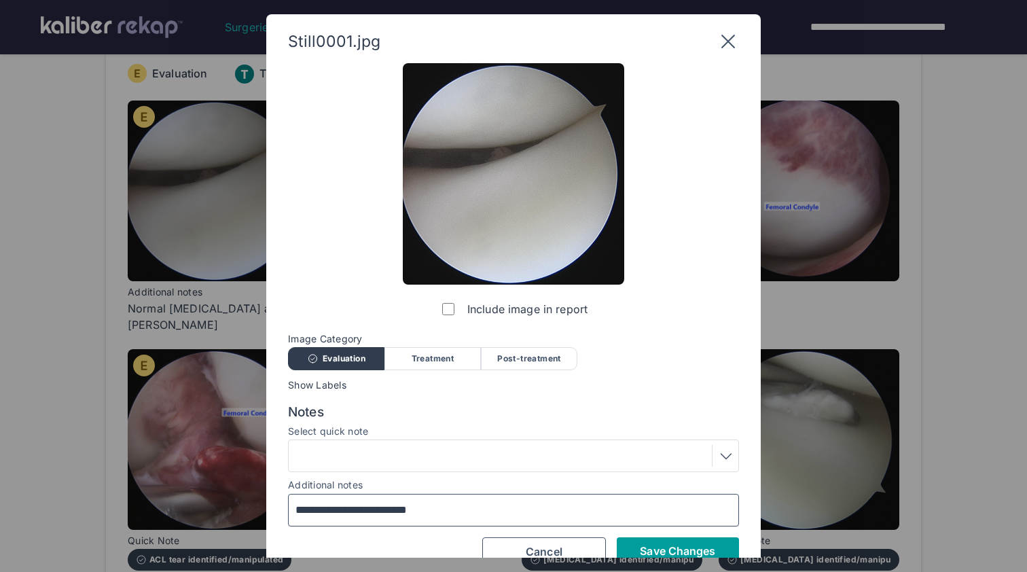
type input "**********"
click at [677, 540] on button "Save Changes" at bounding box center [678, 550] width 122 height 27
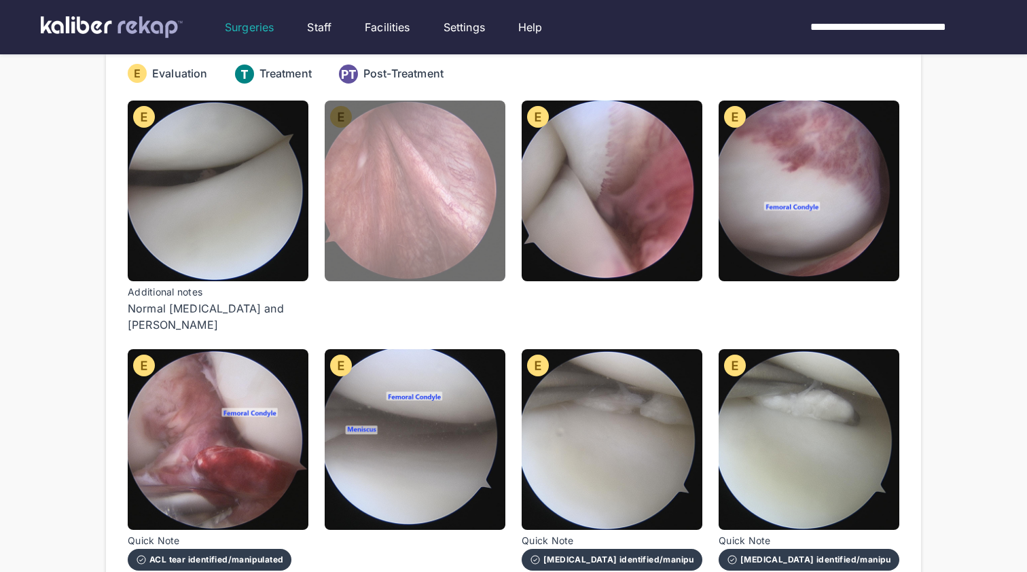
click at [488, 204] on img at bounding box center [415, 191] width 181 height 181
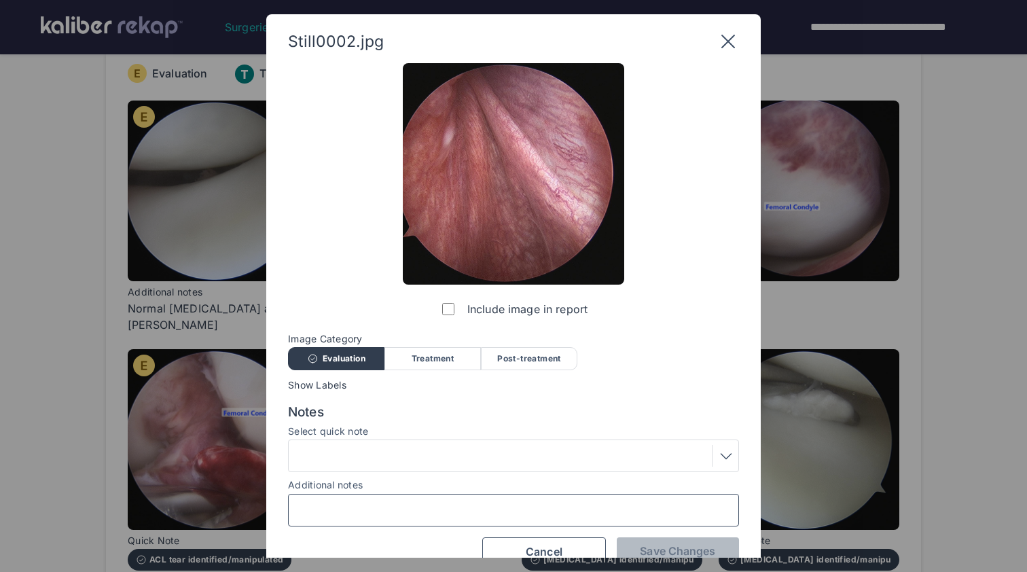
click at [435, 503] on input "Additional notes" at bounding box center [513, 510] width 439 height 18
type input "**********"
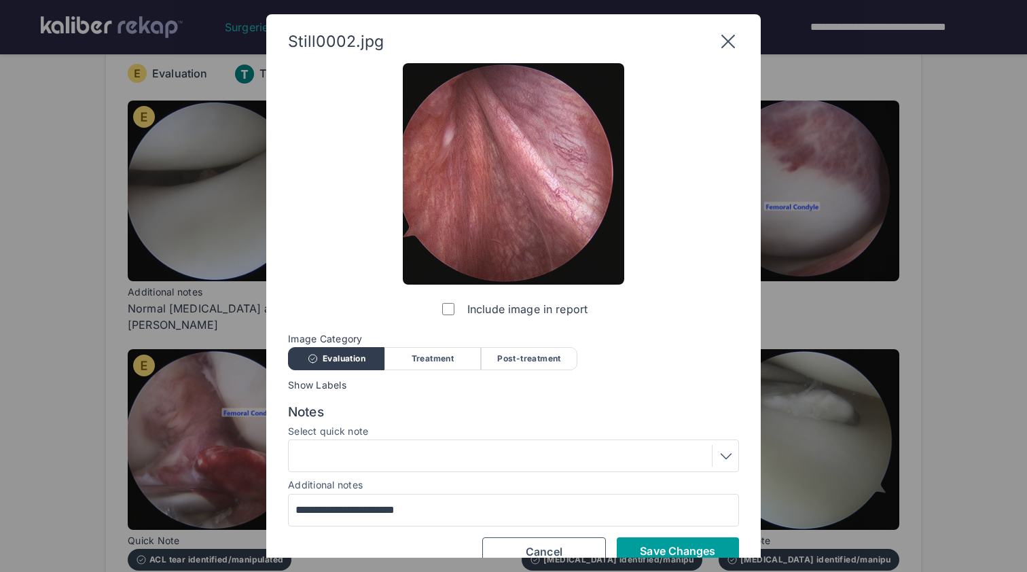
click at [657, 550] on span "Save Changes" at bounding box center [677, 551] width 75 height 14
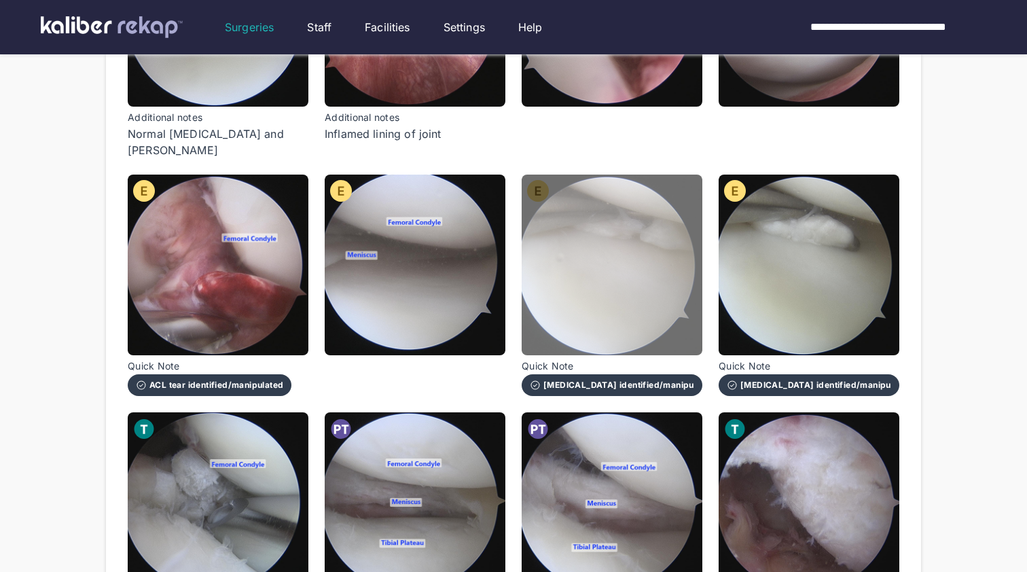
scroll to position [340, 0]
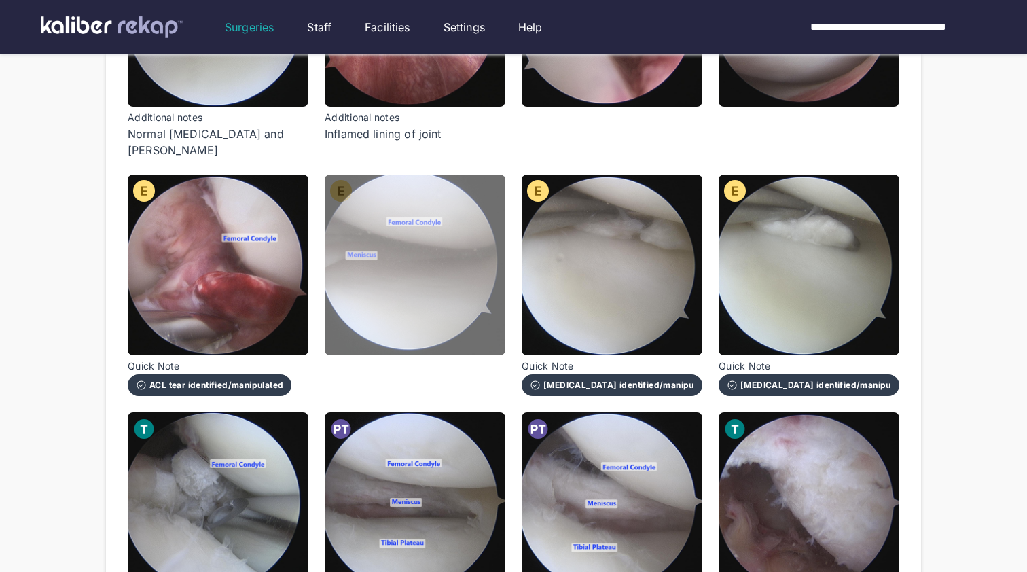
click at [383, 277] on img at bounding box center [415, 265] width 181 height 181
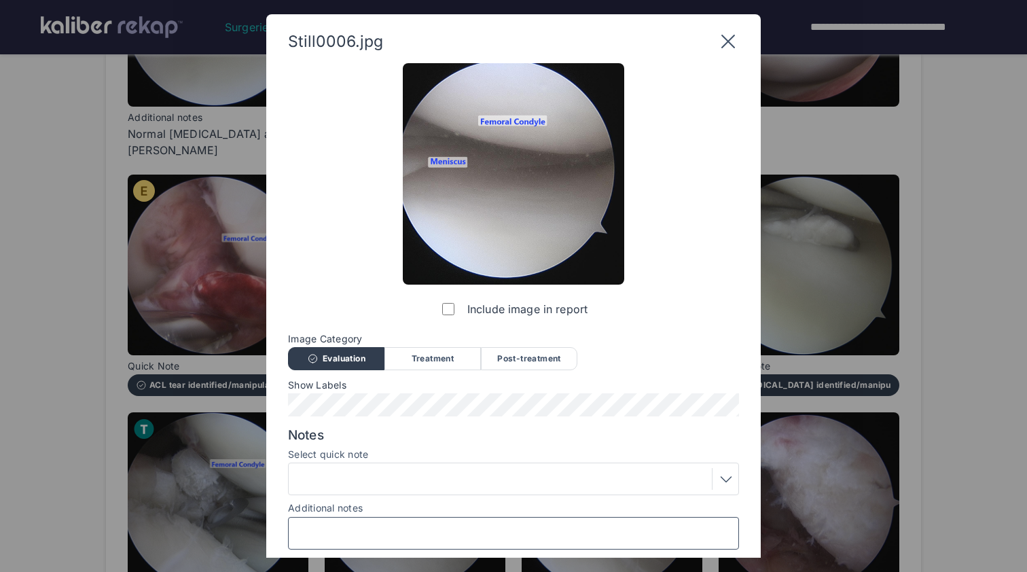
click at [405, 531] on input "Additional notes" at bounding box center [513, 533] width 439 height 18
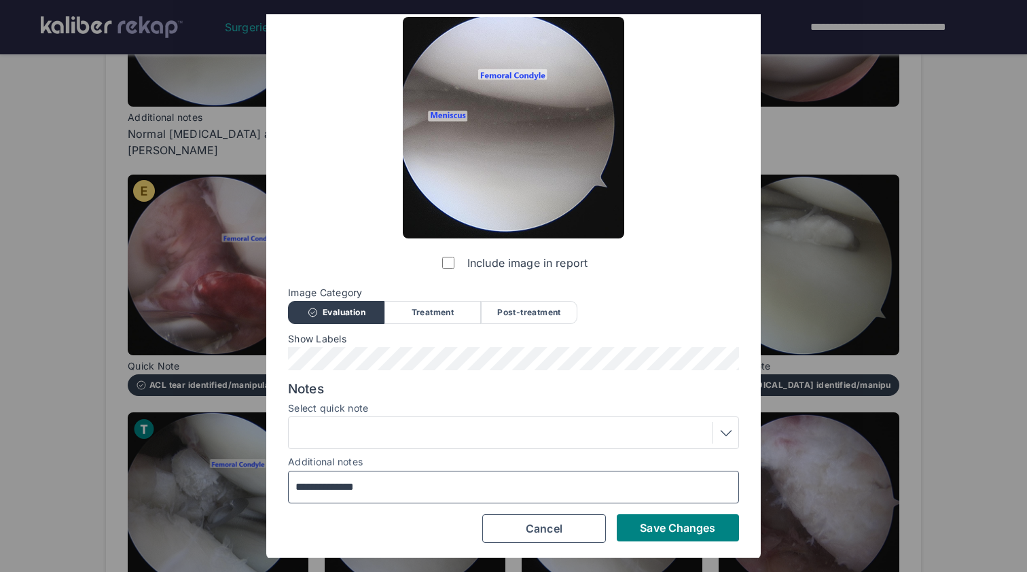
scroll to position [46, 0]
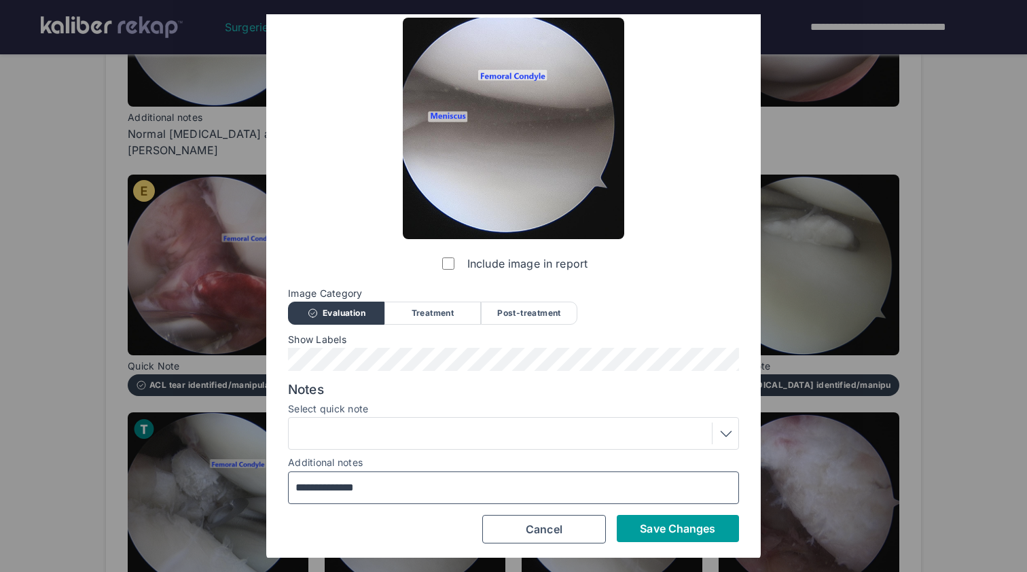
type input "**********"
click at [665, 529] on span "Save Changes" at bounding box center [677, 529] width 75 height 14
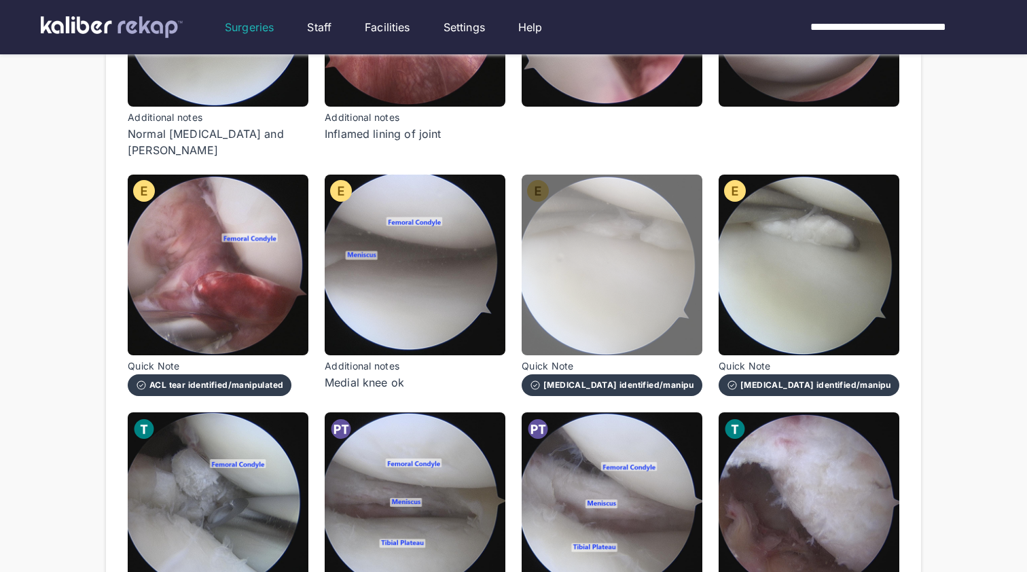
click at [624, 264] on img at bounding box center [612, 265] width 181 height 181
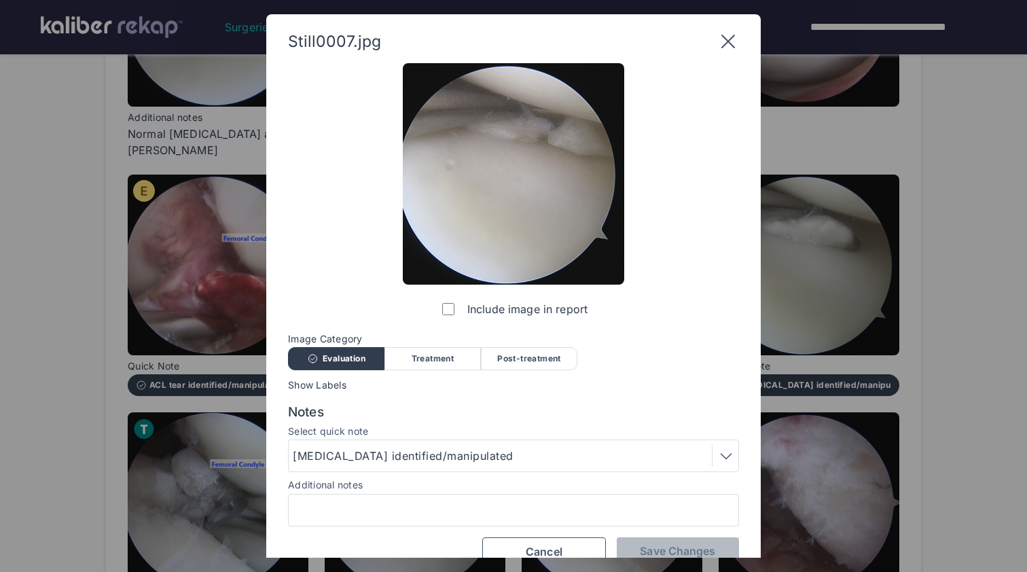
click at [528, 518] on div at bounding box center [513, 510] width 451 height 33
click at [528, 512] on input "Additional notes" at bounding box center [513, 510] width 439 height 18
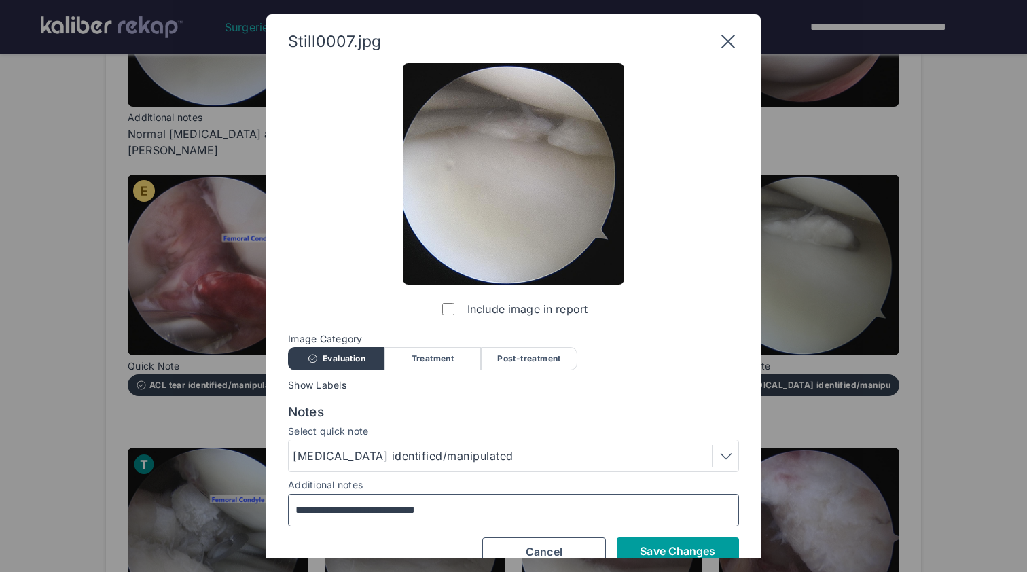
type input "**********"
click at [683, 552] on span "Save Changes" at bounding box center [677, 551] width 75 height 14
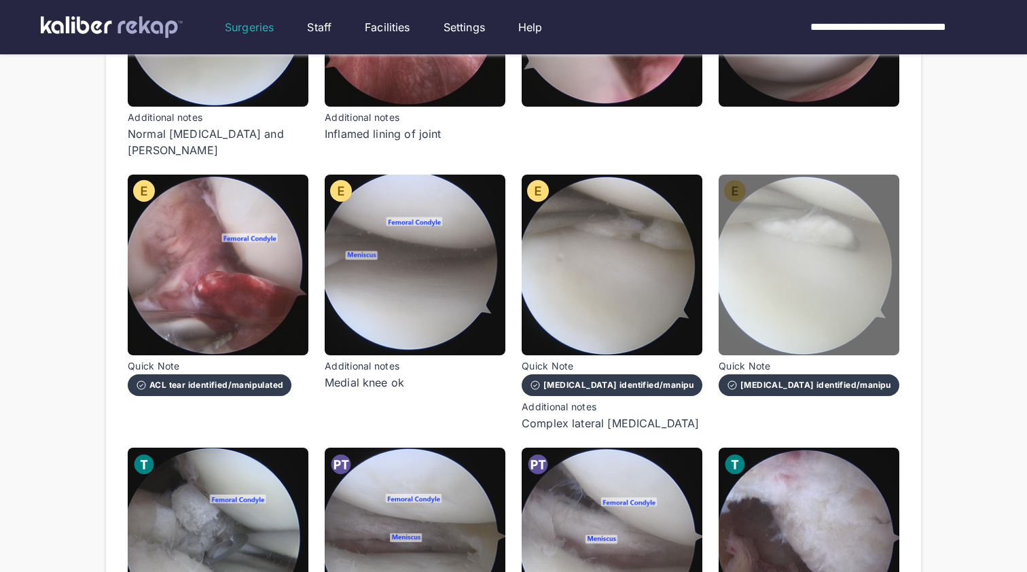
click at [761, 266] on img at bounding box center [809, 265] width 181 height 181
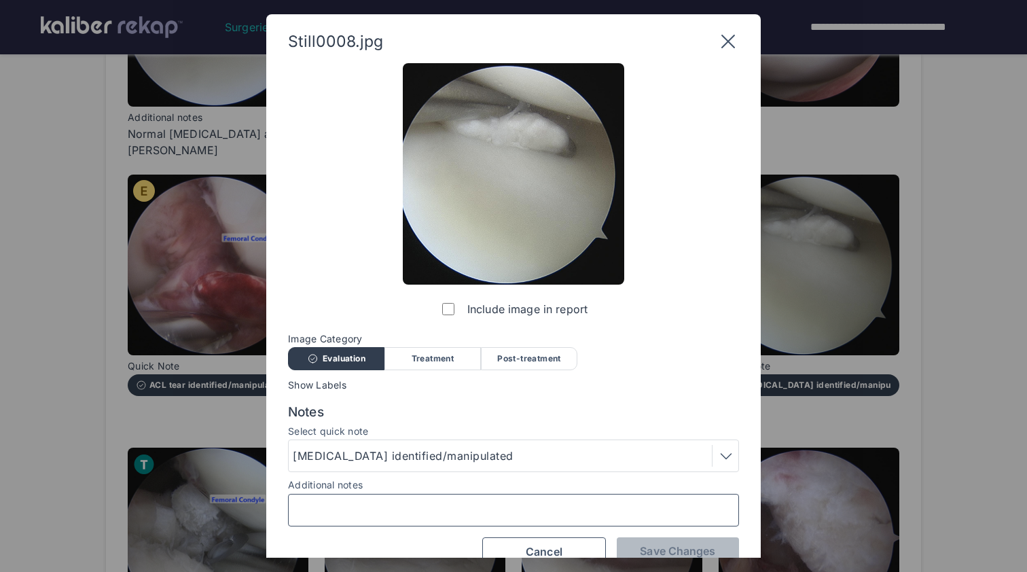
click at [495, 508] on input "Additional notes" at bounding box center [513, 510] width 439 height 18
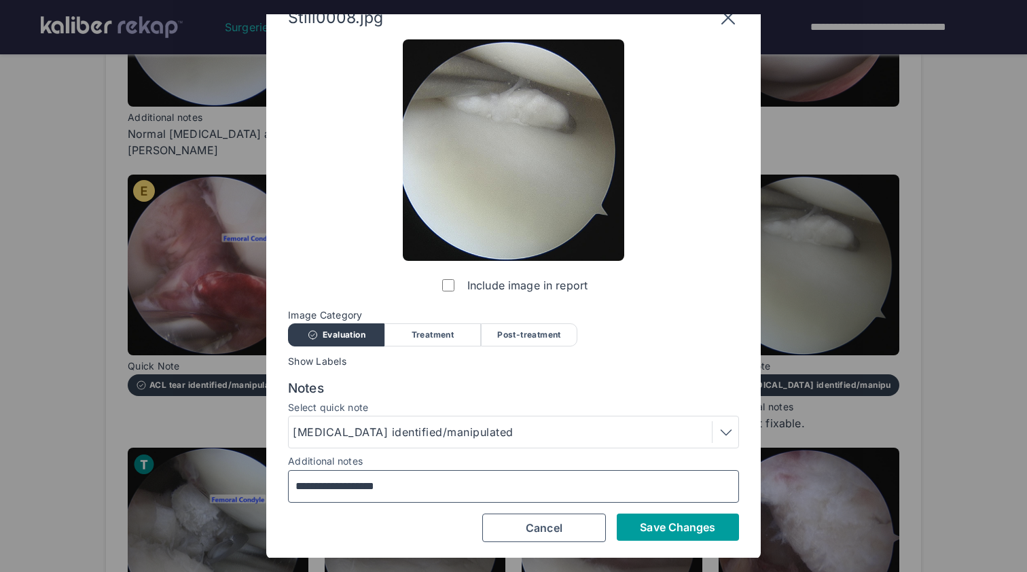
scroll to position [22, 0]
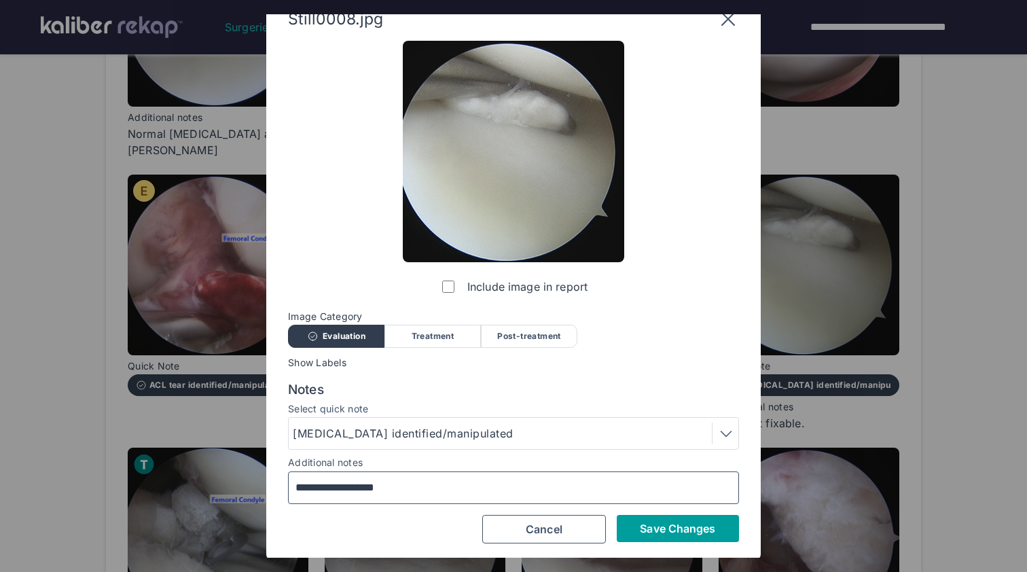
type input "**********"
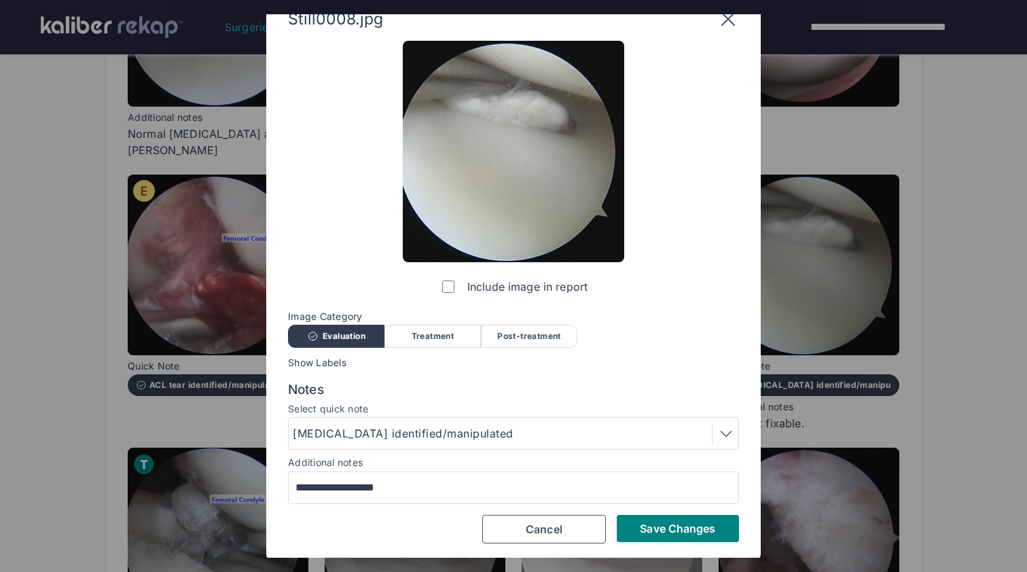
click at [679, 530] on span "Save Changes" at bounding box center [677, 529] width 75 height 14
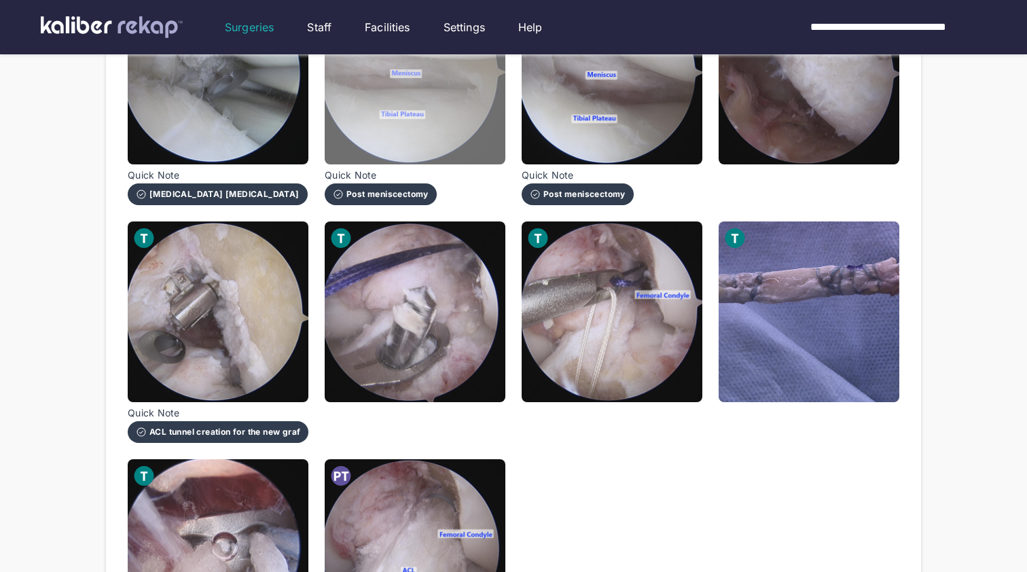
scroll to position [805, 0]
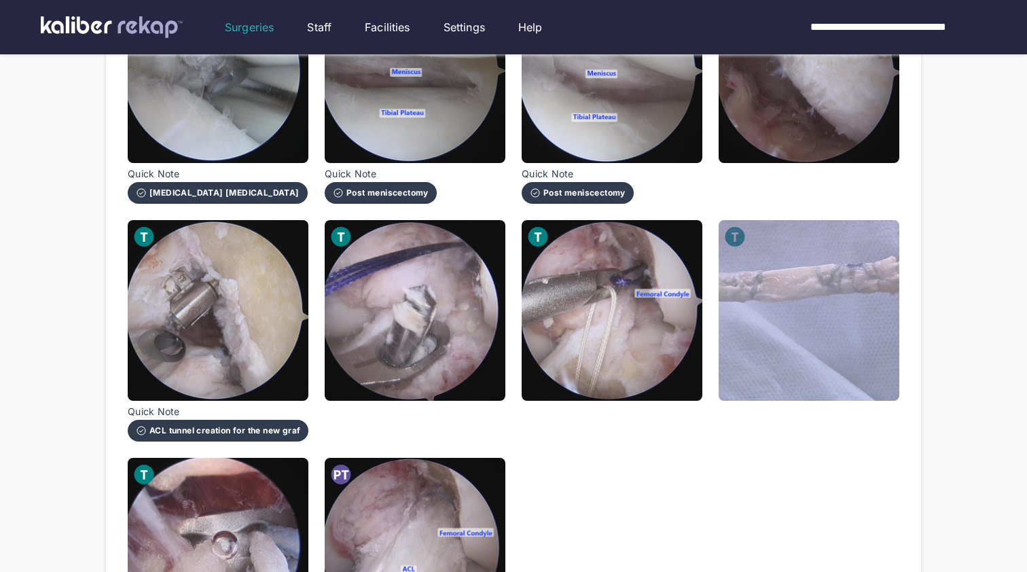
click at [752, 364] on img at bounding box center [809, 310] width 181 height 181
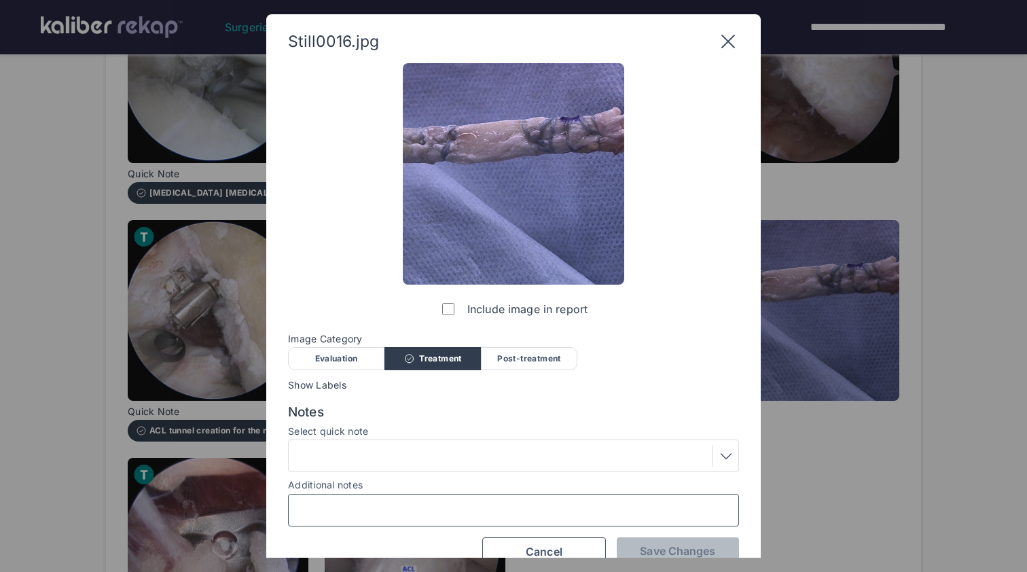
click at [457, 507] on input "Additional notes" at bounding box center [513, 510] width 439 height 18
type input "**********"
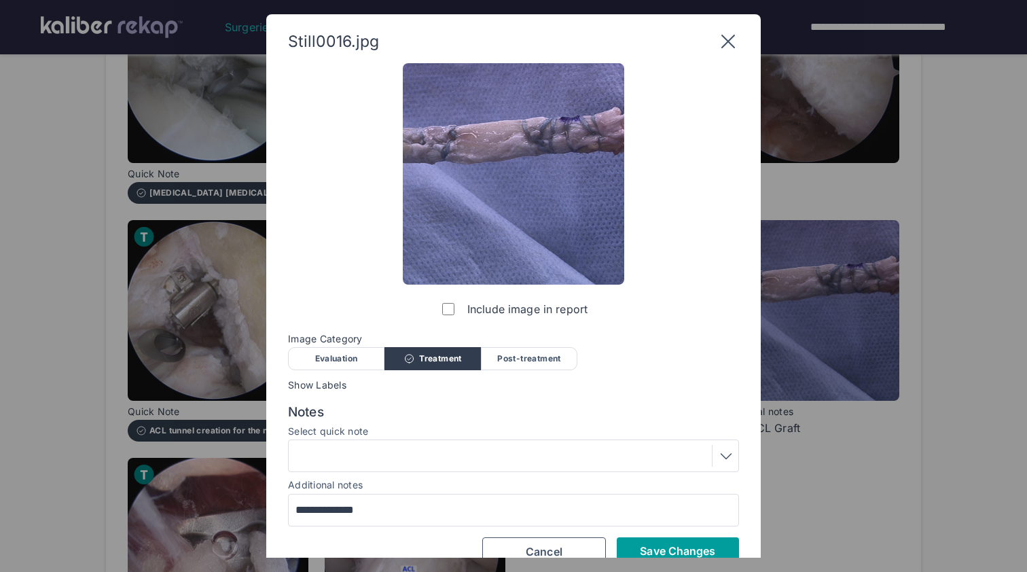
click at [708, 549] on span "Save Changes" at bounding box center [677, 551] width 75 height 14
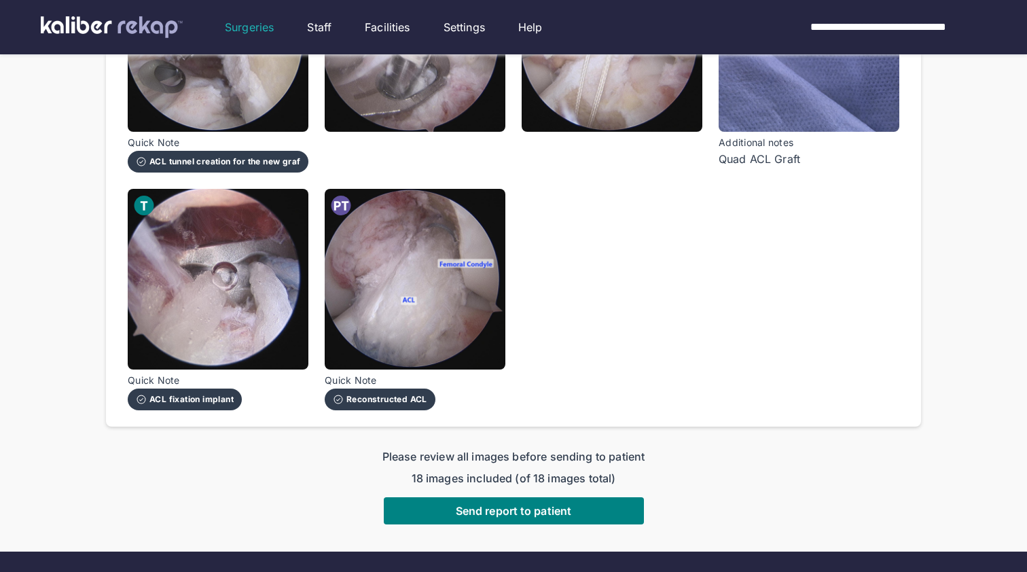
scroll to position [1092, 0]
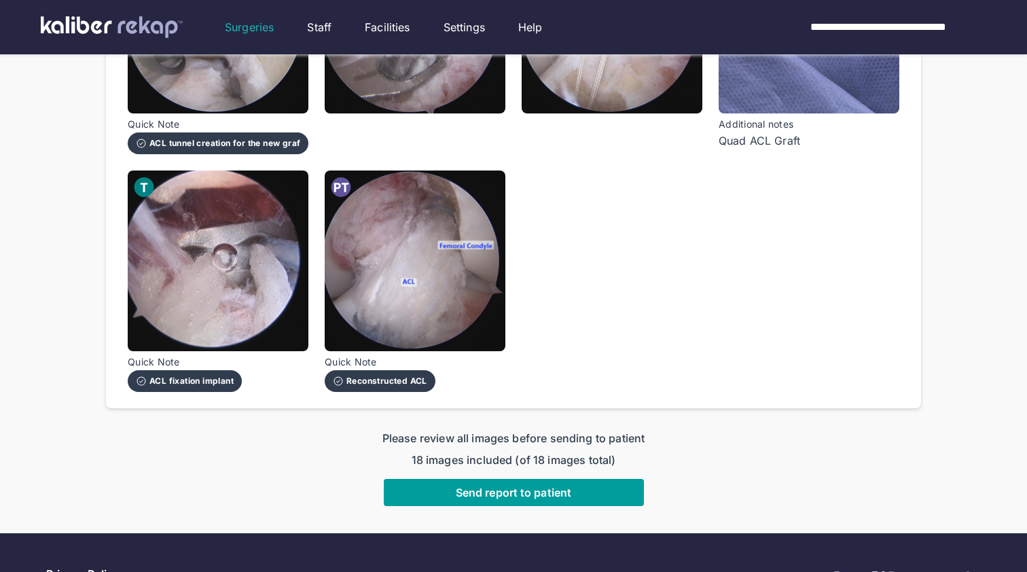
click at [533, 486] on span "Send report to patient" at bounding box center [513, 493] width 115 height 14
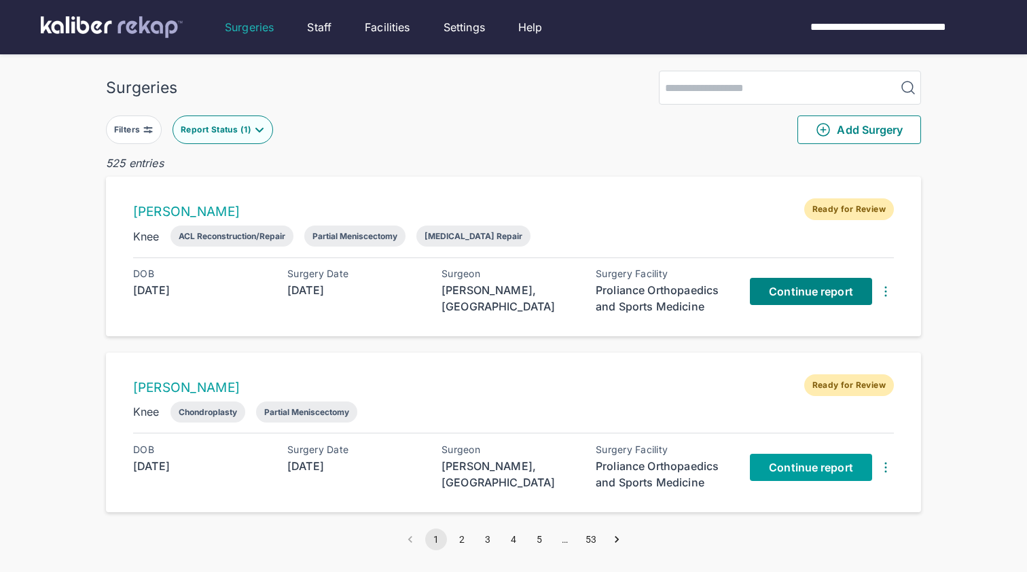
click at [794, 469] on span "Continue report" at bounding box center [811, 468] width 84 height 14
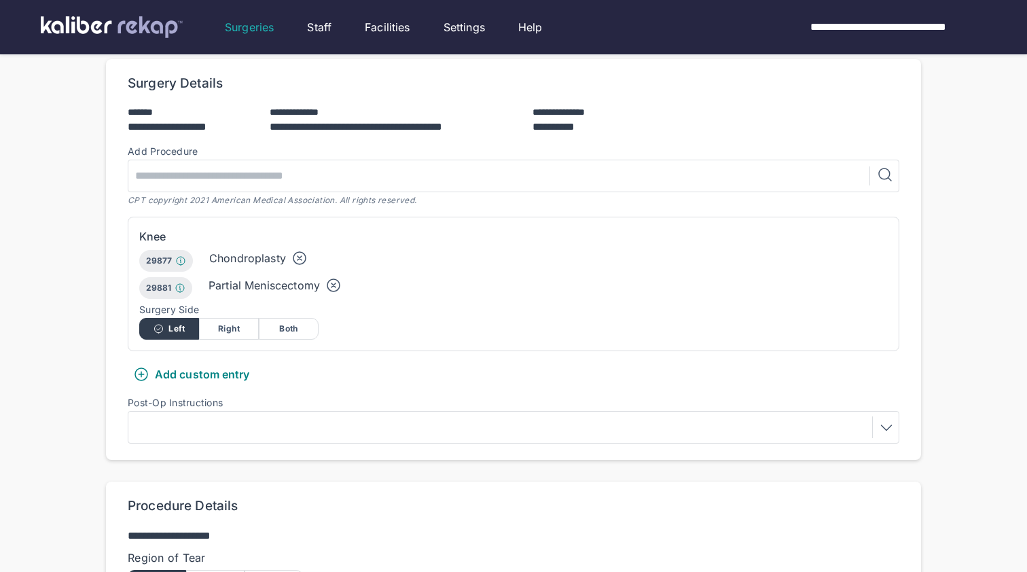
scroll to position [622, 0]
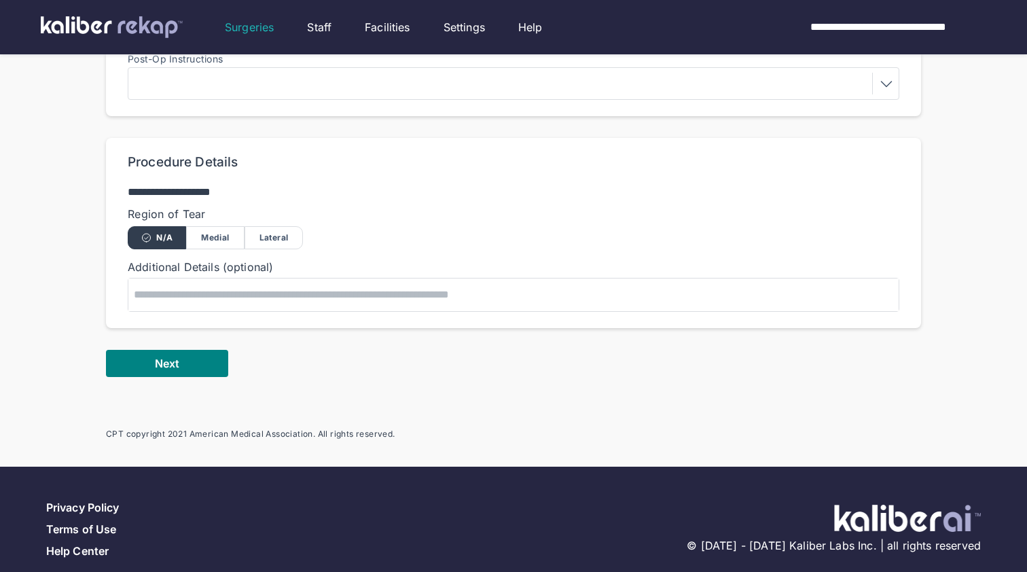
click at [281, 232] on div "Lateral" at bounding box center [274, 237] width 58 height 23
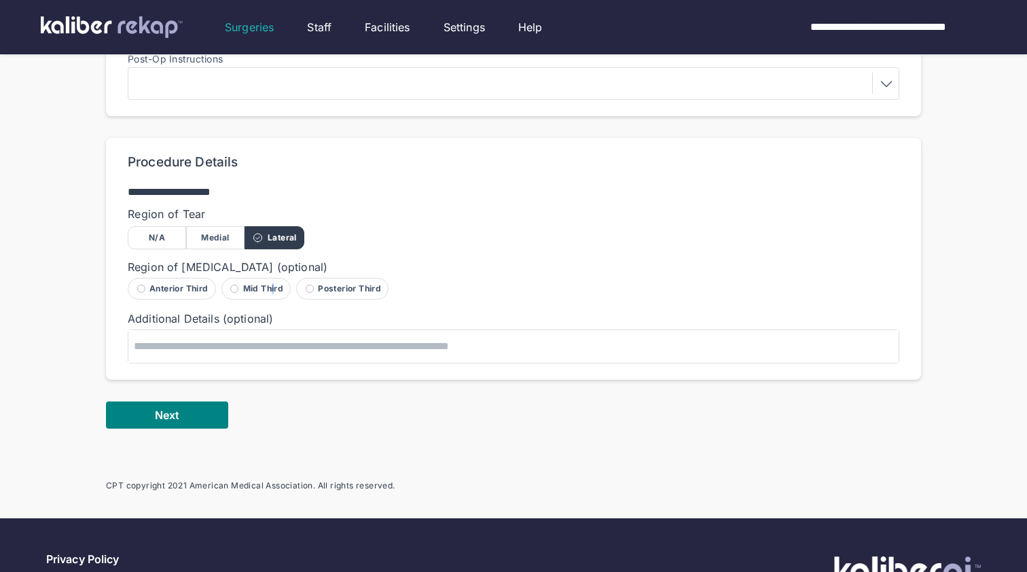
click at [274, 284] on div "Mid Third" at bounding box center [256, 289] width 70 height 22
click at [349, 284] on div "Posterior Third" at bounding box center [342, 289] width 92 height 22
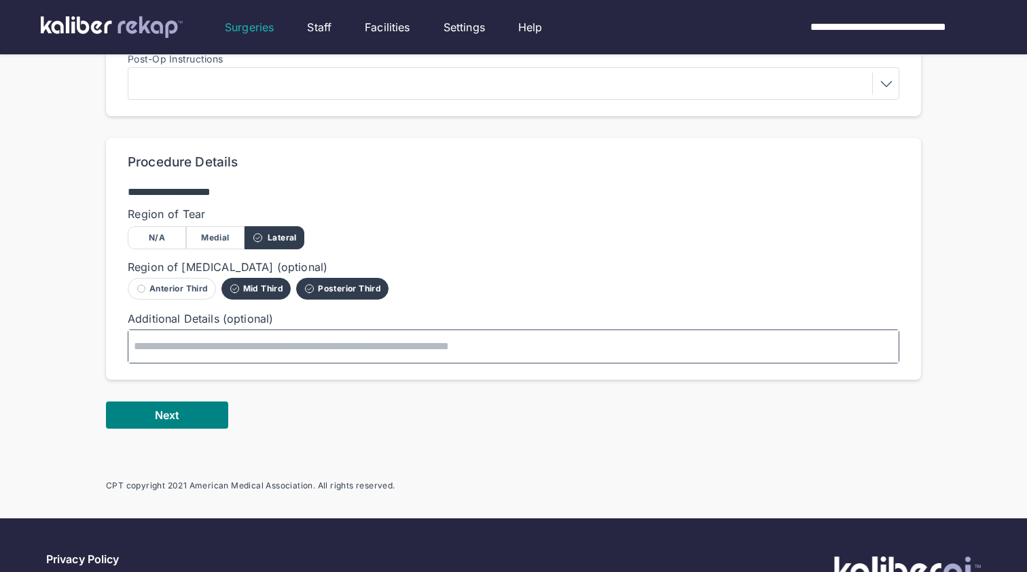
click at [273, 341] on textarea at bounding box center [513, 346] width 770 height 33
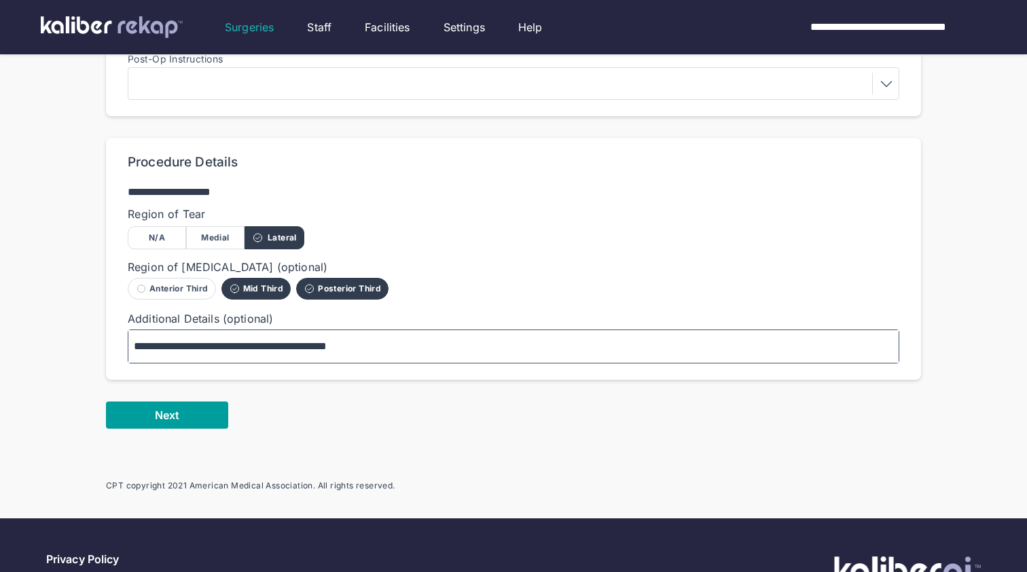
type textarea "**********"
click at [168, 418] on span "Next" at bounding box center [167, 415] width 24 height 14
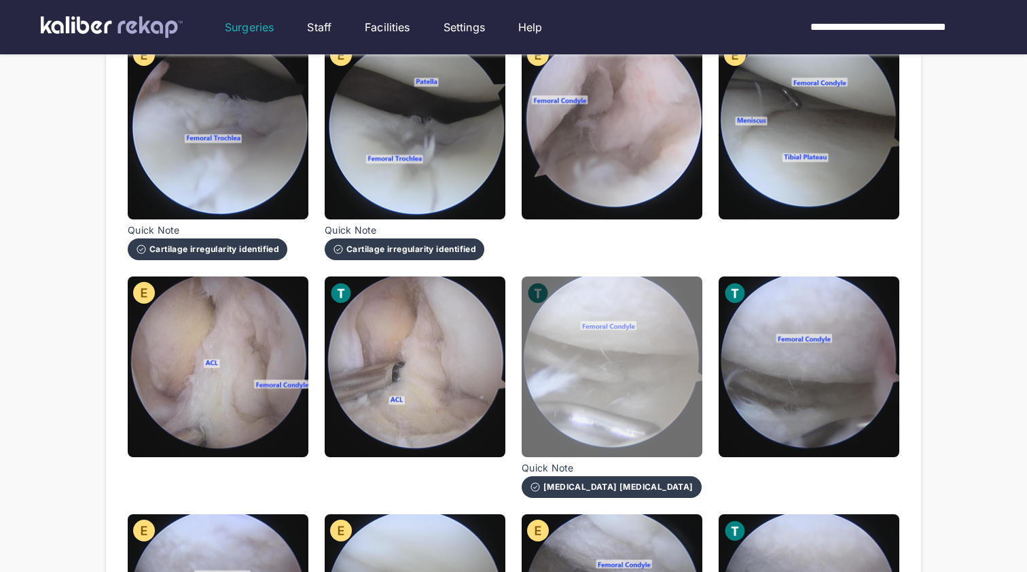
scroll to position [232, 0]
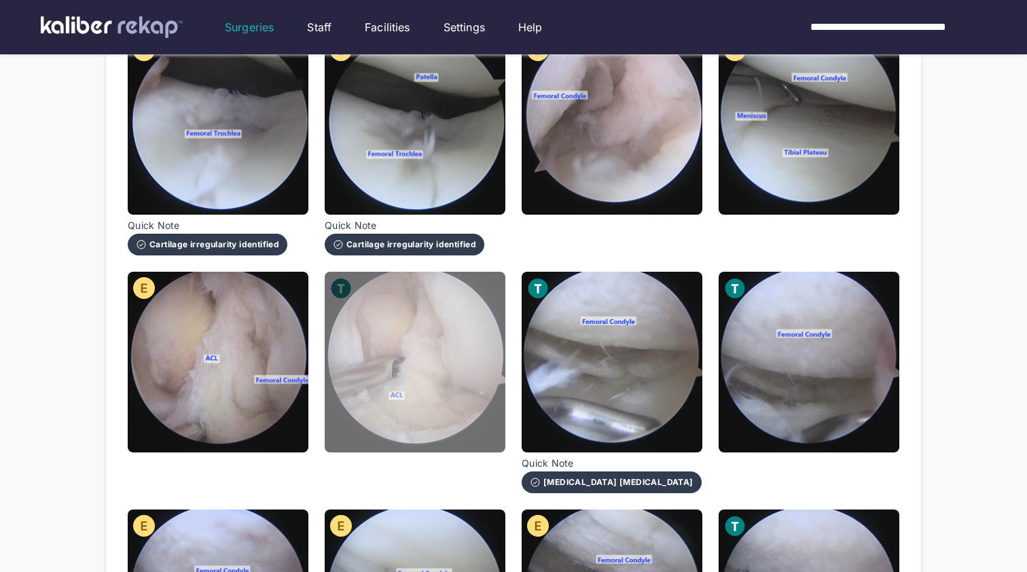
click at [404, 406] on img at bounding box center [415, 362] width 181 height 181
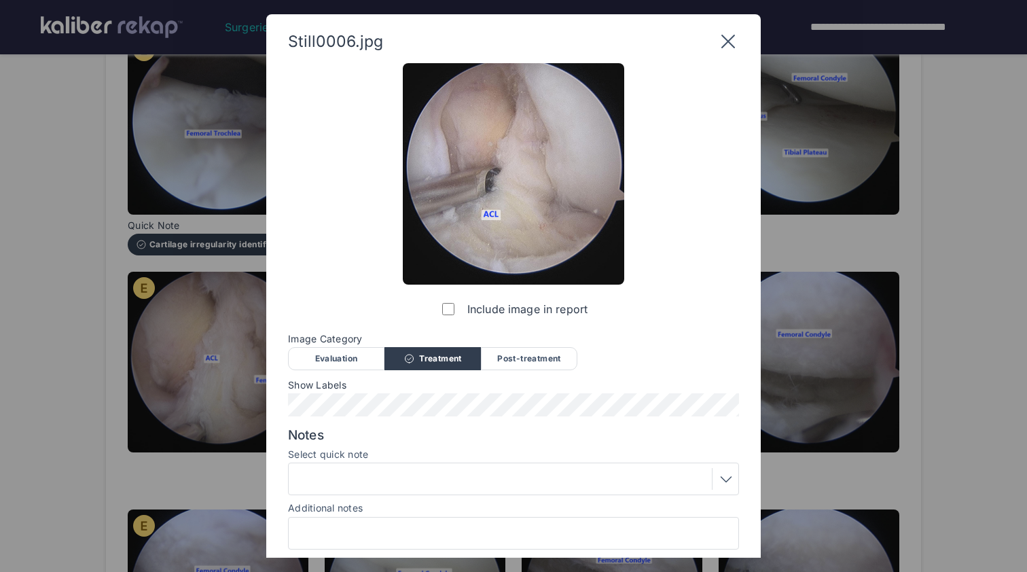
click at [388, 476] on div at bounding box center [514, 479] width 442 height 22
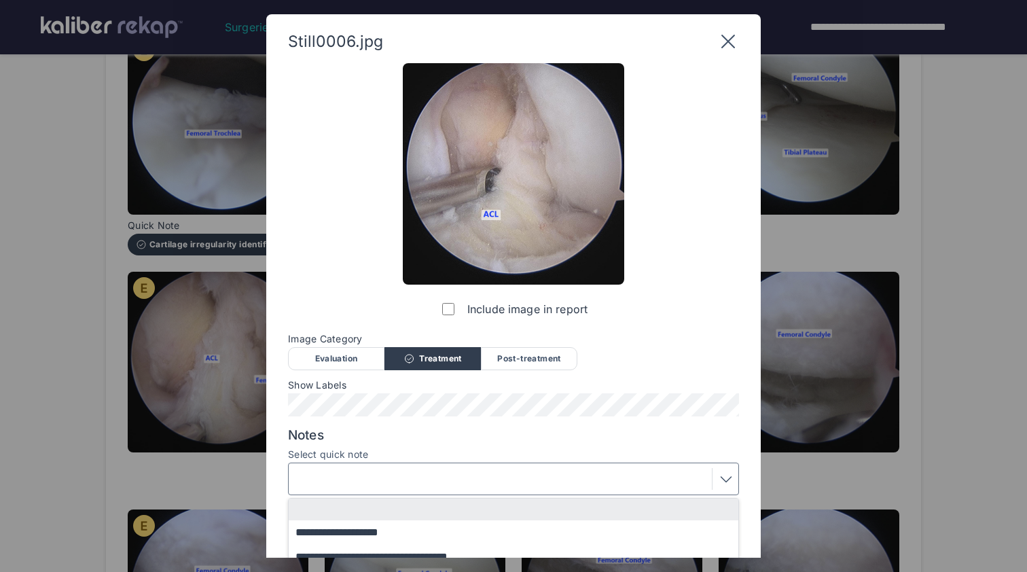
scroll to position [3, 0]
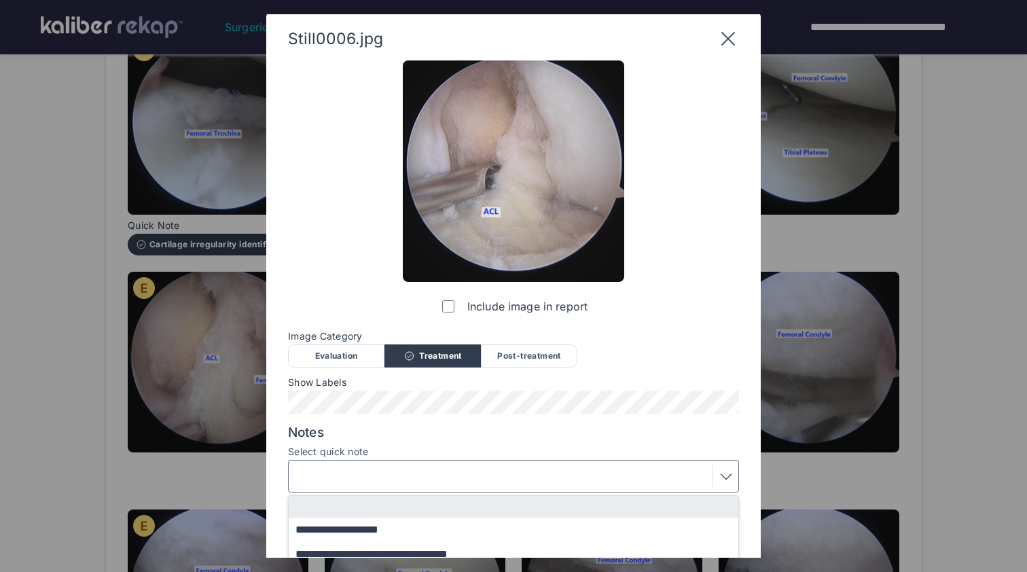
click at [348, 355] on div "Evaluation" at bounding box center [336, 355] width 96 height 23
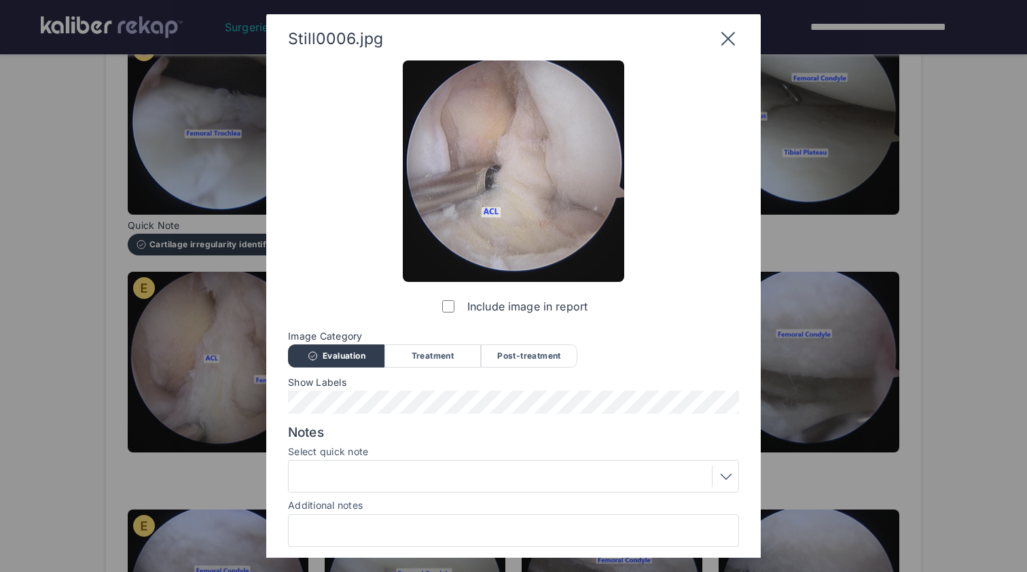
click at [397, 475] on div at bounding box center [514, 476] width 442 height 22
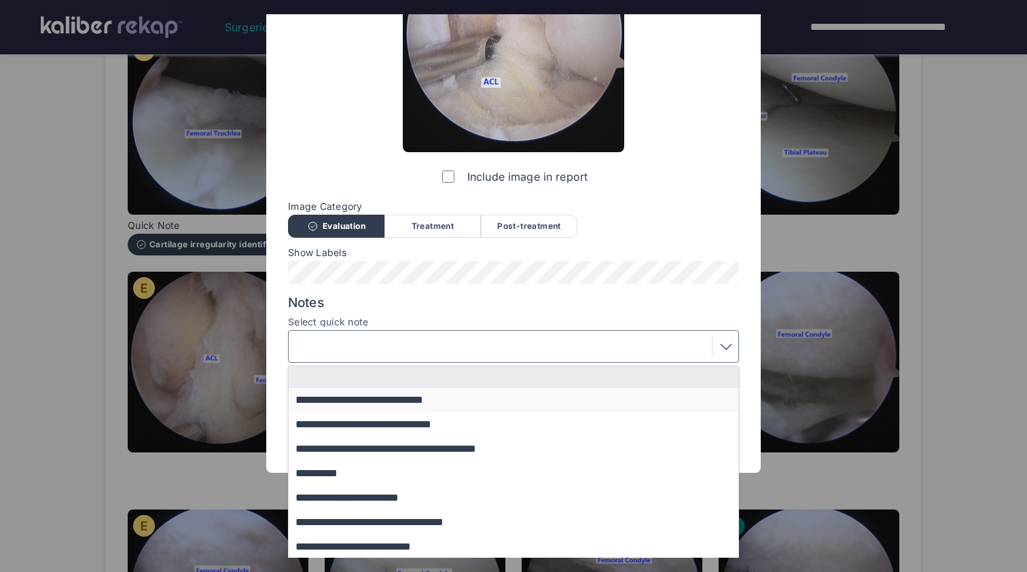
click at [402, 393] on button "**********" at bounding box center [520, 400] width 463 height 24
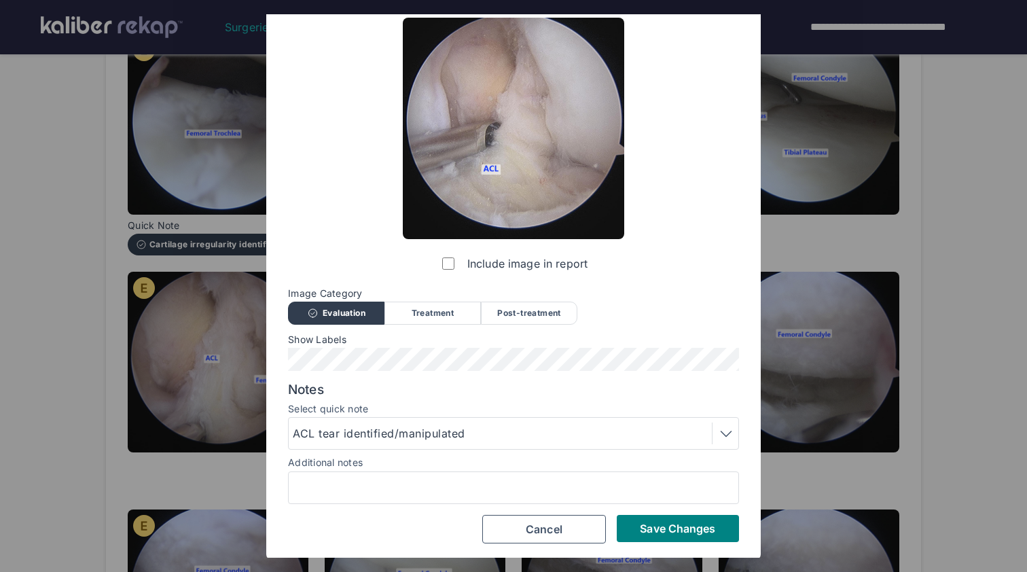
click at [399, 425] on div "ACL tear identified/manipulated" at bounding box center [381, 433] width 177 height 16
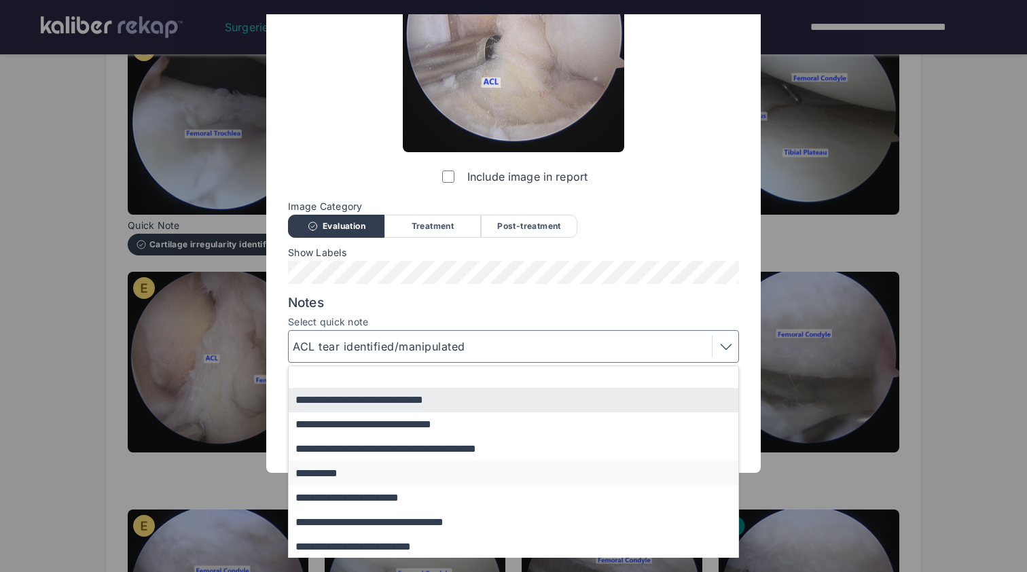
click at [399, 474] on button "**********" at bounding box center [520, 473] width 463 height 24
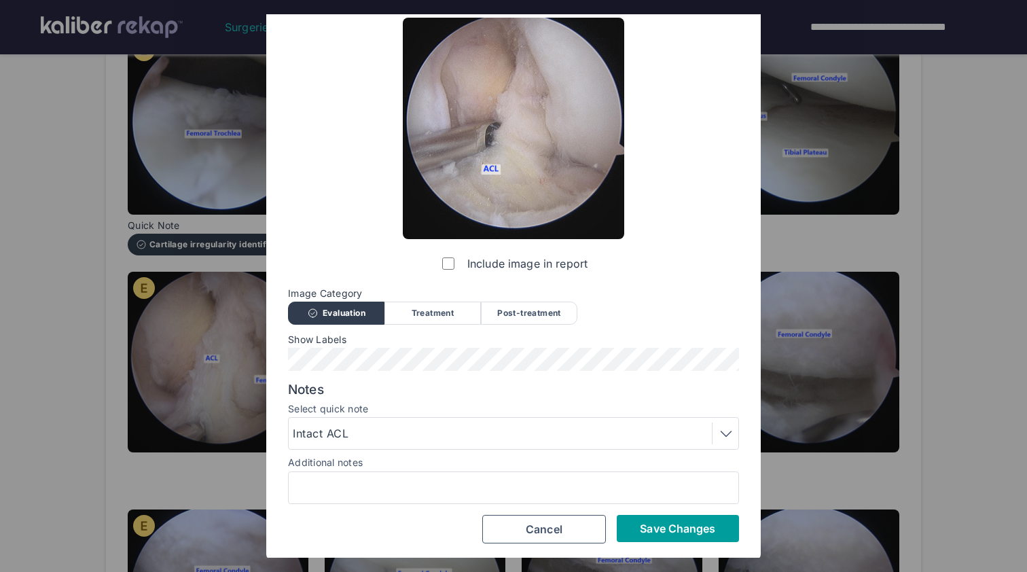
click at [664, 526] on span "Save Changes" at bounding box center [677, 529] width 75 height 14
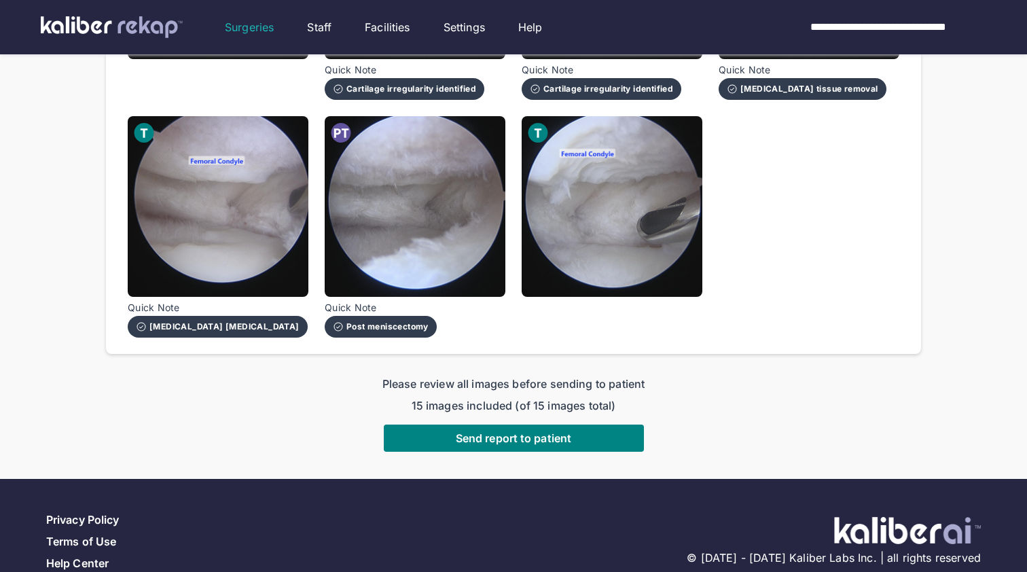
scroll to position [863, 0]
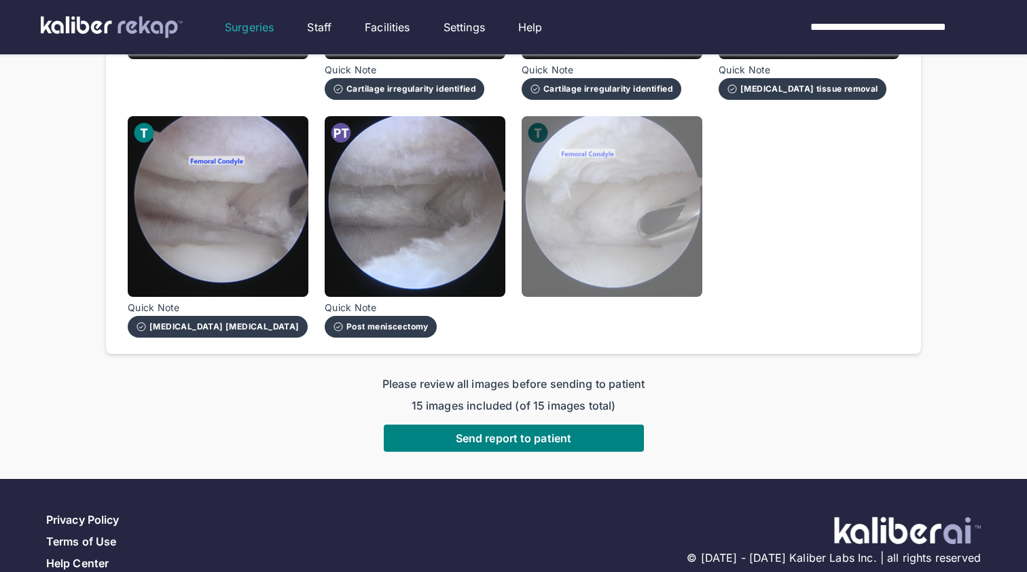
click at [618, 201] on img at bounding box center [612, 206] width 181 height 181
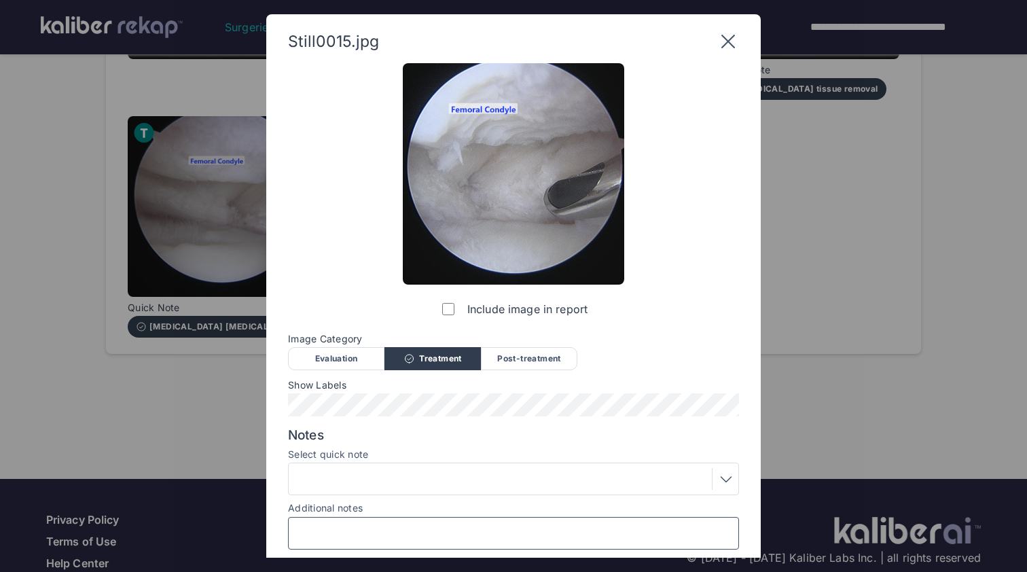
click at [454, 533] on input "Additional notes" at bounding box center [513, 533] width 439 height 18
drag, startPoint x: 454, startPoint y: 533, endPoint x: 526, endPoint y: 359, distance: 188.0
click at [526, 359] on div "Post-treatment" at bounding box center [529, 358] width 96 height 23
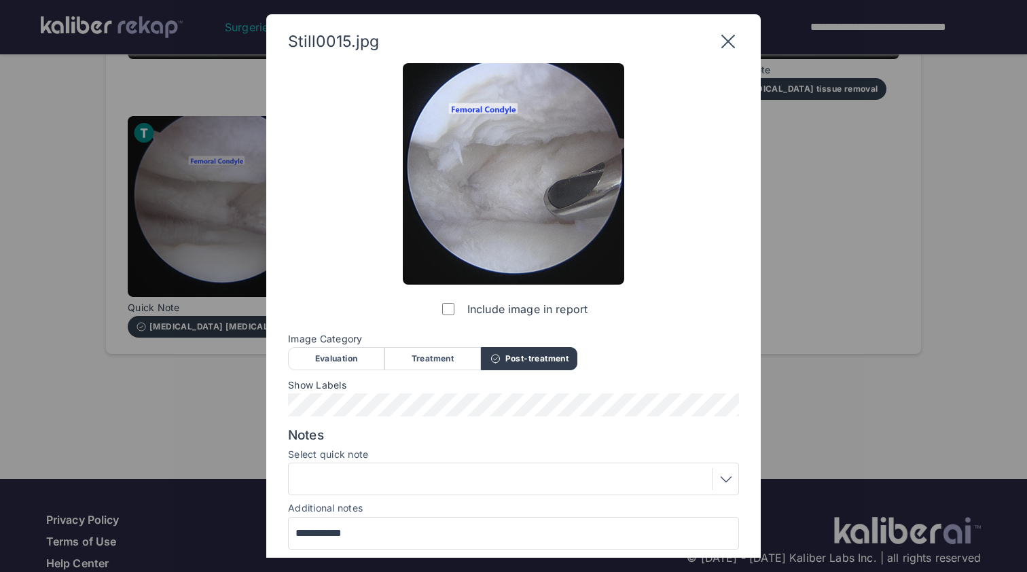
click at [409, 468] on div at bounding box center [514, 479] width 442 height 22
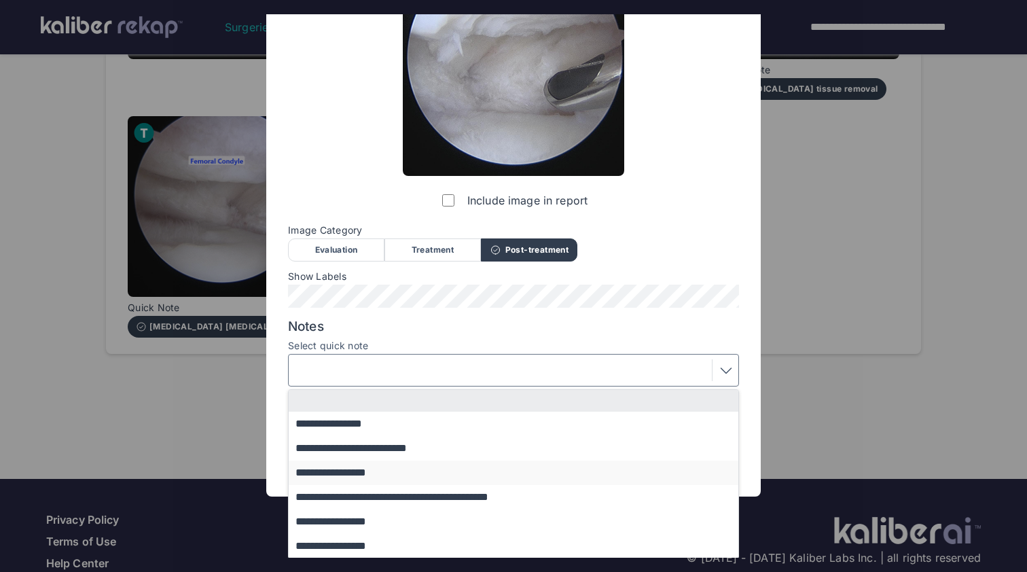
scroll to position [108, 0]
click at [448, 493] on button "**********" at bounding box center [520, 498] width 463 height 24
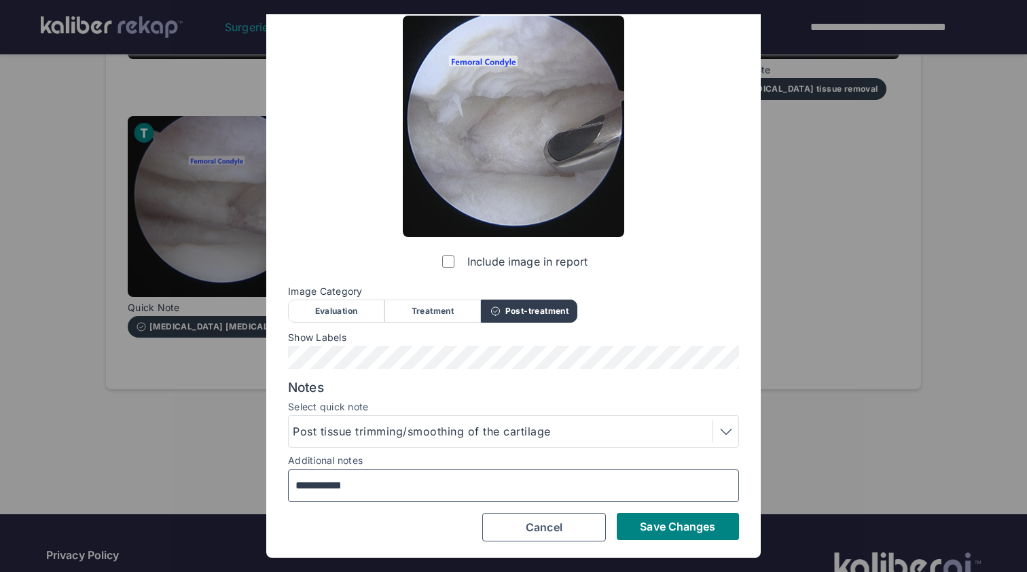
click at [414, 477] on input "**********" at bounding box center [513, 486] width 439 height 18
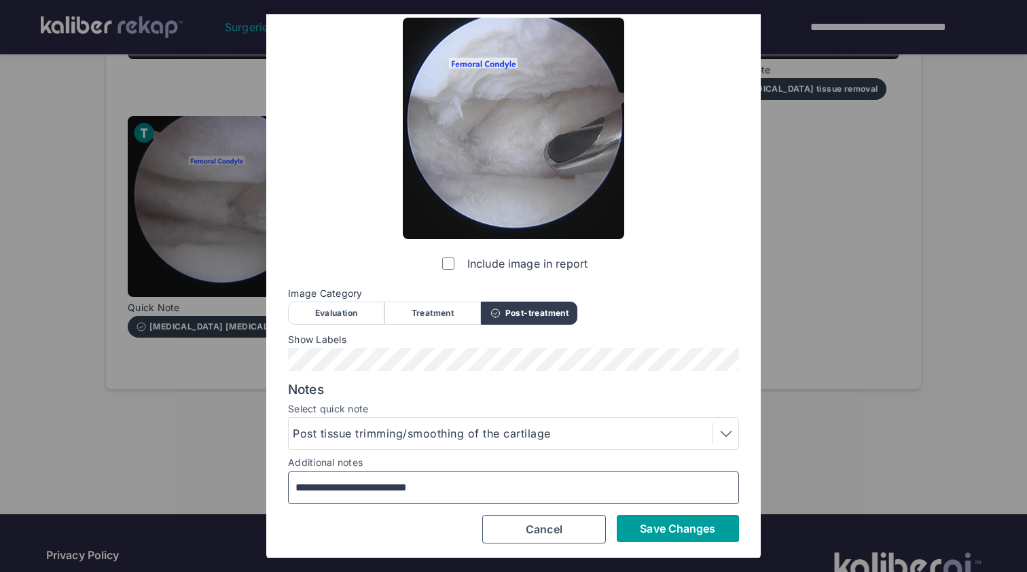
type input "**********"
click at [679, 523] on span "Save Changes" at bounding box center [677, 529] width 75 height 14
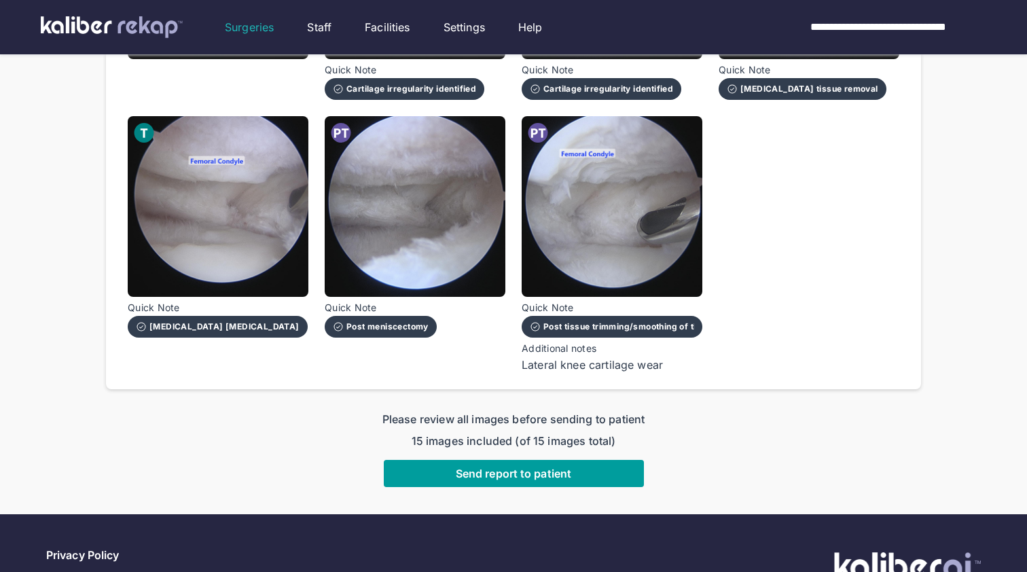
click at [548, 471] on span "Send report to patient" at bounding box center [513, 474] width 115 height 14
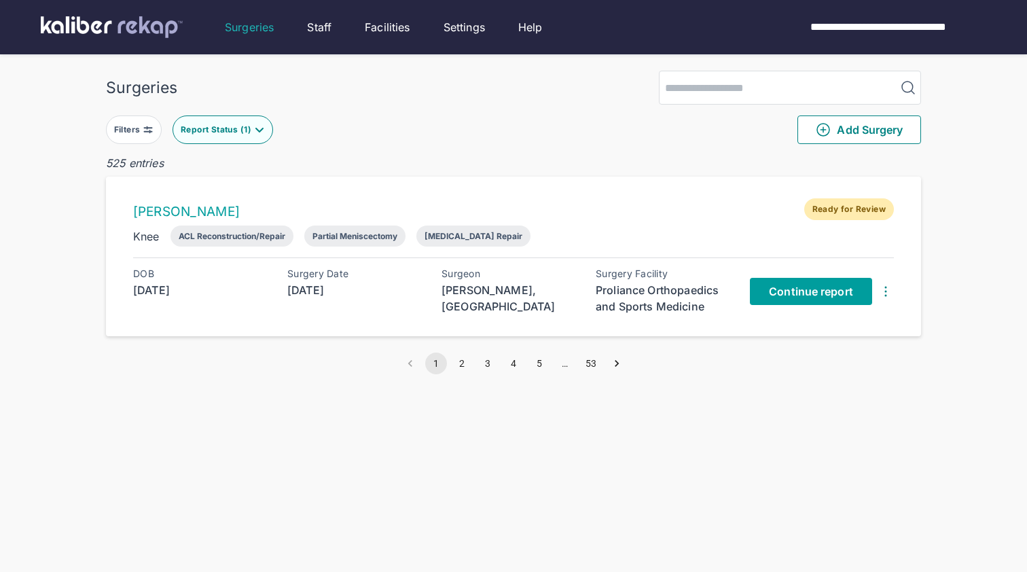
click at [821, 297] on span "Continue report" at bounding box center [811, 292] width 84 height 14
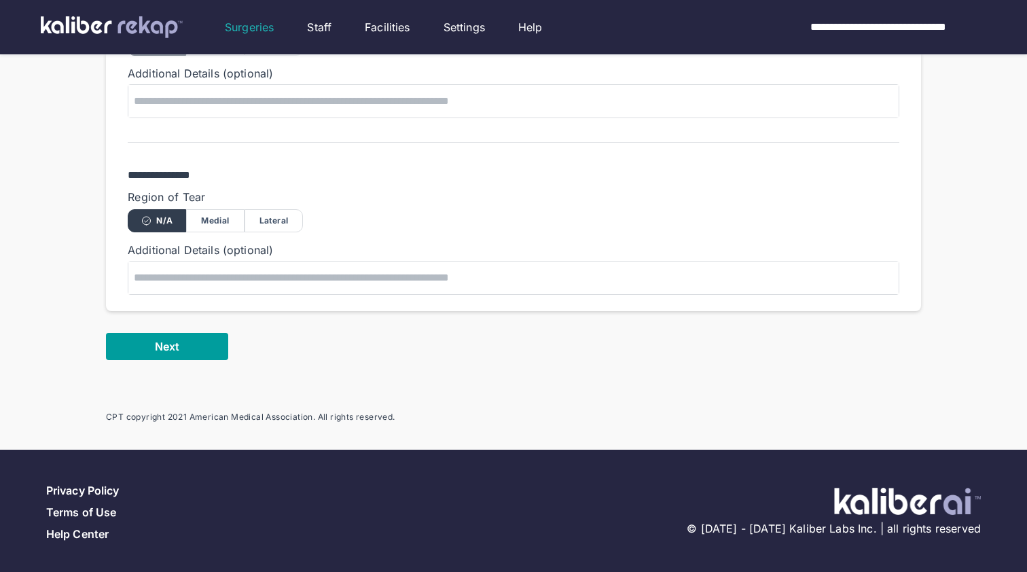
scroll to position [1018, 0]
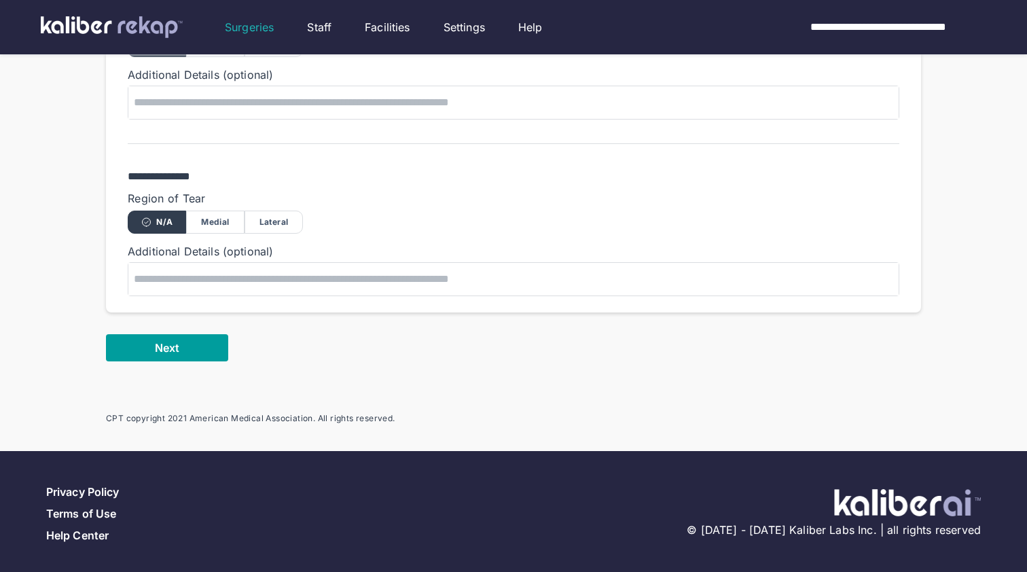
click at [216, 341] on button "Next" at bounding box center [167, 347] width 122 height 27
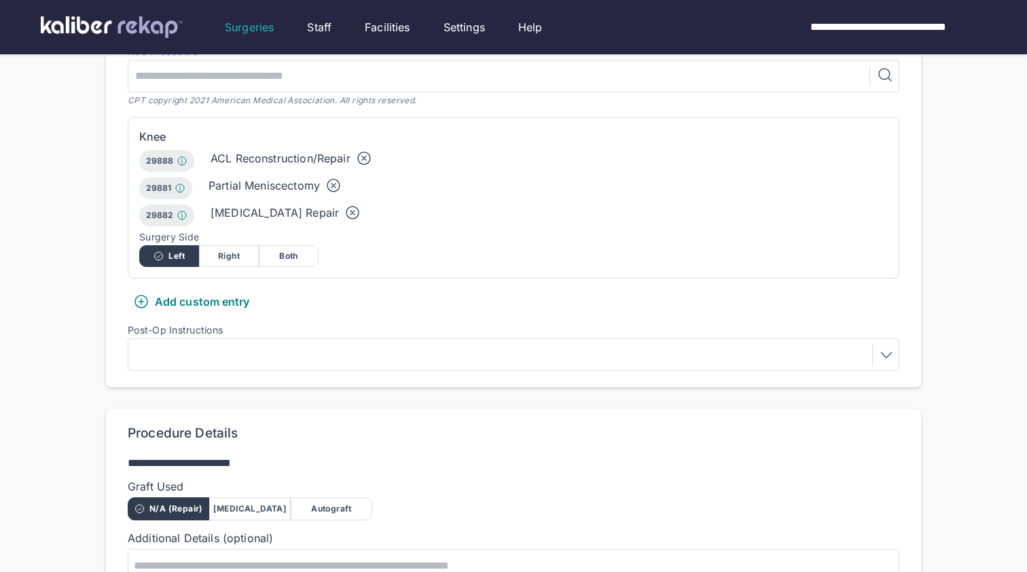
scroll to position [370, 0]
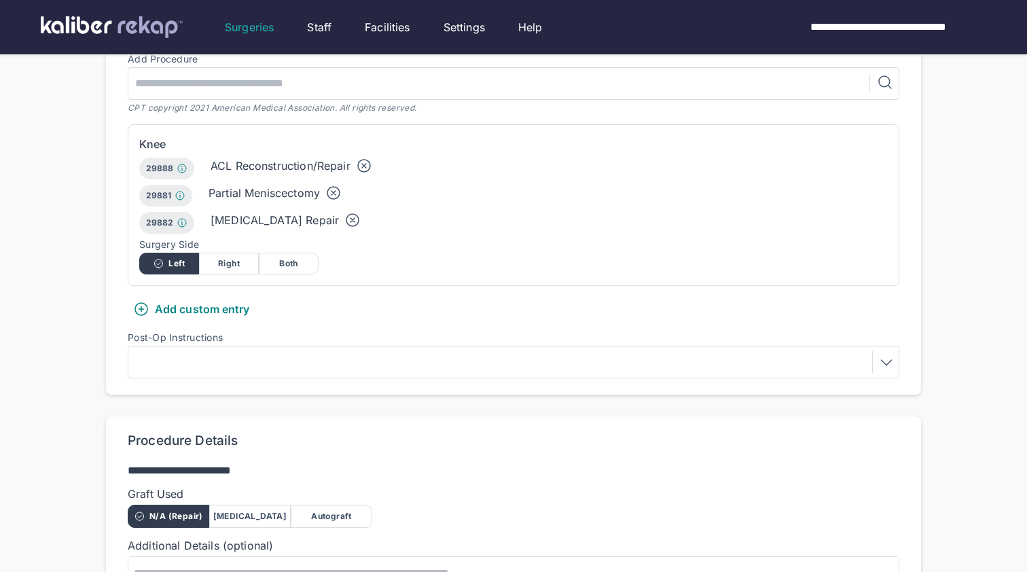
click at [344, 217] on icon at bounding box center [352, 220] width 16 height 16
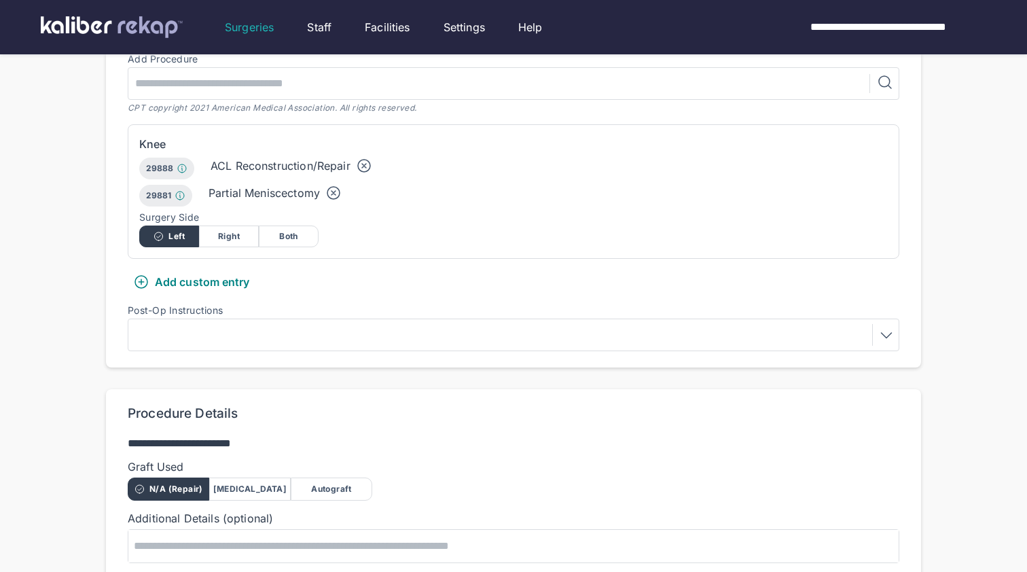
click at [329, 187] on icon at bounding box center [333, 193] width 12 height 12
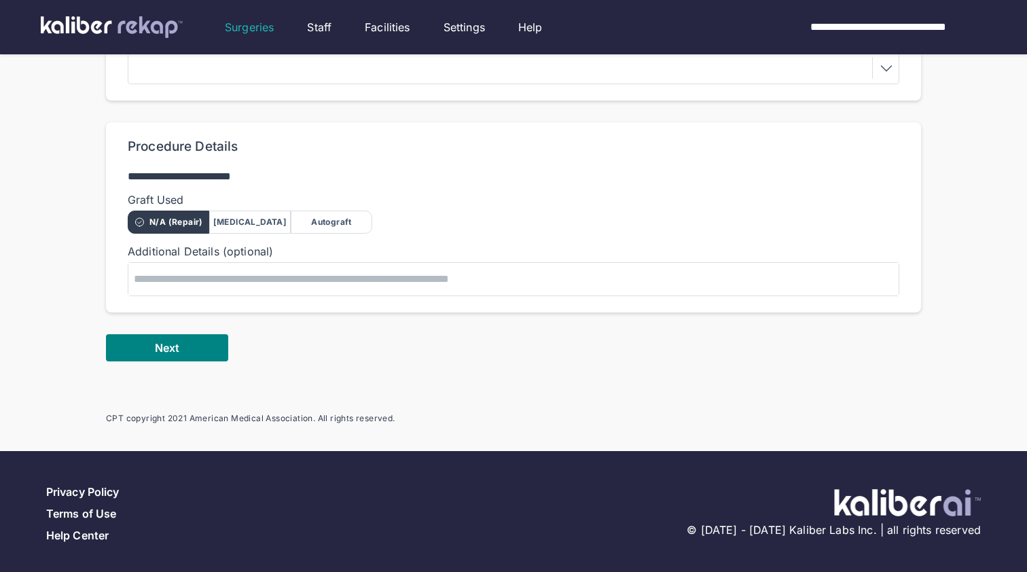
click at [334, 219] on div "Autograft" at bounding box center [332, 222] width 82 height 23
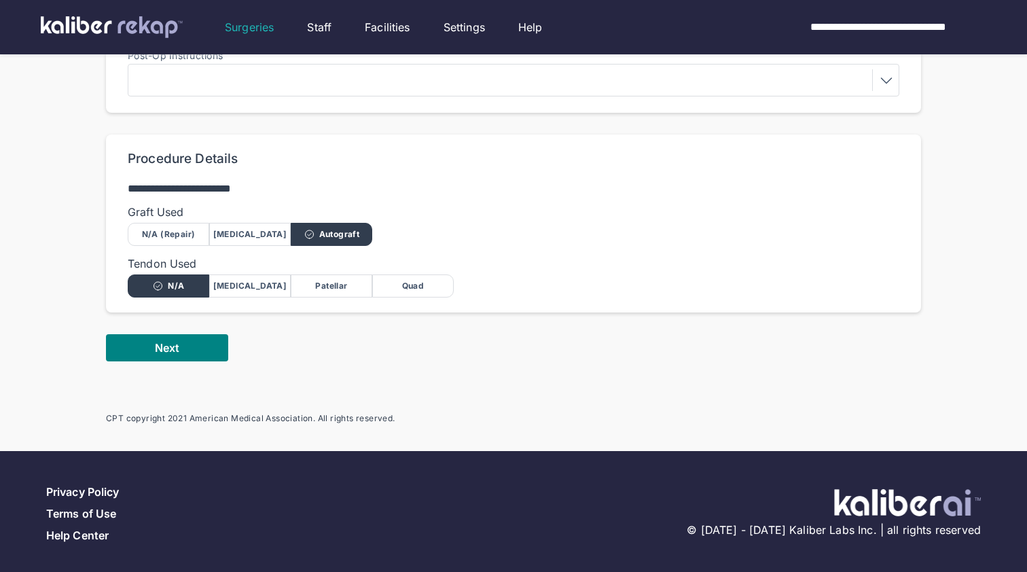
click at [414, 283] on div "Quad" at bounding box center [413, 285] width 82 height 23
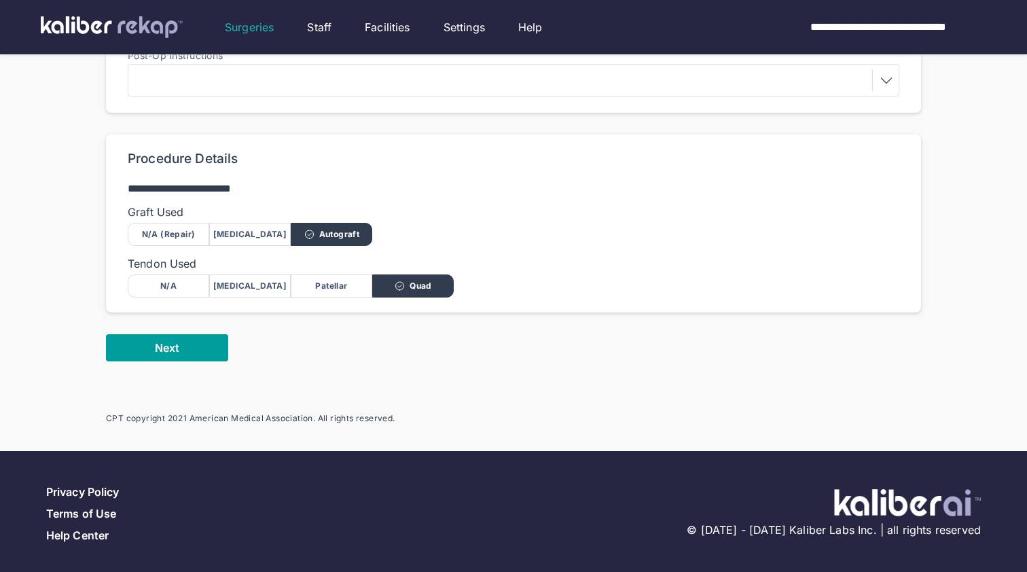
click at [199, 337] on button "Next" at bounding box center [167, 347] width 122 height 27
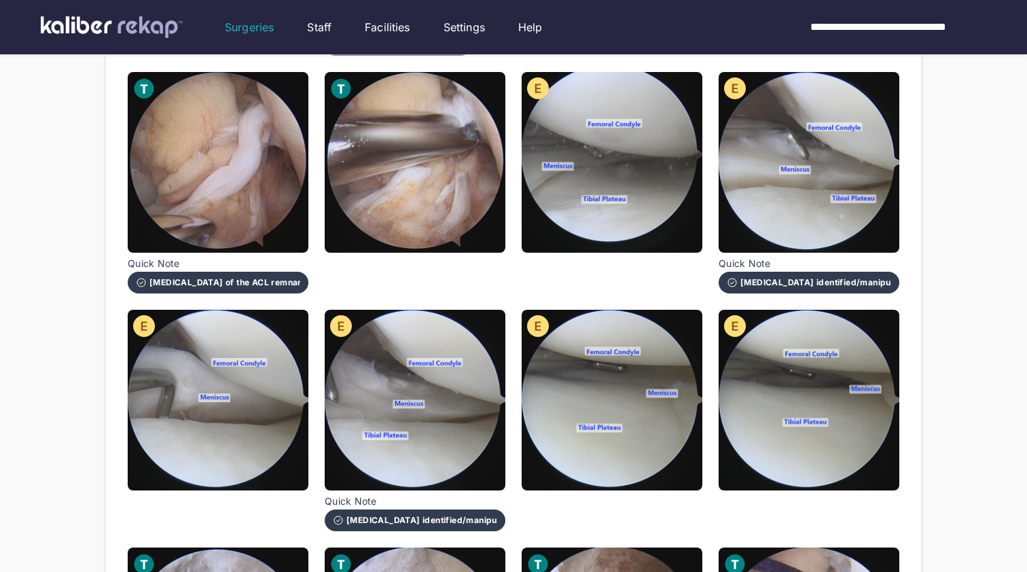
scroll to position [436, 0]
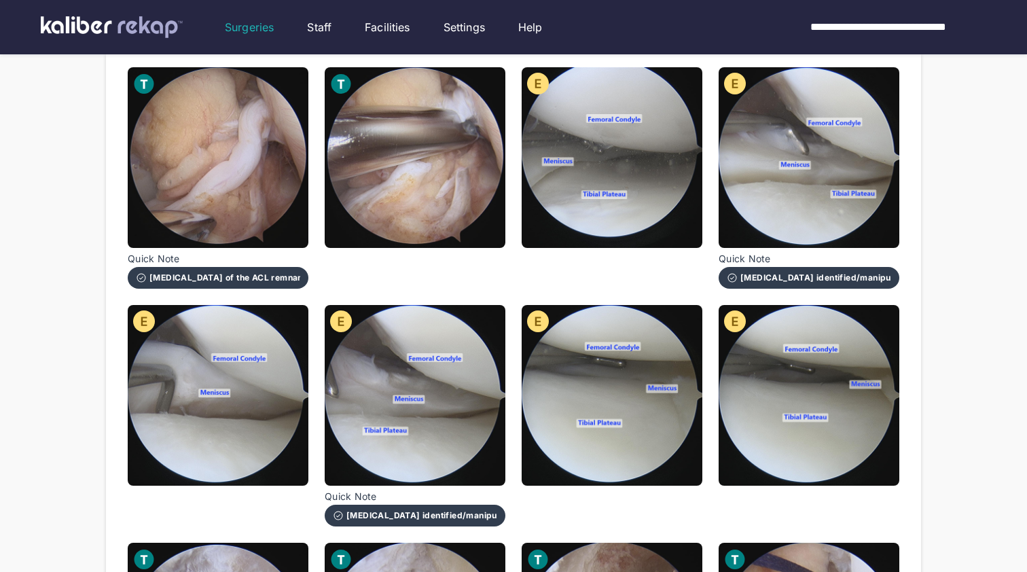
click at [715, 233] on div "Still0001.jpg Include image in report Image Category Evaluation Treatment Post-…" at bounding box center [514, 534] width 772 height 1410
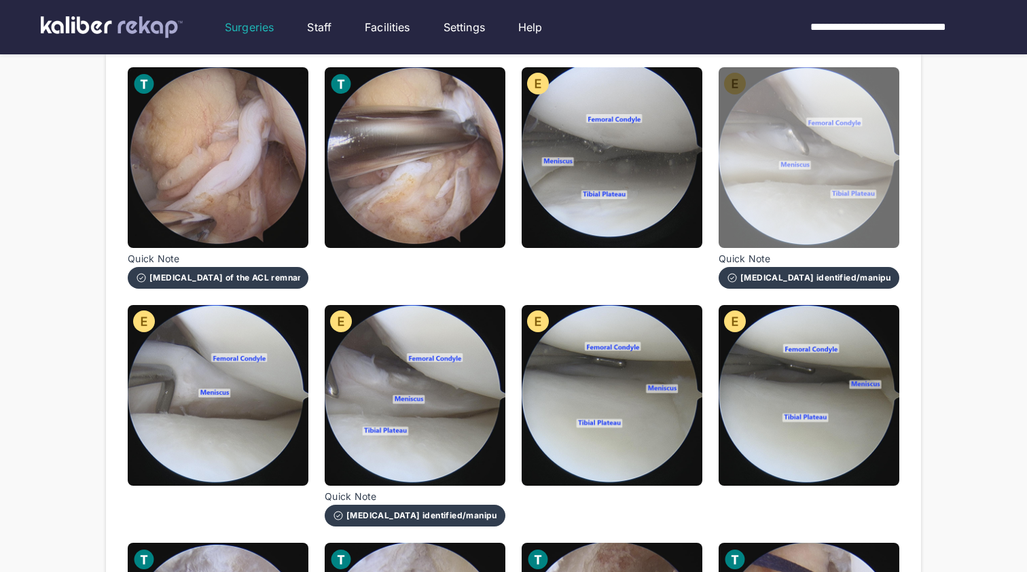
click at [789, 216] on img at bounding box center [809, 157] width 181 height 181
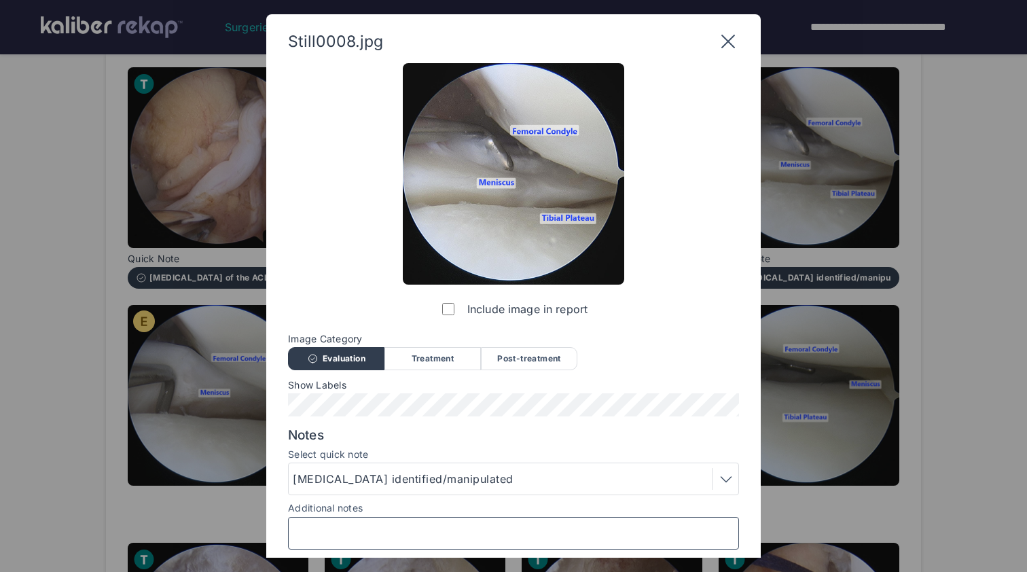
click at [422, 539] on input "Additional notes" at bounding box center [513, 533] width 439 height 18
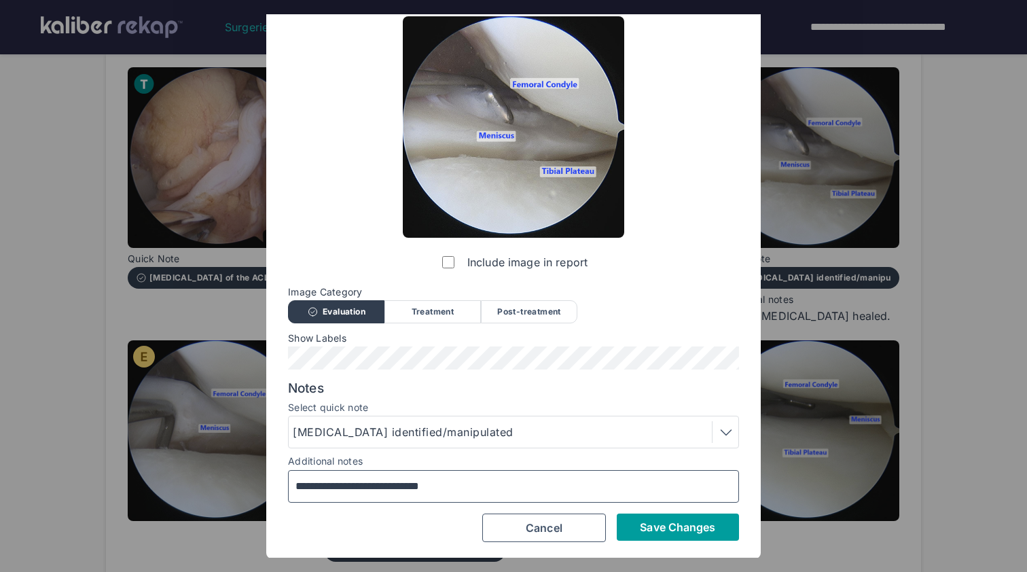
scroll to position [46, 0]
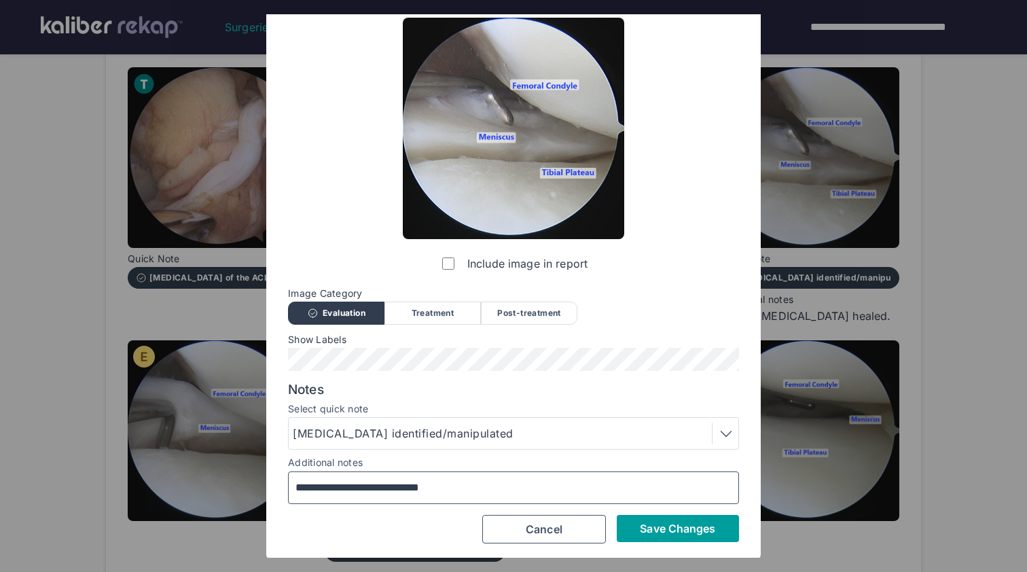
type input "**********"
click at [668, 529] on span "Save Changes" at bounding box center [677, 529] width 75 height 14
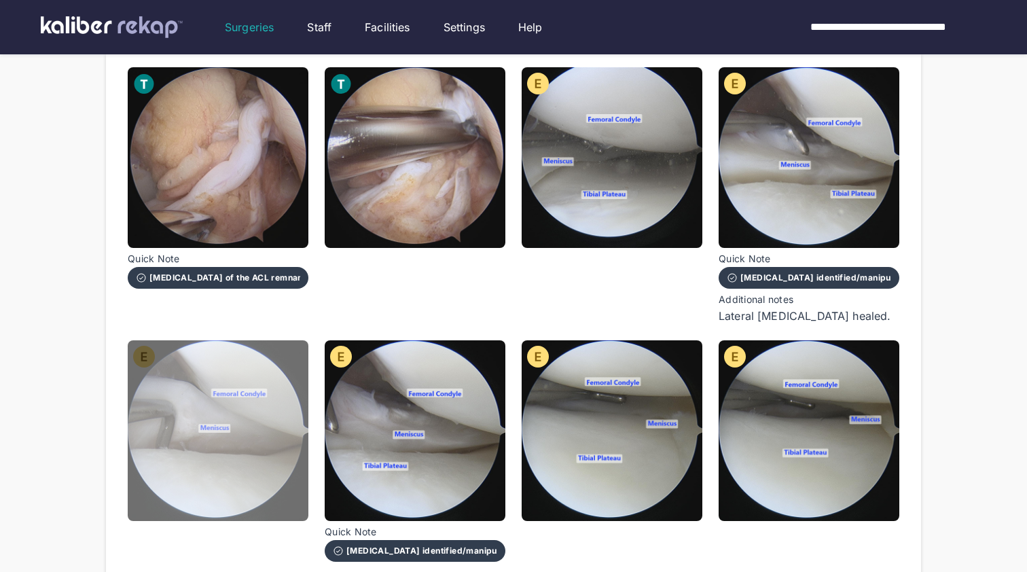
click at [269, 448] on img at bounding box center [218, 430] width 181 height 181
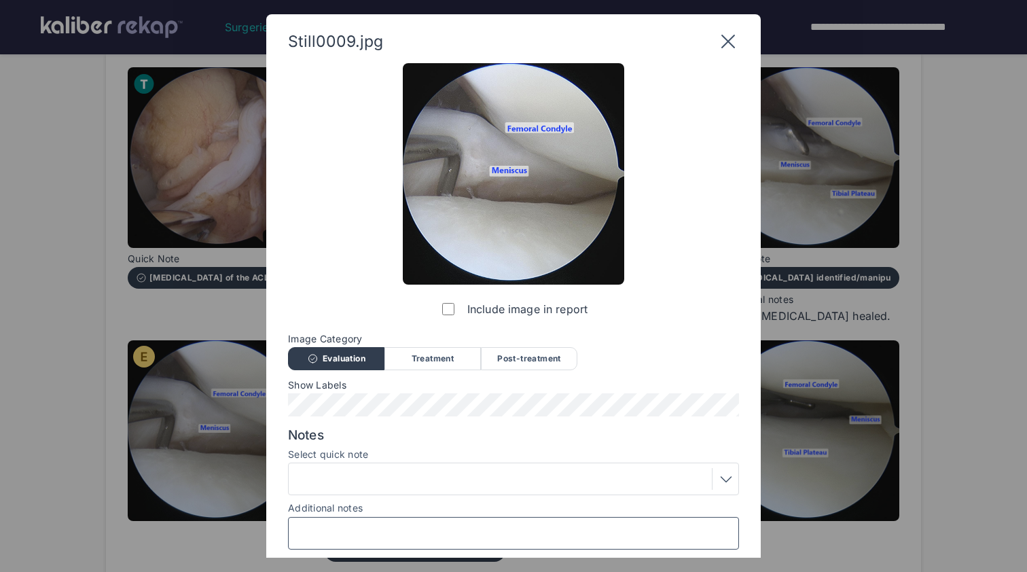
click at [402, 525] on input "Additional notes" at bounding box center [513, 533] width 439 height 18
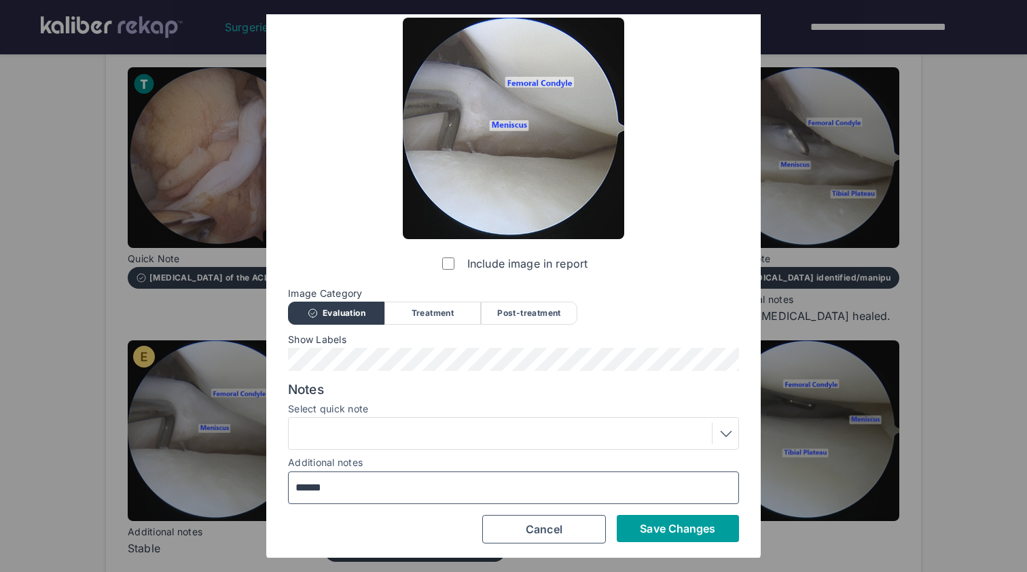
type input "******"
click at [656, 527] on span "Save Changes" at bounding box center [677, 529] width 75 height 14
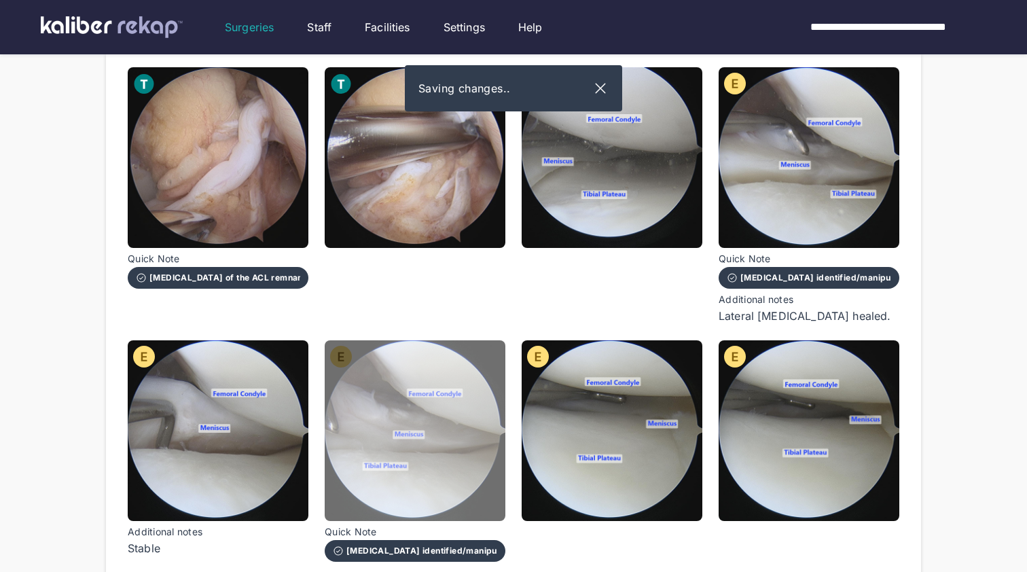
click at [409, 457] on img at bounding box center [415, 430] width 181 height 181
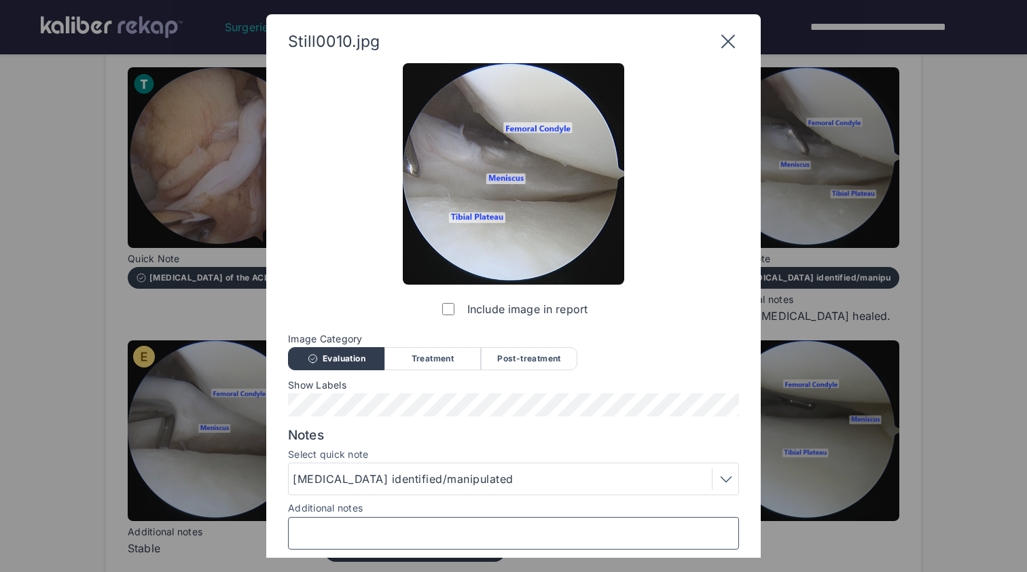
click at [643, 533] on input "Additional notes" at bounding box center [513, 533] width 439 height 18
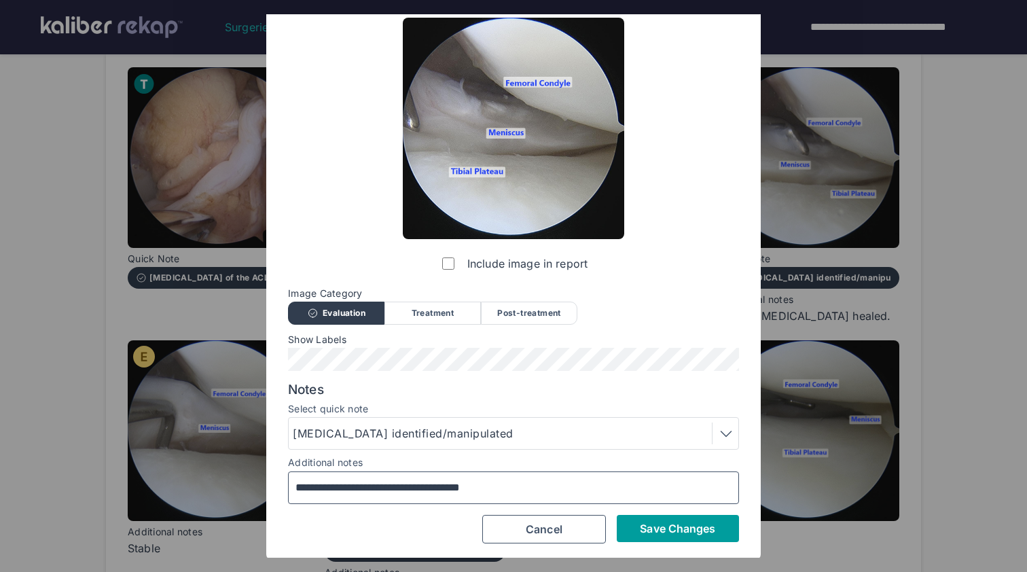
type input "**********"
click at [726, 527] on button "Save Changes" at bounding box center [678, 528] width 122 height 27
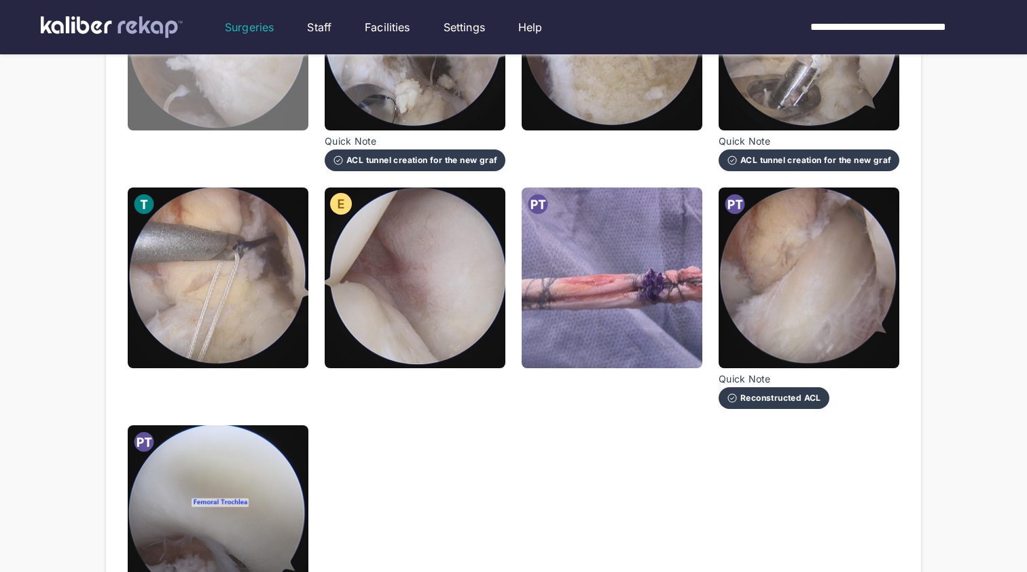
scroll to position [1120, 0]
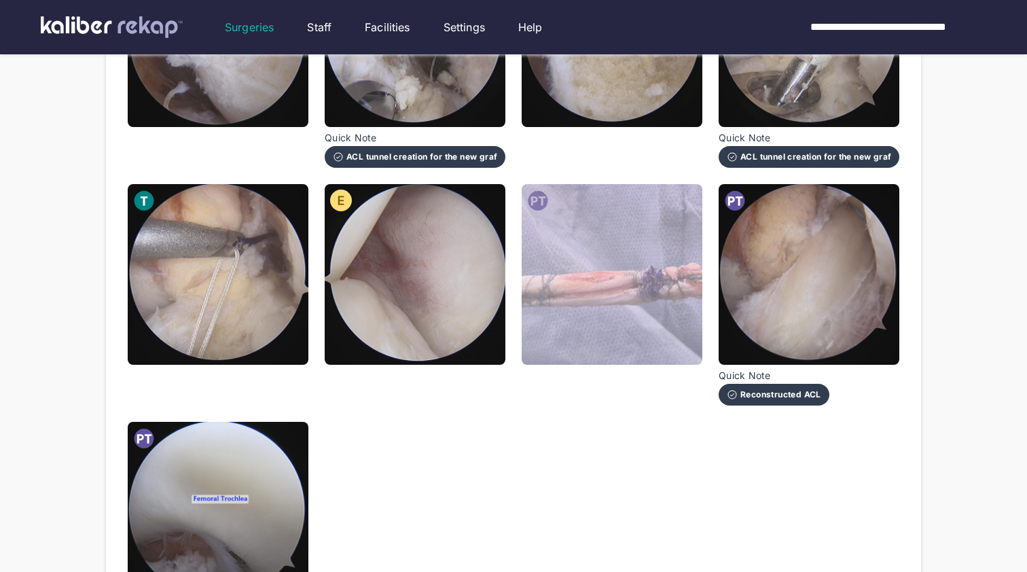
click at [568, 300] on img at bounding box center [612, 274] width 181 height 181
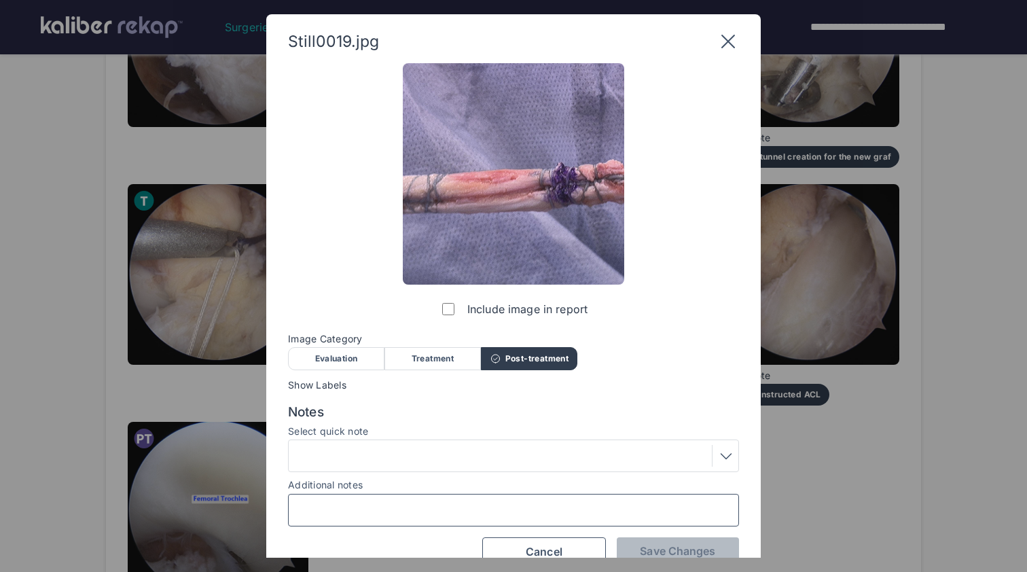
click at [452, 514] on input "Additional notes" at bounding box center [513, 510] width 439 height 18
type input "**********"
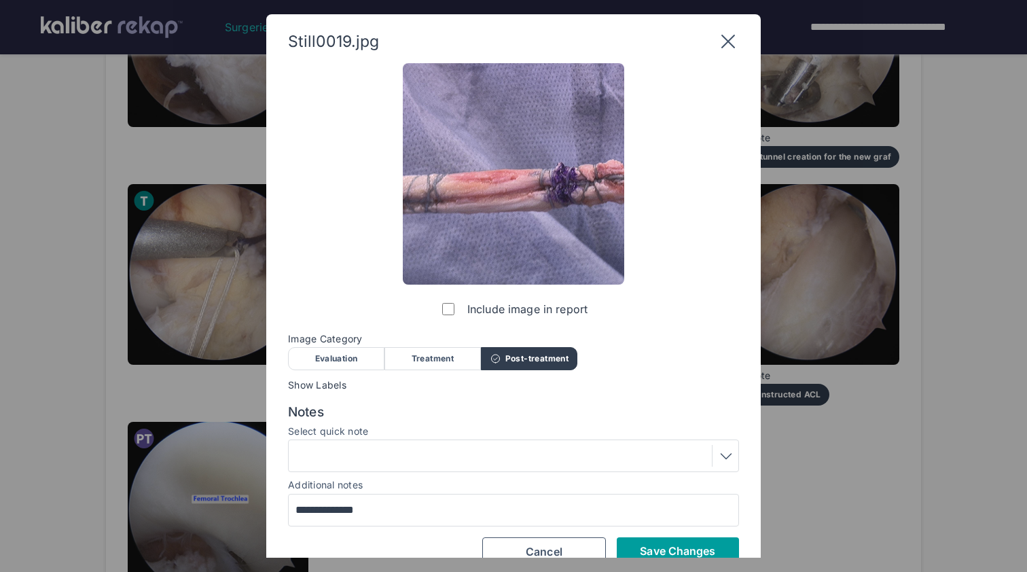
click at [660, 547] on span "Save Changes" at bounding box center [677, 551] width 75 height 14
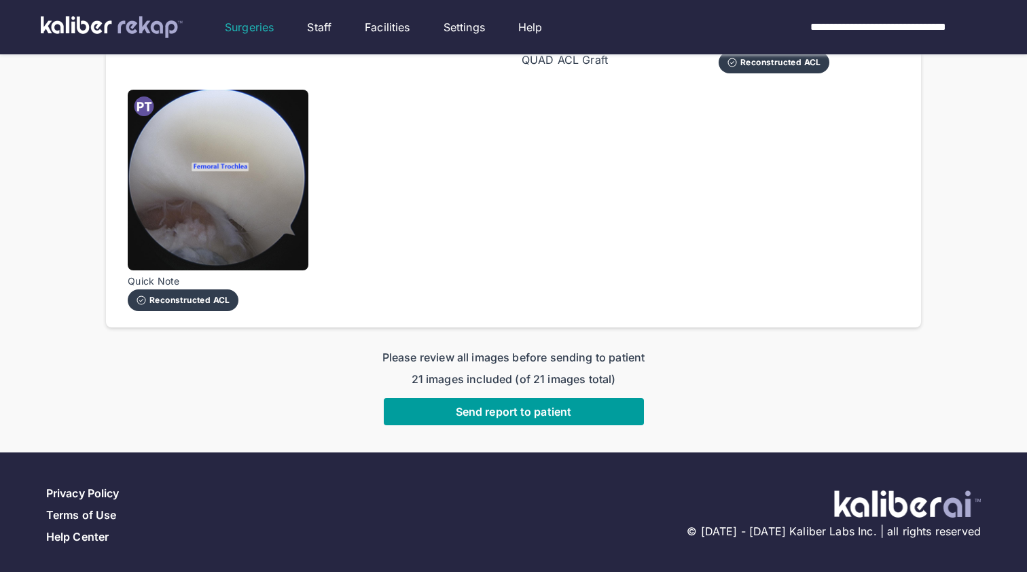
scroll to position [1451, 0]
click at [544, 412] on span "Send report to patient" at bounding box center [513, 413] width 115 height 14
